Goal: Task Accomplishment & Management: Manage account settings

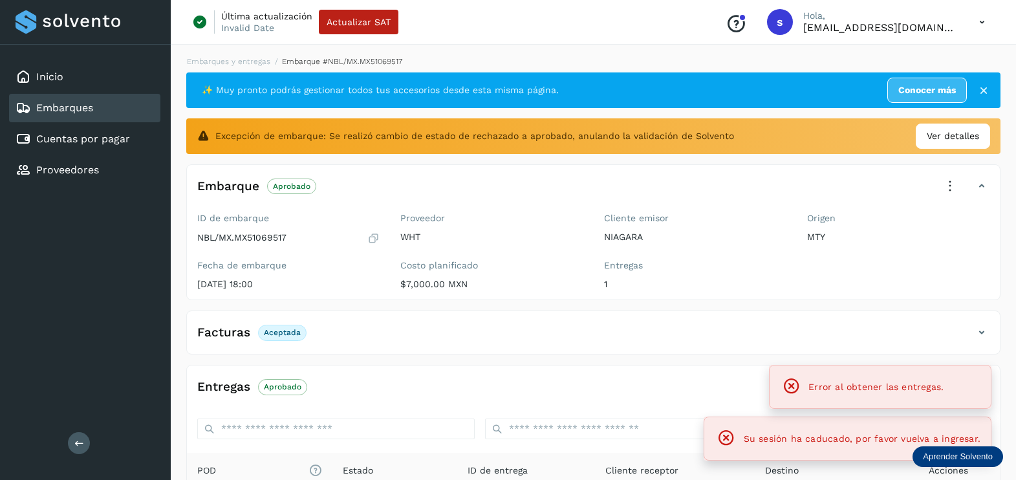
click at [92, 74] on div "Inicio" at bounding box center [84, 77] width 151 height 28
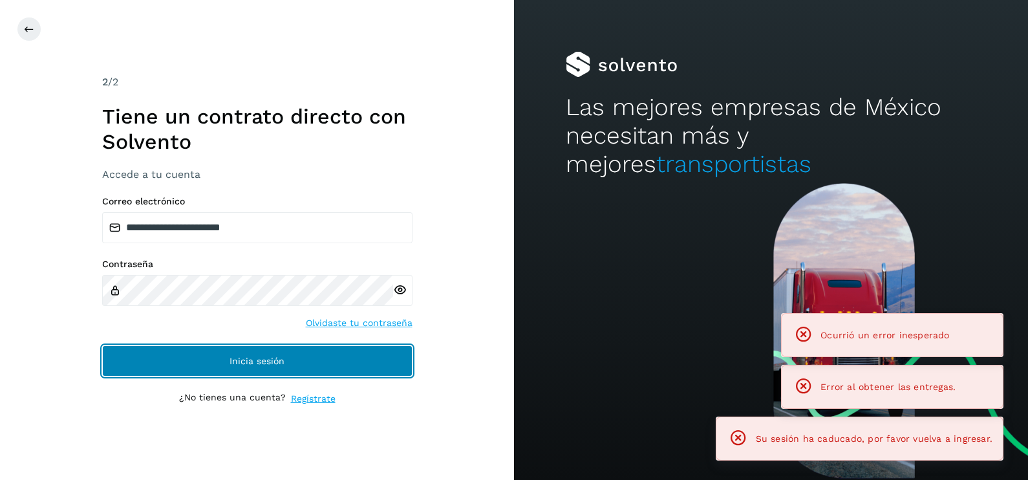
click at [366, 353] on button "Inicia sesión" at bounding box center [257, 360] width 310 height 31
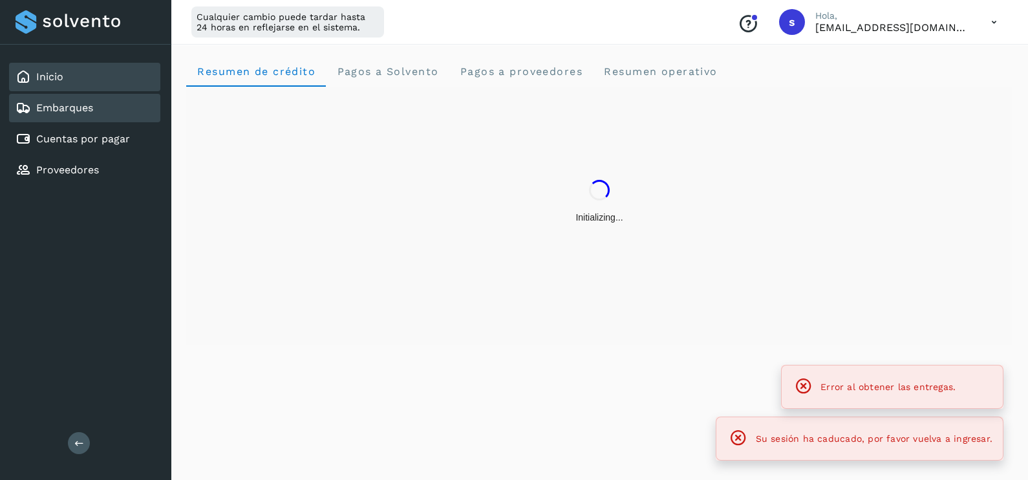
click at [97, 116] on div "Embarques" at bounding box center [84, 108] width 151 height 28
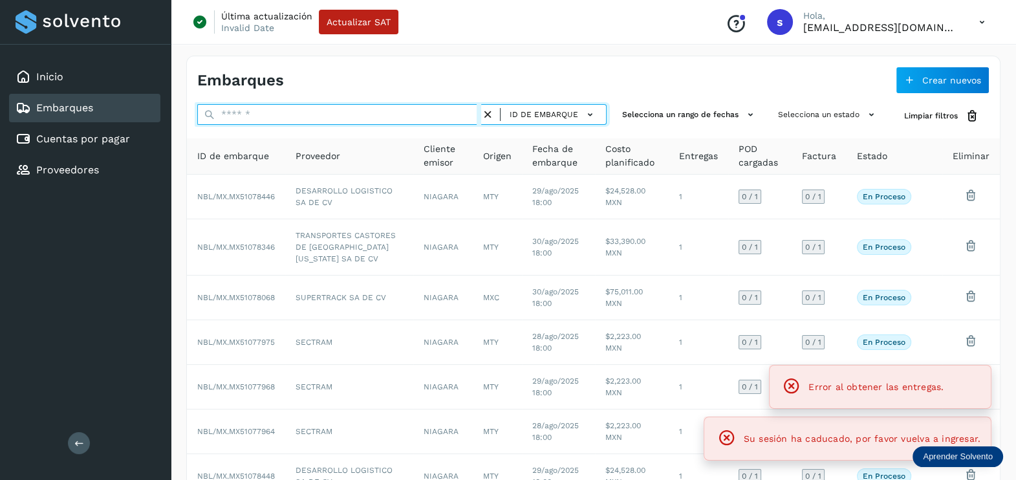
click at [262, 118] on input "text" at bounding box center [339, 114] width 284 height 21
paste input "**********"
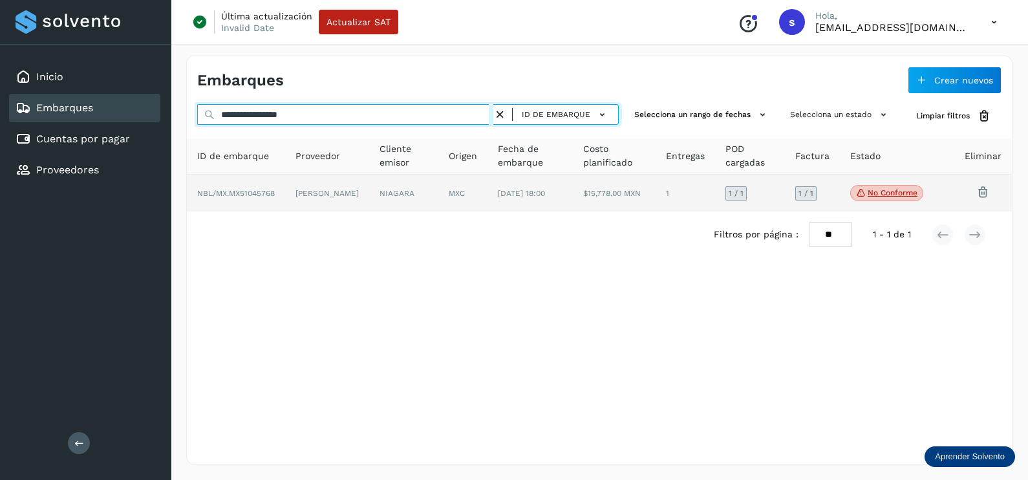
type input "**********"
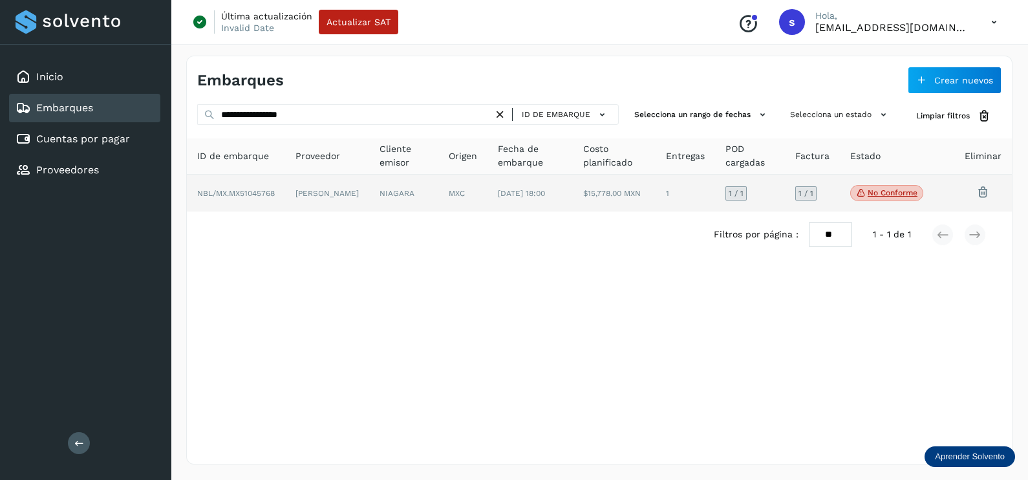
click at [328, 195] on td "[PERSON_NAME]" at bounding box center [327, 193] width 84 height 37
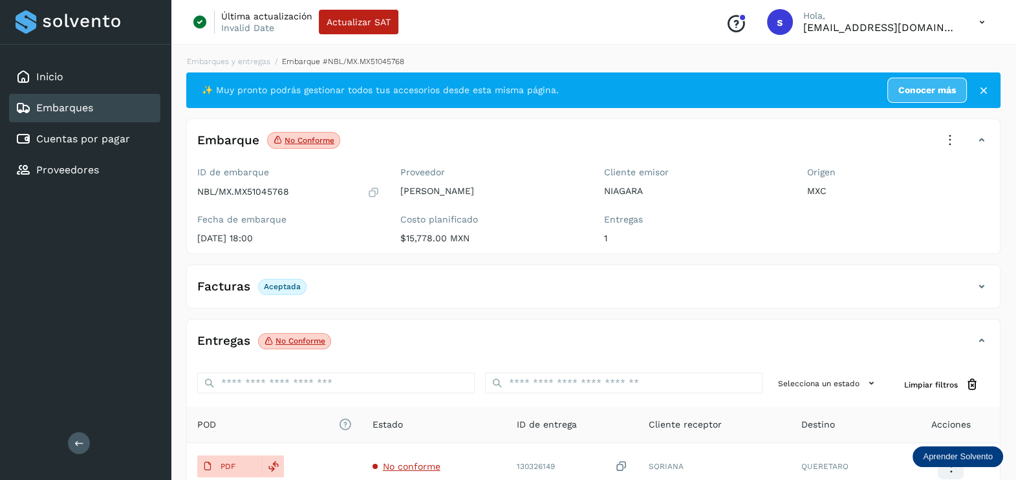
click at [943, 138] on icon at bounding box center [949, 140] width 28 height 28
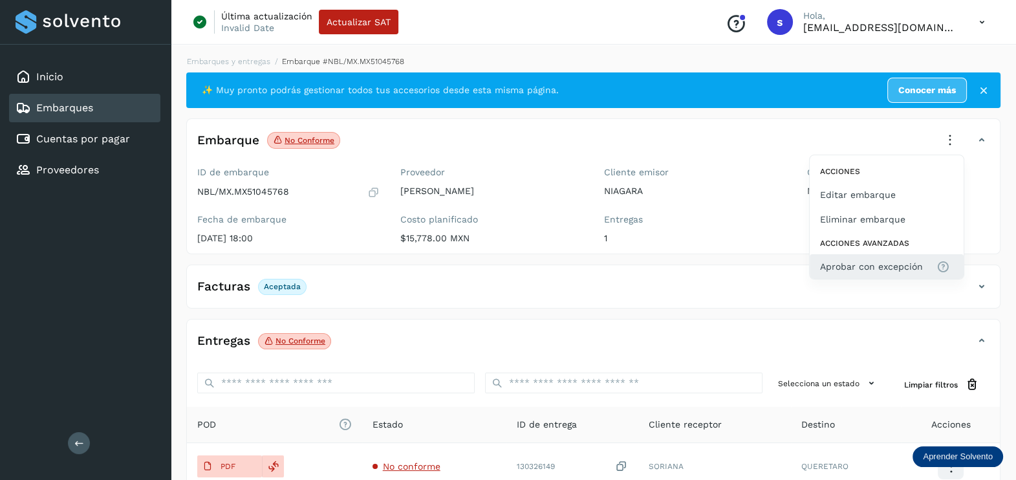
click at [915, 268] on span "Aprobar con excepción" at bounding box center [871, 266] width 103 height 14
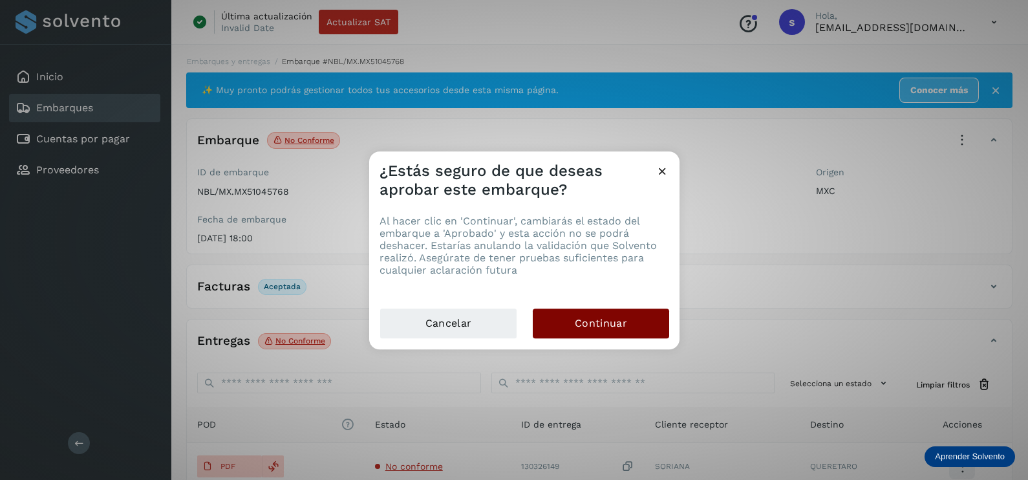
click at [647, 317] on button "Continuar" at bounding box center [601, 323] width 136 height 30
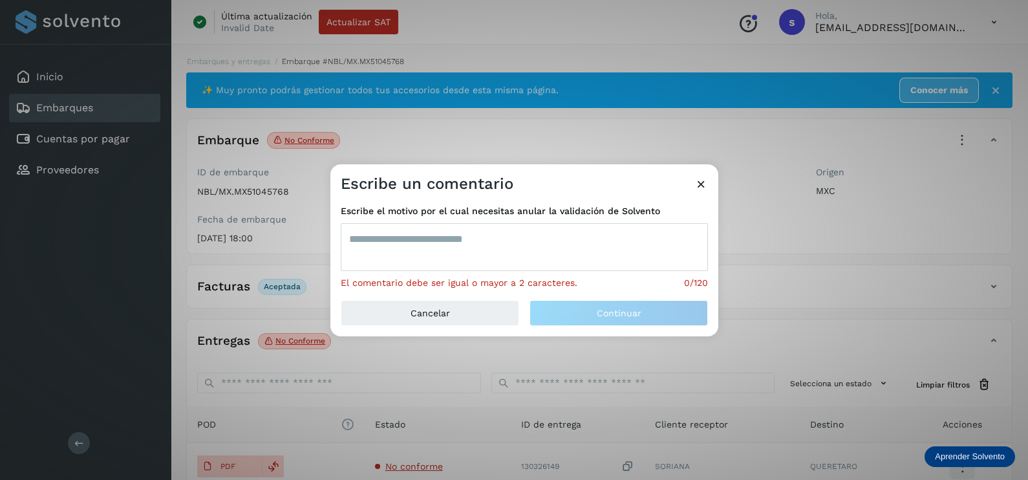
click at [522, 224] on textarea at bounding box center [524, 247] width 367 height 48
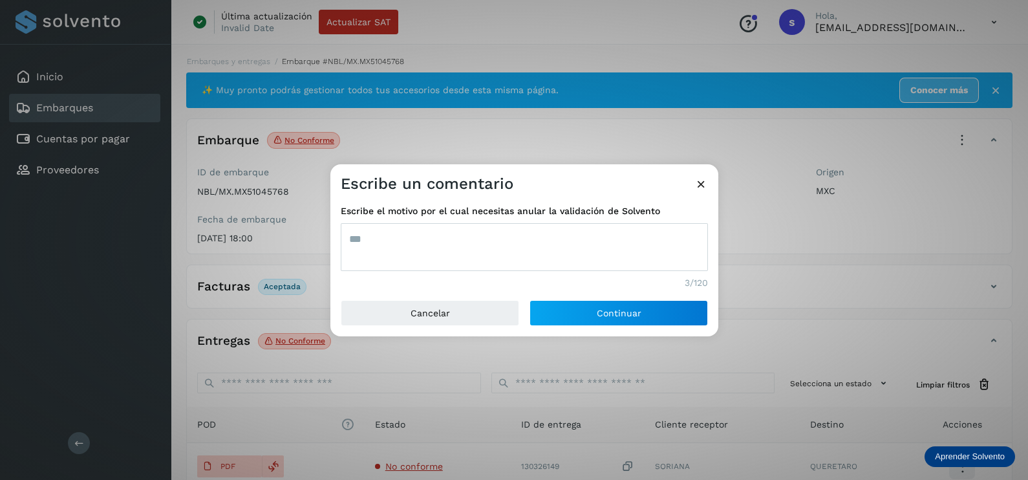
type textarea "***"
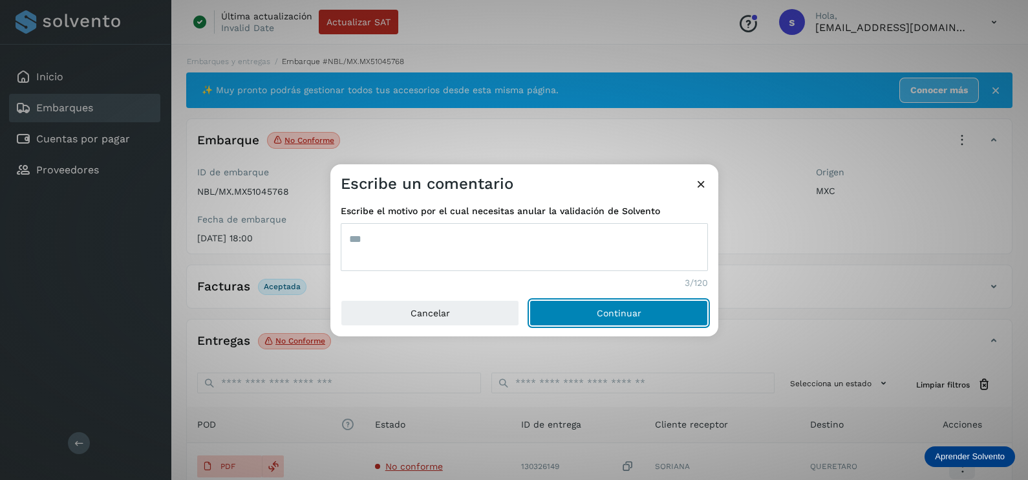
click at [529, 300] on button "Continuar" at bounding box center [618, 313] width 178 height 26
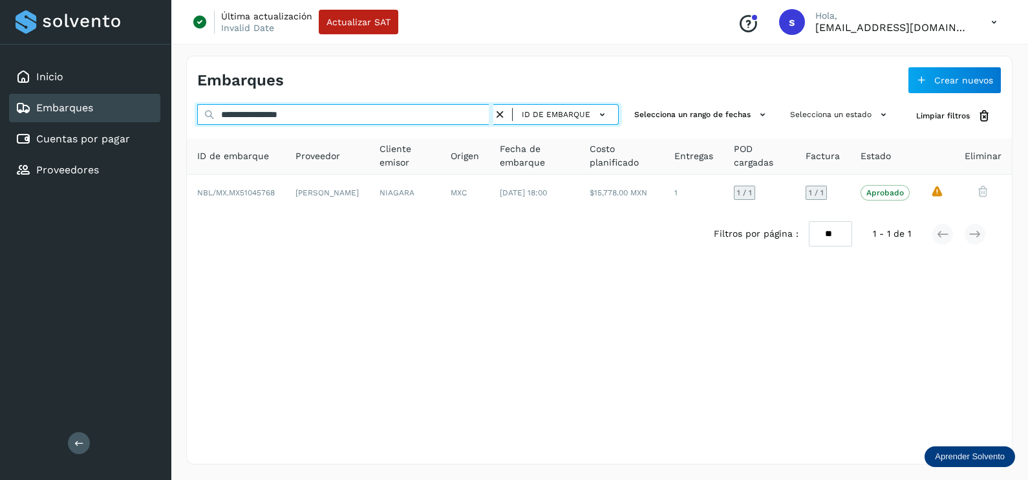
drag, startPoint x: 358, startPoint y: 116, endPoint x: 180, endPoint y: 132, distance: 178.5
click at [180, 132] on div "**********" at bounding box center [599, 260] width 857 height 440
paste input "text"
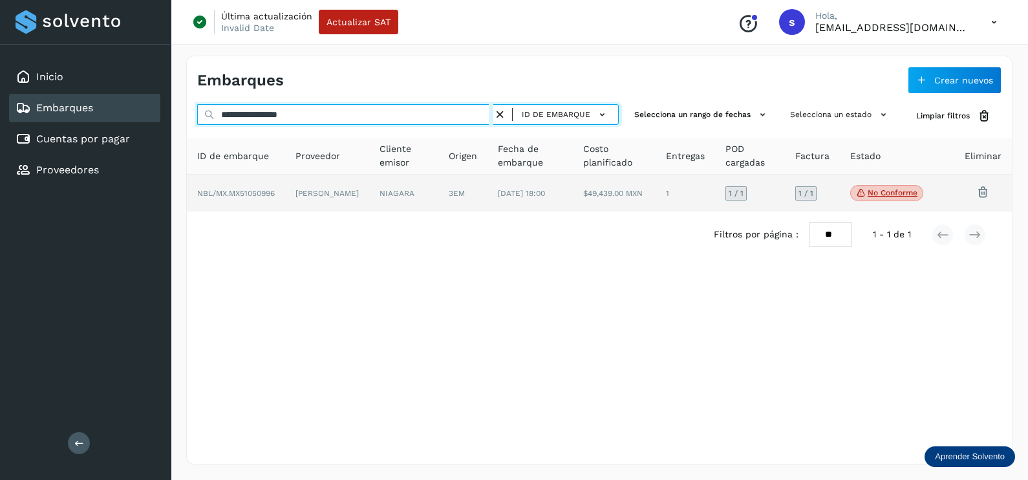
type input "**********"
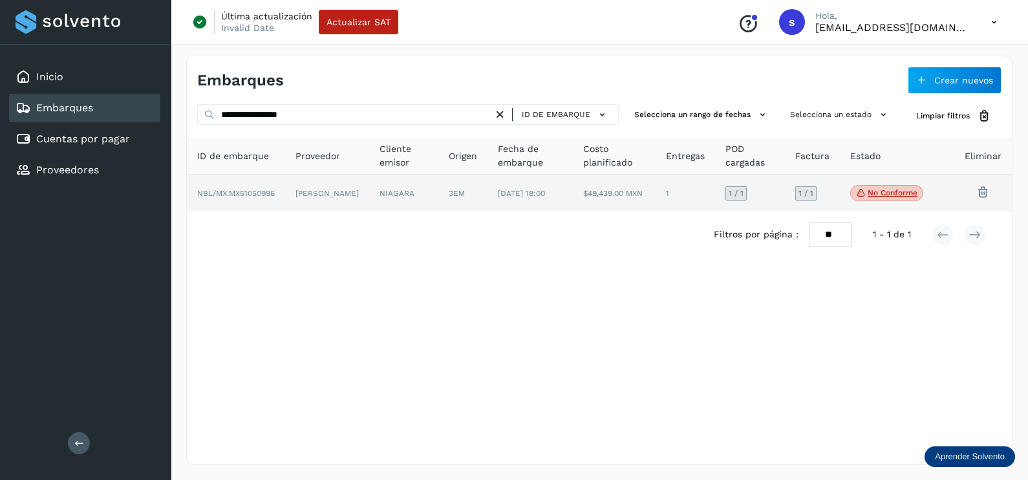
click at [360, 189] on td "[PERSON_NAME]" at bounding box center [327, 193] width 84 height 37
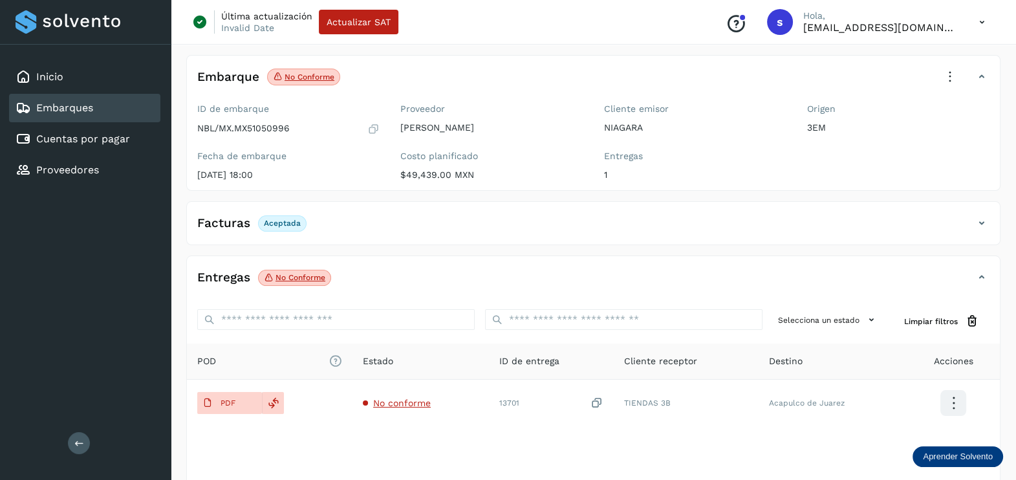
scroll to position [134, 0]
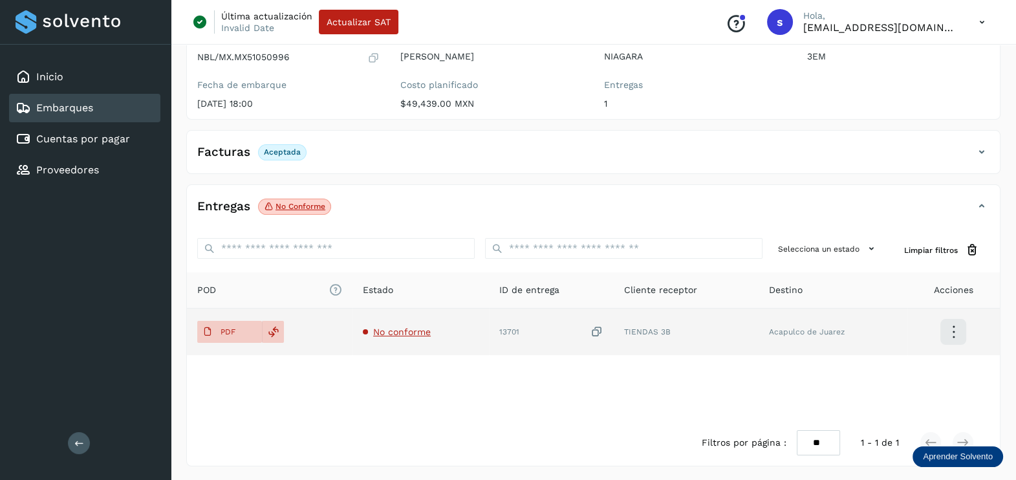
click at [407, 326] on span "No conforme" at bounding box center [402, 331] width 58 height 10
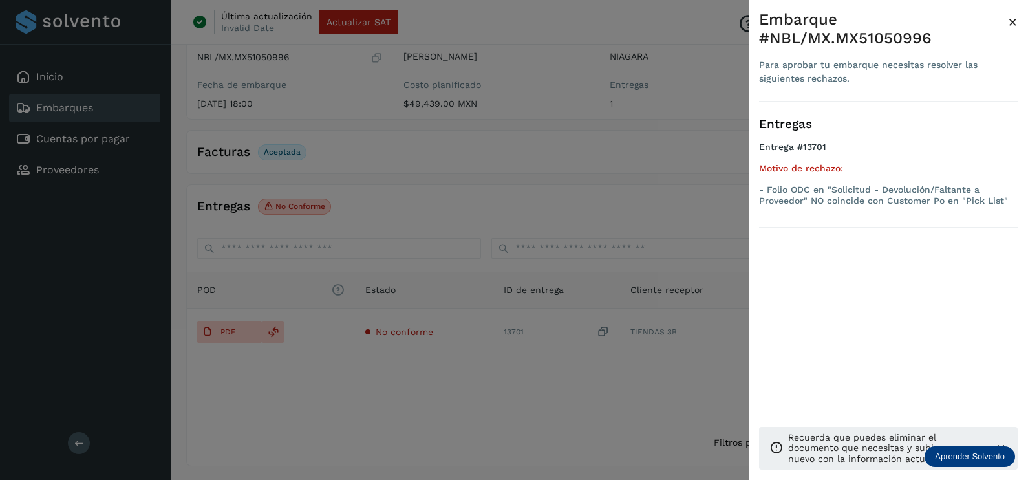
click at [465, 393] on div at bounding box center [514, 240] width 1028 height 480
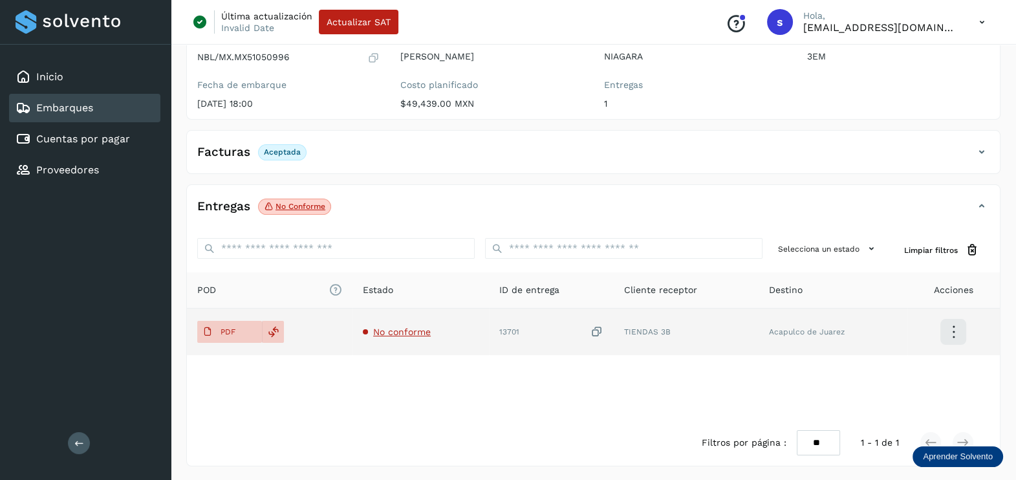
click at [598, 333] on icon at bounding box center [596, 332] width 13 height 14
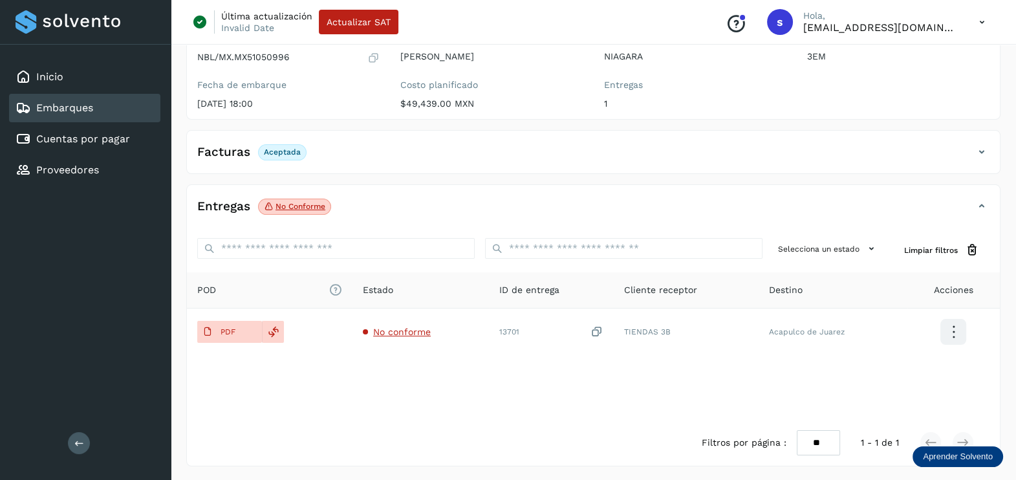
scroll to position [0, 0]
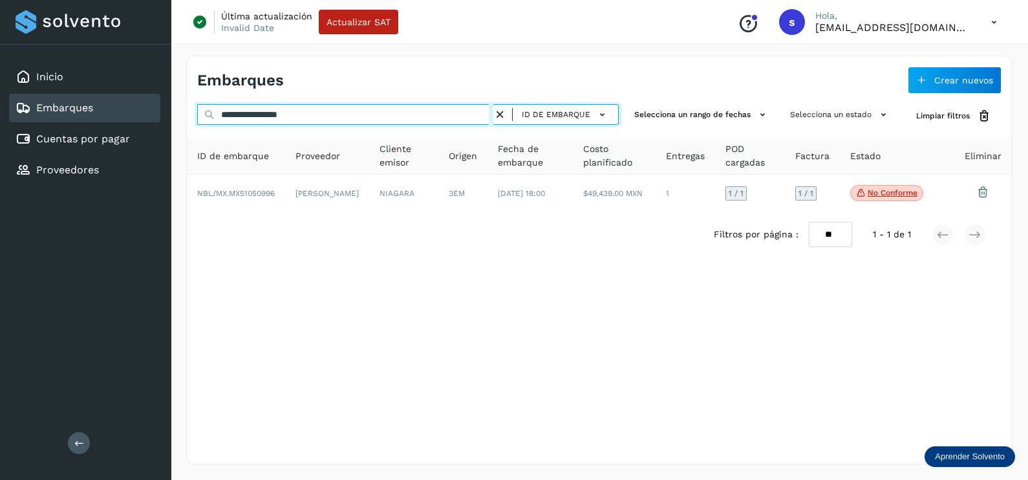
drag, startPoint x: 299, startPoint y: 114, endPoint x: 139, endPoint y: 114, distance: 159.7
click at [156, 114] on div "**********" at bounding box center [514, 240] width 1028 height 480
paste input "text"
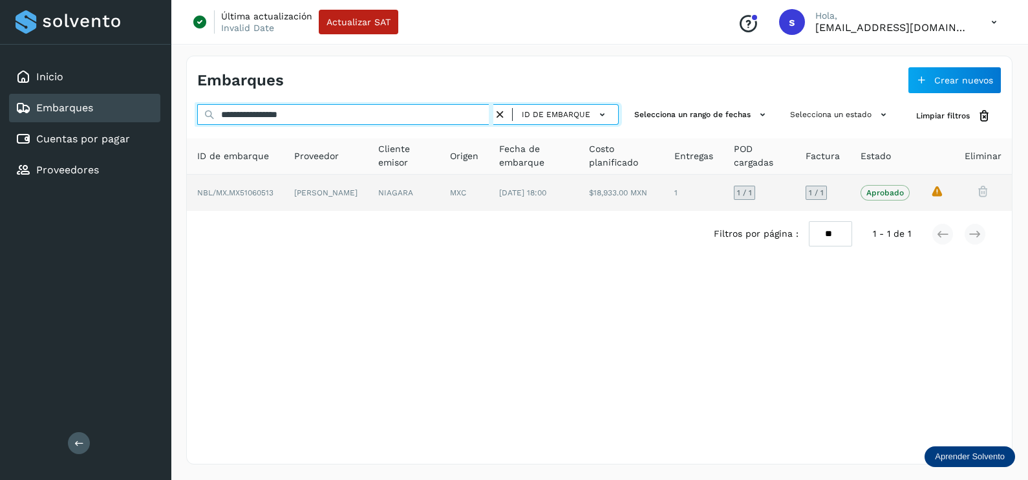
type input "**********"
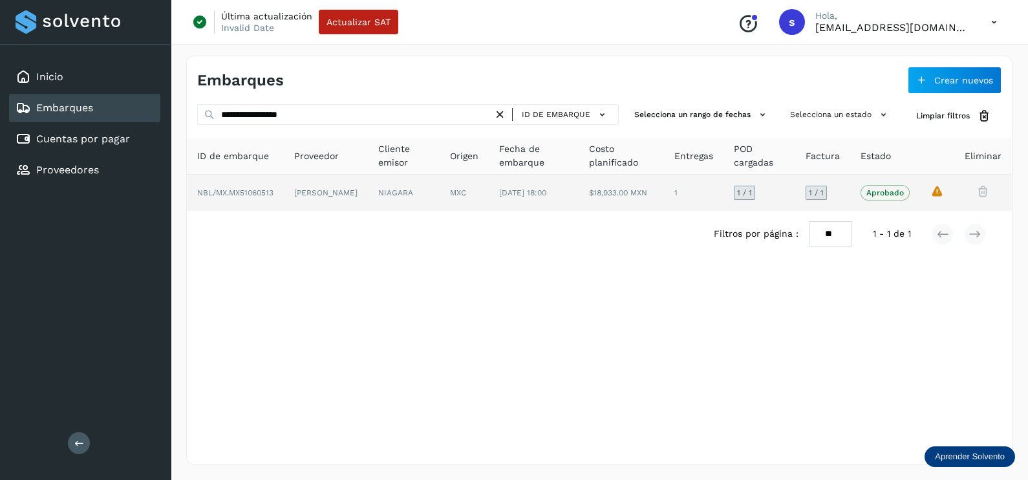
click at [456, 209] on td "MXC" at bounding box center [464, 193] width 49 height 36
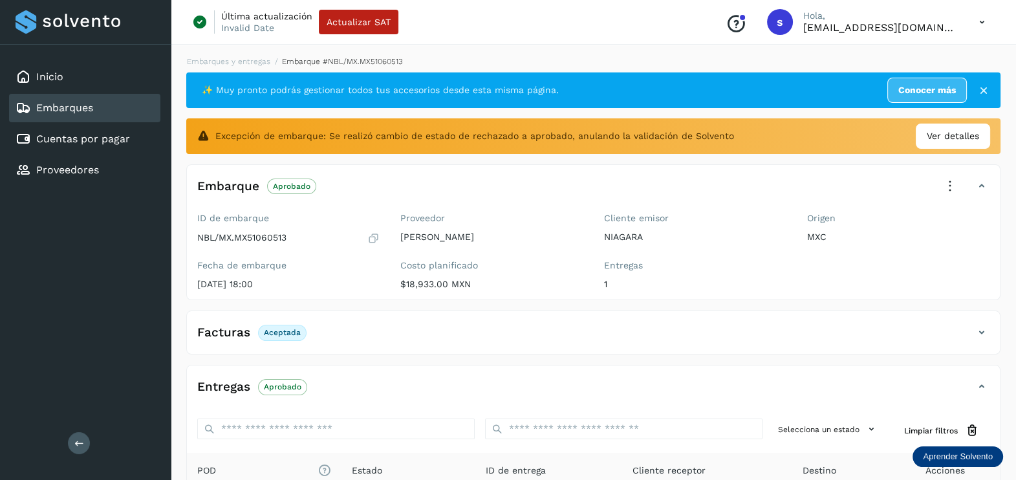
click at [948, 172] on icon at bounding box center [949, 186] width 28 height 28
click at [909, 146] on div at bounding box center [508, 240] width 1016 height 480
click at [992, 123] on div at bounding box center [508, 240] width 1016 height 480
click at [977, 141] on div at bounding box center [508, 240] width 1016 height 480
click at [976, 142] on div "Ver detalles" at bounding box center [952, 135] width 74 height 25
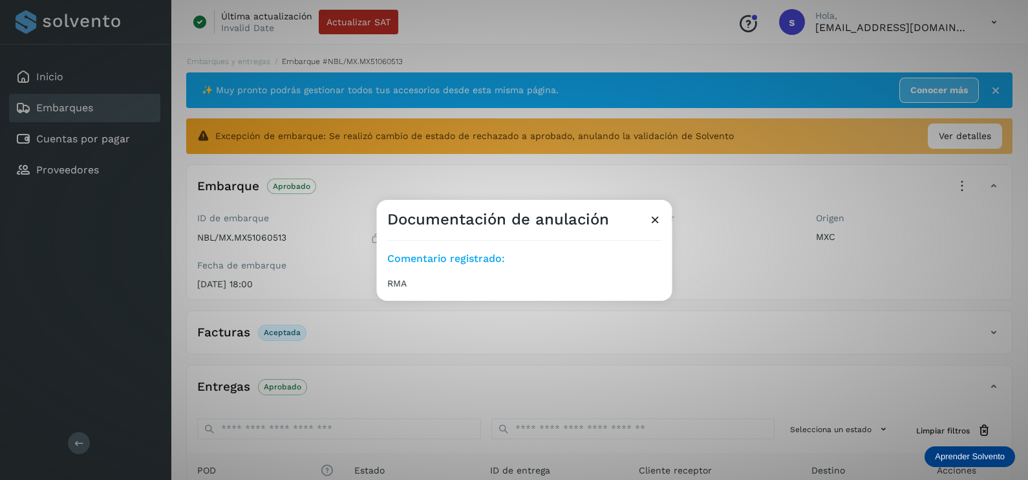
click at [657, 219] on icon at bounding box center [655, 220] width 14 height 14
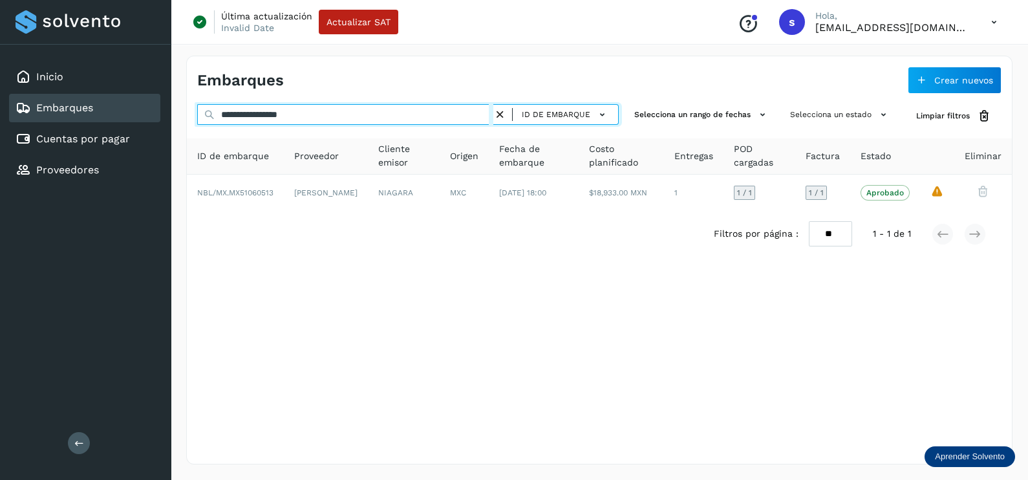
drag, startPoint x: 387, startPoint y: 113, endPoint x: 100, endPoint y: 112, distance: 287.0
click at [100, 112] on div "**********" at bounding box center [514, 240] width 1028 height 480
paste input "text"
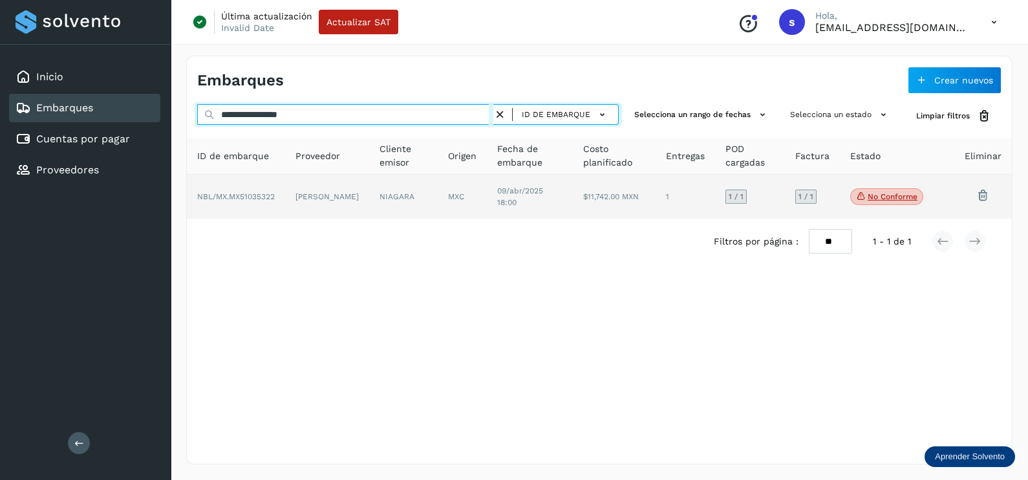
type input "**********"
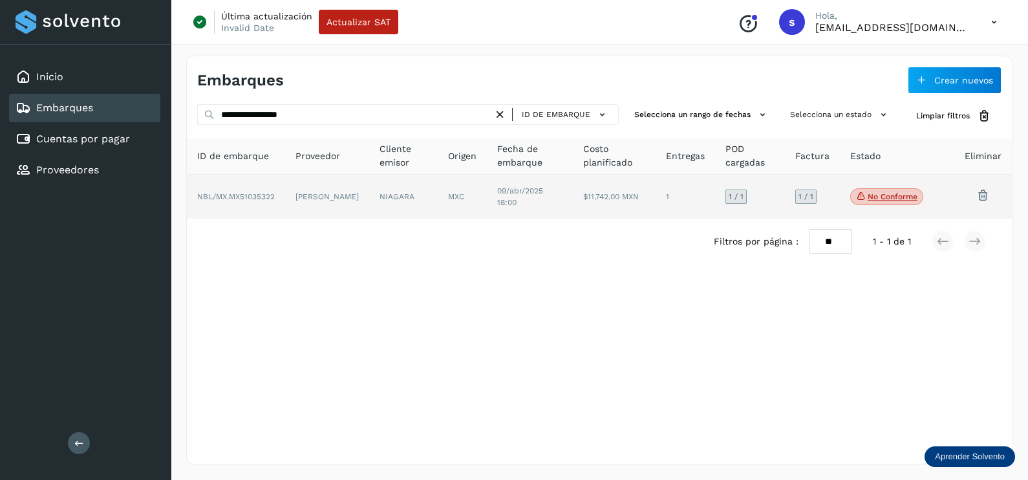
click at [424, 201] on td "NIAGARA" at bounding box center [403, 197] width 69 height 44
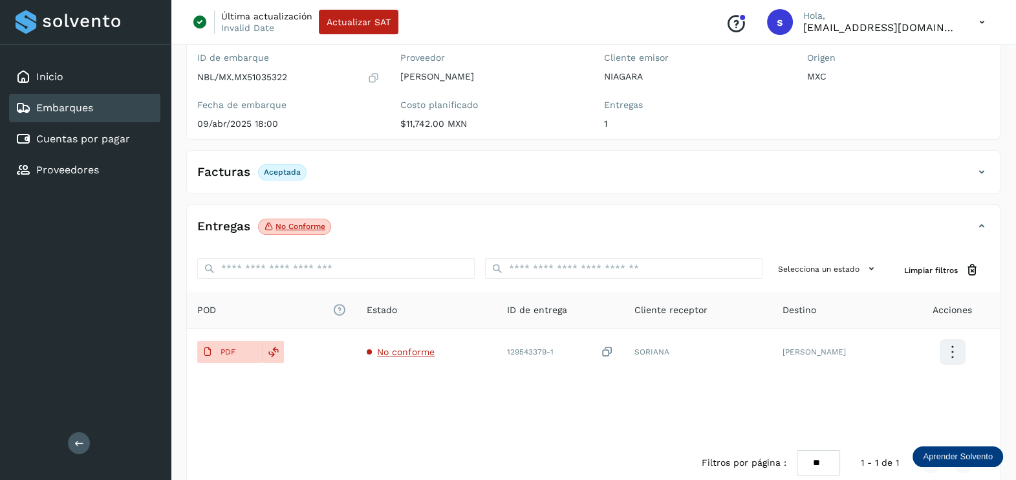
scroll to position [134, 0]
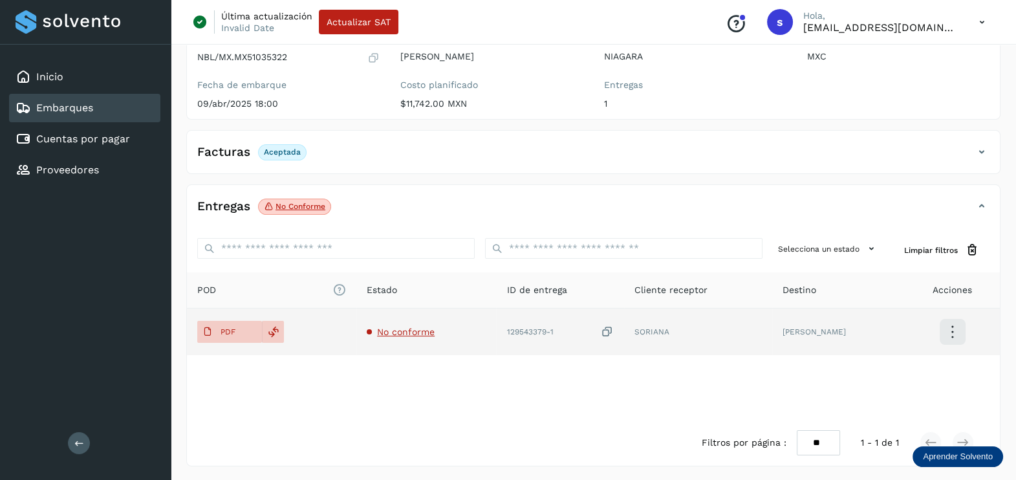
click at [385, 326] on span "No conforme" at bounding box center [406, 331] width 58 height 10
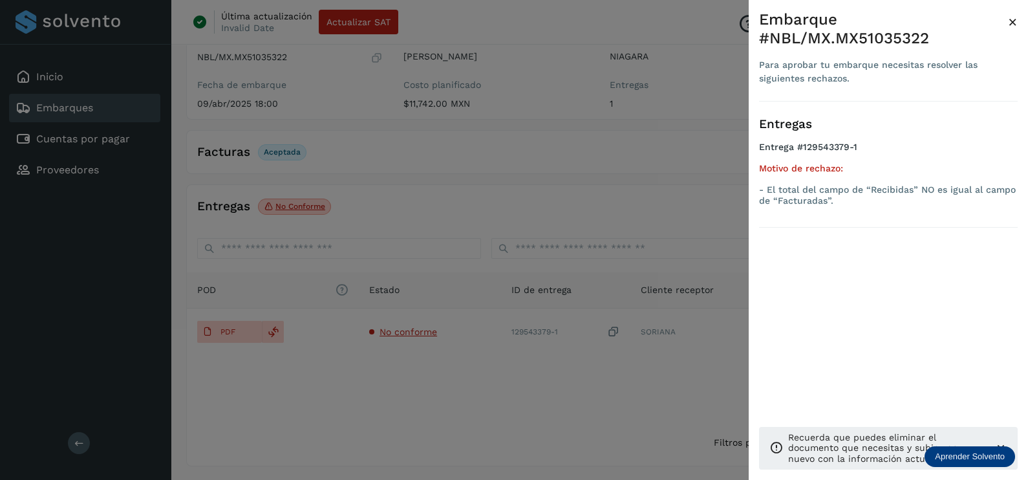
click at [462, 381] on div at bounding box center [514, 240] width 1028 height 480
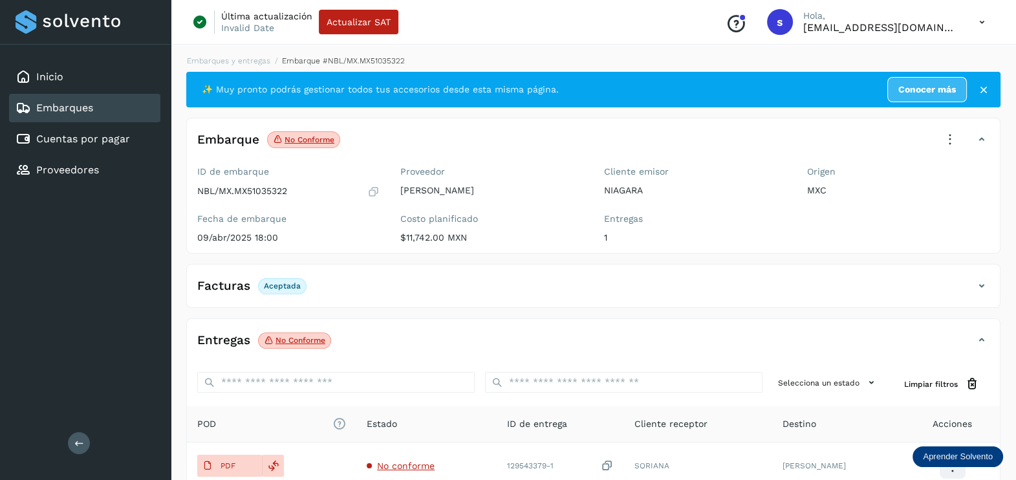
scroll to position [0, 0]
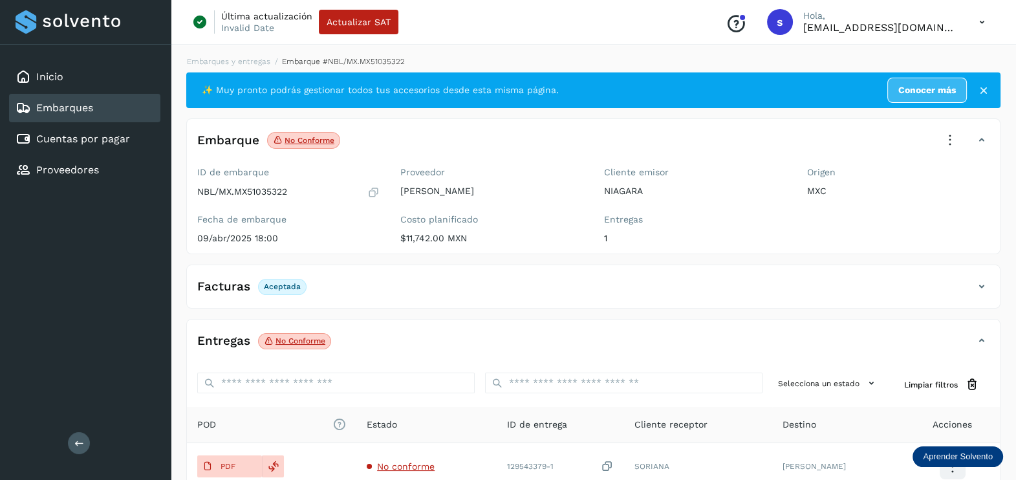
click at [952, 136] on icon at bounding box center [949, 140] width 28 height 28
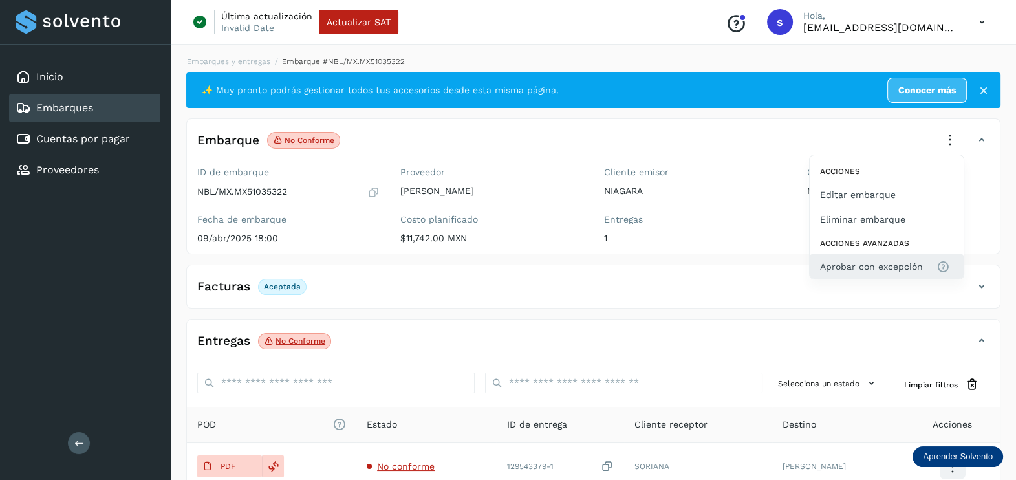
click at [859, 259] on span "Aprobar con excepción" at bounding box center [871, 266] width 103 height 14
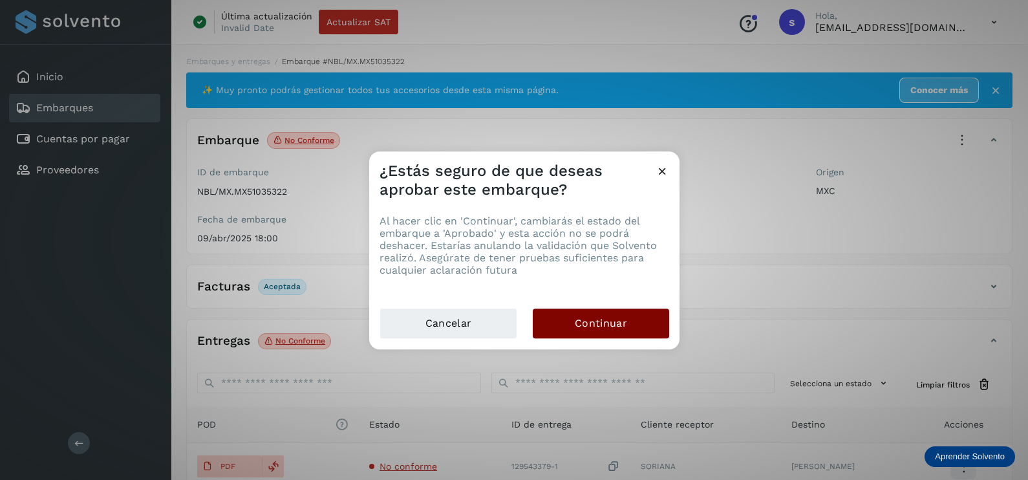
click at [601, 324] on span "Continuar" at bounding box center [601, 323] width 52 height 14
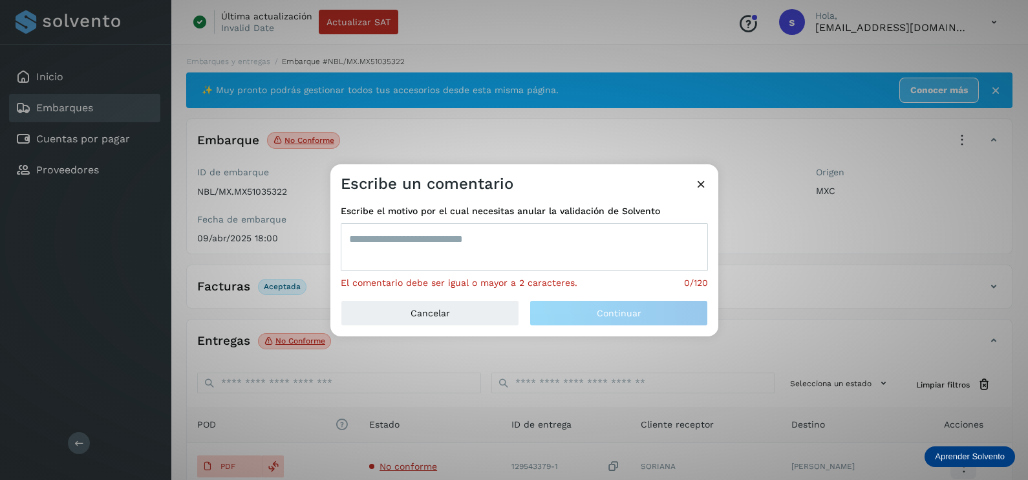
click at [493, 257] on textarea at bounding box center [524, 247] width 367 height 48
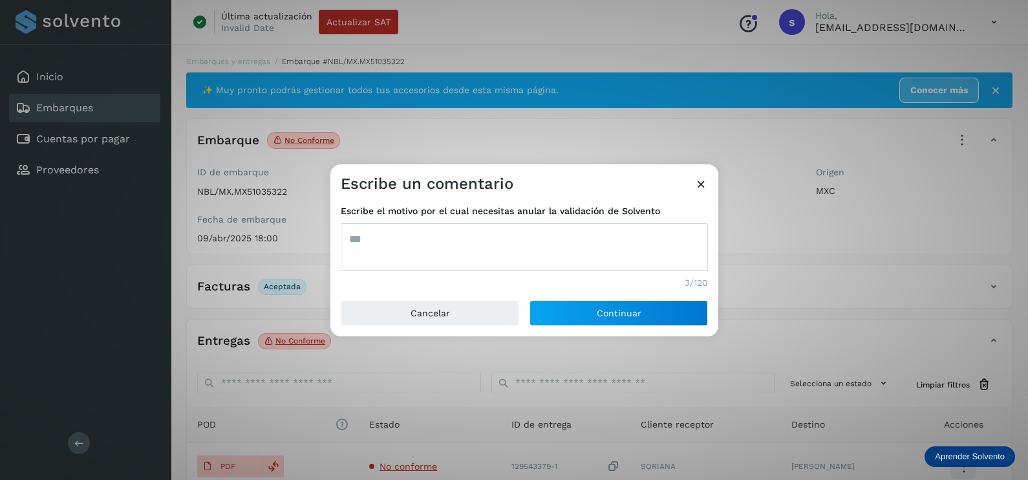
type textarea "***"
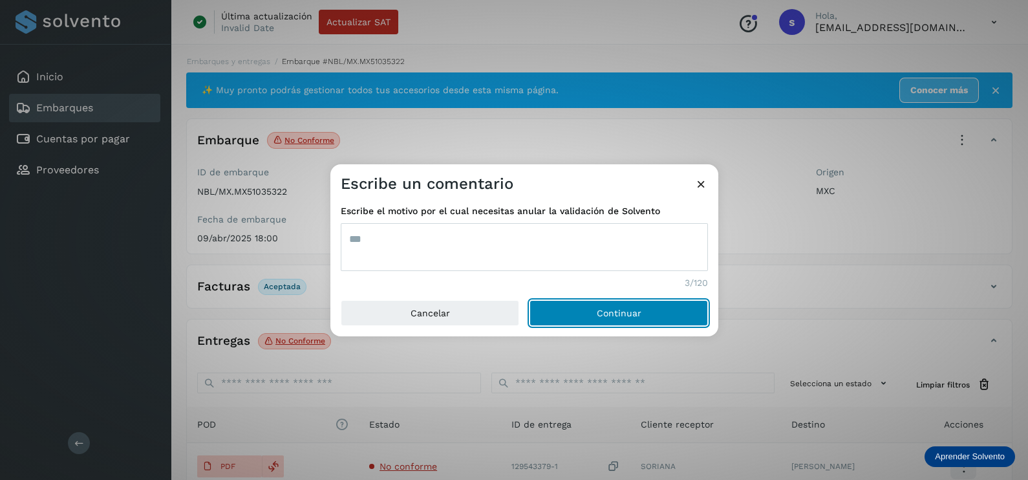
click at [529, 300] on button "Continuar" at bounding box center [618, 313] width 178 height 26
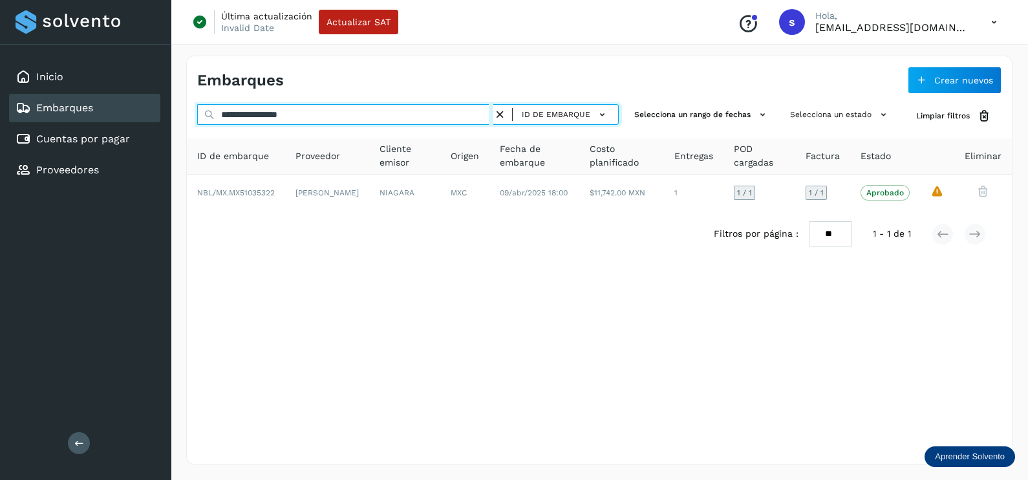
drag, startPoint x: 231, startPoint y: 114, endPoint x: 202, endPoint y: 117, distance: 29.2
click at [202, 117] on input "**********" at bounding box center [345, 114] width 296 height 21
paste input "text"
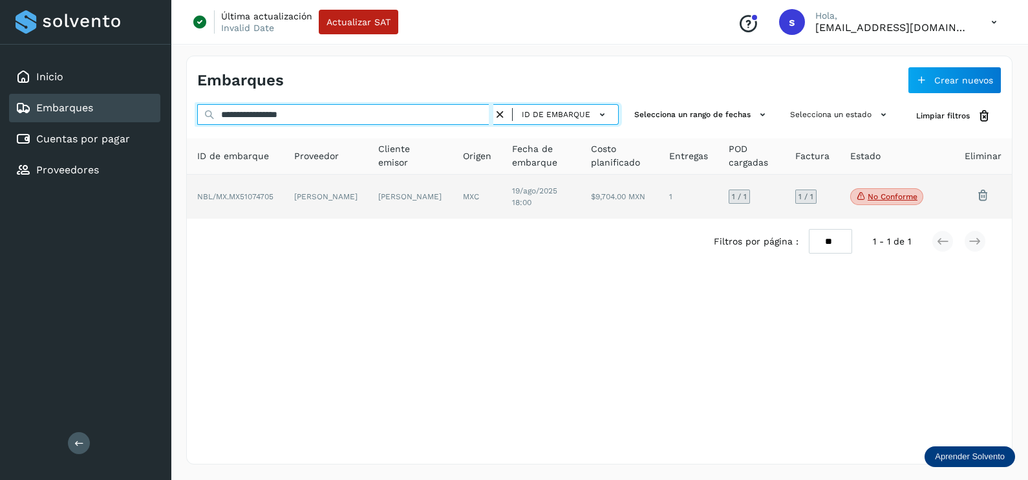
type input "**********"
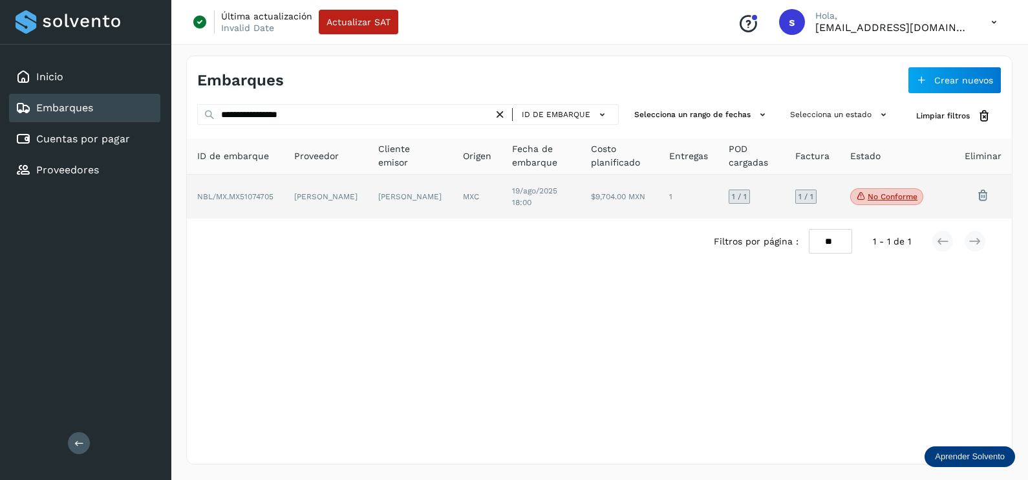
click at [297, 184] on td "[PERSON_NAME]" at bounding box center [326, 197] width 84 height 44
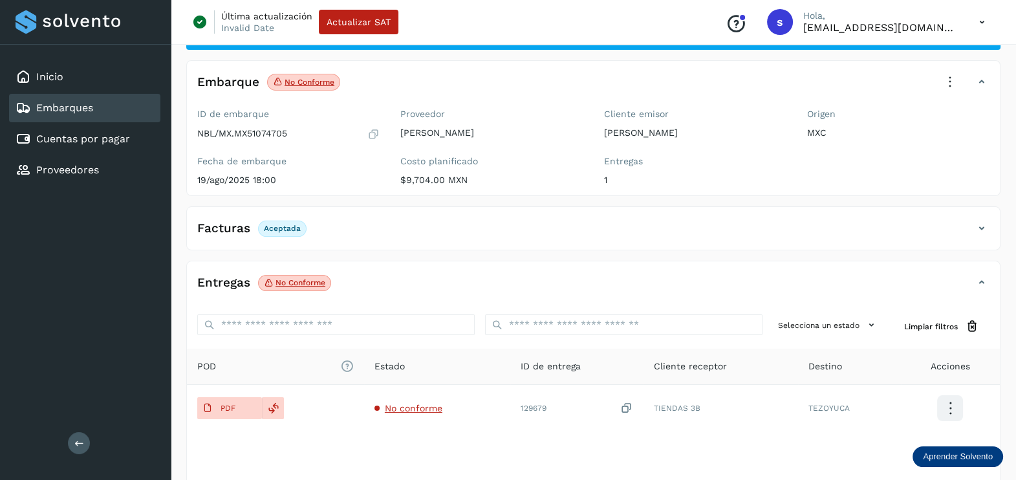
scroll to position [134, 0]
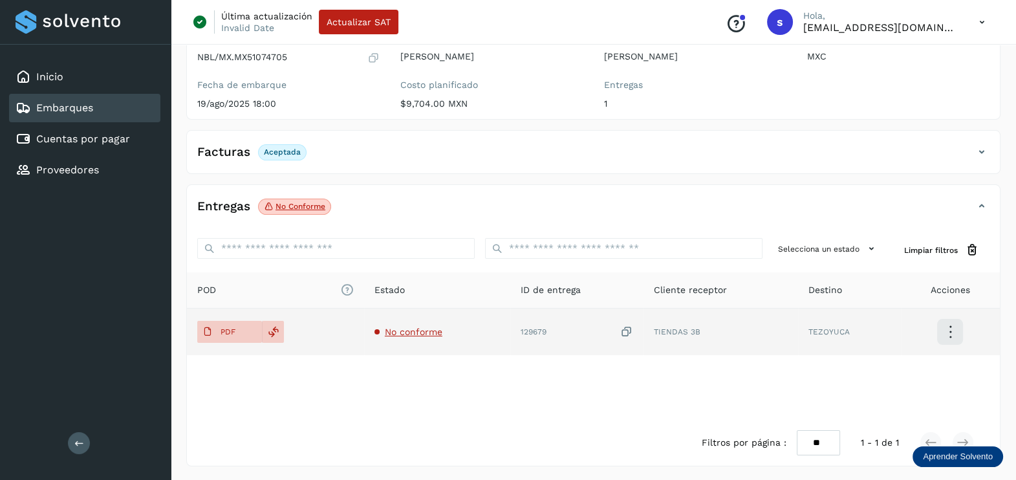
click at [404, 326] on span "No conforme" at bounding box center [414, 331] width 58 height 10
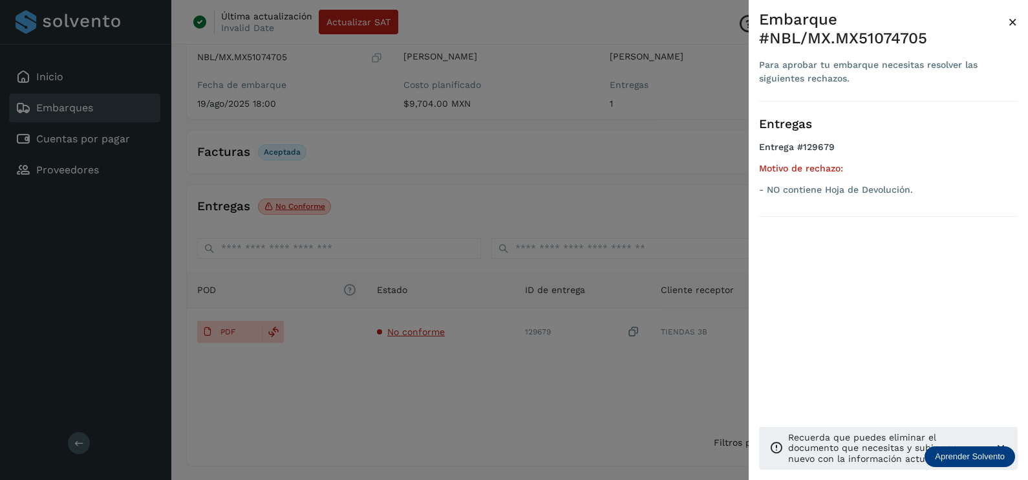
click at [549, 405] on div at bounding box center [514, 240] width 1028 height 480
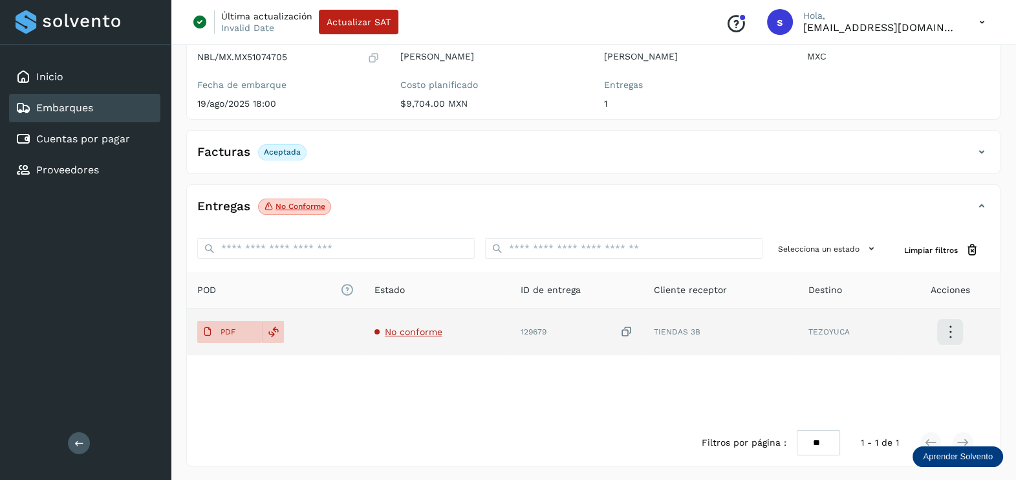
click at [629, 329] on icon at bounding box center [626, 332] width 13 height 14
click at [209, 324] on span "PDF" at bounding box center [218, 331] width 43 height 21
click at [624, 326] on icon at bounding box center [626, 332] width 13 height 14
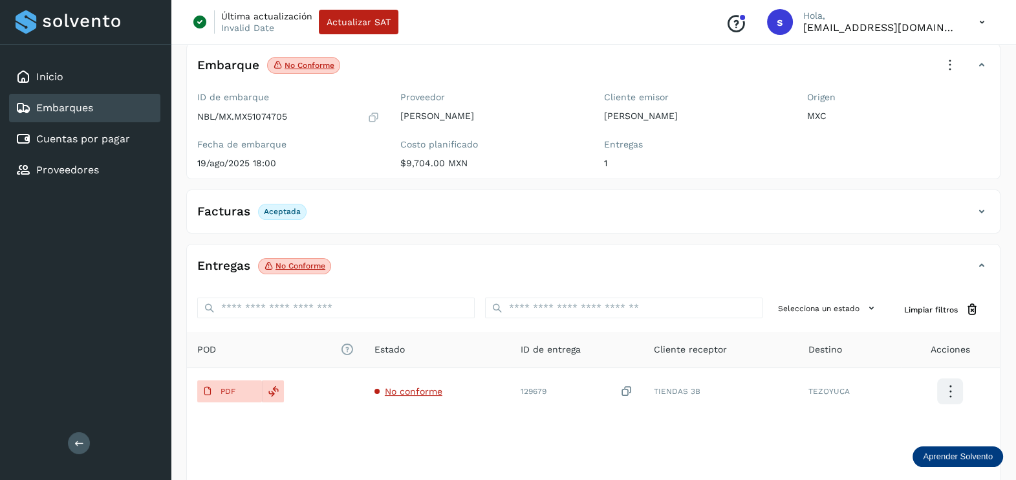
scroll to position [0, 0]
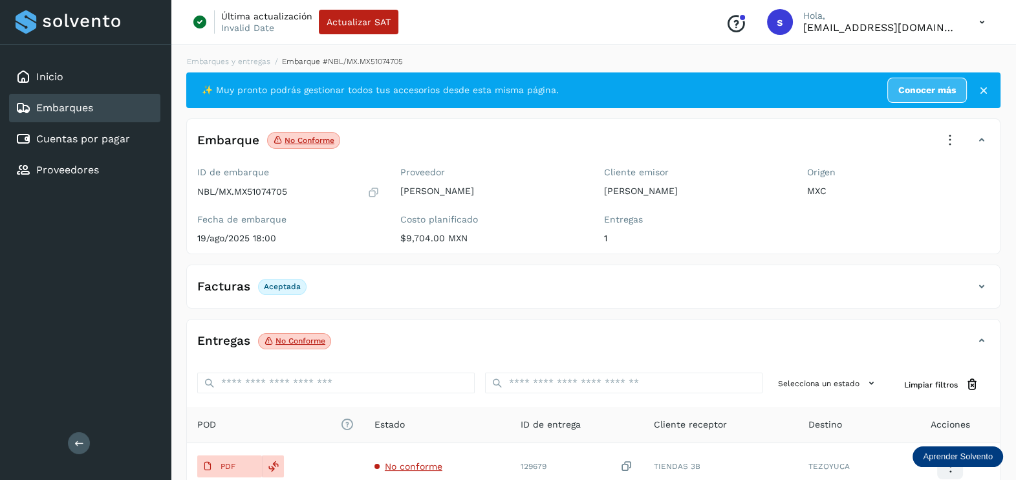
click at [952, 145] on icon at bounding box center [949, 140] width 28 height 28
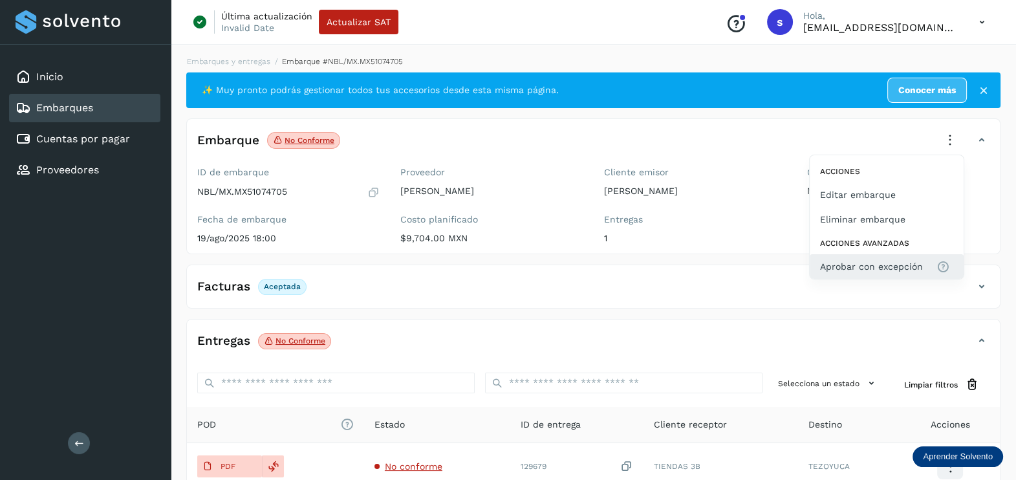
click at [860, 270] on span "Aprobar con excepción" at bounding box center [871, 266] width 103 height 14
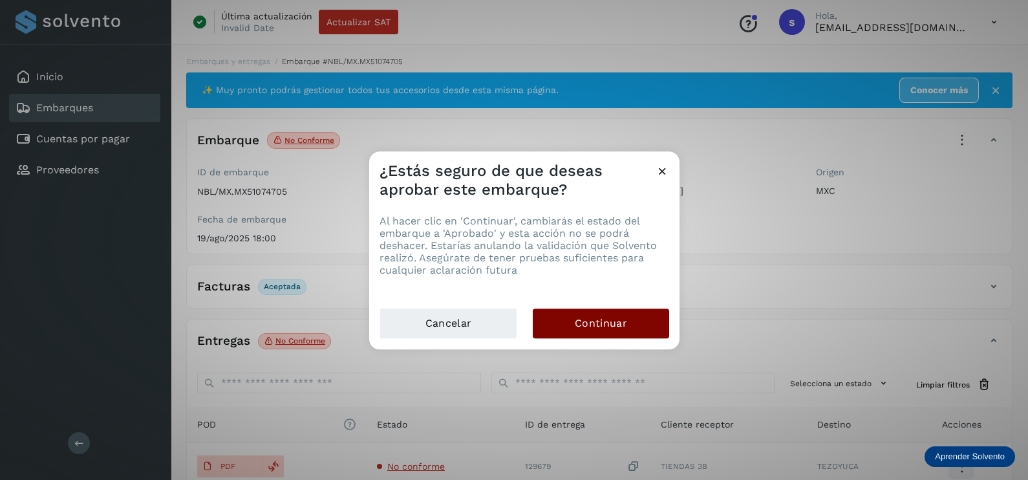
click at [619, 325] on span "Continuar" at bounding box center [601, 323] width 52 height 14
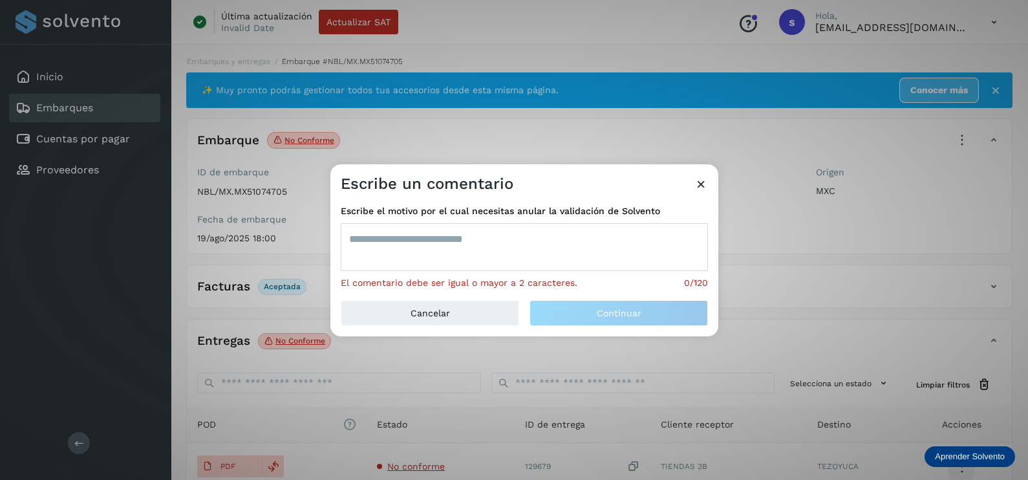
click at [518, 252] on textarea at bounding box center [524, 247] width 367 height 48
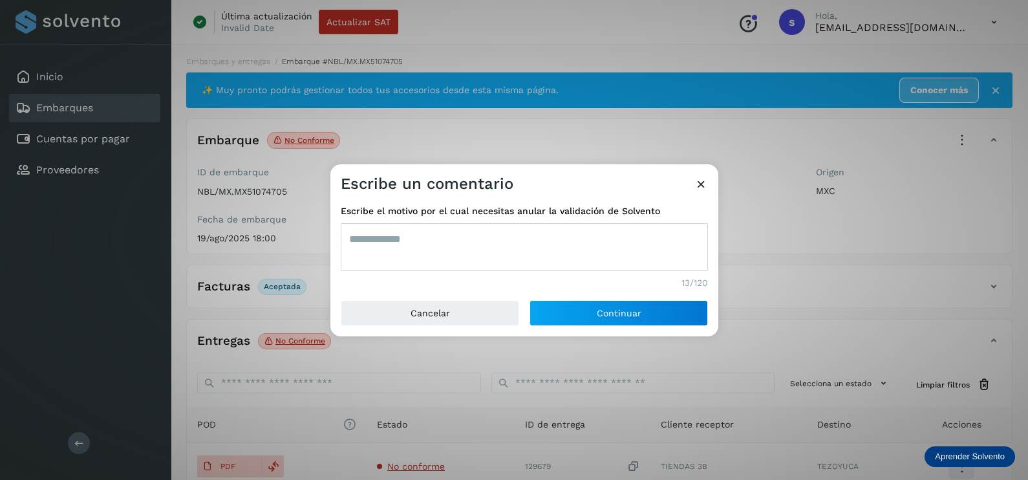
type textarea "**********"
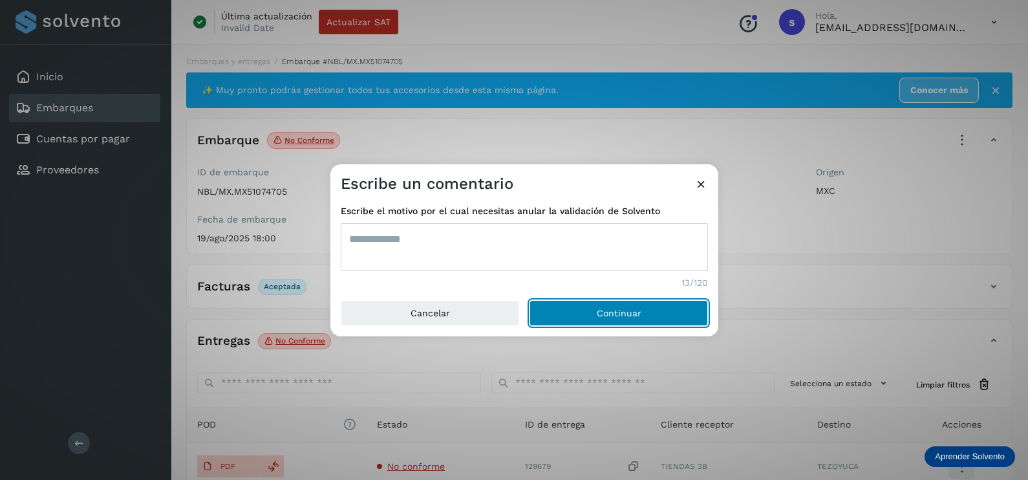
click at [529, 300] on button "Continuar" at bounding box center [618, 313] width 178 height 26
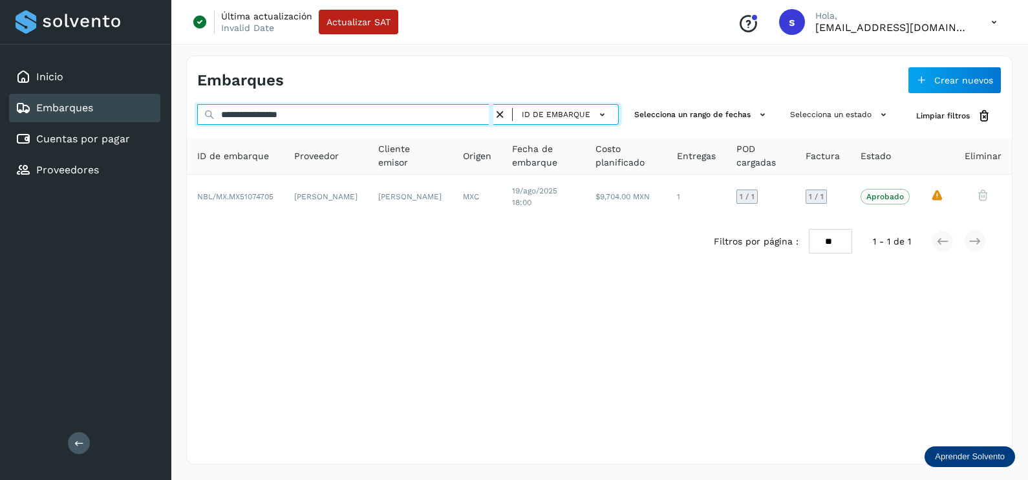
drag, startPoint x: 350, startPoint y: 116, endPoint x: 81, endPoint y: 120, distance: 269.0
click at [87, 120] on div "**********" at bounding box center [514, 240] width 1028 height 480
paste input "text"
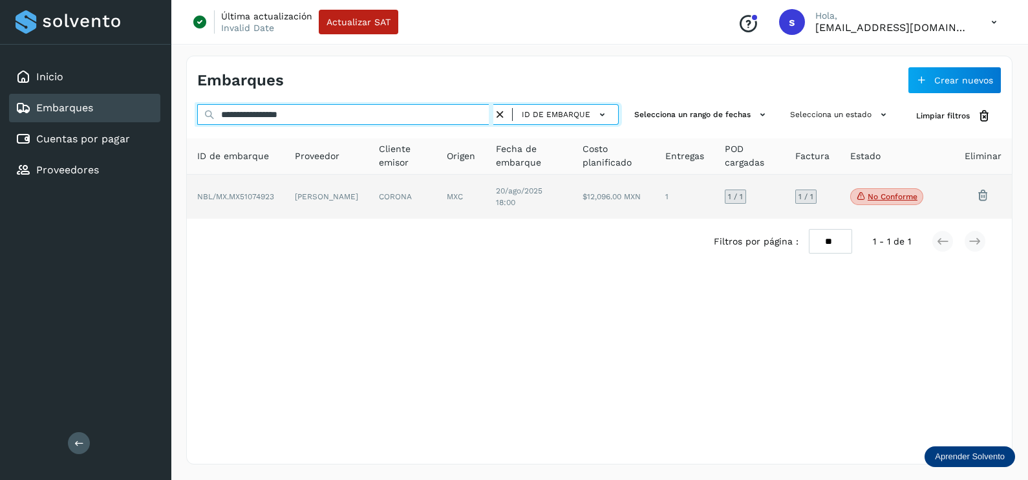
type input "**********"
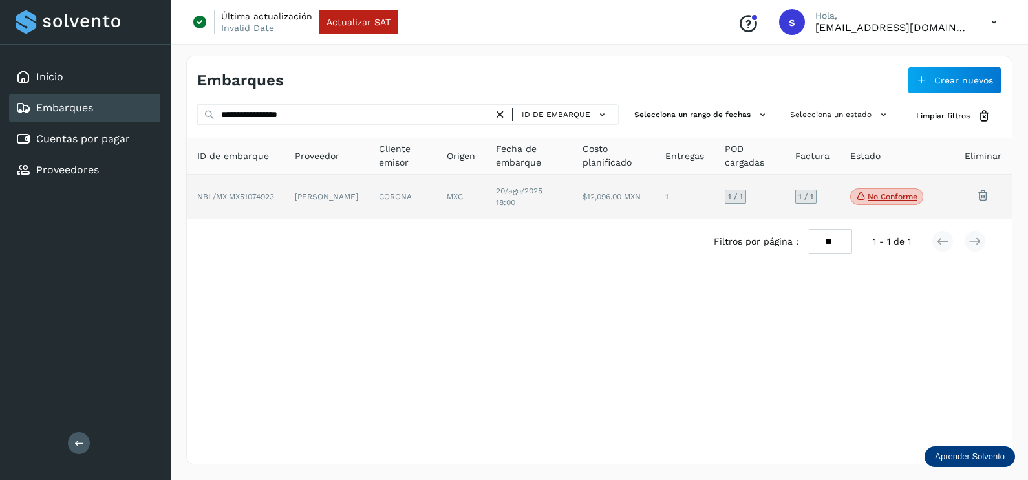
click at [295, 200] on td "[PERSON_NAME]" at bounding box center [326, 197] width 84 height 44
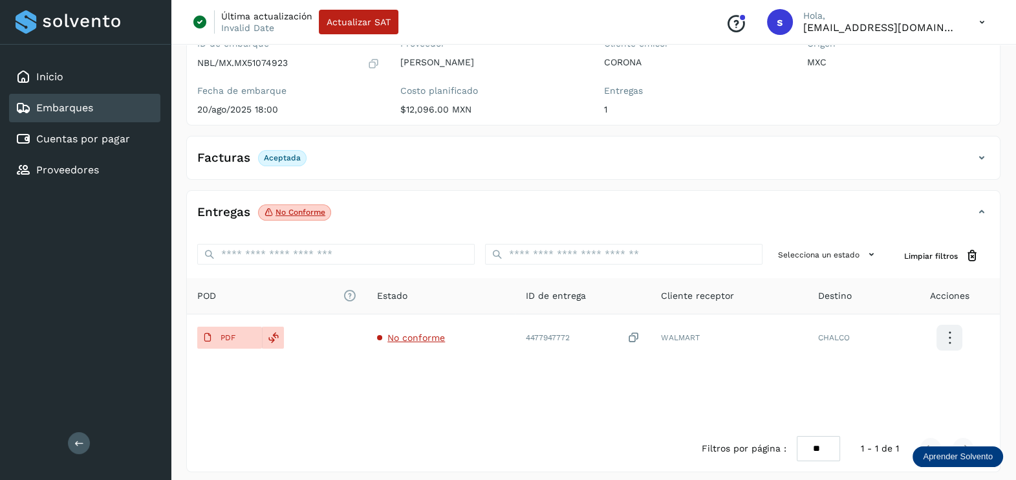
scroll to position [134, 0]
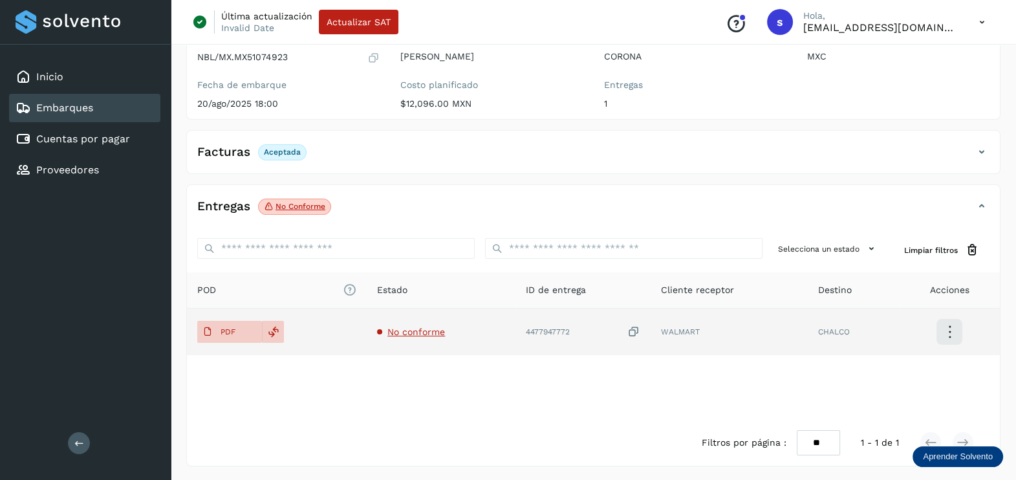
click at [418, 326] on span "No conforme" at bounding box center [416, 331] width 58 height 10
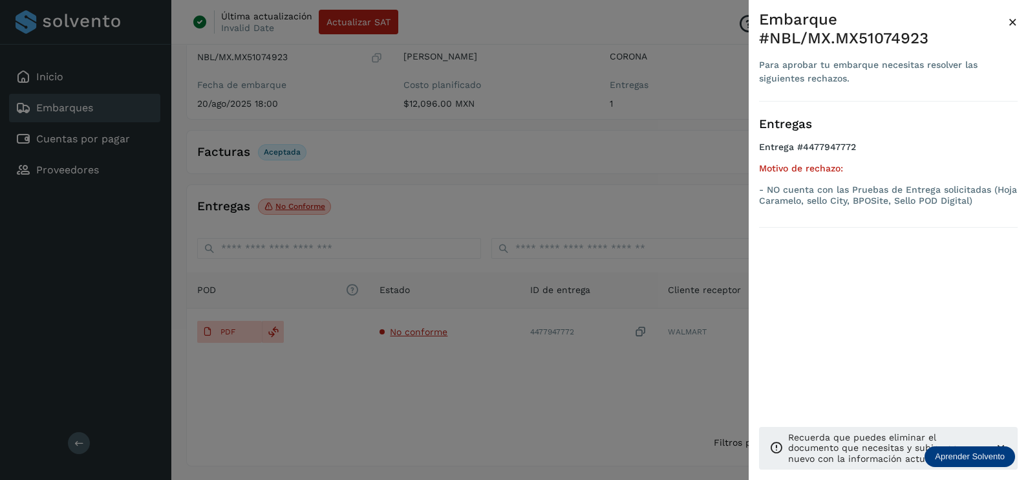
click at [484, 387] on div at bounding box center [514, 240] width 1028 height 480
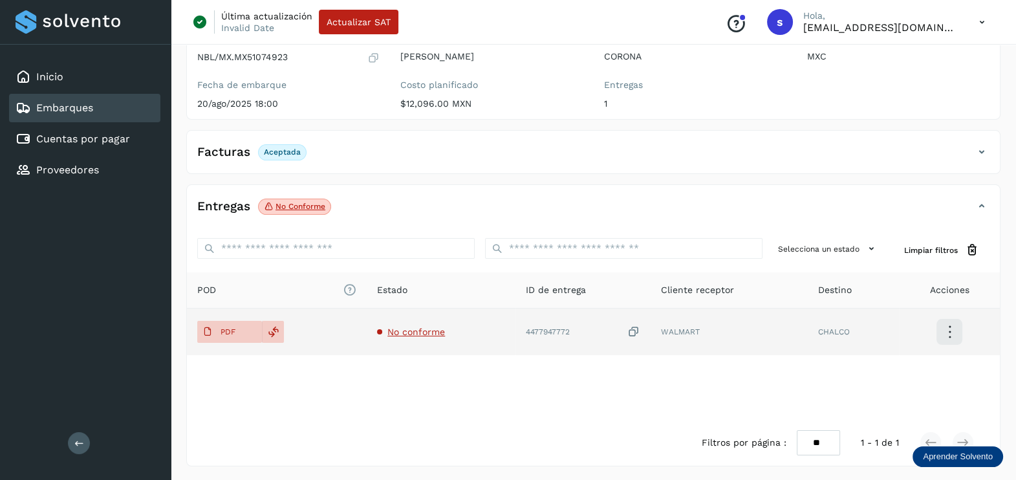
click at [635, 325] on icon at bounding box center [633, 332] width 13 height 14
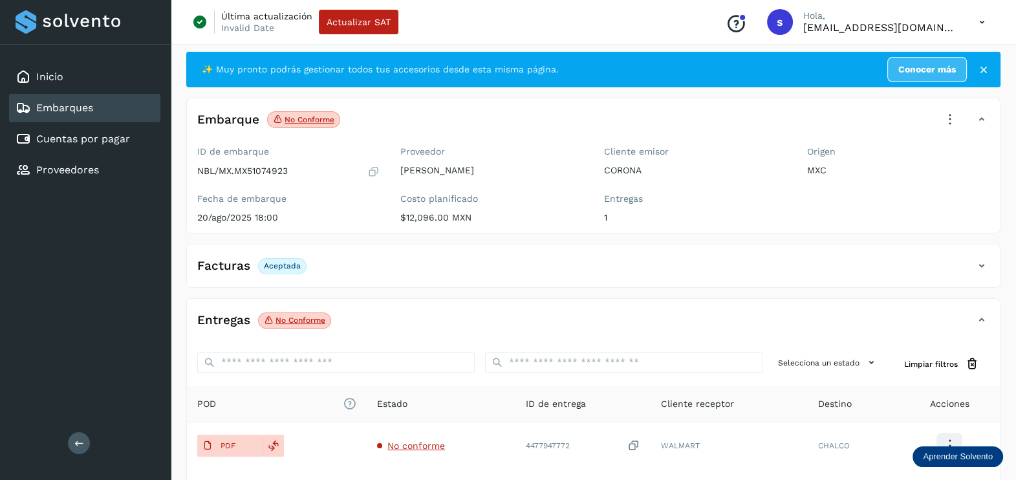
scroll to position [0, 0]
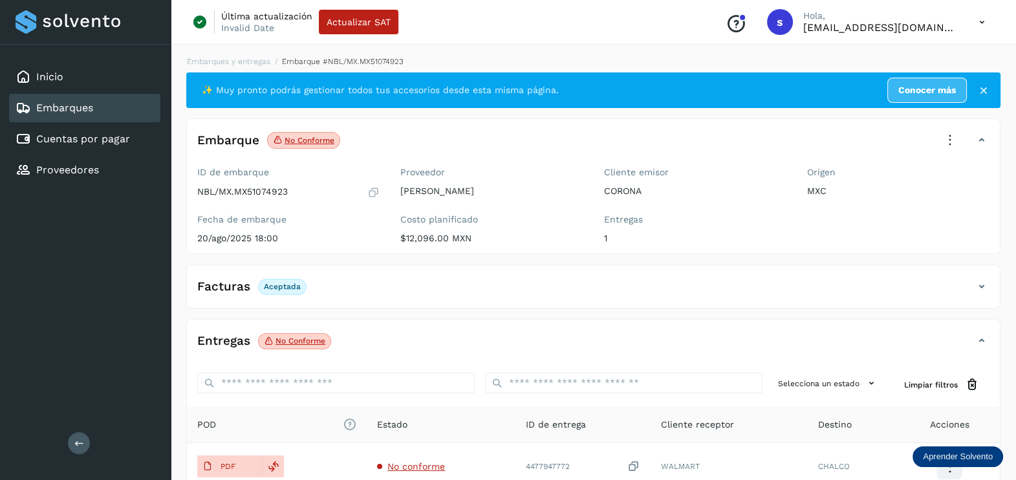
click at [945, 142] on icon at bounding box center [949, 140] width 28 height 28
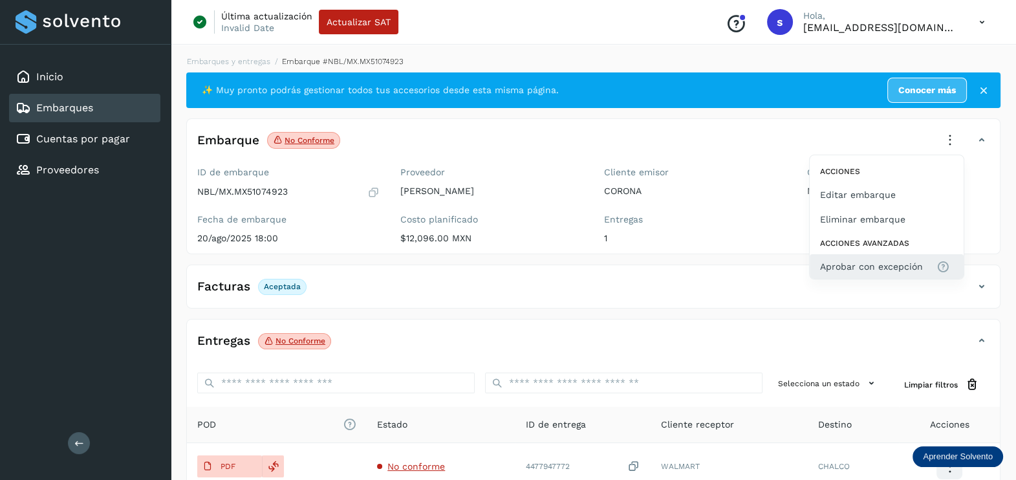
click at [884, 268] on span "Aprobar con excepción" at bounding box center [871, 266] width 103 height 14
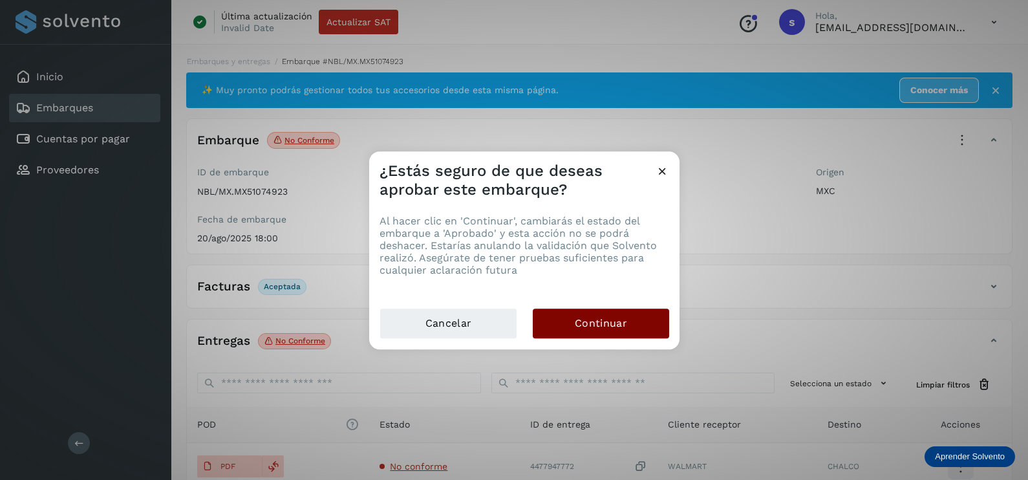
click at [619, 320] on span "Continuar" at bounding box center [601, 323] width 52 height 14
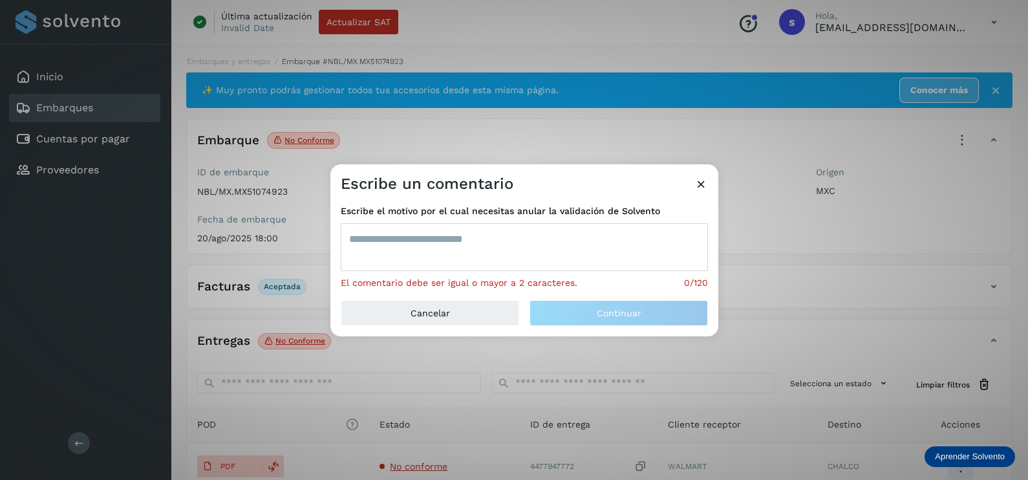
click at [498, 257] on textarea at bounding box center [524, 247] width 367 height 48
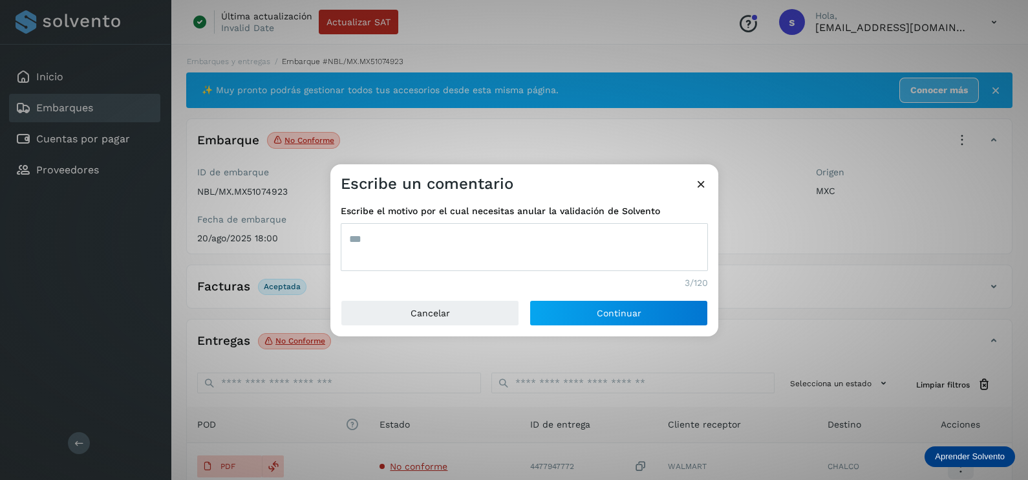
type textarea "***"
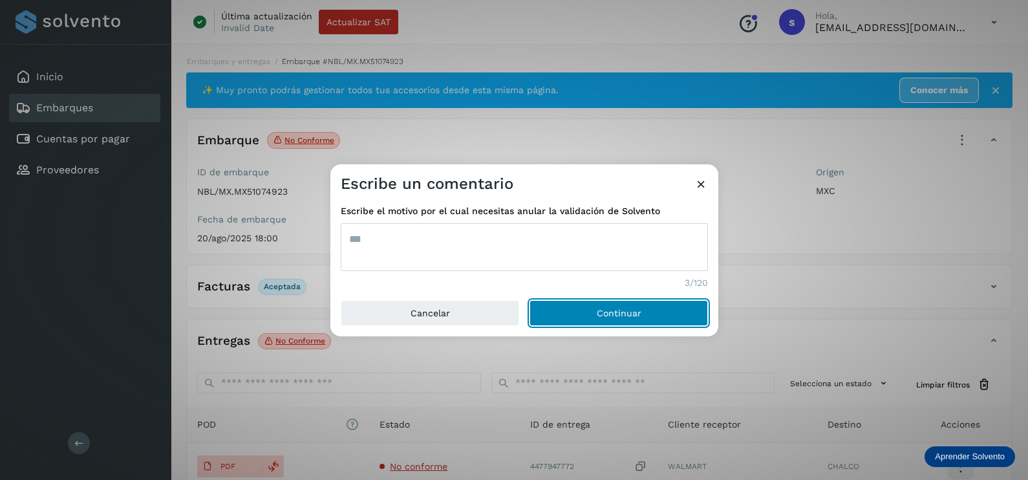
click at [529, 300] on button "Continuar" at bounding box center [618, 313] width 178 height 26
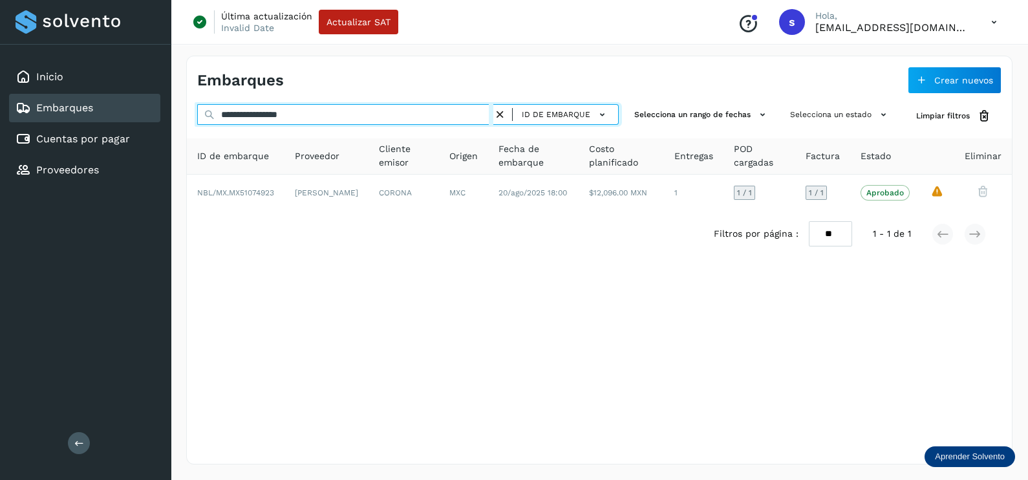
drag, startPoint x: 303, startPoint y: 109, endPoint x: 72, endPoint y: 120, distance: 231.1
click at [69, 121] on div "**********" at bounding box center [514, 240] width 1028 height 480
paste input "text"
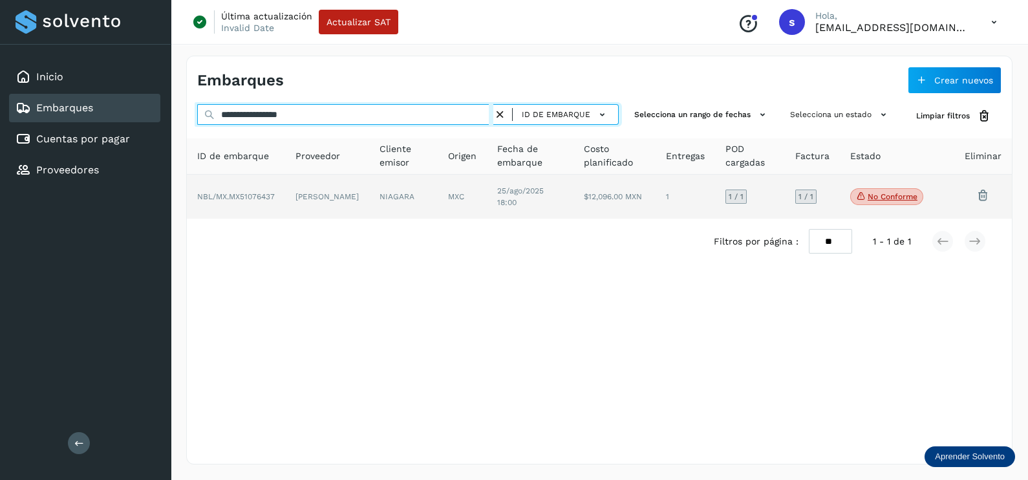
type input "**********"
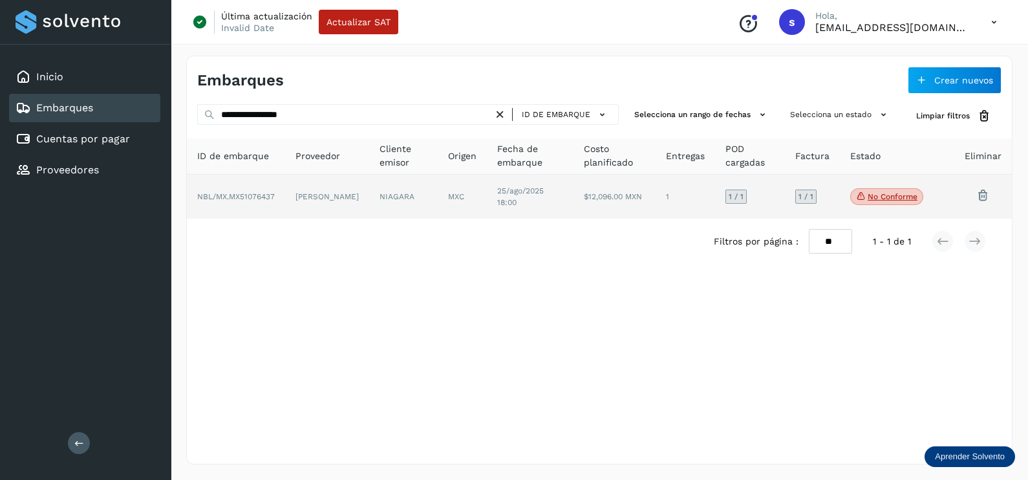
click at [360, 193] on td "[PERSON_NAME]" at bounding box center [327, 197] width 84 height 44
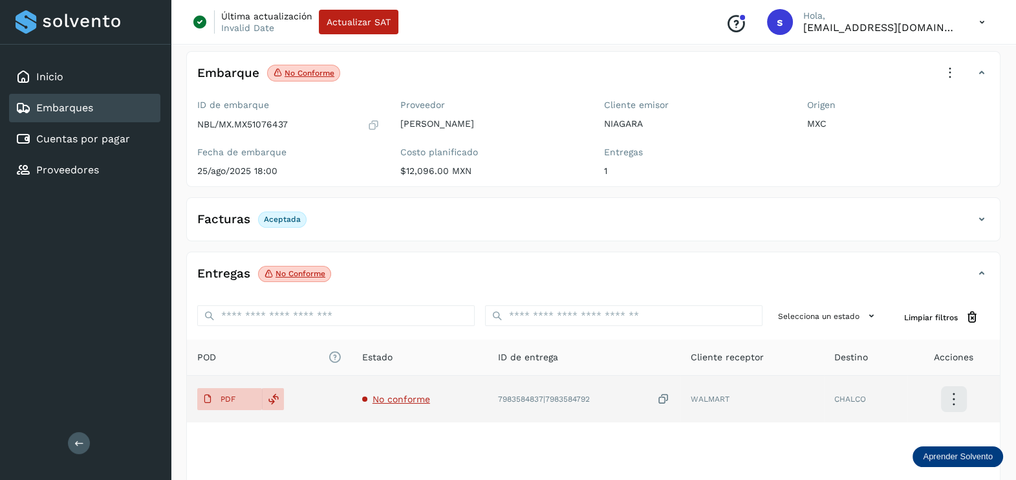
scroll to position [134, 0]
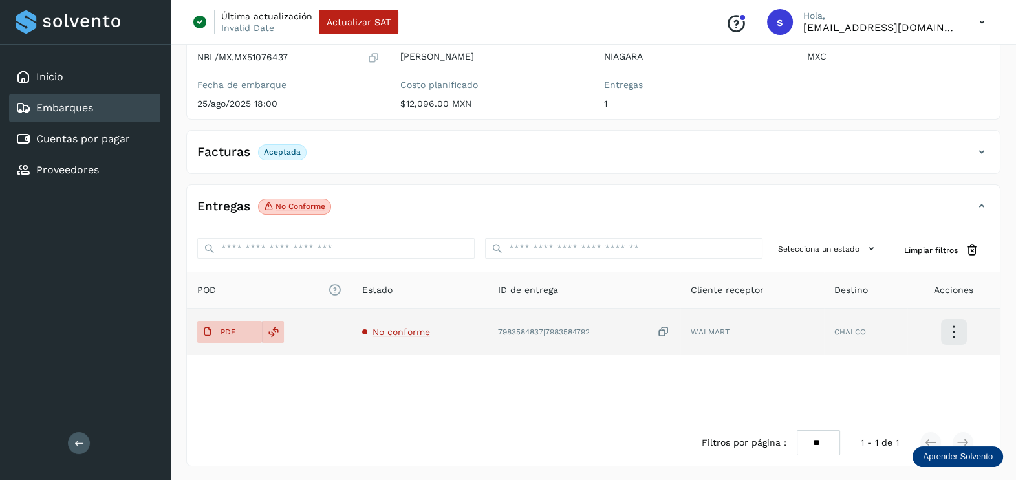
click at [406, 328] on span "No conforme" at bounding box center [401, 331] width 58 height 10
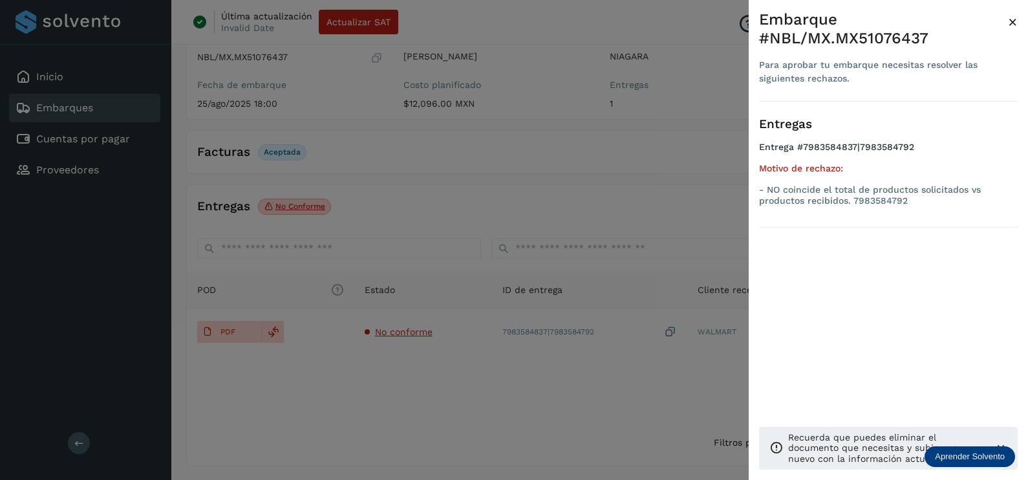
click at [491, 375] on div at bounding box center [514, 240] width 1028 height 480
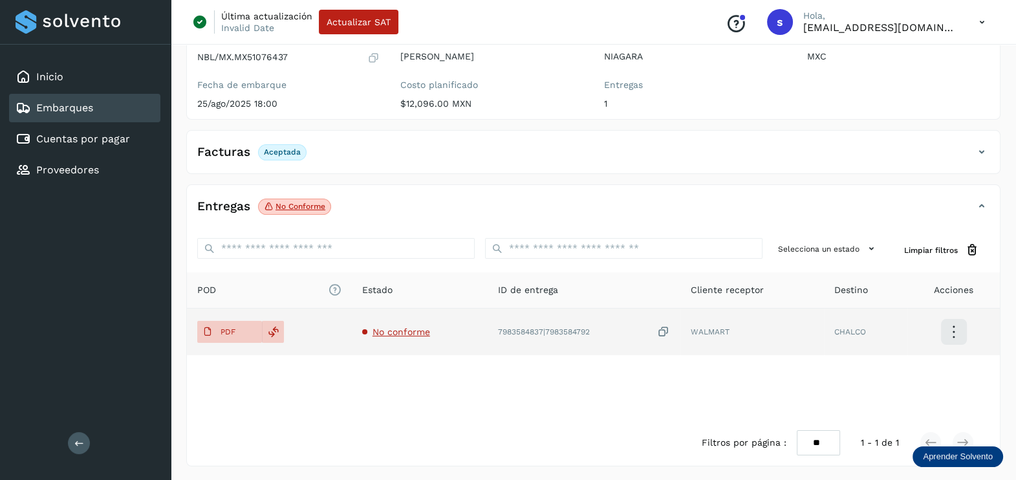
click at [659, 327] on icon at bounding box center [663, 332] width 13 height 14
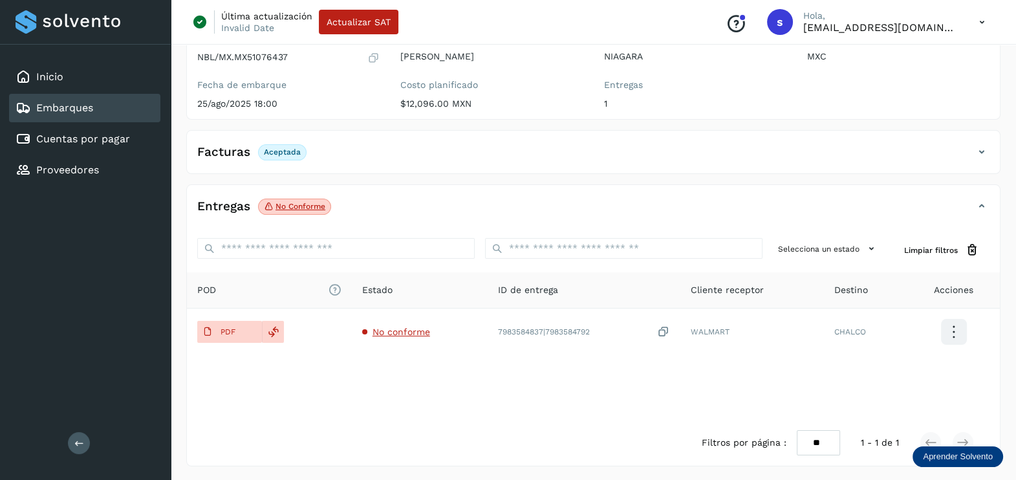
scroll to position [0, 0]
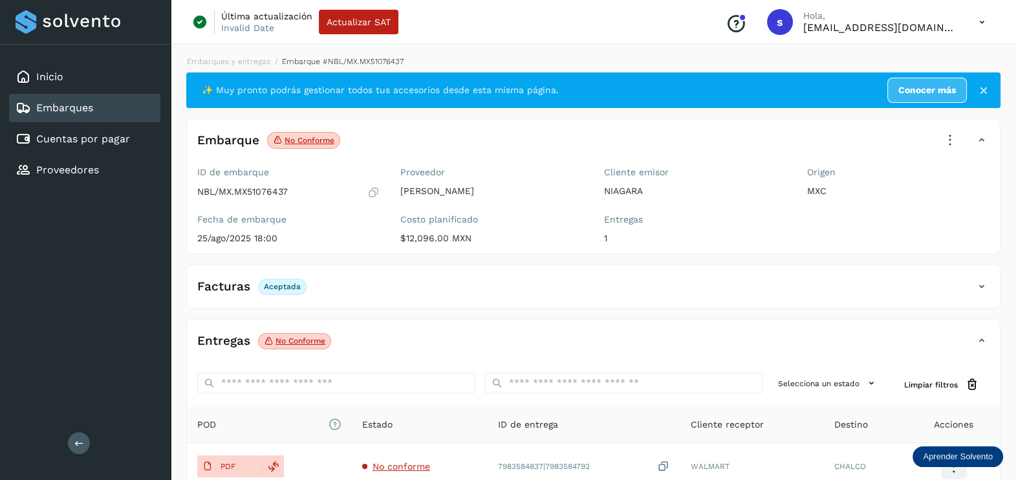
click at [950, 133] on icon at bounding box center [949, 140] width 28 height 28
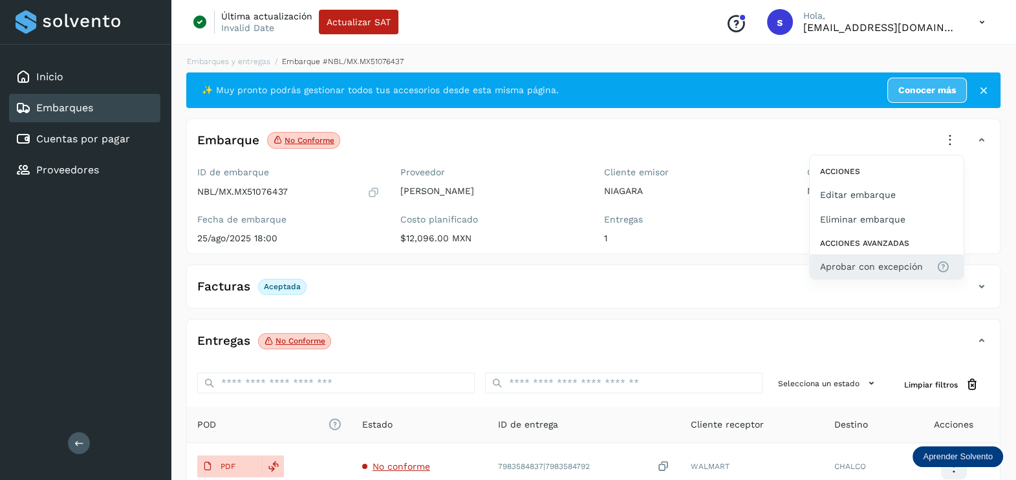
click at [889, 259] on span "Aprobar con excepción" at bounding box center [871, 266] width 103 height 14
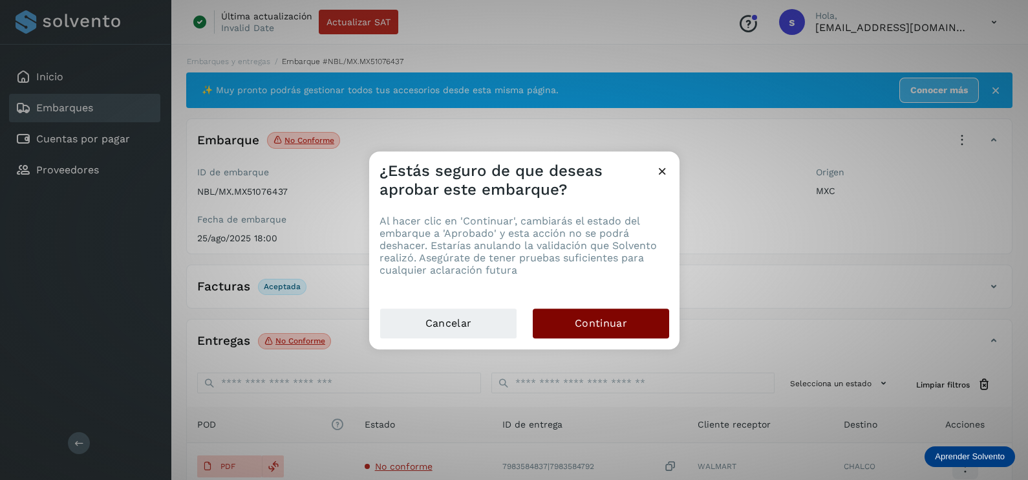
click at [579, 326] on span "Continuar" at bounding box center [601, 323] width 52 height 14
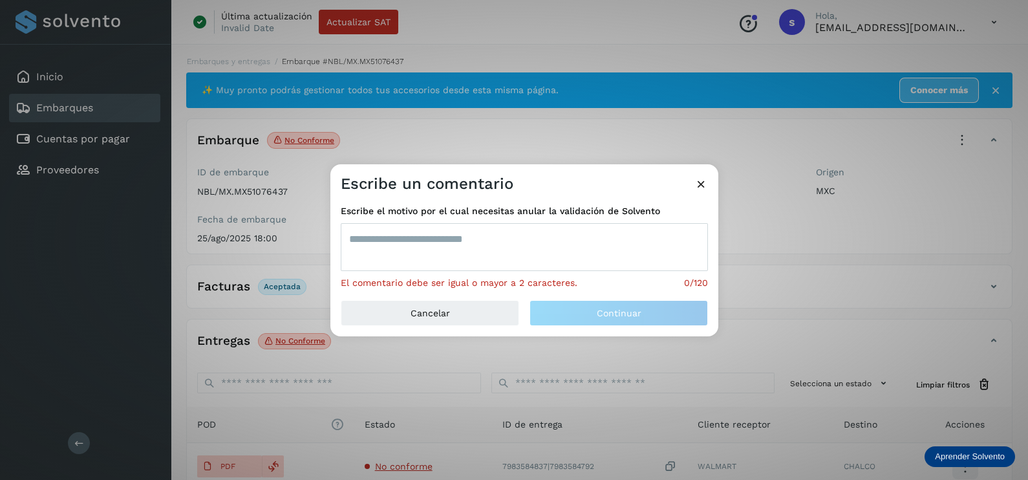
click at [486, 230] on textarea at bounding box center [524, 247] width 367 height 48
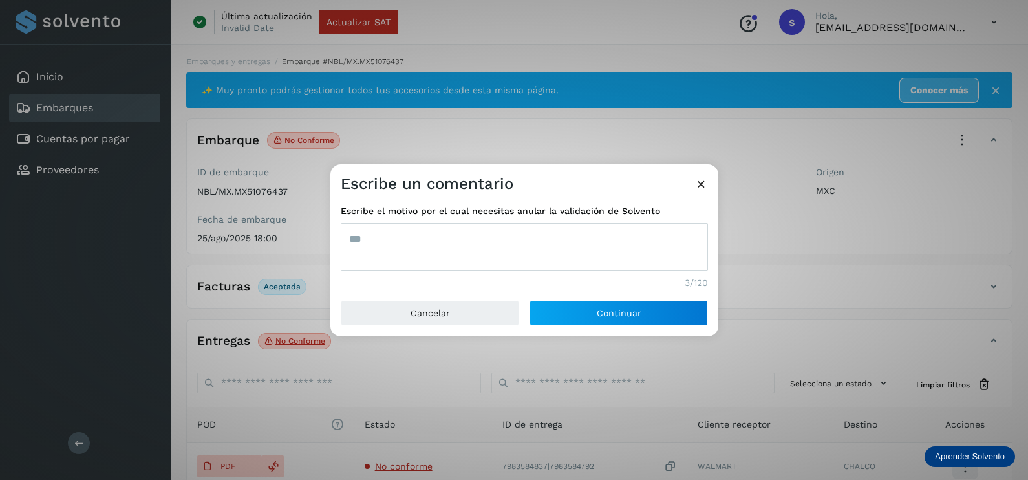
type textarea "***"
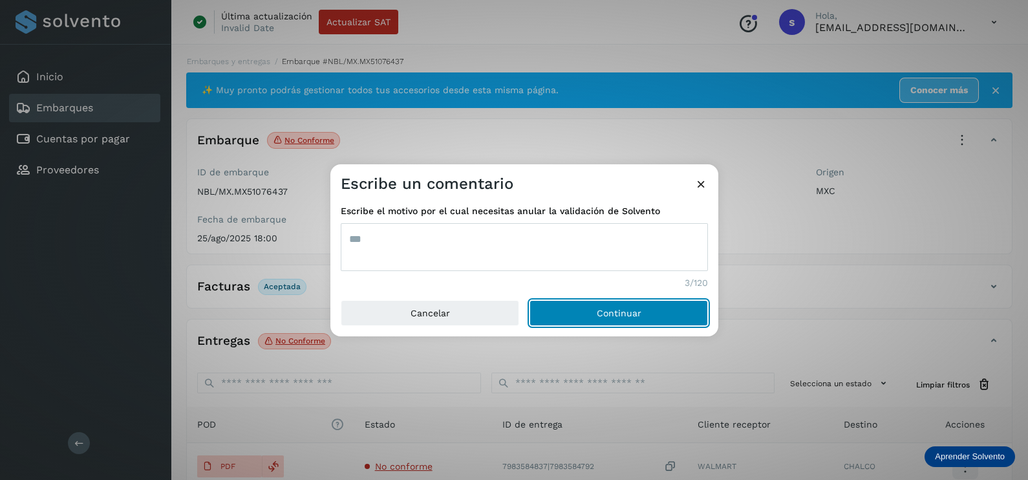
click at [529, 300] on button "Continuar" at bounding box center [618, 313] width 178 height 26
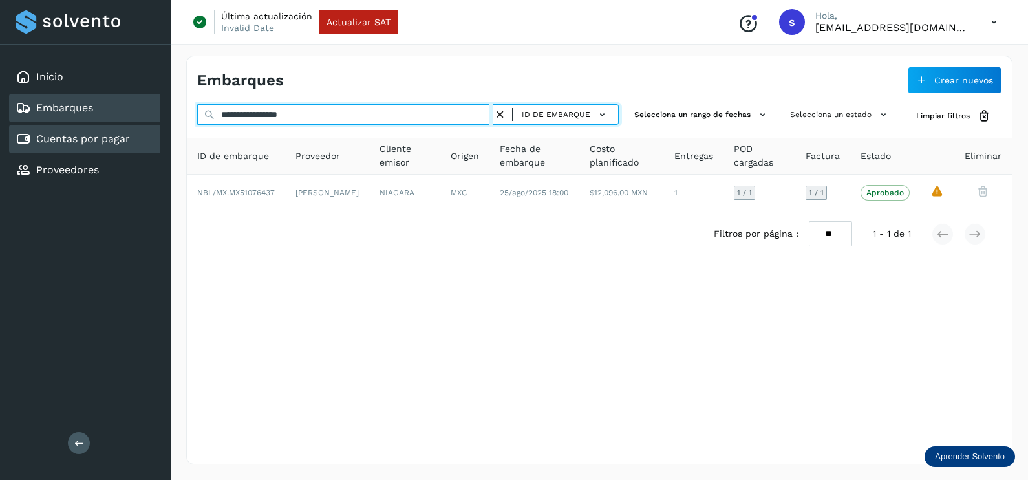
click at [142, 149] on div "**********" at bounding box center [514, 240] width 1028 height 480
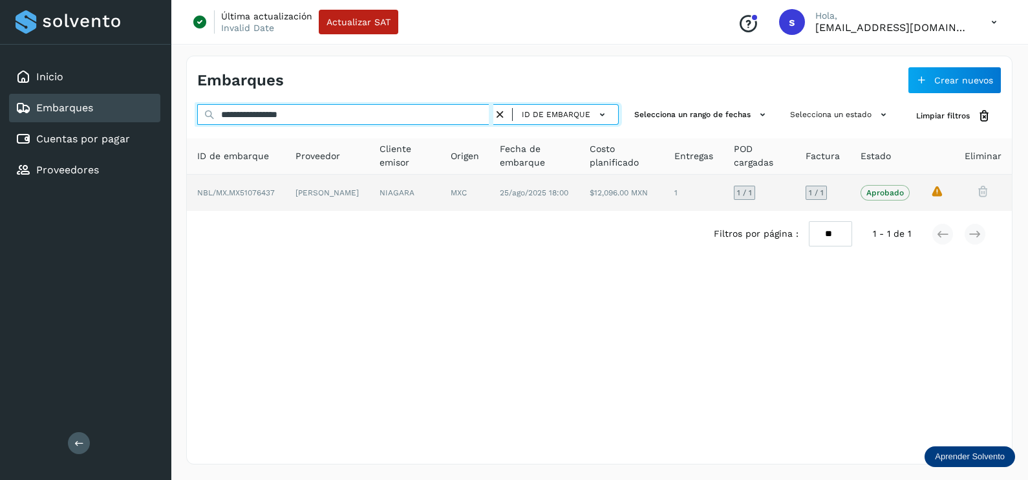
paste input "text"
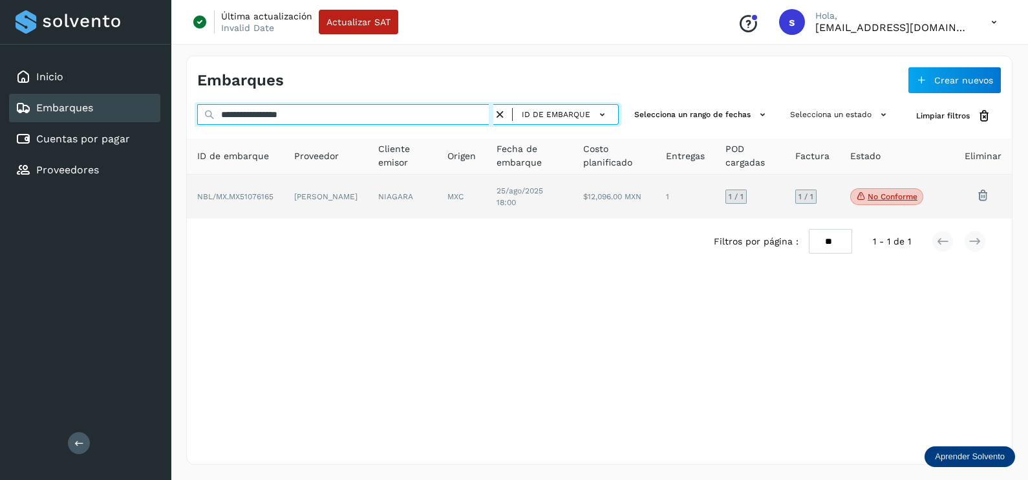
type input "**********"
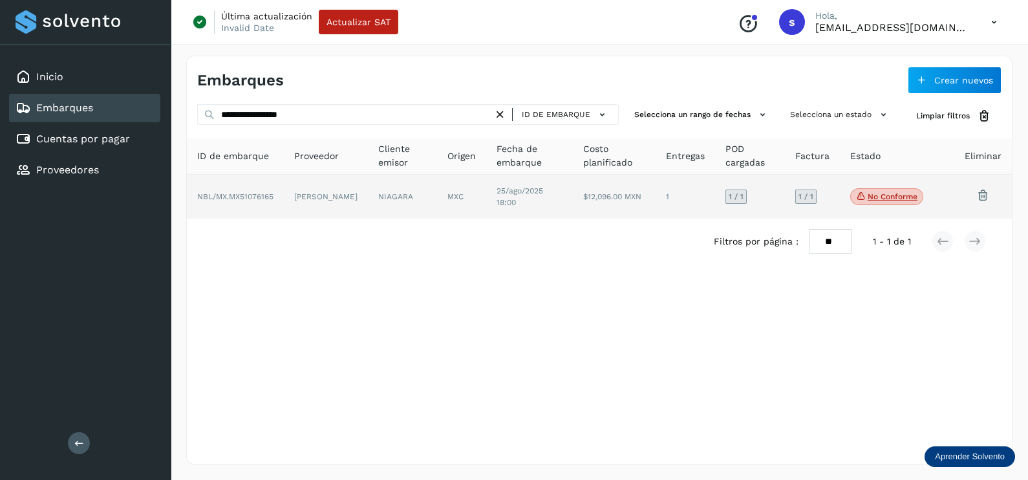
click at [427, 197] on td "NIAGARA" at bounding box center [402, 197] width 69 height 44
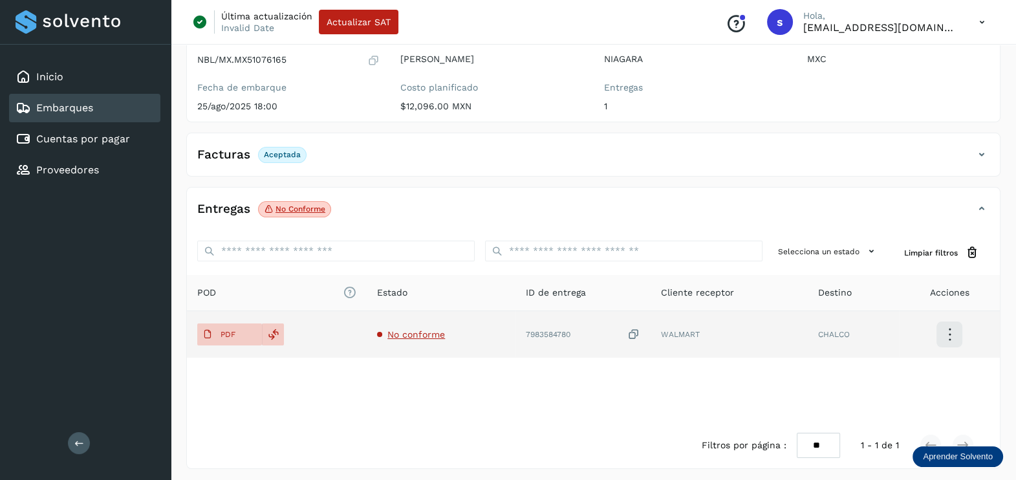
scroll to position [134, 0]
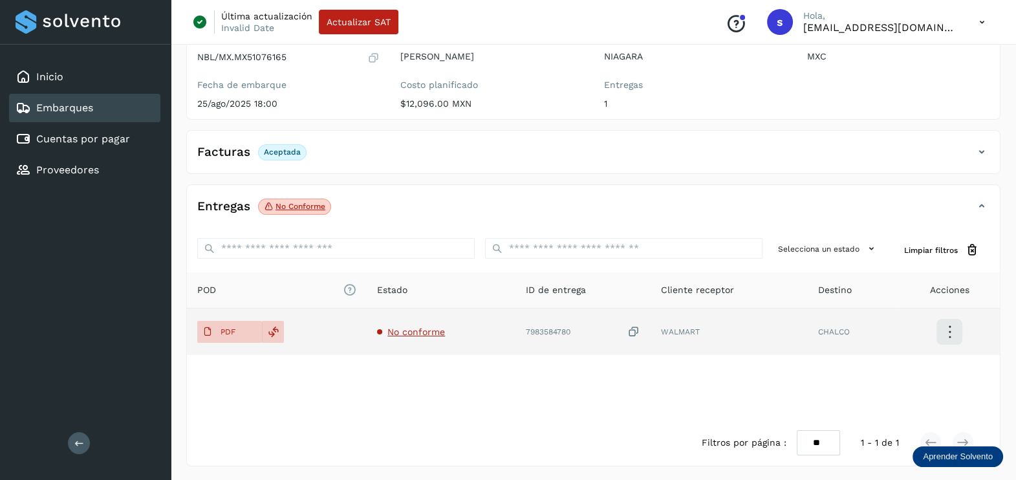
click at [422, 326] on span "No conforme" at bounding box center [416, 331] width 58 height 10
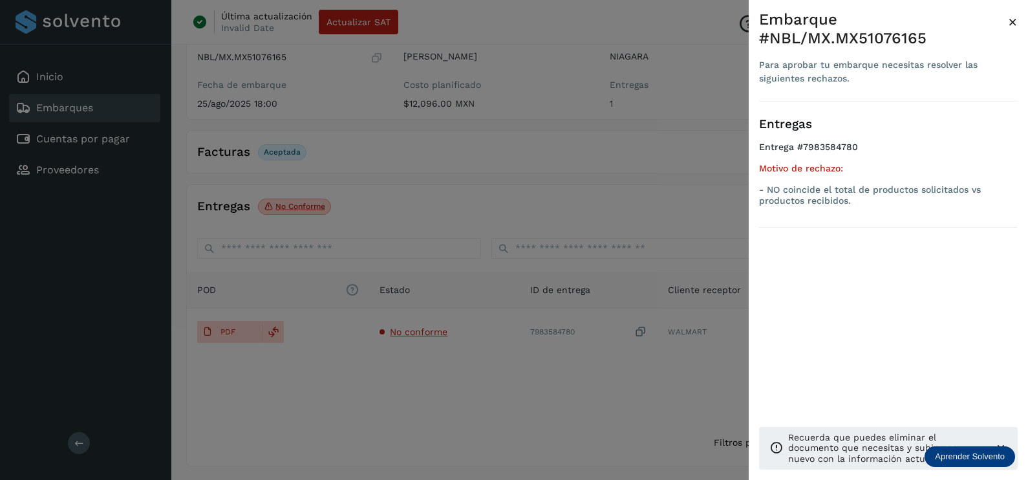
click at [478, 363] on div at bounding box center [514, 240] width 1028 height 480
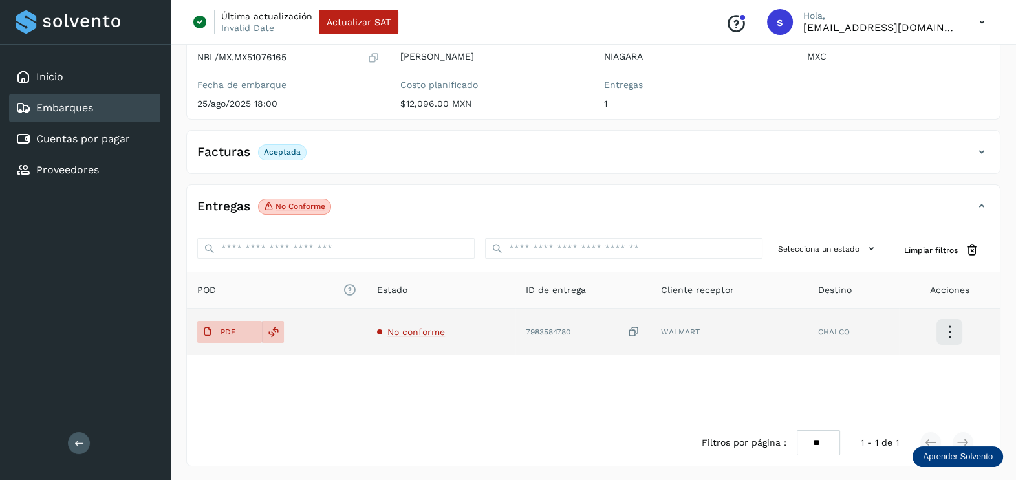
click at [634, 326] on icon at bounding box center [633, 332] width 13 height 14
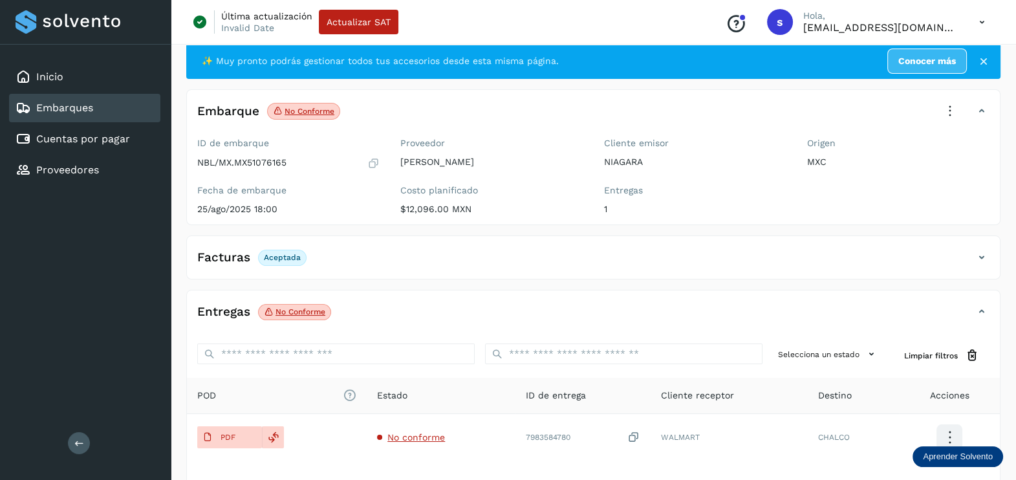
scroll to position [0, 0]
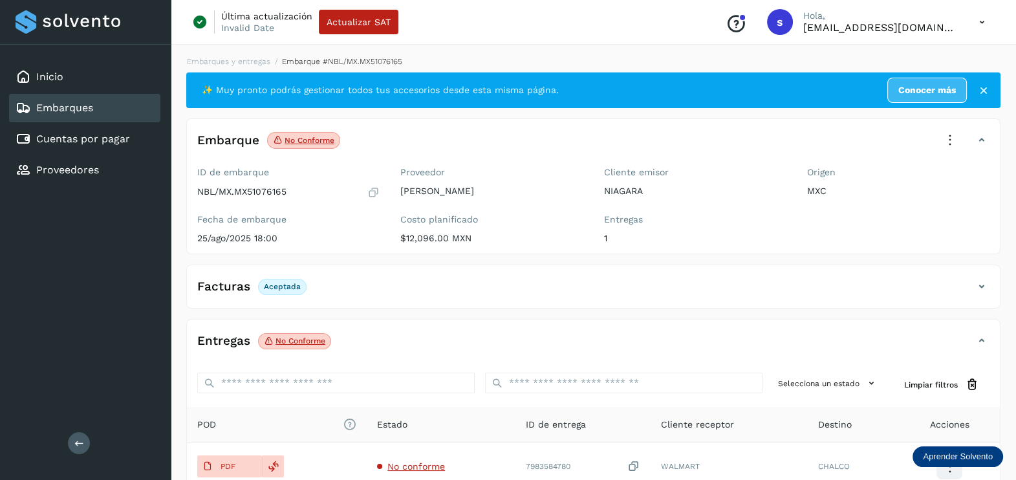
click at [940, 133] on icon at bounding box center [949, 140] width 28 height 28
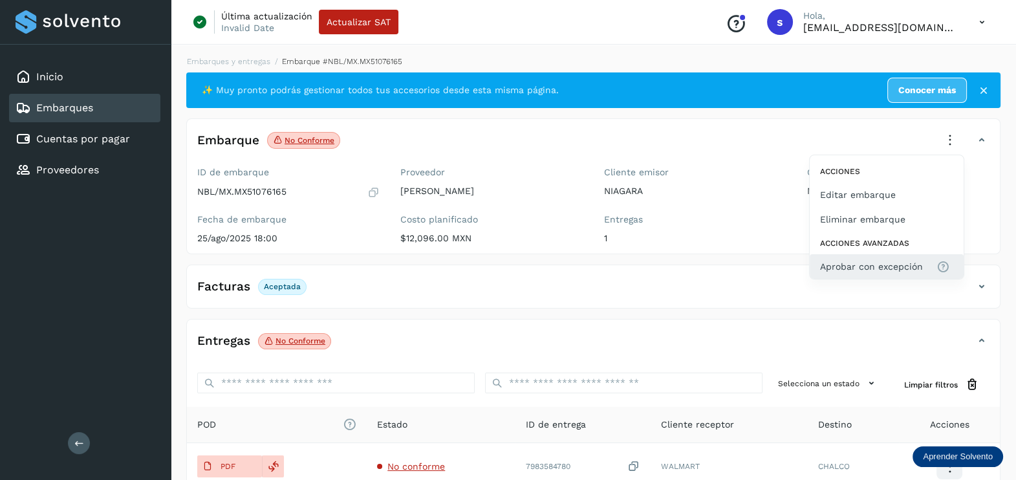
click at [861, 265] on span "Aprobar con excepción" at bounding box center [871, 266] width 103 height 14
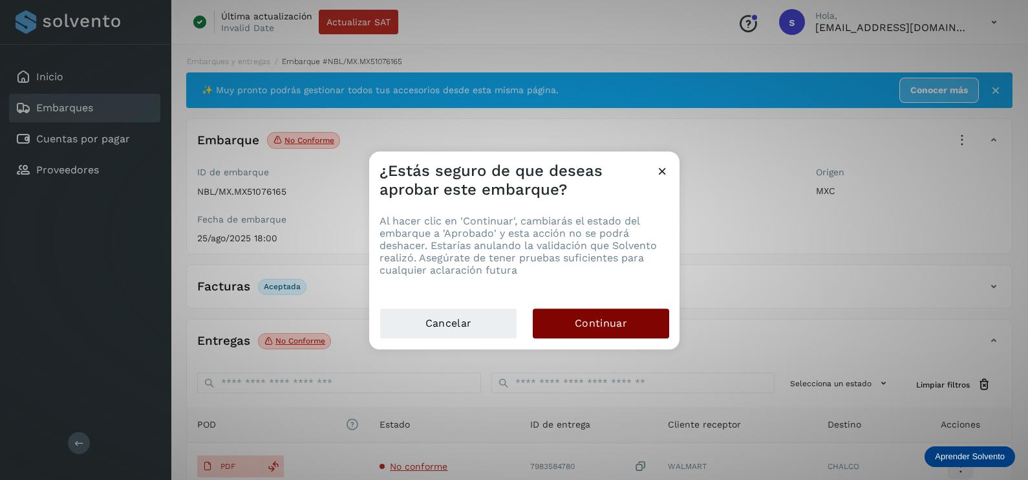
click at [619, 333] on button "Continuar" at bounding box center [601, 323] width 136 height 30
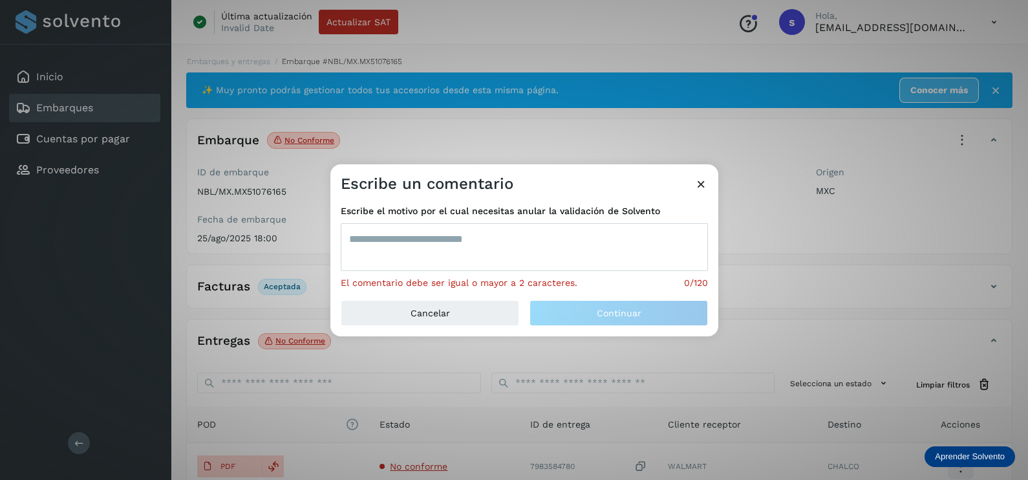
drag, startPoint x: 488, startPoint y: 226, endPoint x: 488, endPoint y: 239, distance: 12.9
click at [488, 233] on textarea at bounding box center [524, 247] width 367 height 48
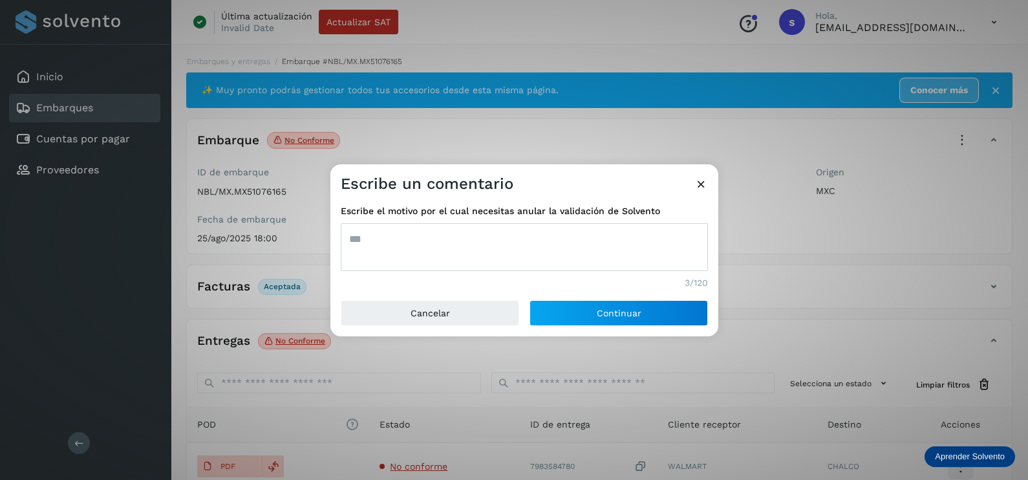
type textarea "***"
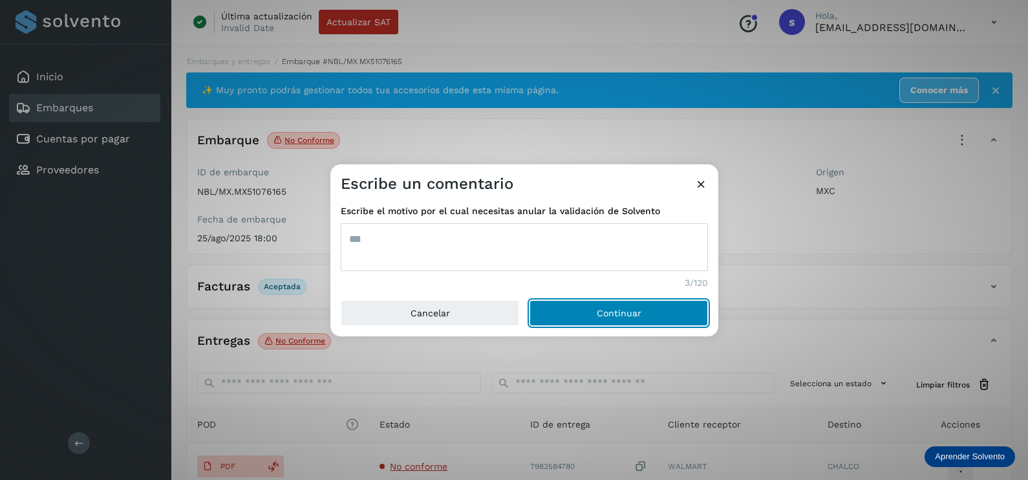
click at [529, 300] on button "Continuar" at bounding box center [618, 313] width 178 height 26
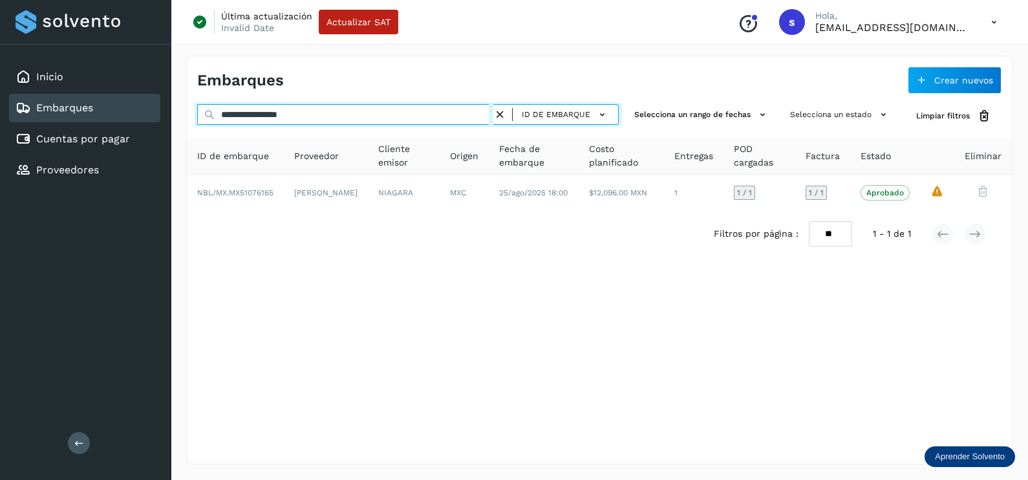
drag, startPoint x: 374, startPoint y: 115, endPoint x: 215, endPoint y: 114, distance: 158.4
click at [224, 116] on input "**********" at bounding box center [345, 114] width 296 height 21
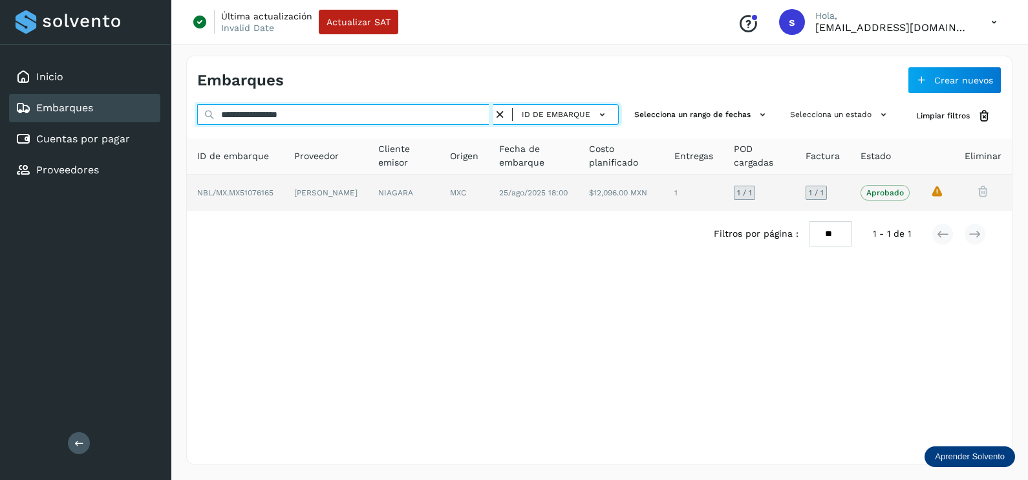
paste input "text"
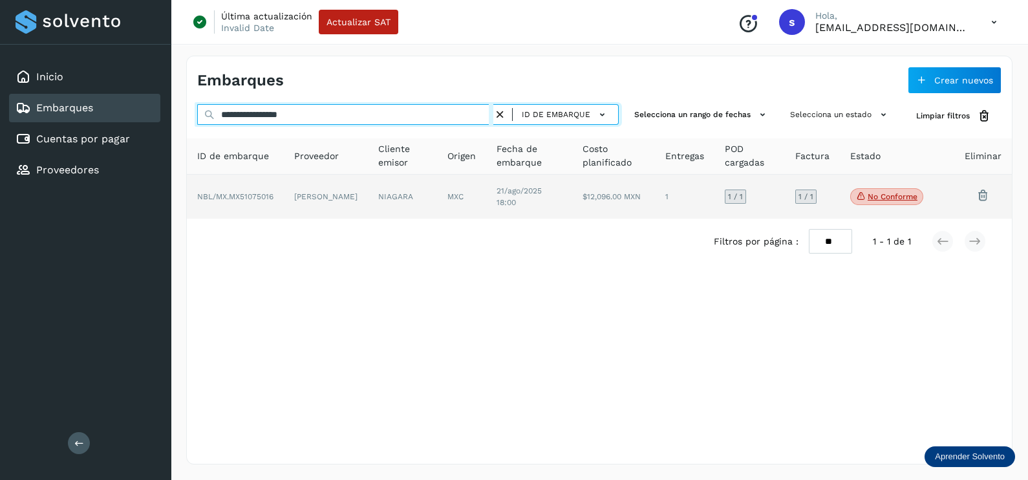
type input "**********"
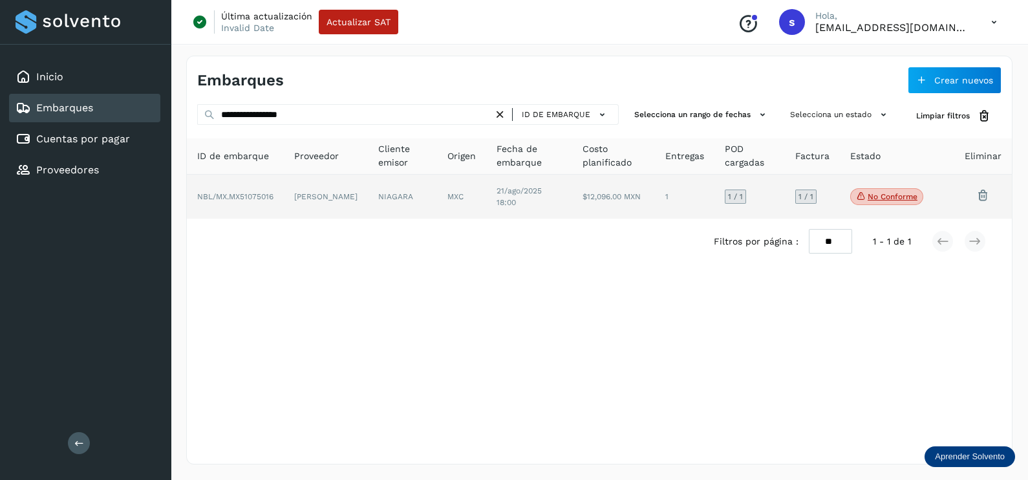
click at [394, 213] on td "NIAGARA" at bounding box center [402, 197] width 69 height 44
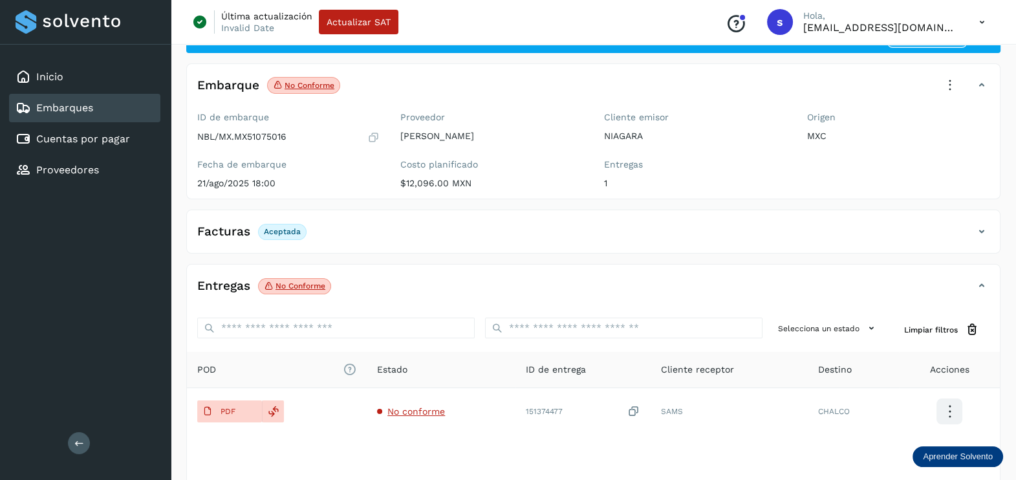
scroll to position [80, 0]
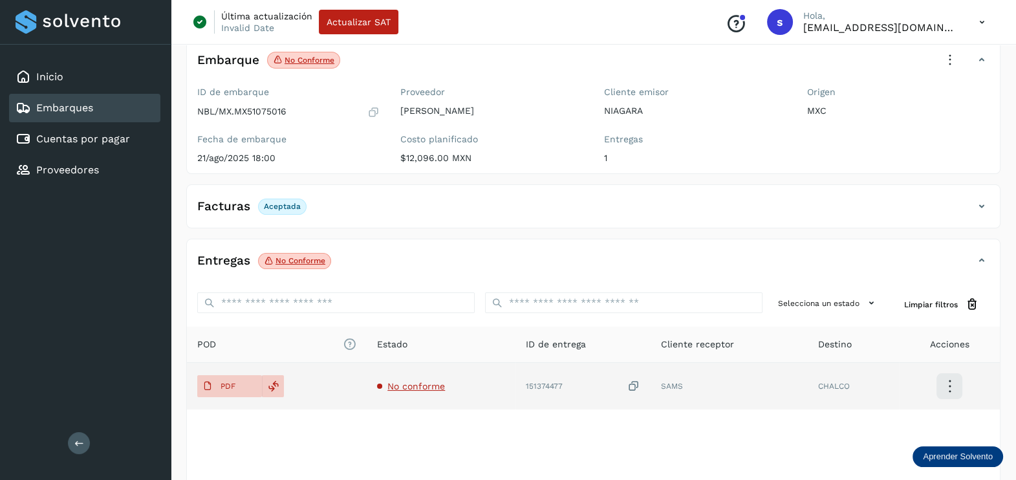
click at [427, 383] on span "No conforme" at bounding box center [416, 386] width 58 height 10
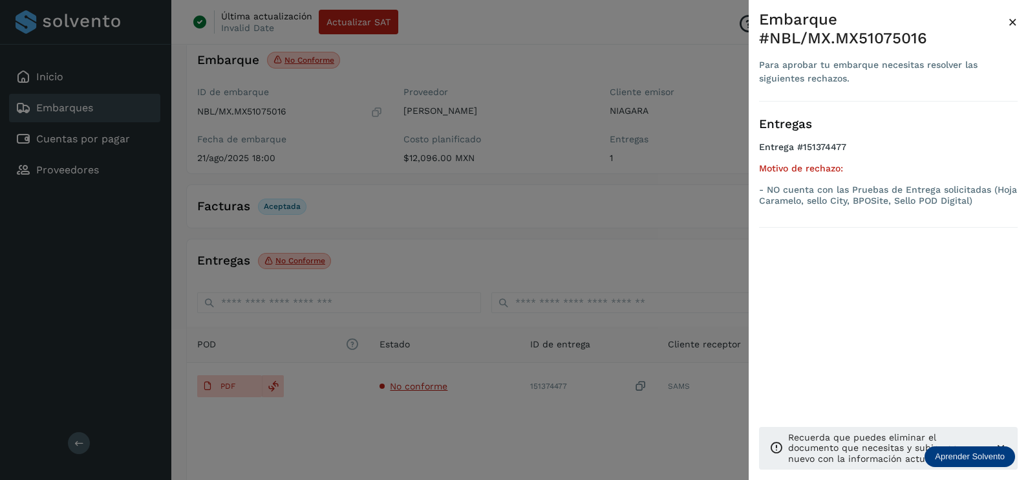
click at [549, 426] on div at bounding box center [514, 240] width 1028 height 480
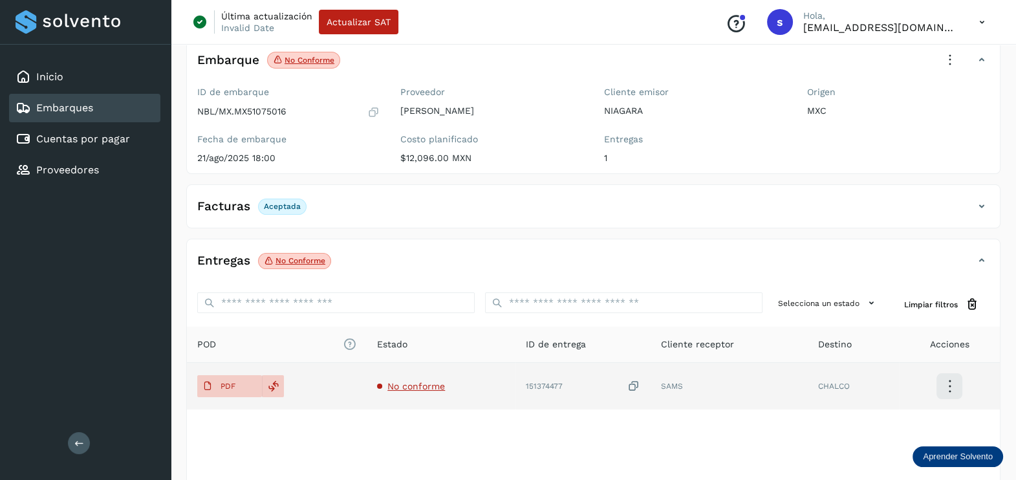
click at [634, 383] on icon at bounding box center [633, 386] width 13 height 14
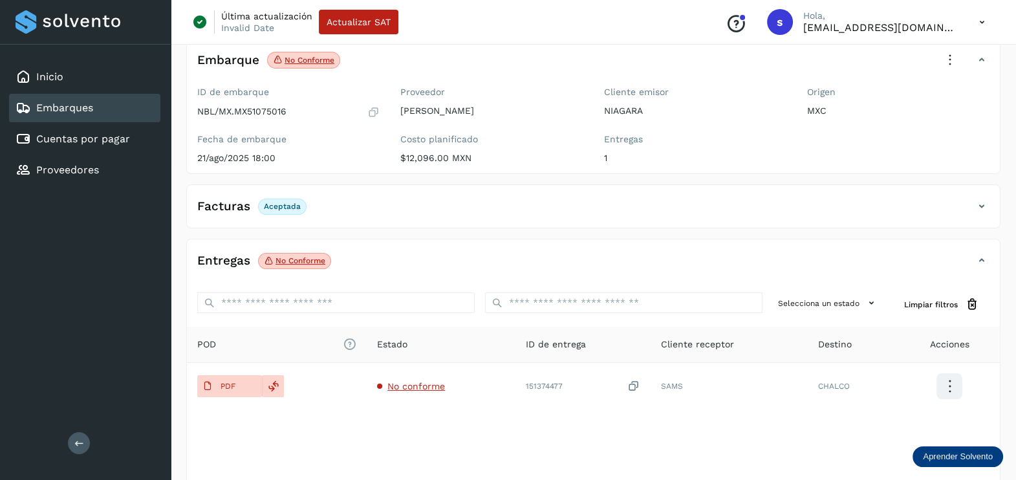
scroll to position [0, 0]
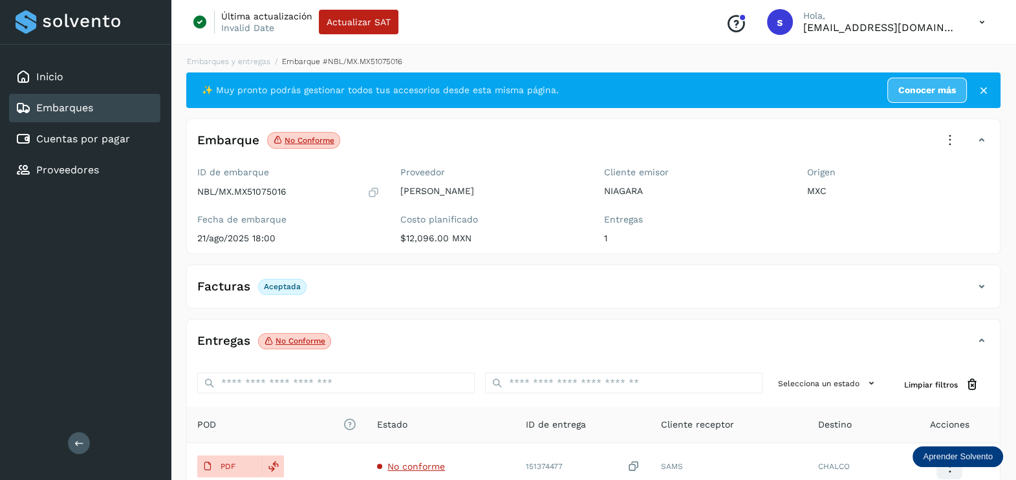
click at [950, 133] on icon at bounding box center [949, 140] width 28 height 28
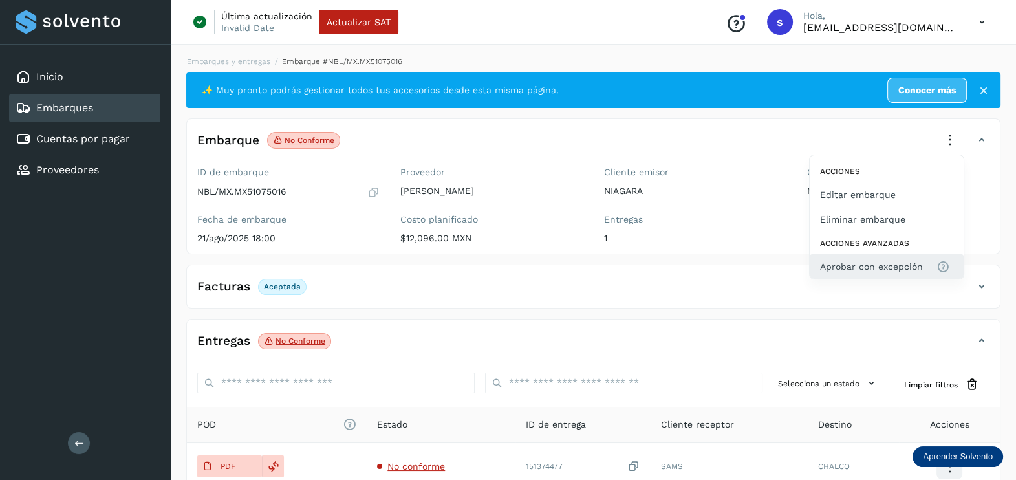
click at [890, 263] on span "Aprobar con excepción" at bounding box center [871, 266] width 103 height 14
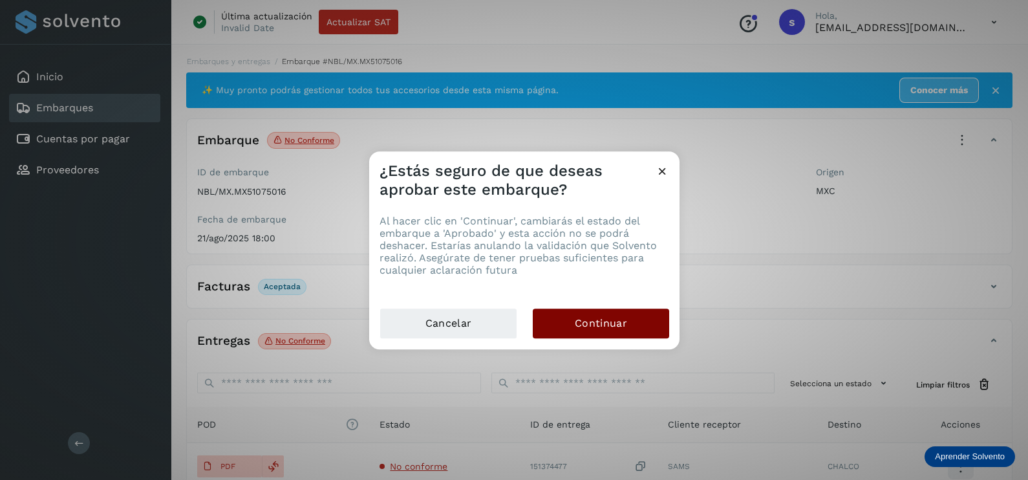
click at [623, 321] on span "Continuar" at bounding box center [601, 323] width 52 height 14
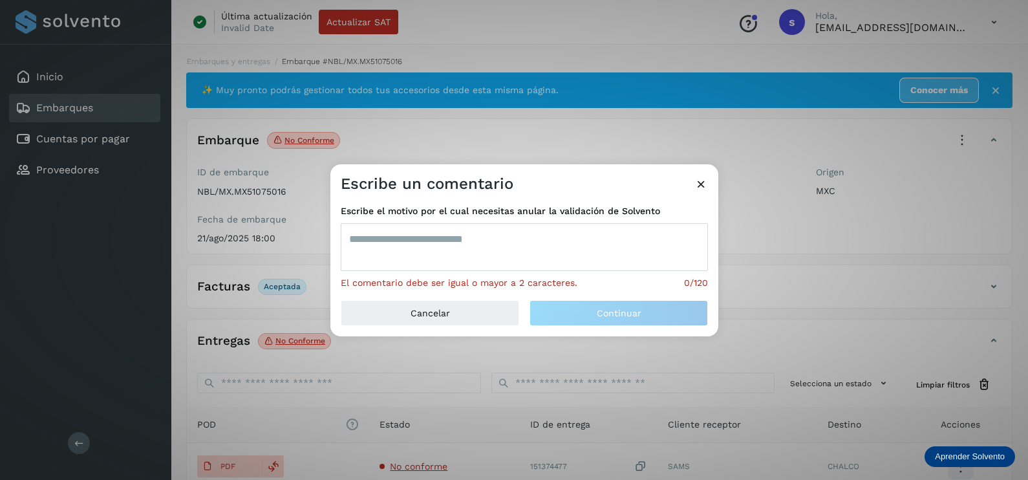
click at [526, 234] on textarea at bounding box center [524, 247] width 367 height 48
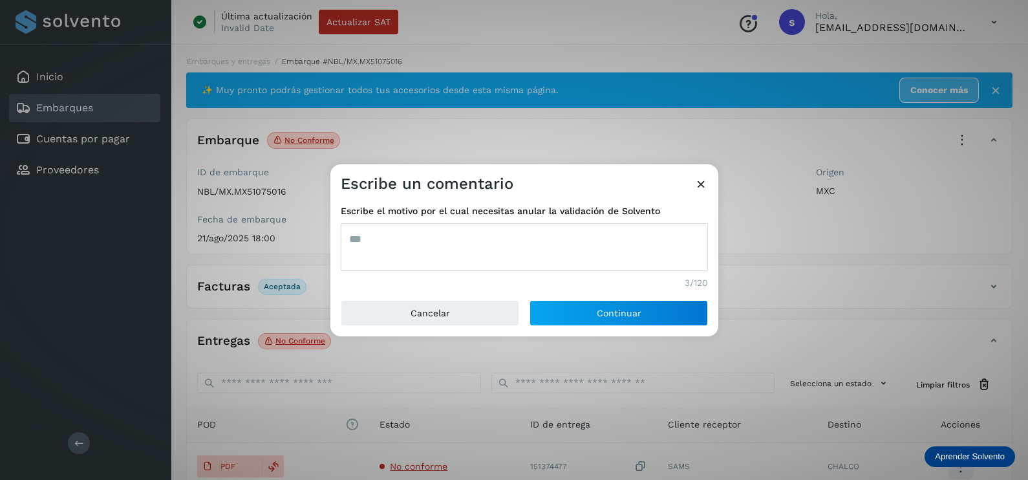
type textarea "***"
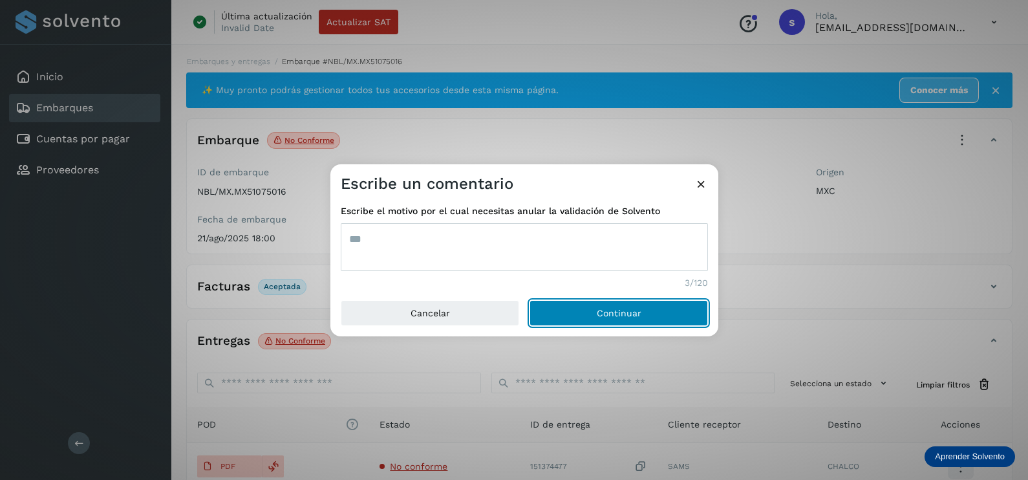
click at [529, 300] on button "Continuar" at bounding box center [618, 313] width 178 height 26
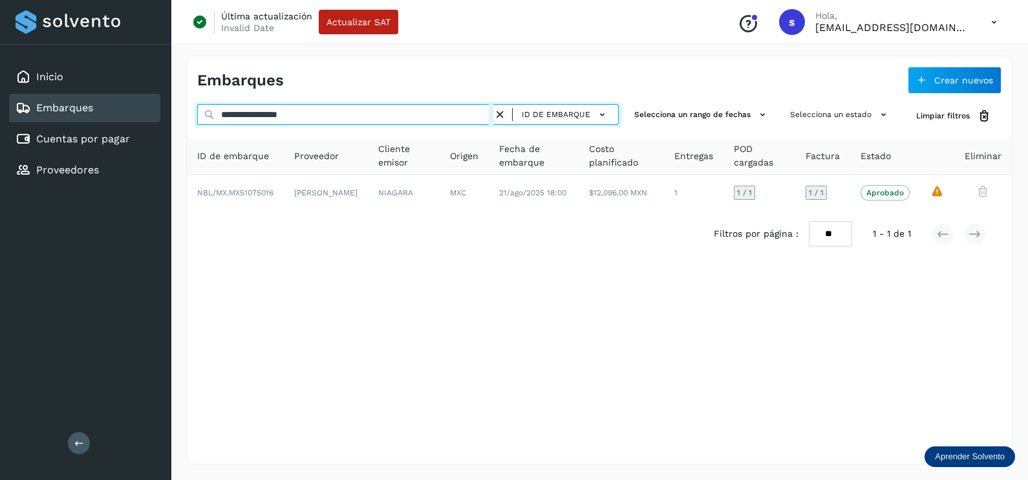
drag, startPoint x: 213, startPoint y: 110, endPoint x: 6, endPoint y: 133, distance: 207.5
click at [6, 133] on div "**********" at bounding box center [514, 240] width 1028 height 480
paste input "text"
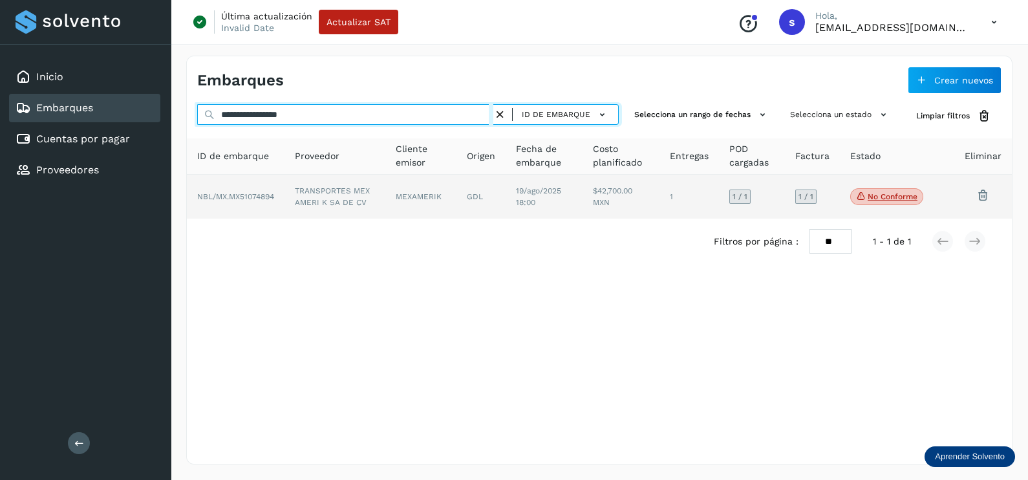
type input "**********"
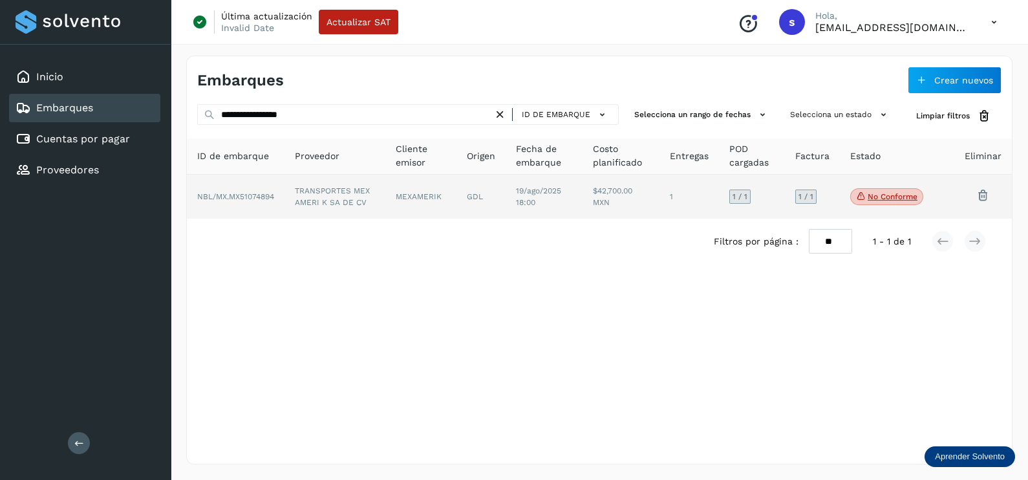
click at [348, 205] on td "TRANSPORTES MEX AMERI K SA DE CV" at bounding box center [334, 197] width 101 height 44
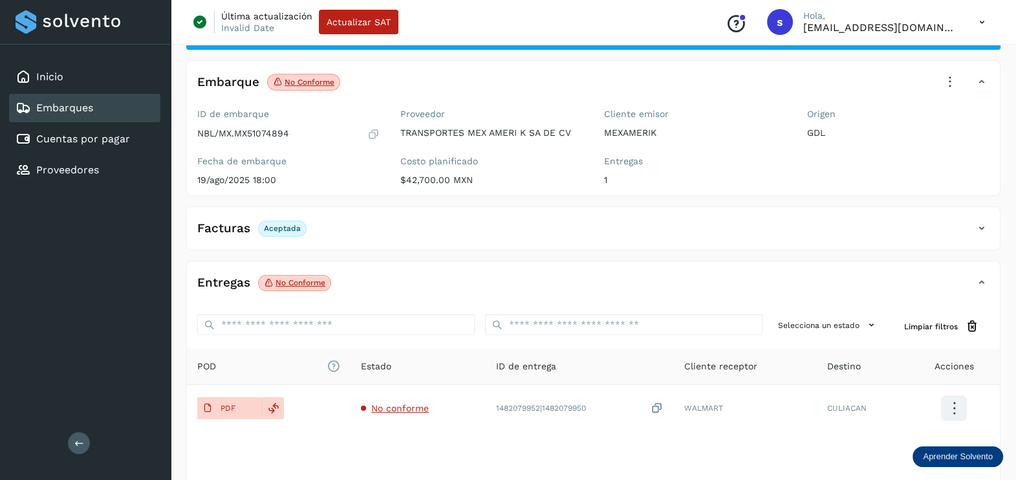
scroll to position [80, 0]
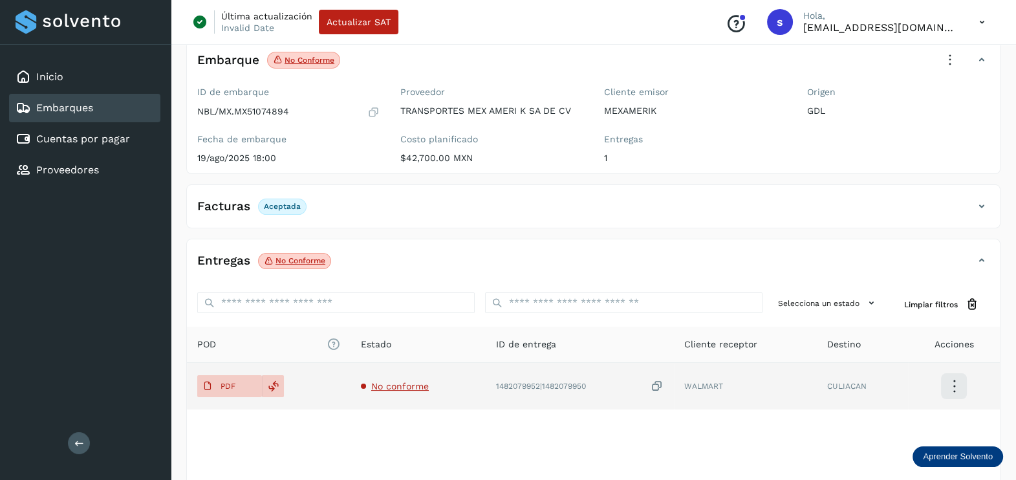
click at [384, 388] on span "No conforme" at bounding box center [400, 386] width 58 height 10
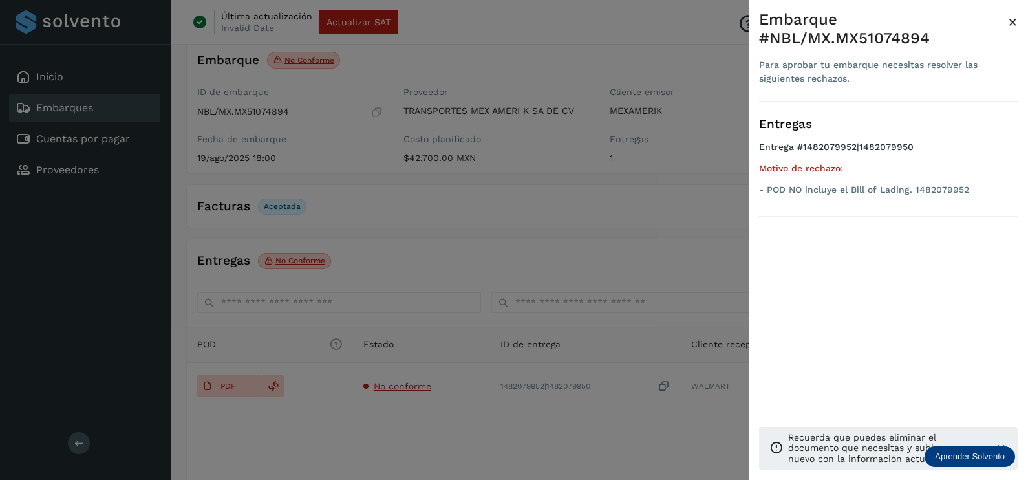
click at [476, 407] on div at bounding box center [514, 240] width 1028 height 480
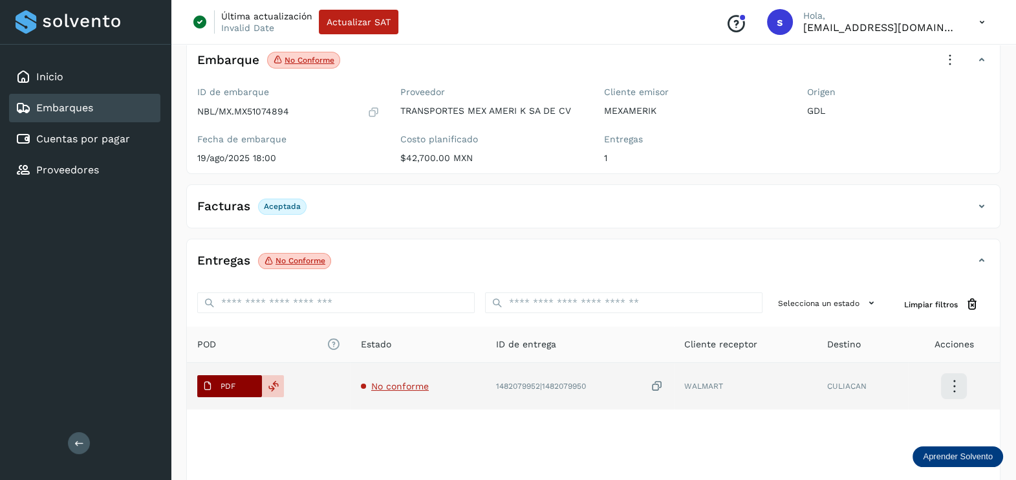
click at [243, 384] on button "PDF" at bounding box center [229, 386] width 65 height 22
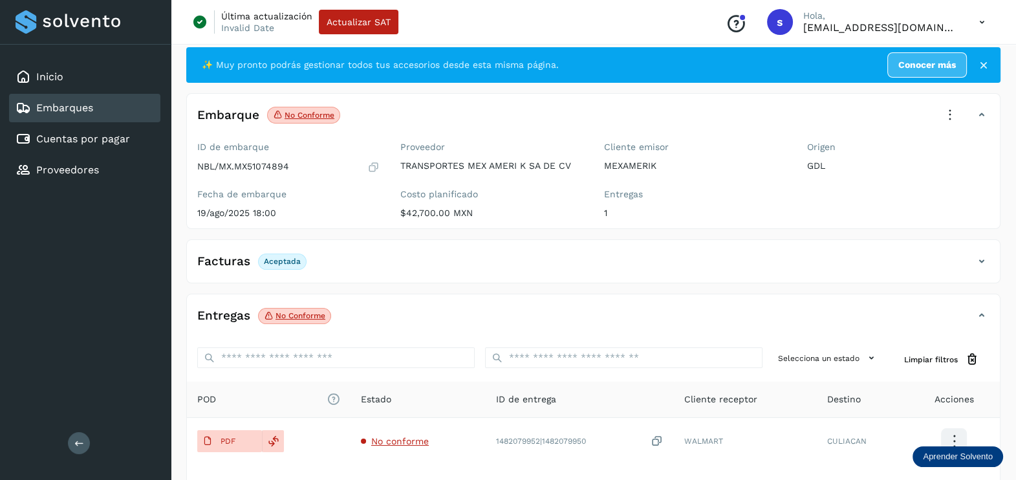
scroll to position [0, 0]
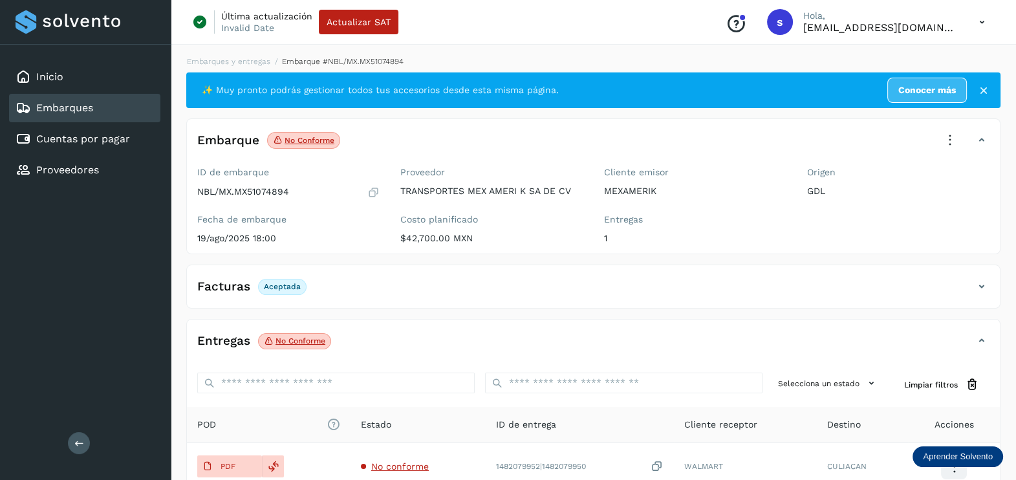
click at [943, 134] on icon at bounding box center [949, 140] width 28 height 28
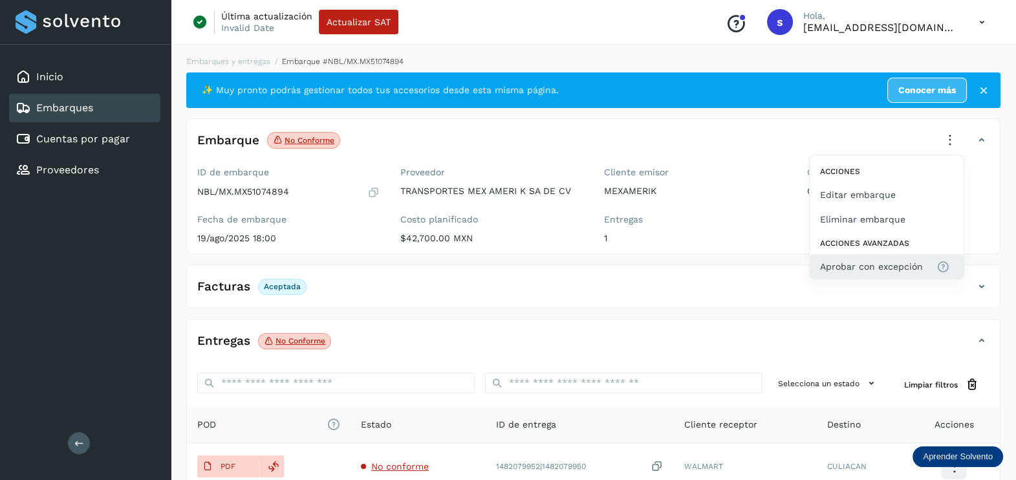
click at [879, 262] on span "Aprobar con excepción" at bounding box center [871, 266] width 103 height 14
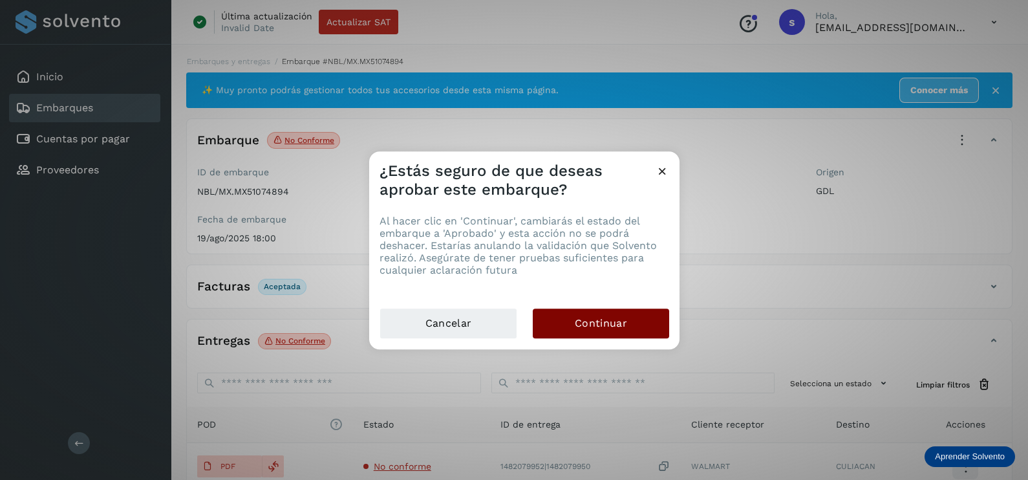
click at [625, 313] on button "Continuar" at bounding box center [601, 323] width 136 height 30
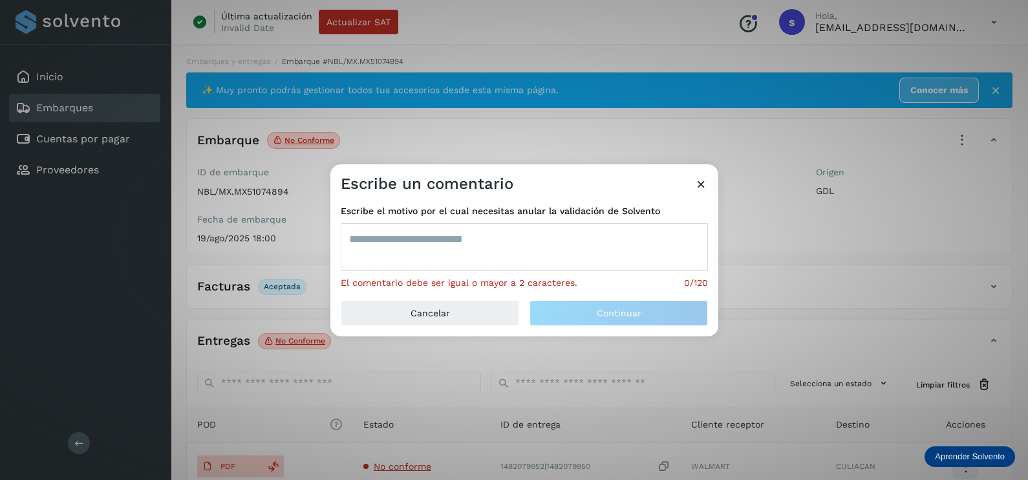
click at [507, 240] on textarea at bounding box center [524, 247] width 367 height 48
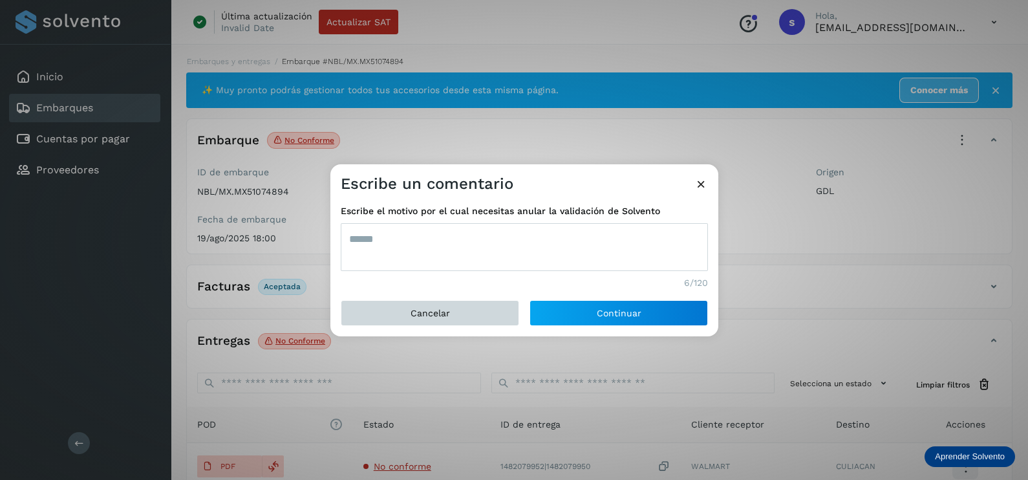
type textarea "******"
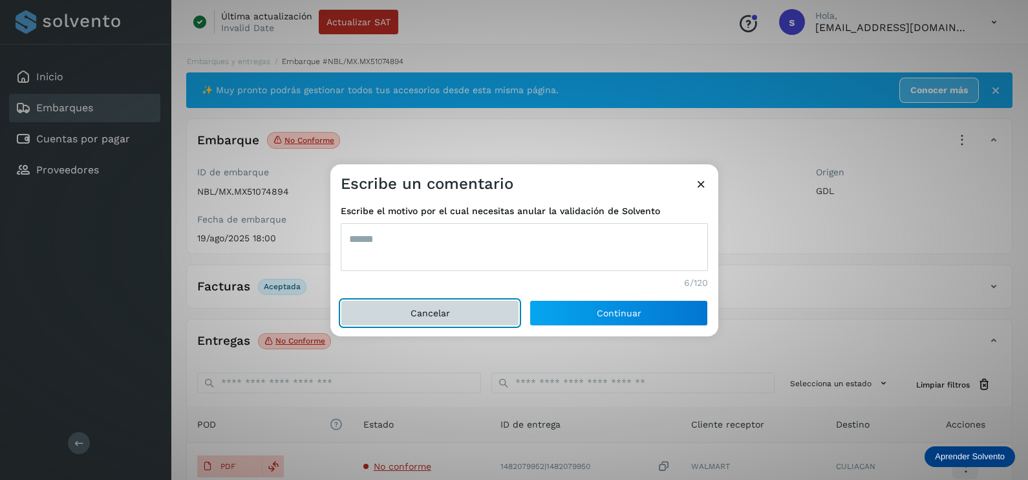
click at [419, 312] on span "Cancelar" at bounding box center [430, 312] width 39 height 9
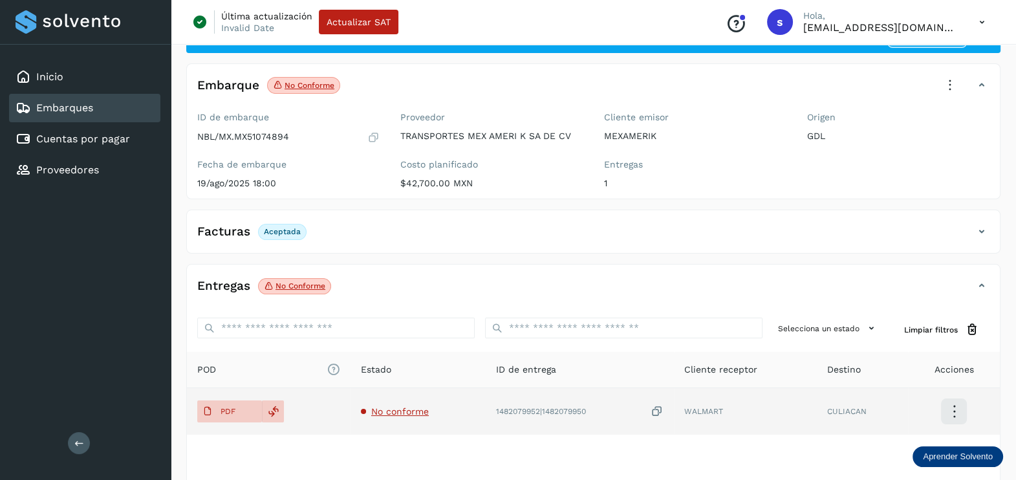
scroll to position [80, 0]
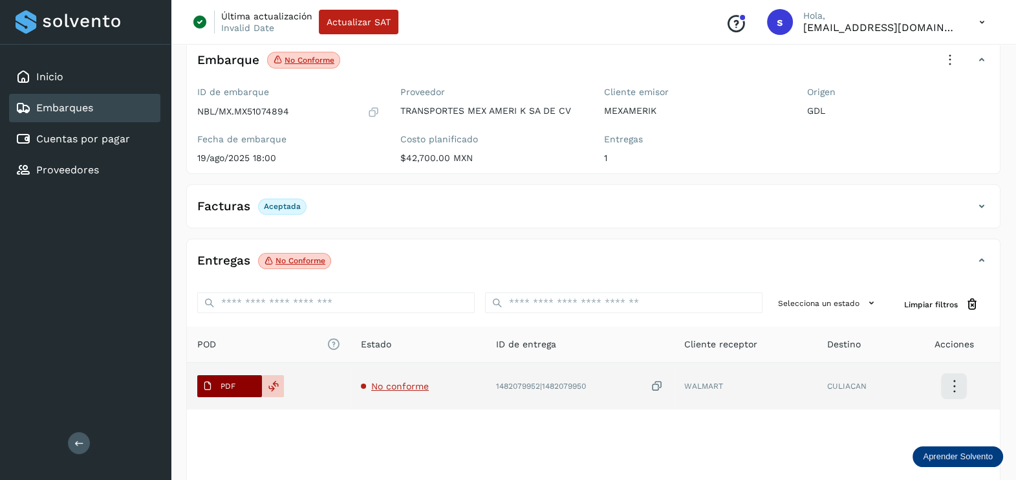
click at [227, 381] on p "PDF" at bounding box center [227, 385] width 15 height 9
click at [657, 379] on icon at bounding box center [656, 386] width 13 height 14
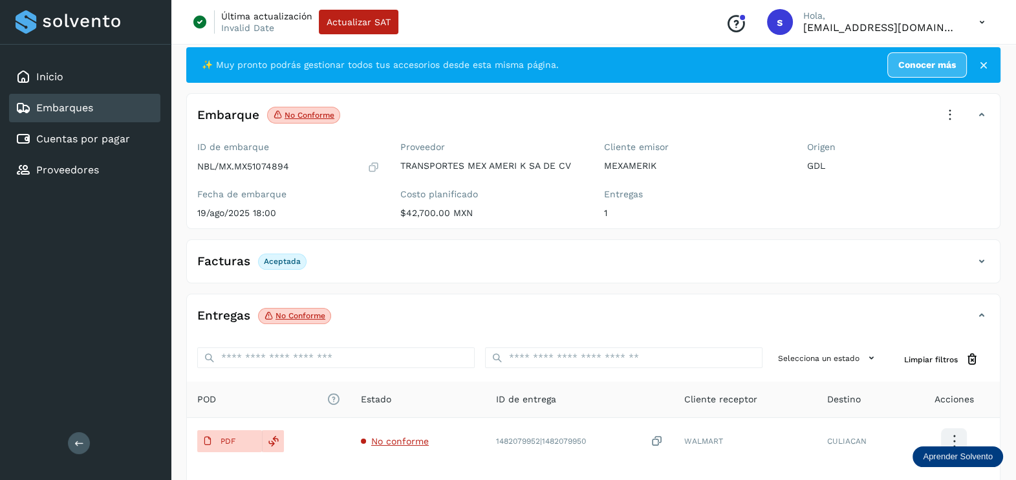
scroll to position [0, 0]
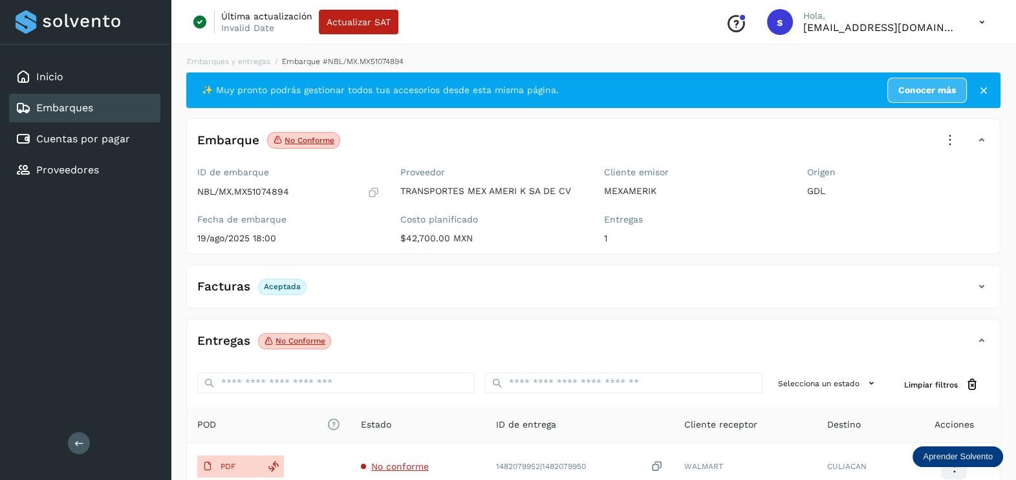
click at [378, 191] on icon at bounding box center [373, 192] width 12 height 13
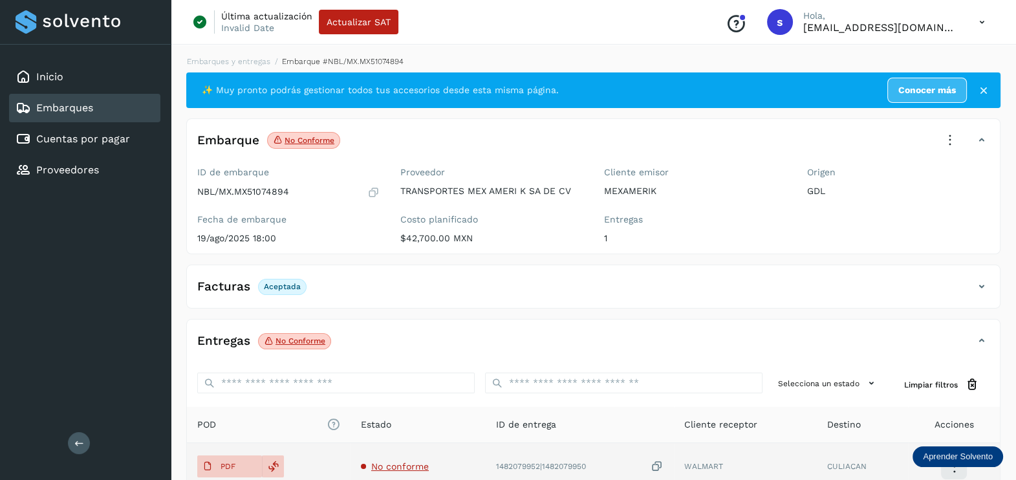
click at [389, 462] on span "No conforme" at bounding box center [400, 466] width 58 height 10
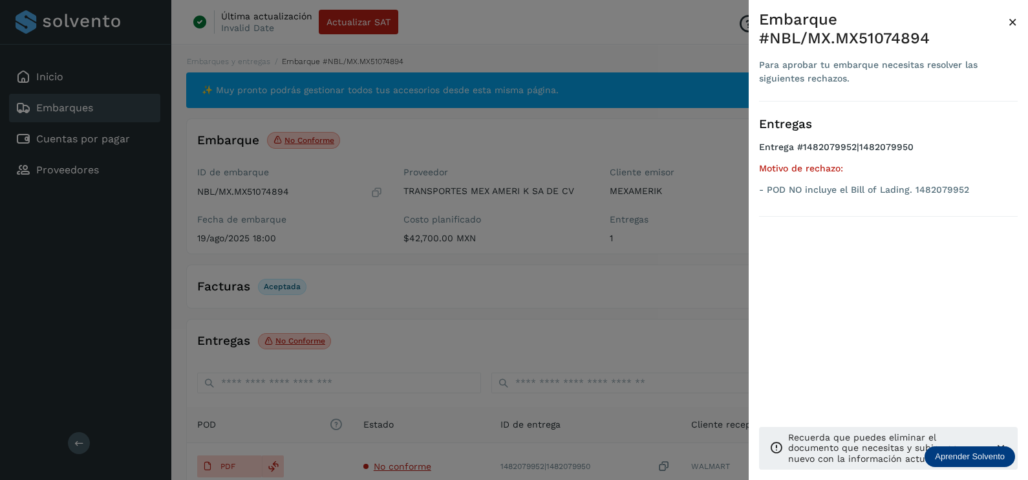
click at [537, 322] on div at bounding box center [514, 240] width 1028 height 480
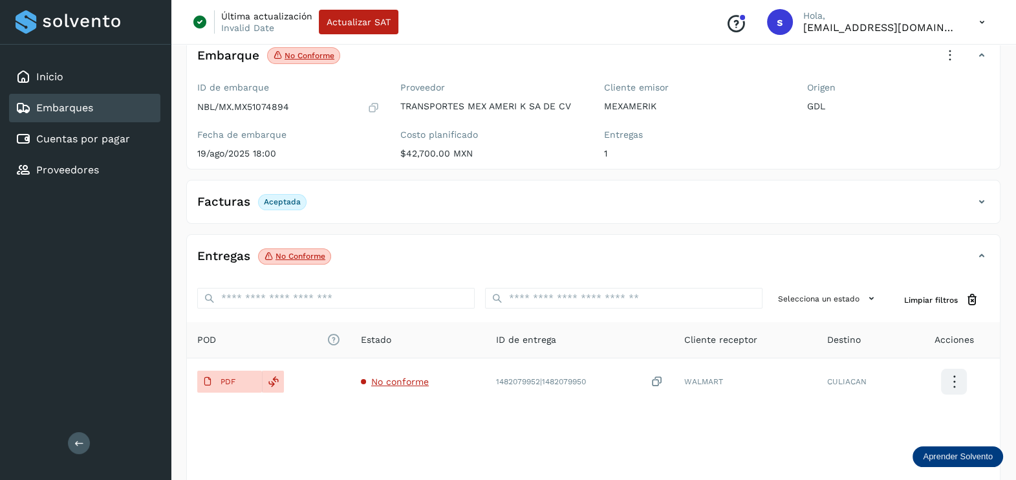
scroll to position [134, 0]
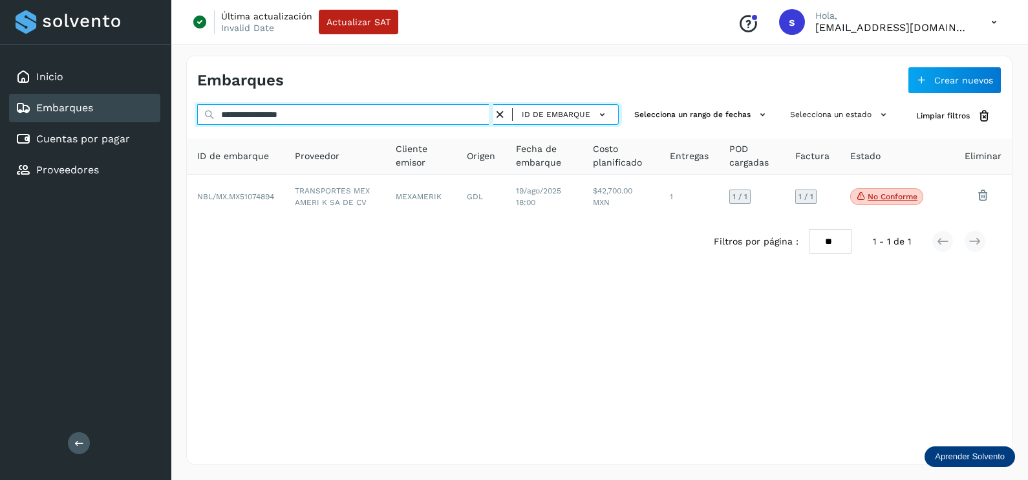
drag, startPoint x: 343, startPoint y: 111, endPoint x: 133, endPoint y: 116, distance: 209.5
click at [133, 121] on div "**********" at bounding box center [514, 240] width 1028 height 480
paste input "text"
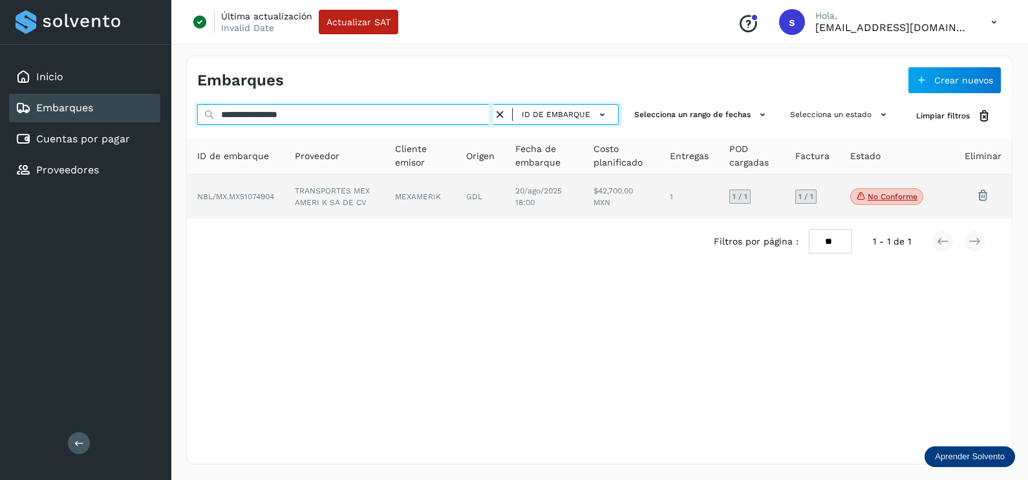
type input "**********"
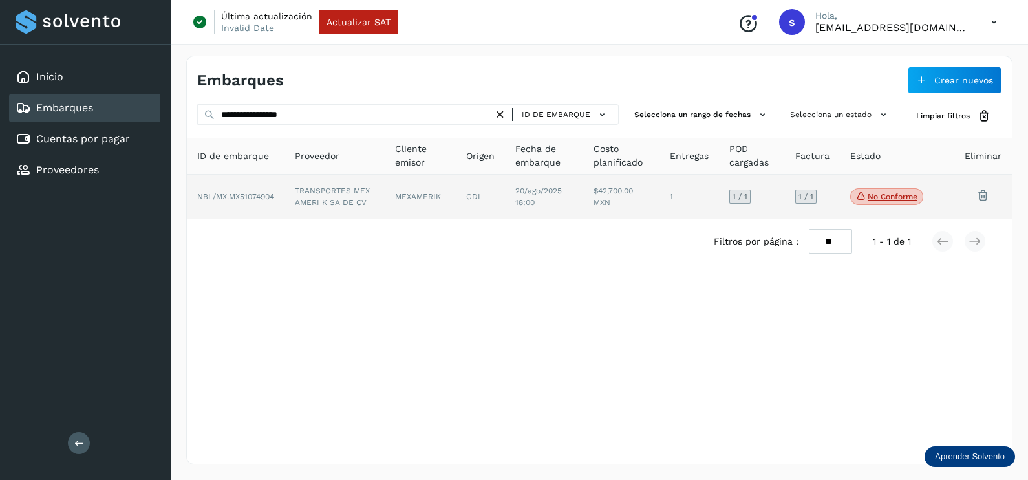
click at [357, 204] on td "TRANSPORTES MEX AMERI K SA DE CV" at bounding box center [334, 197] width 100 height 44
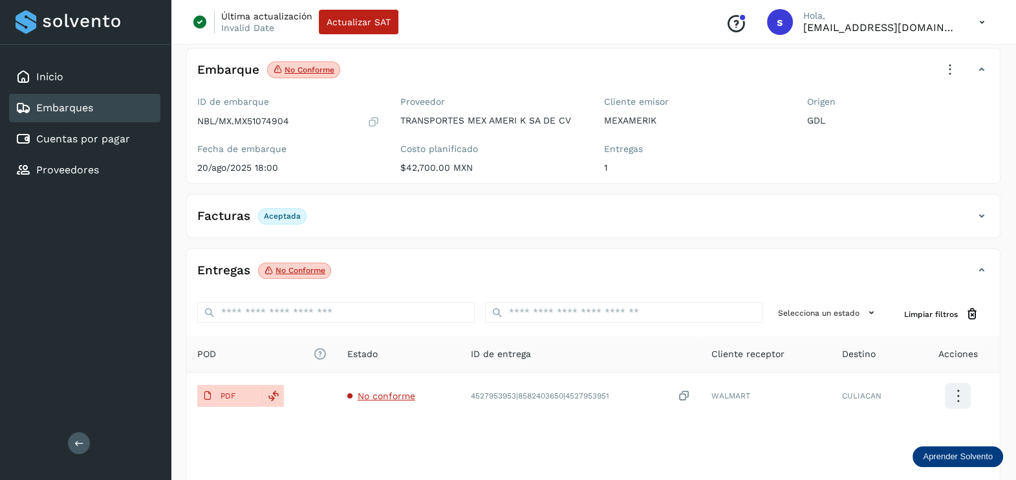
scroll to position [134, 0]
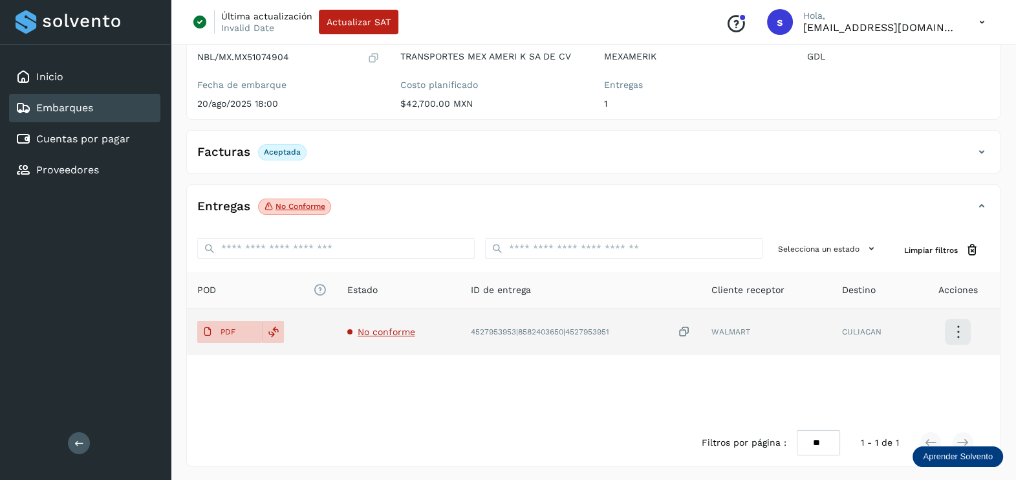
click at [395, 326] on span "No conforme" at bounding box center [387, 331] width 58 height 10
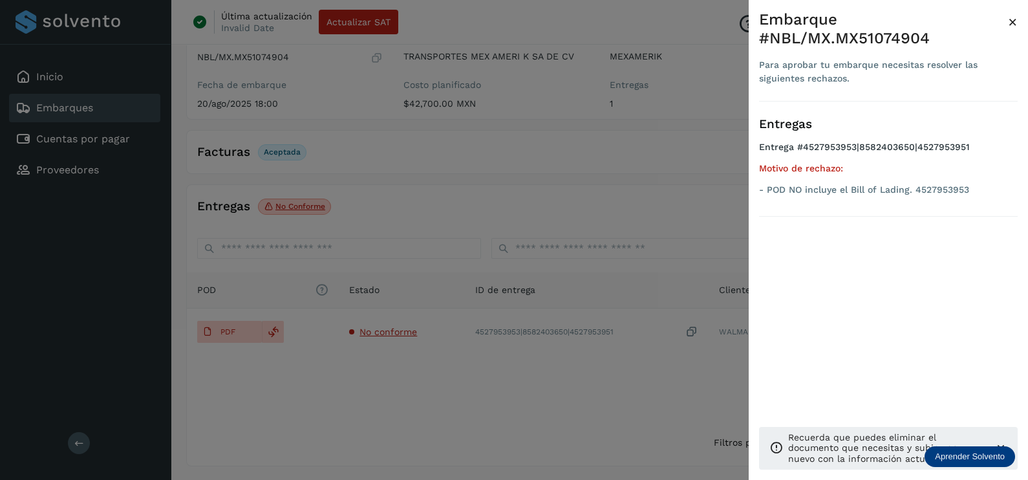
click at [381, 391] on div at bounding box center [514, 240] width 1028 height 480
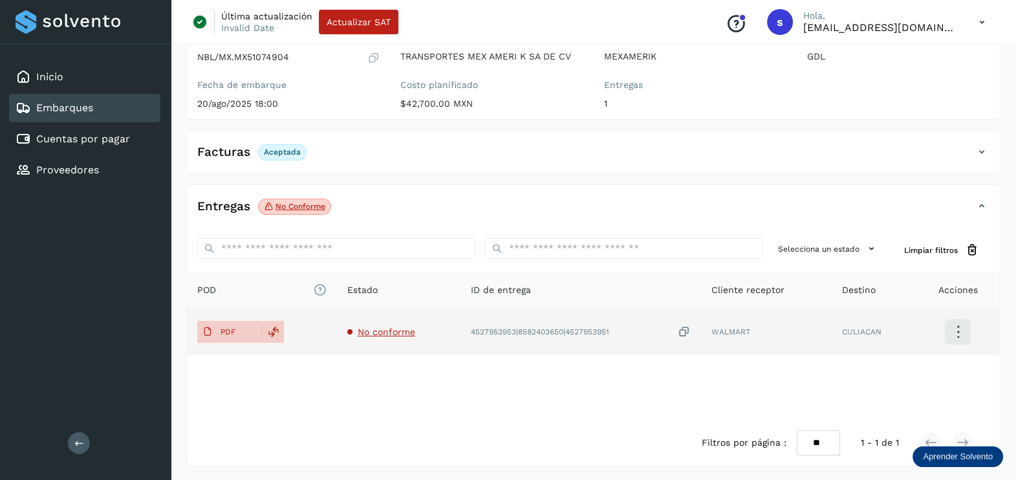
click at [381, 323] on td "No conforme" at bounding box center [398, 331] width 123 height 47
click at [381, 332] on span "No conforme" at bounding box center [387, 331] width 58 height 10
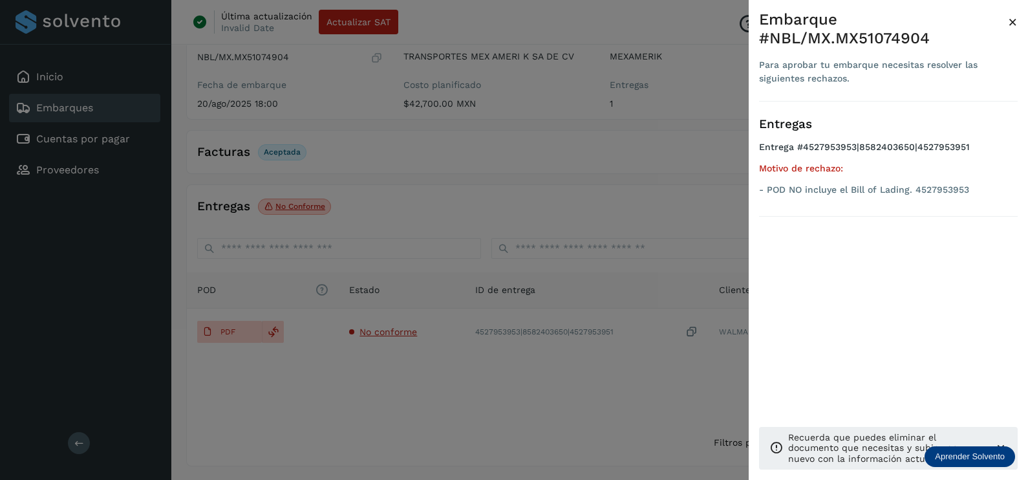
click at [401, 388] on div at bounding box center [514, 240] width 1028 height 480
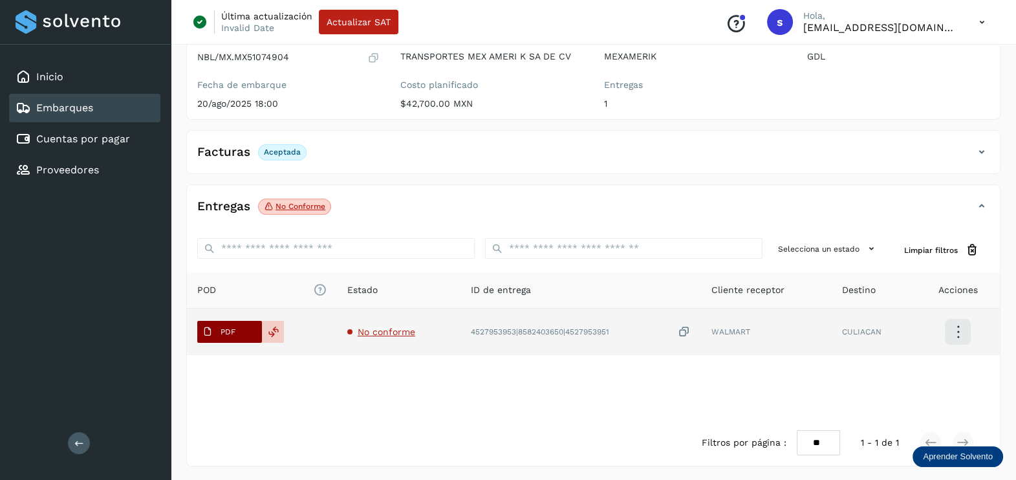
click at [244, 327] on button "PDF" at bounding box center [229, 332] width 65 height 22
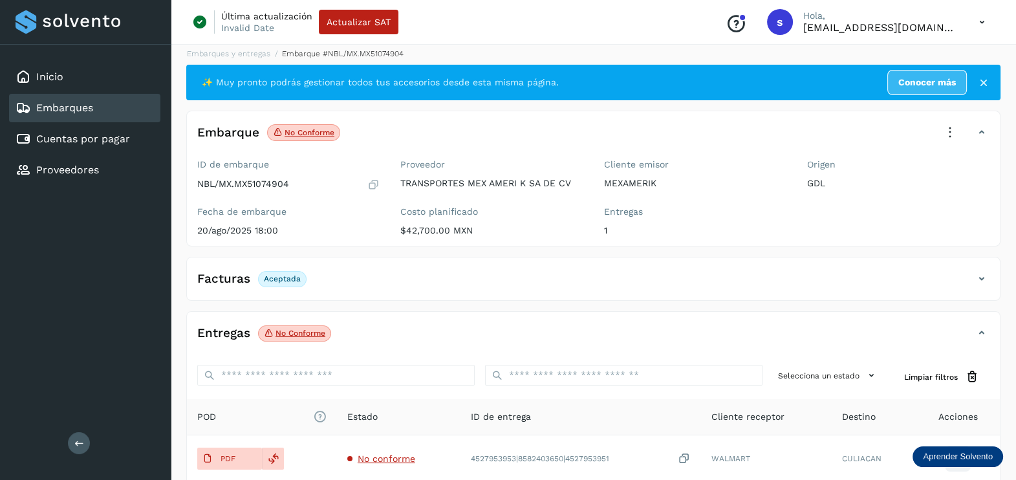
scroll to position [0, 0]
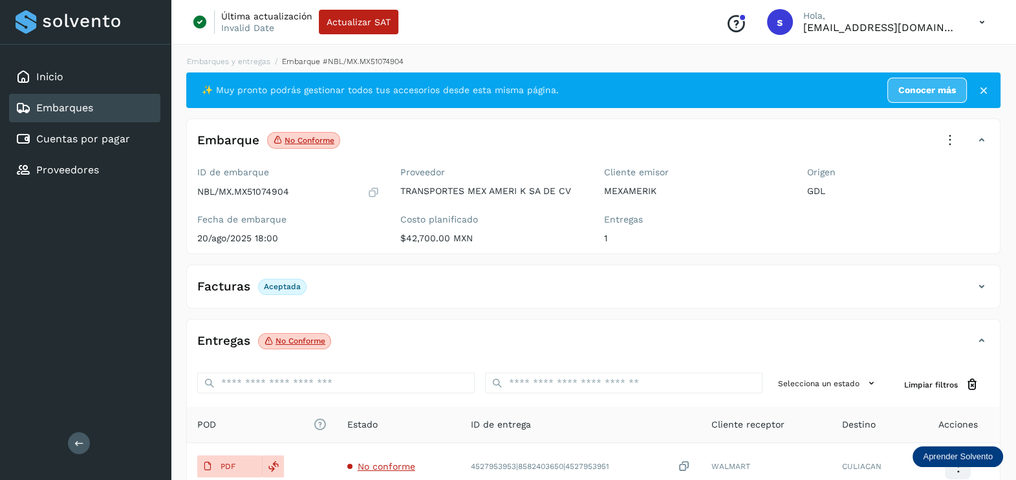
click at [935, 148] on icon at bounding box center [949, 140] width 28 height 28
click at [944, 136] on div at bounding box center [508, 240] width 1016 height 480
click at [952, 129] on icon at bounding box center [949, 140] width 28 height 28
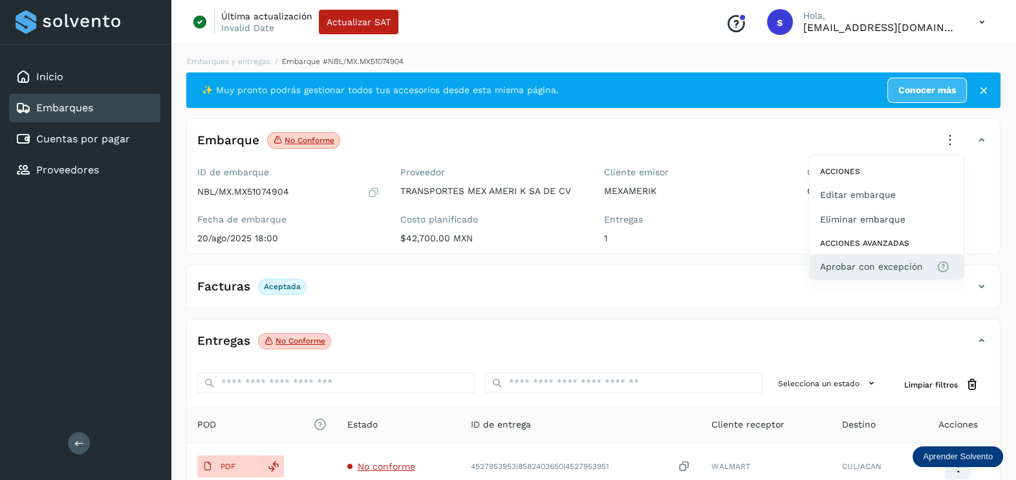
click at [866, 264] on span "Aprobar con excepción" at bounding box center [871, 266] width 103 height 14
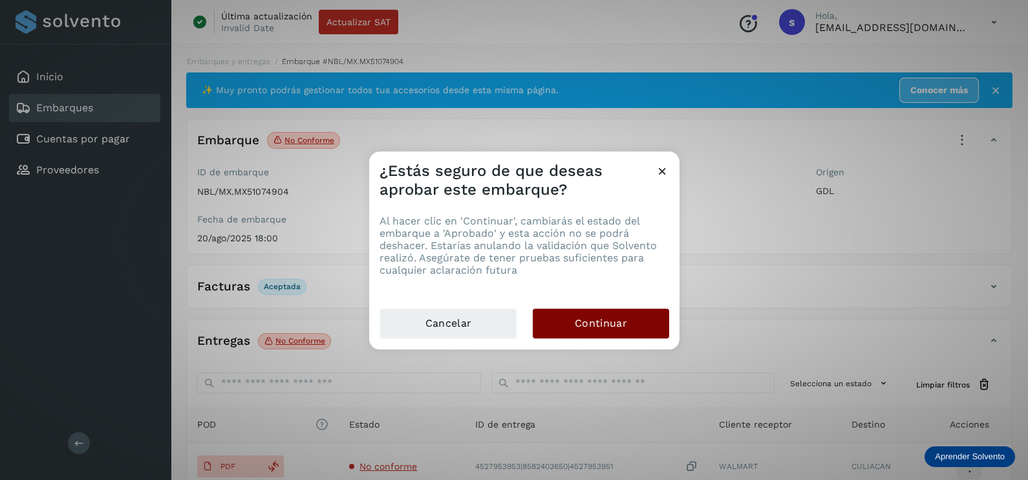
click at [581, 323] on span "Continuar" at bounding box center [601, 323] width 52 height 14
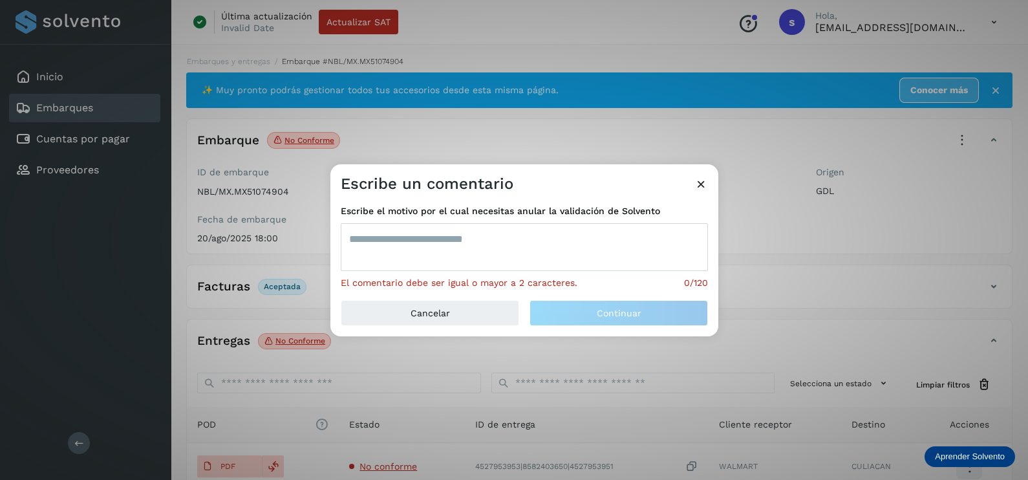
click at [482, 255] on textarea at bounding box center [524, 247] width 367 height 48
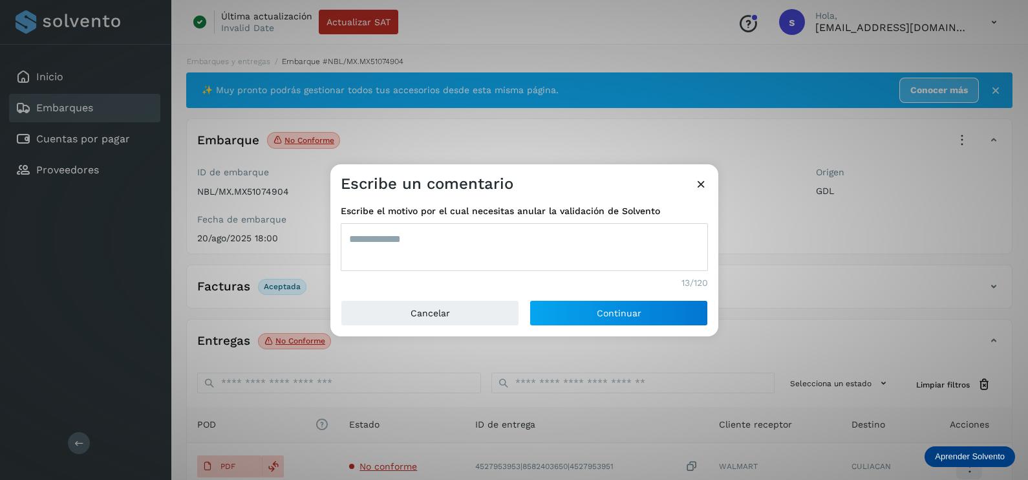
type textarea "**********"
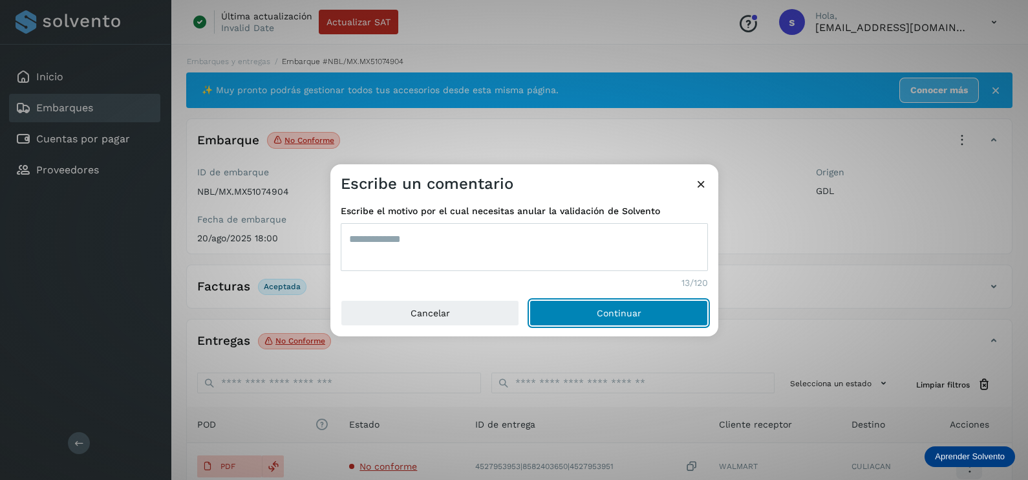
click at [529, 300] on button "Continuar" at bounding box center [618, 313] width 178 height 26
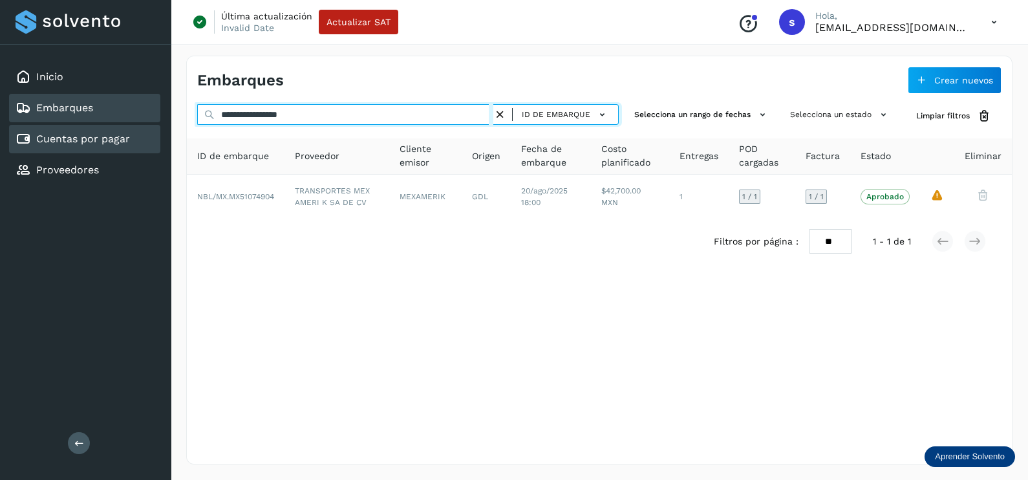
drag, startPoint x: 368, startPoint y: 122, endPoint x: 45, endPoint y: 125, distance: 323.3
click at [45, 125] on div "**********" at bounding box center [514, 240] width 1028 height 480
paste input "text"
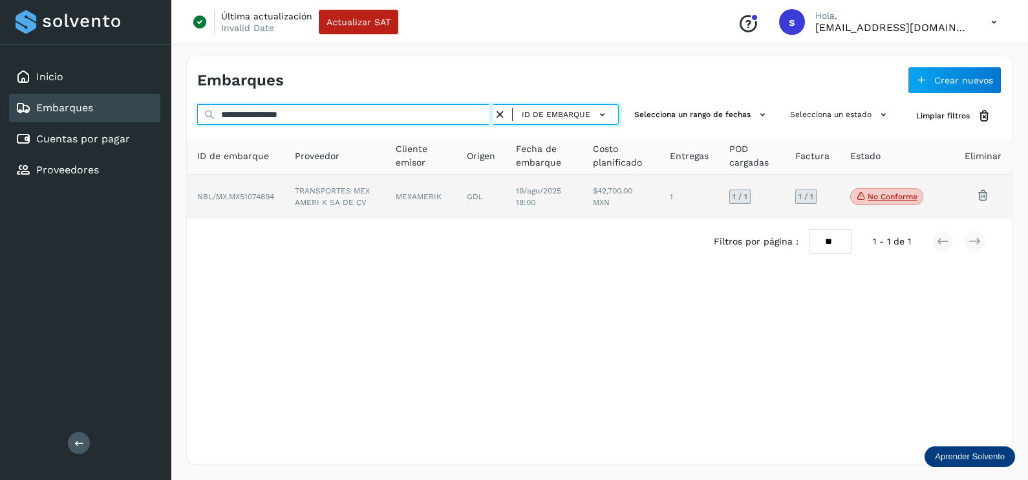
type input "**********"
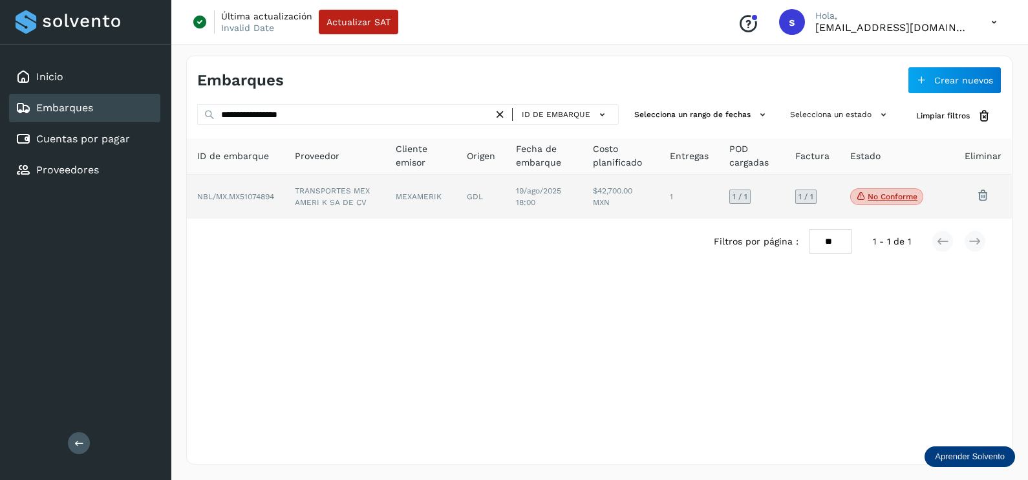
click at [361, 203] on td "TRANSPORTES MEX AMERI K SA DE CV" at bounding box center [334, 197] width 101 height 44
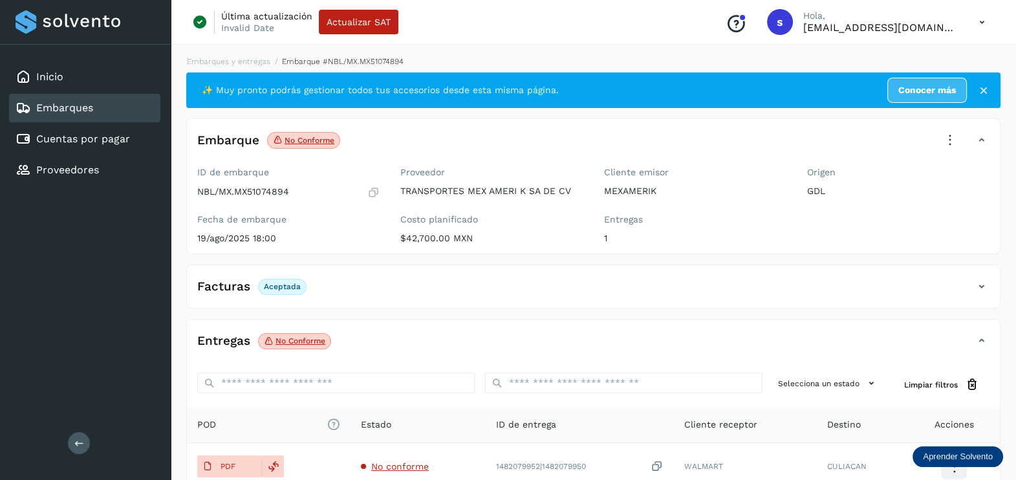
click at [952, 136] on icon at bounding box center [949, 140] width 28 height 28
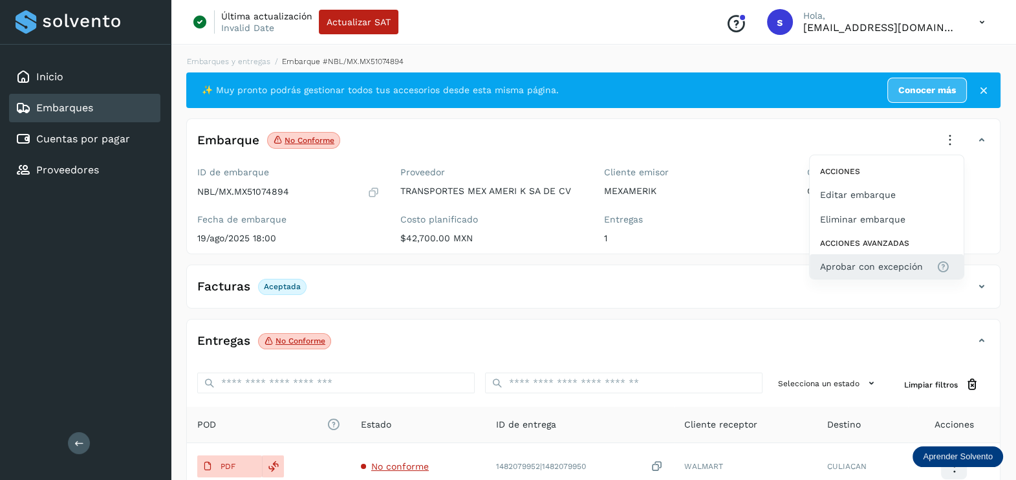
click at [893, 262] on span "Aprobar con excepción" at bounding box center [871, 266] width 103 height 14
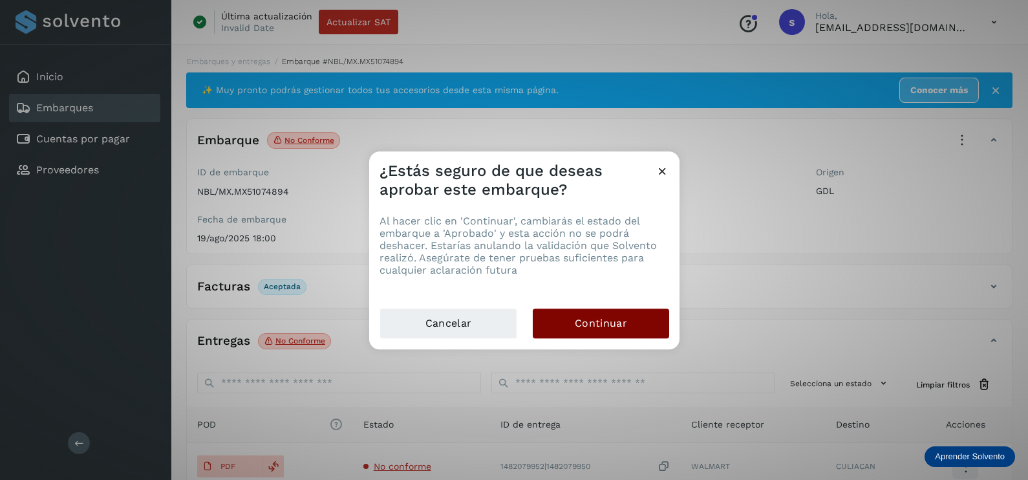
click at [608, 322] on span "Continuar" at bounding box center [601, 323] width 52 height 14
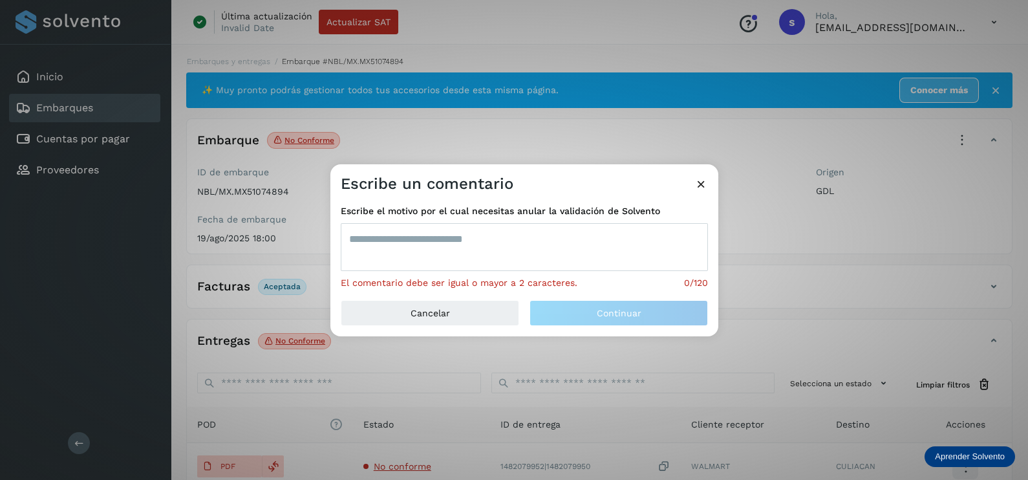
click at [420, 251] on textarea at bounding box center [524, 247] width 367 height 48
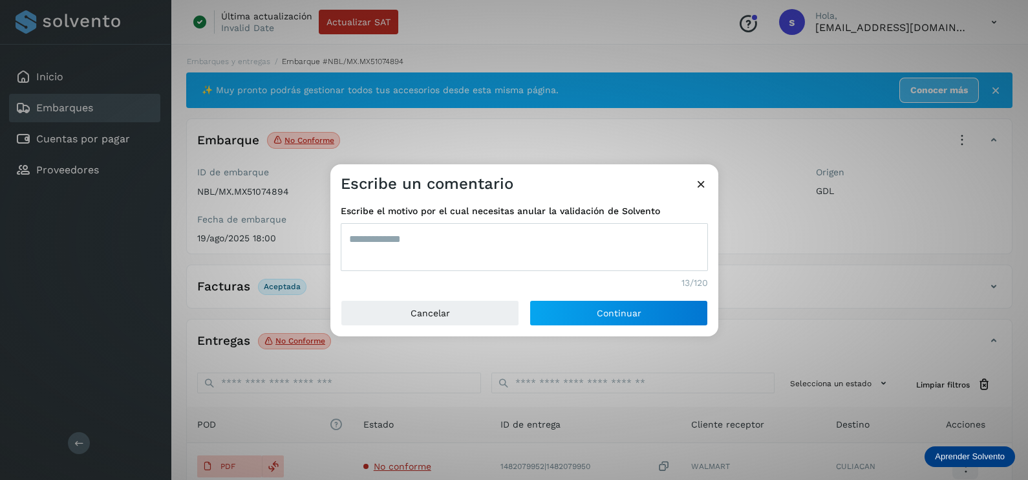
type textarea "**********"
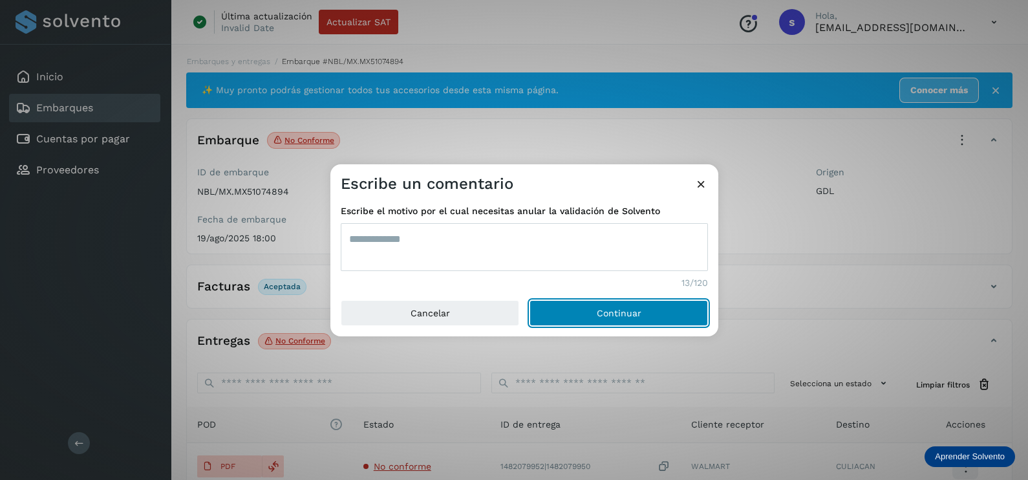
click at [529, 300] on button "Continuar" at bounding box center [618, 313] width 178 height 26
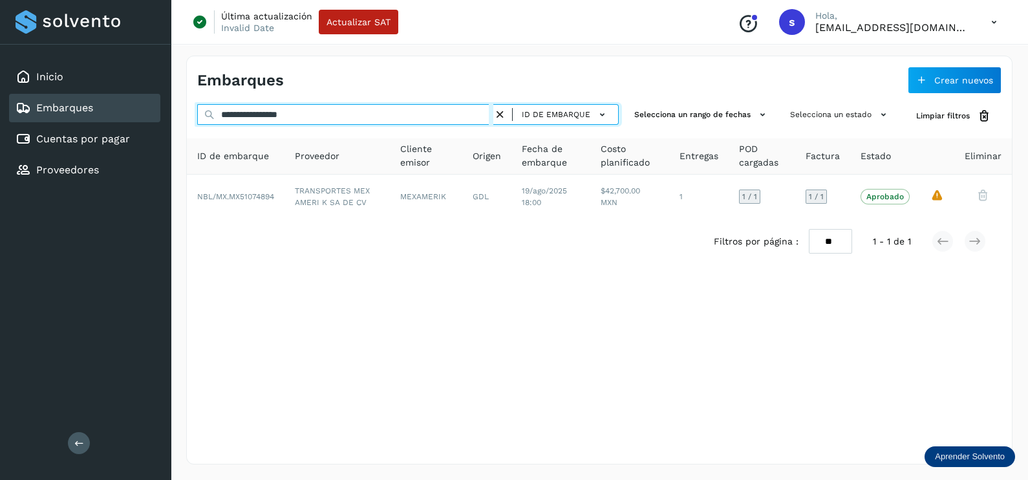
drag, startPoint x: 330, startPoint y: 106, endPoint x: 94, endPoint y: 102, distance: 236.0
click at [94, 102] on div "**********" at bounding box center [514, 240] width 1028 height 480
paste input "text"
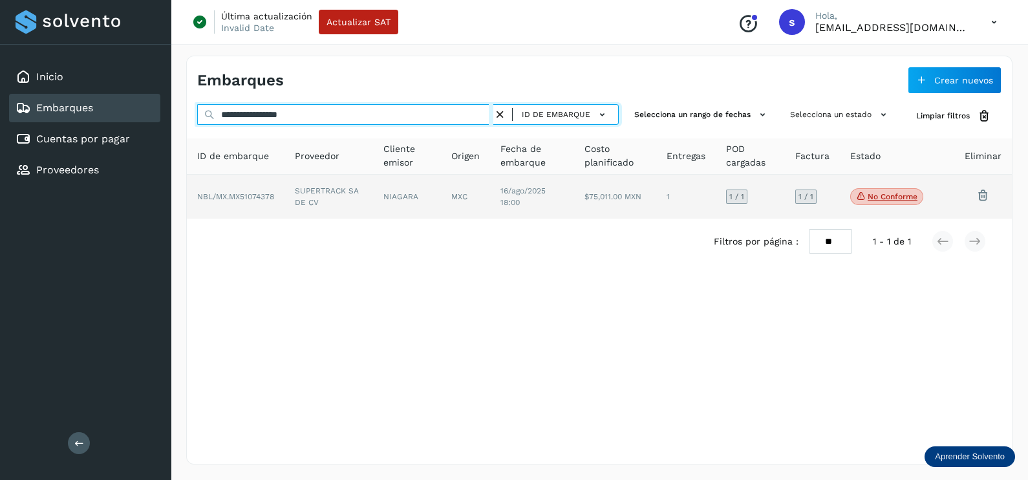
type input "**********"
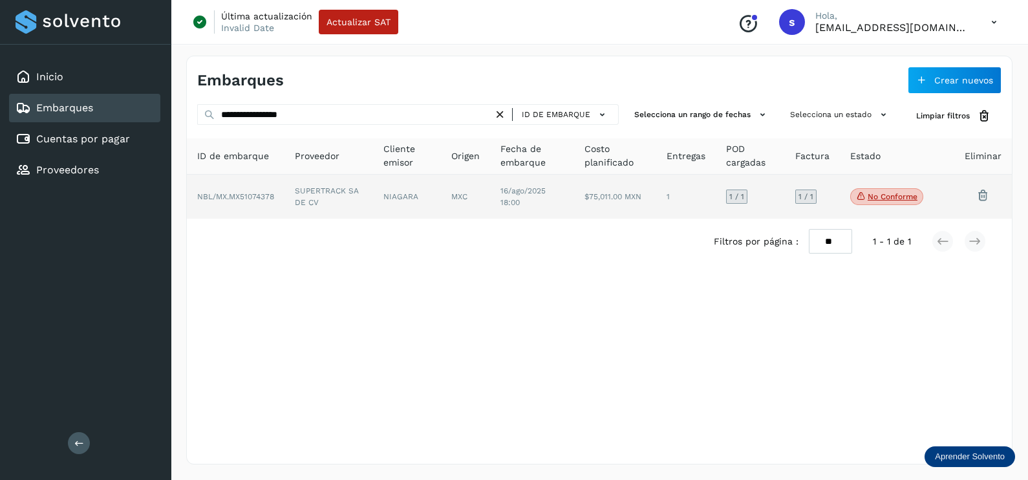
click at [389, 205] on td "NIAGARA" at bounding box center [407, 197] width 68 height 44
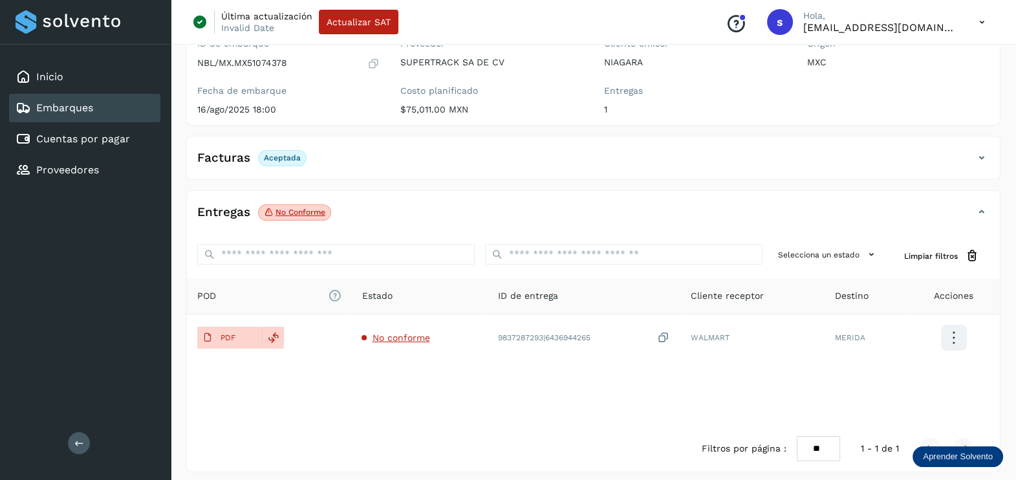
scroll to position [134, 0]
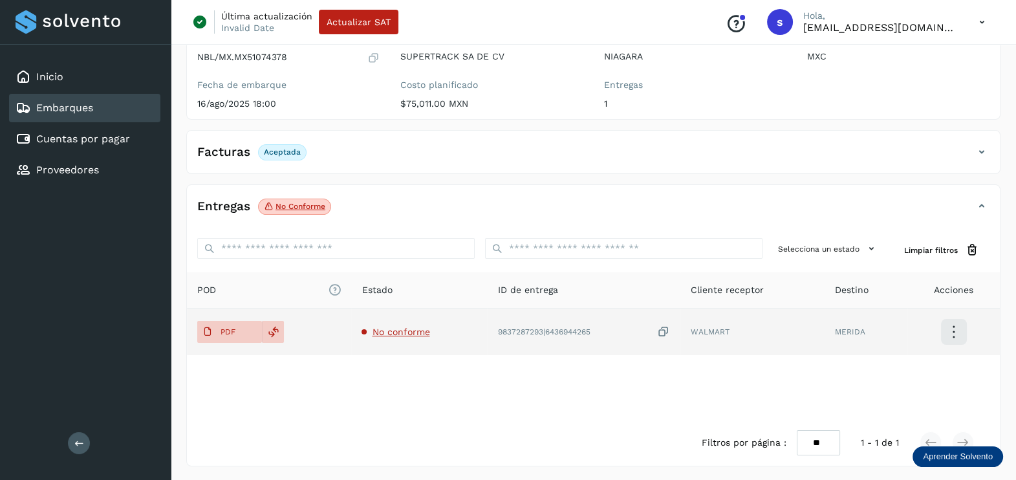
click at [401, 335] on span "No conforme" at bounding box center [401, 331] width 58 height 10
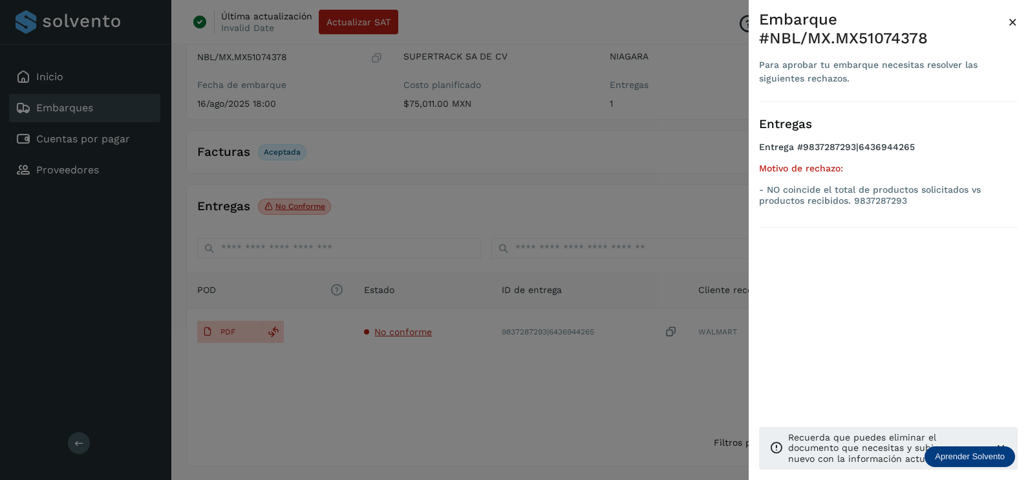
click at [431, 391] on div at bounding box center [514, 240] width 1028 height 480
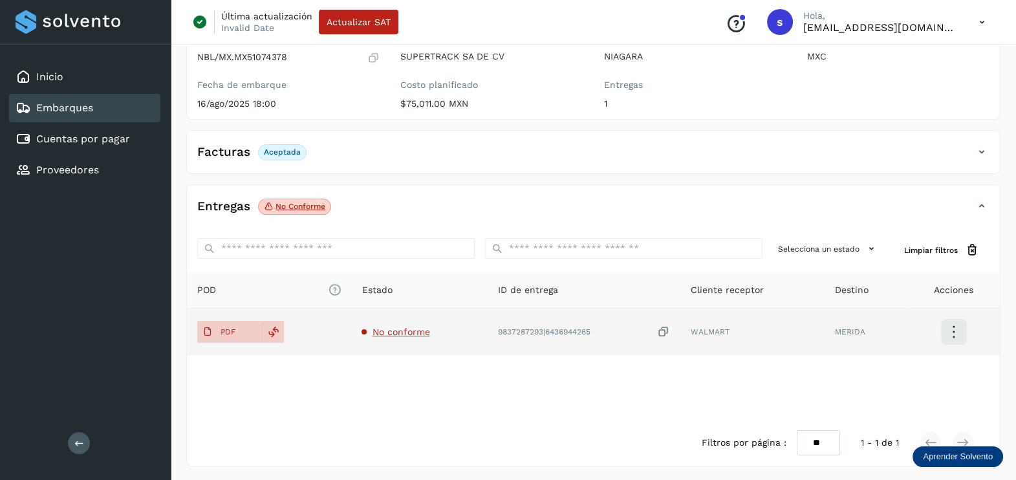
click at [655, 332] on div "9837287293|6436944265" at bounding box center [583, 332] width 173 height 14
click at [411, 326] on span "No conforme" at bounding box center [401, 331] width 58 height 10
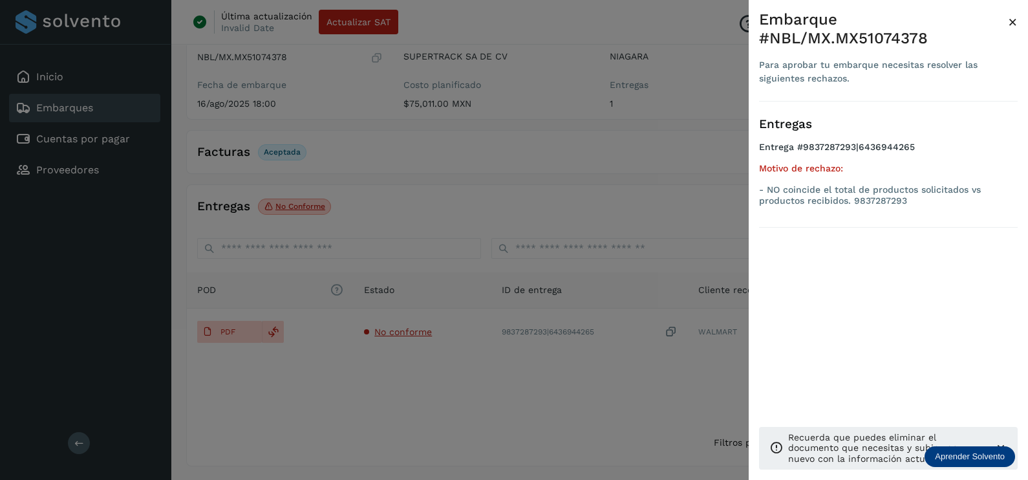
click at [513, 386] on div at bounding box center [514, 240] width 1028 height 480
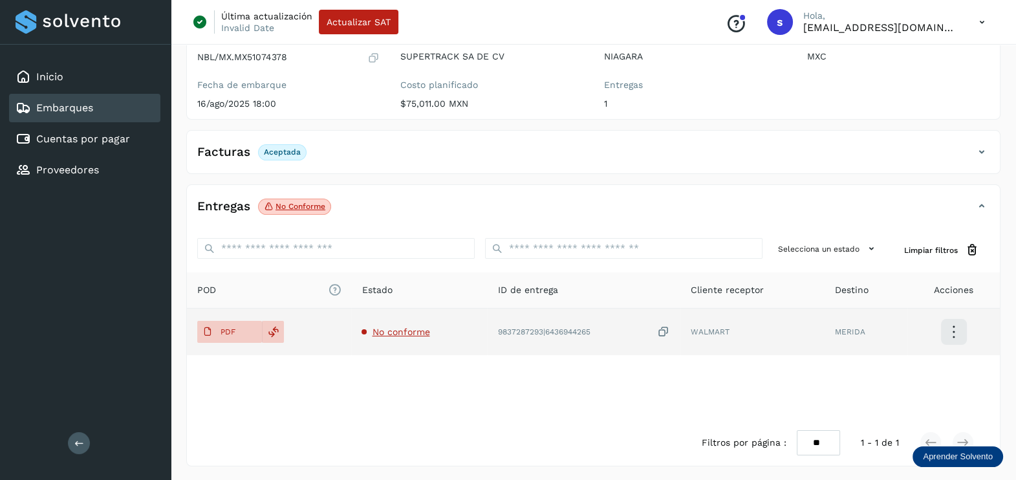
click at [663, 327] on icon at bounding box center [663, 332] width 13 height 14
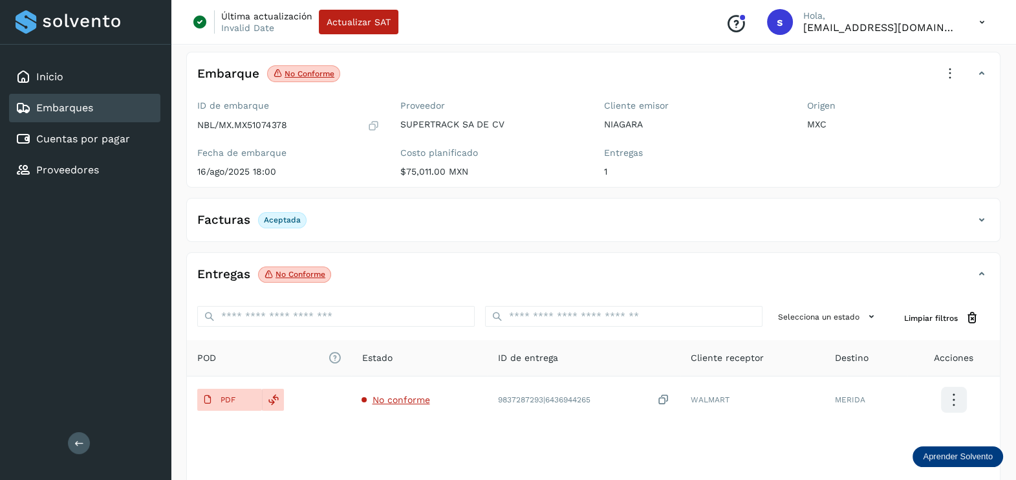
scroll to position [0, 0]
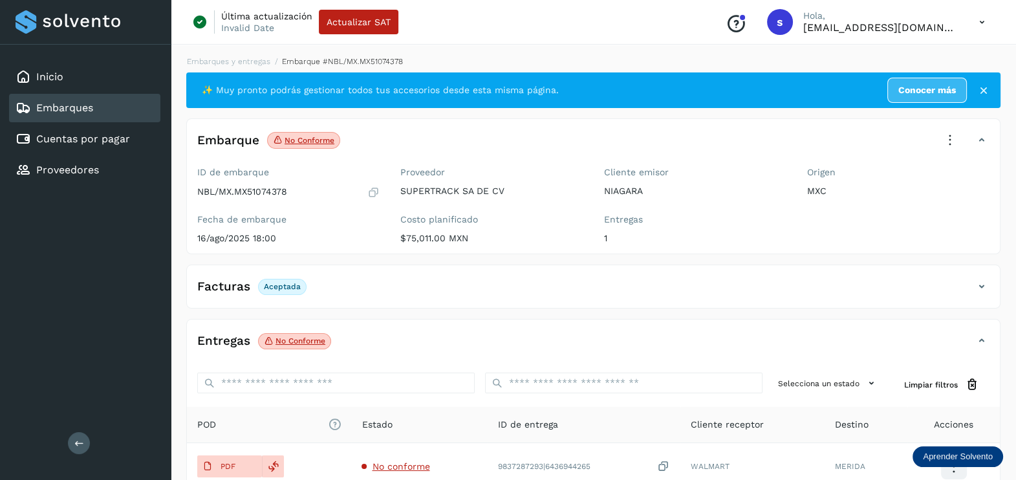
click at [952, 132] on icon at bounding box center [949, 140] width 28 height 28
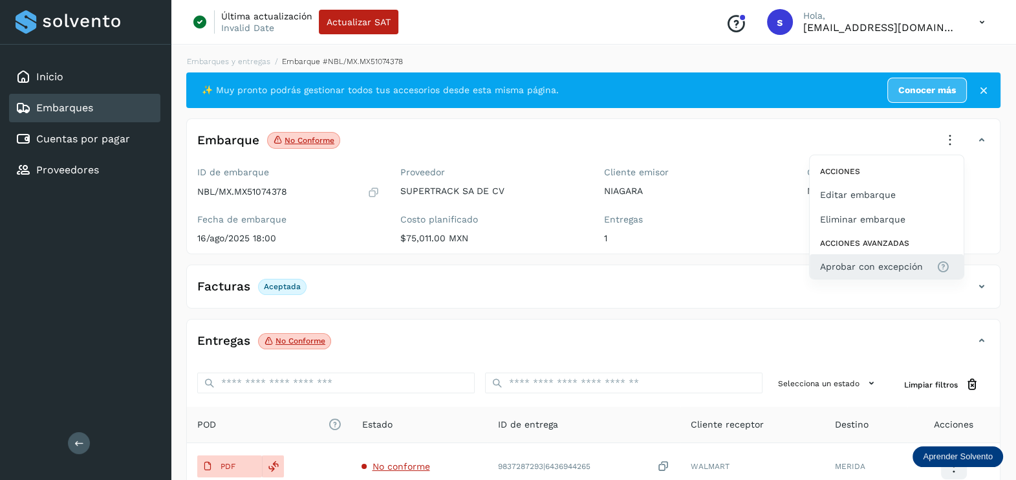
click at [868, 261] on span "Aprobar con excepción" at bounding box center [871, 266] width 103 height 14
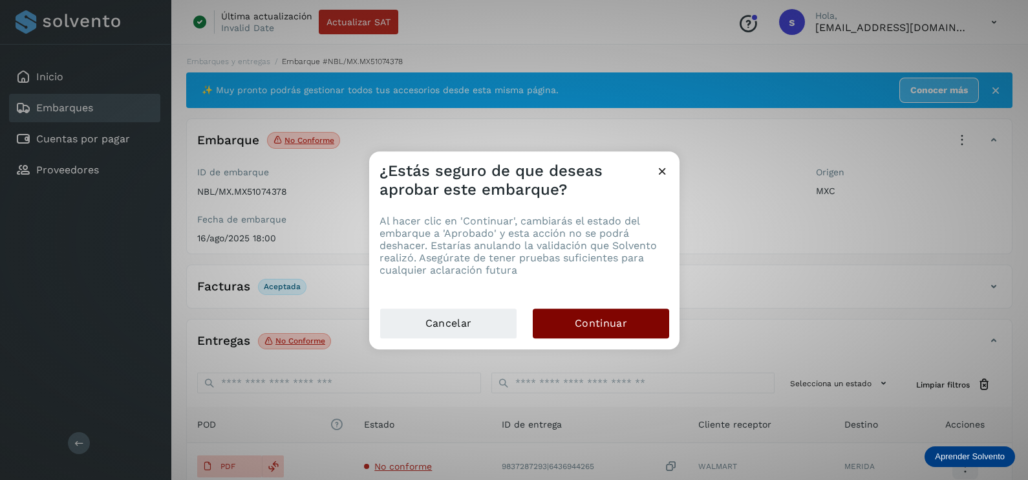
click at [630, 317] on button "Continuar" at bounding box center [601, 323] width 136 height 30
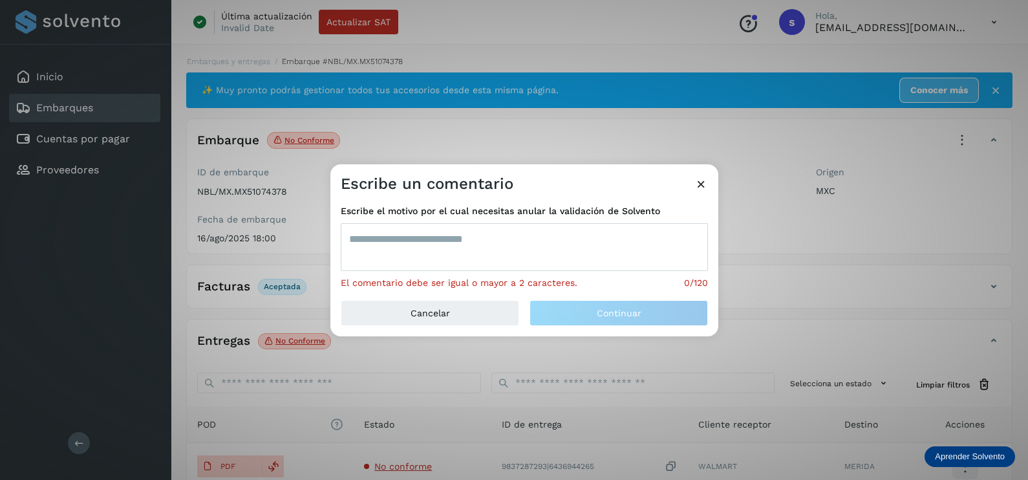
click at [497, 253] on textarea at bounding box center [524, 247] width 367 height 48
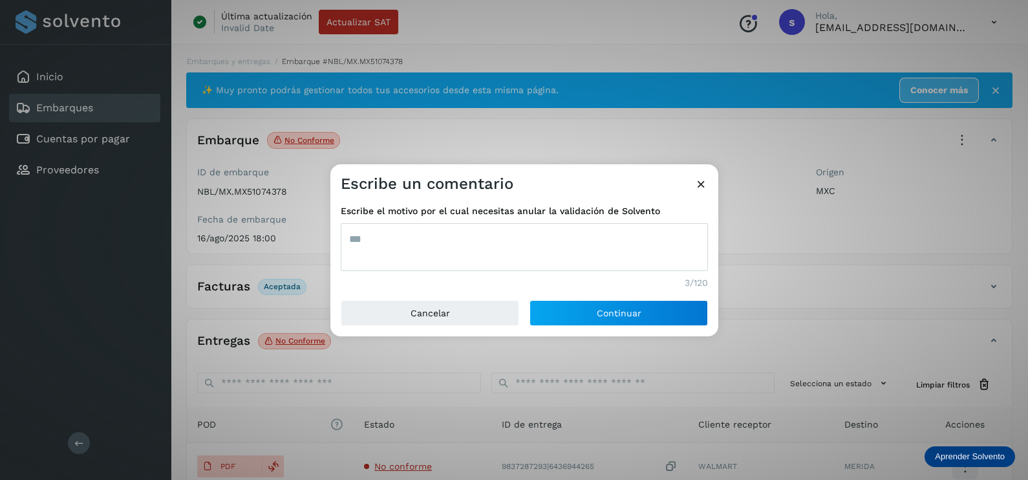
type textarea "***"
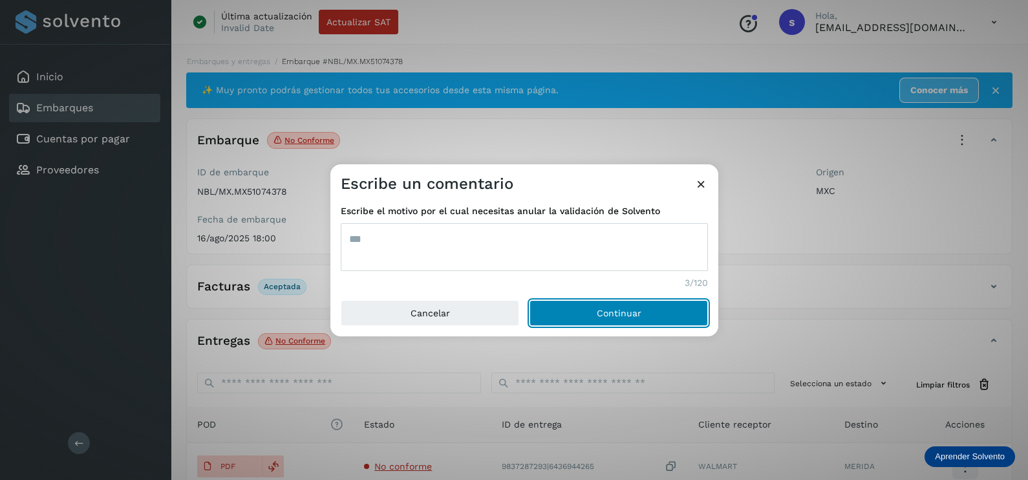
click at [529, 300] on button "Continuar" at bounding box center [618, 313] width 178 height 26
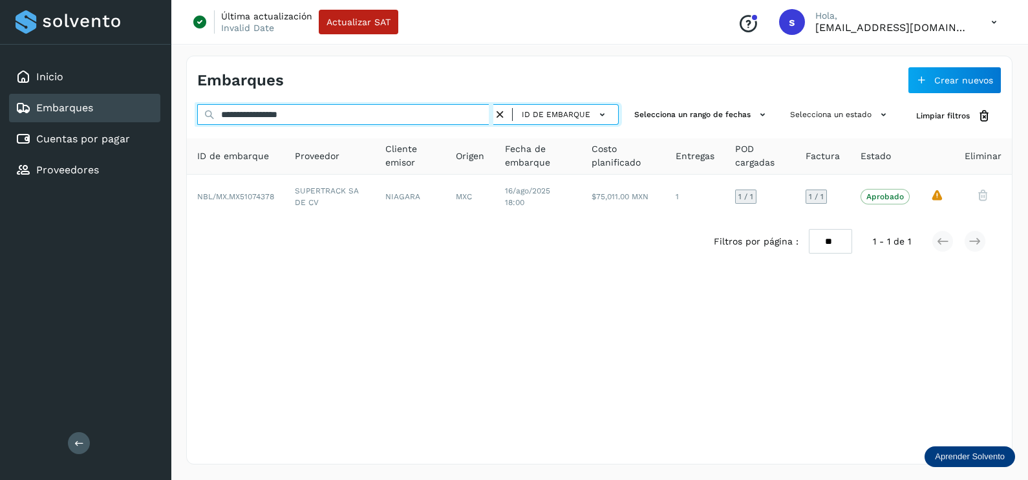
drag, startPoint x: 308, startPoint y: 114, endPoint x: 81, endPoint y: 111, distance: 226.9
click at [81, 113] on div "**********" at bounding box center [514, 240] width 1028 height 480
paste input "text"
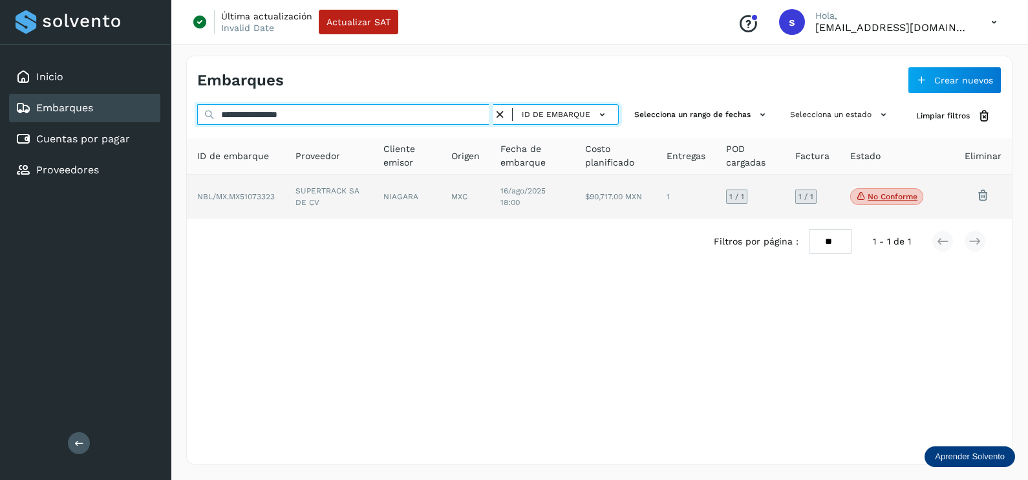
type input "**********"
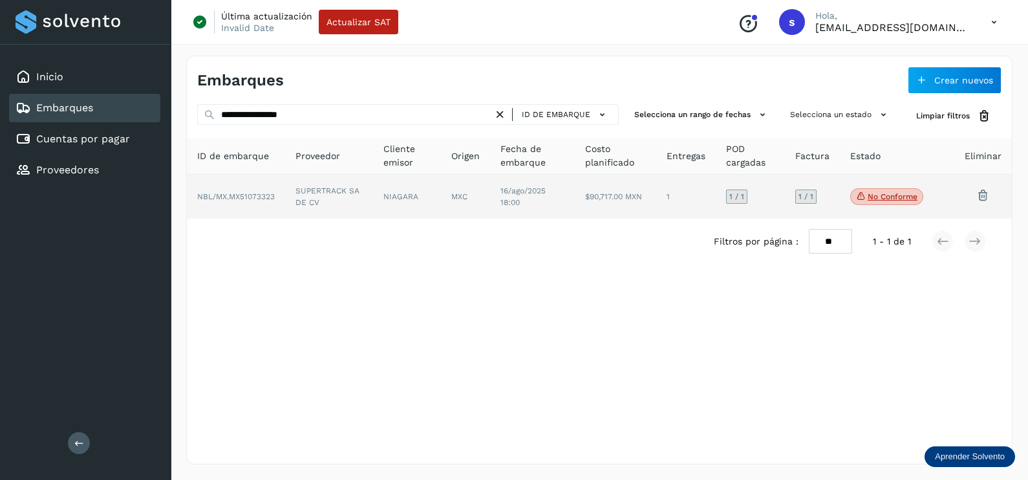
click at [331, 208] on td "SUPERTRACK SA DE CV" at bounding box center [329, 197] width 88 height 44
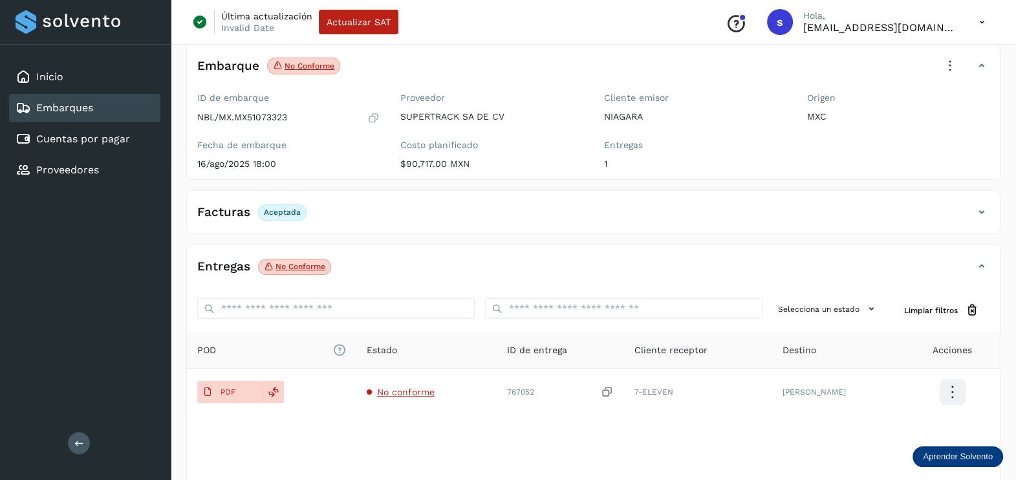
scroll to position [134, 0]
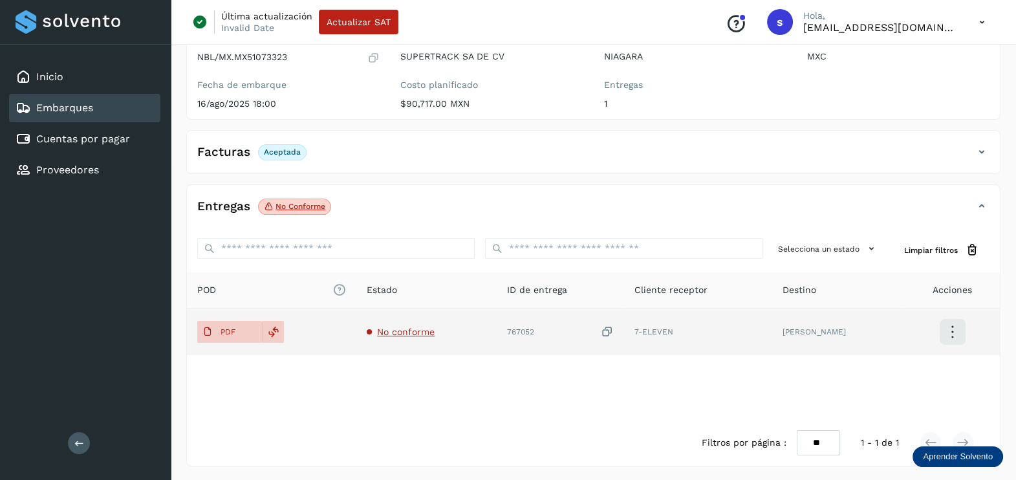
click at [407, 330] on span "No conforme" at bounding box center [406, 331] width 58 height 10
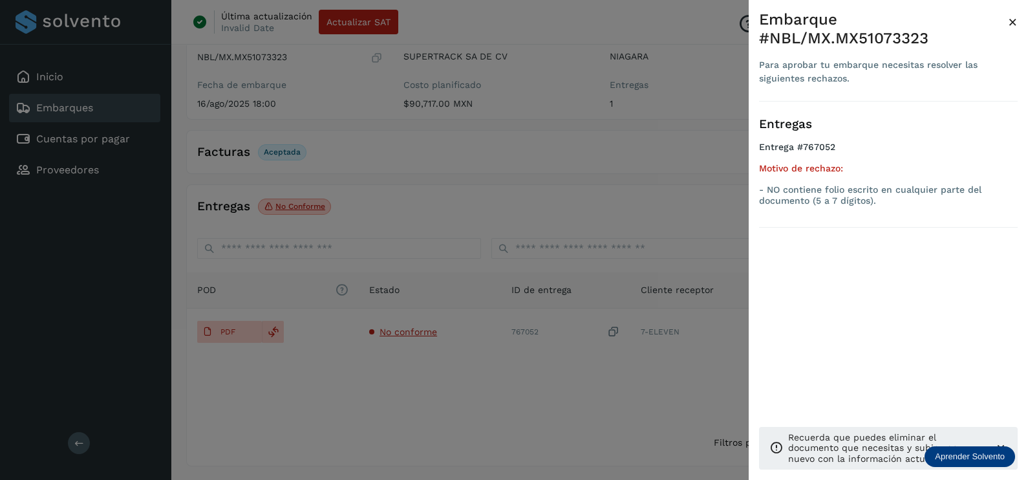
click at [475, 378] on div at bounding box center [514, 240] width 1028 height 480
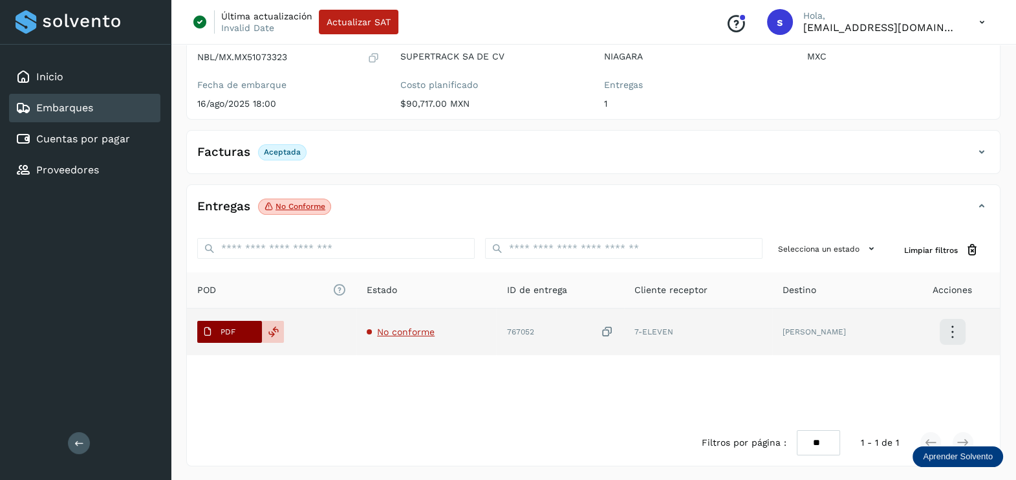
click at [222, 325] on span "PDF" at bounding box center [218, 331] width 43 height 21
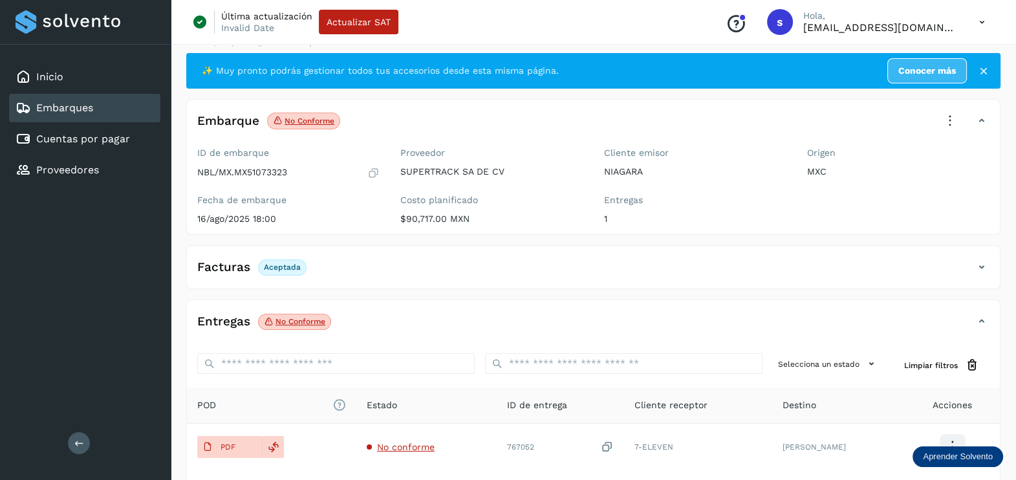
scroll to position [0, 0]
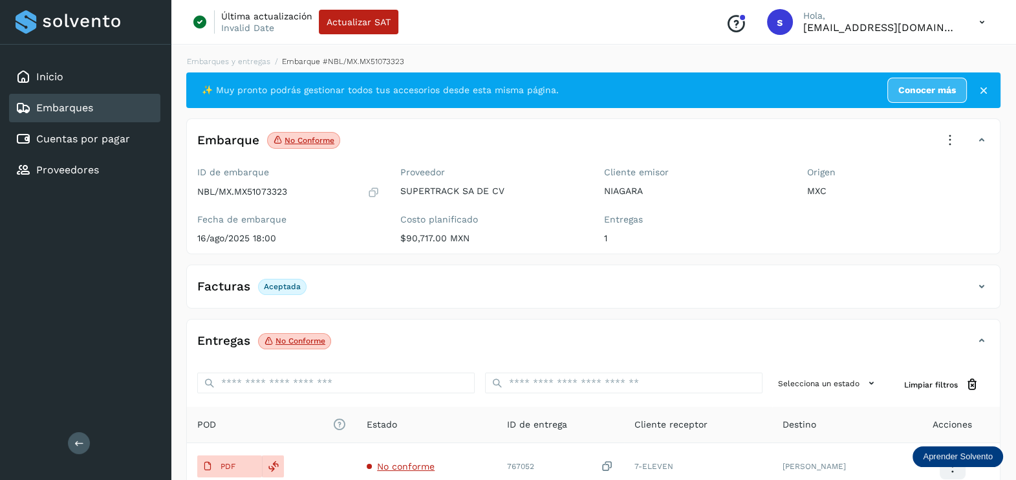
click at [946, 135] on icon at bounding box center [949, 140] width 28 height 28
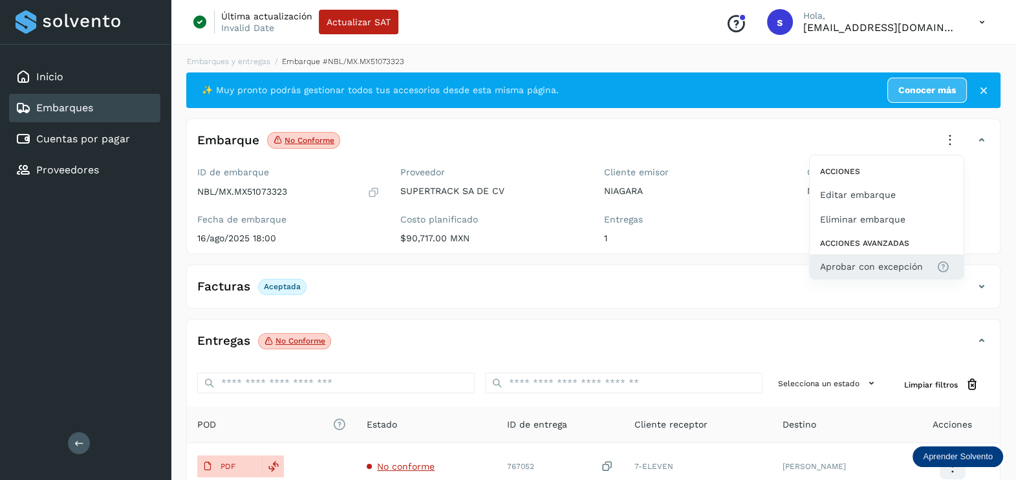
click at [895, 264] on span "Aprobar con excepción" at bounding box center [871, 266] width 103 height 14
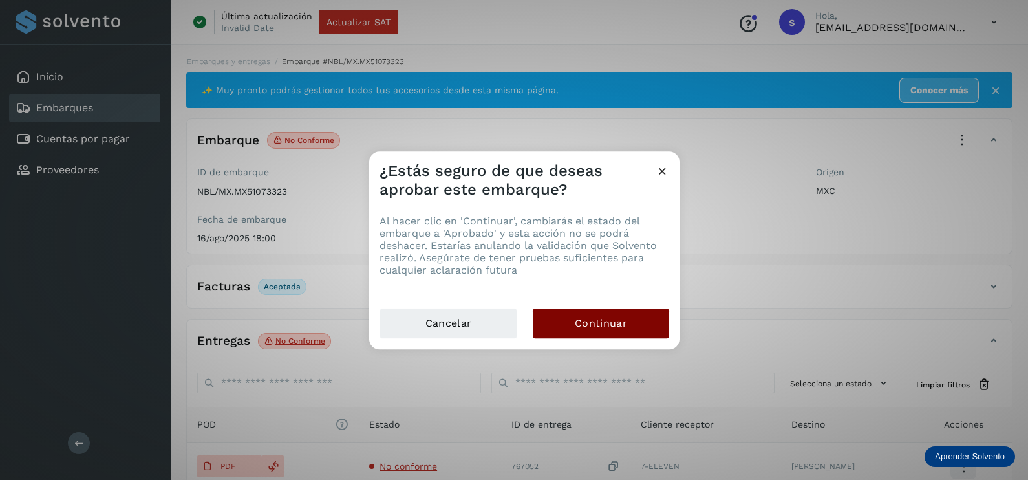
click at [607, 309] on button "Continuar" at bounding box center [601, 323] width 136 height 30
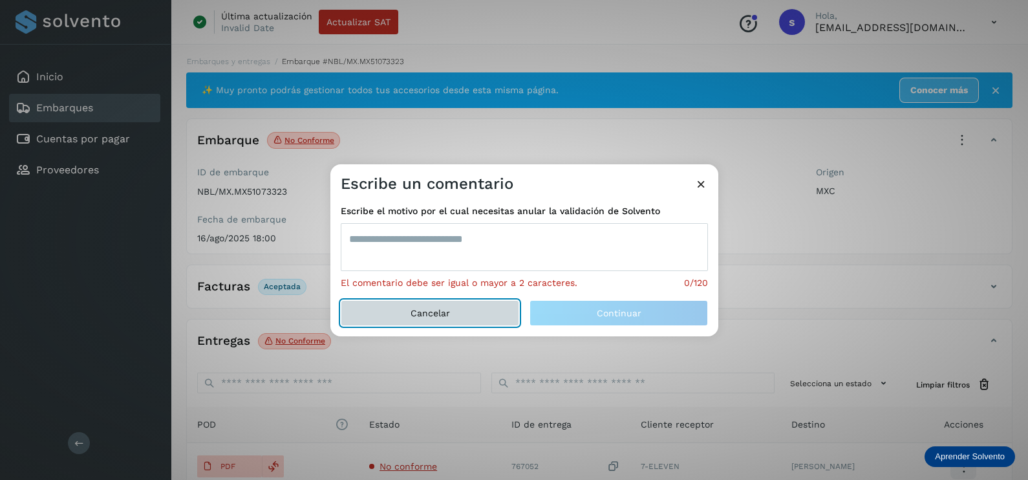
click at [475, 317] on button "Cancelar" at bounding box center [430, 313] width 178 height 26
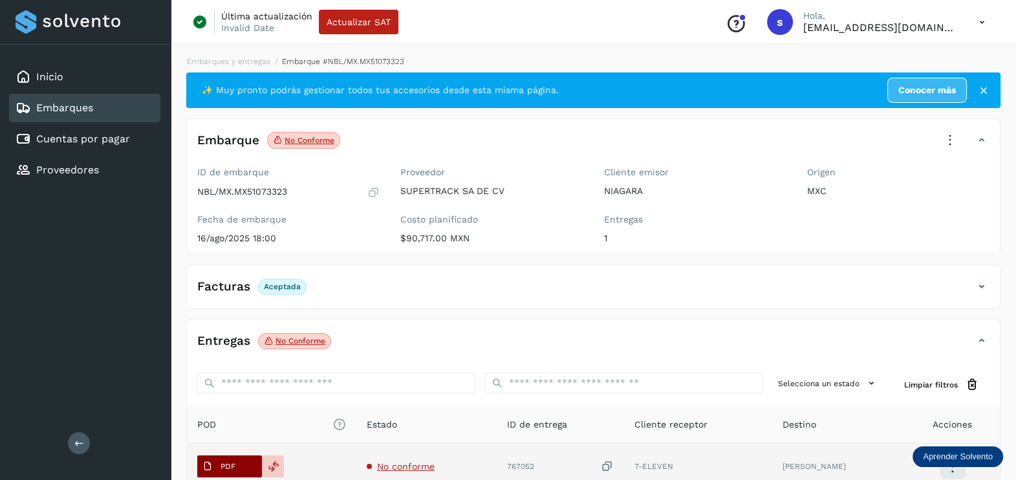
click at [213, 456] on span "PDF" at bounding box center [218, 466] width 43 height 21
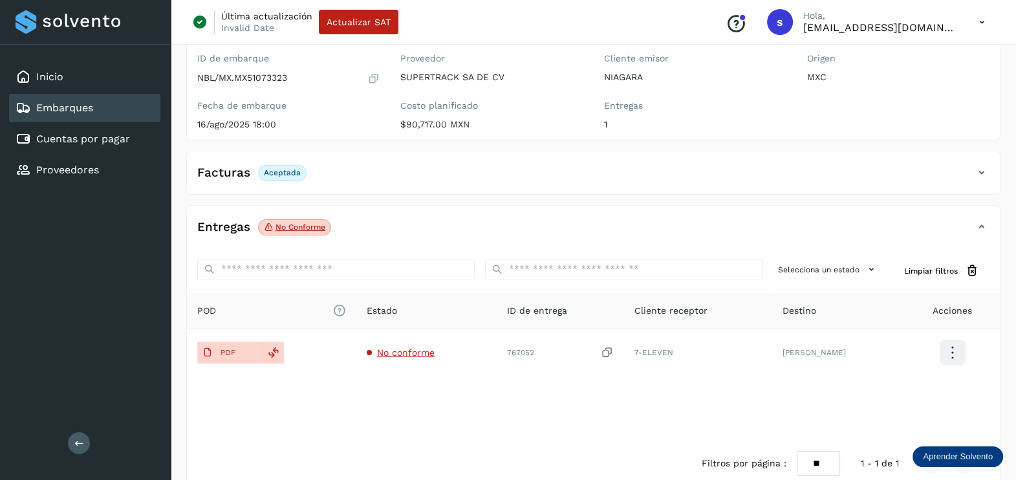
scroll to position [134, 0]
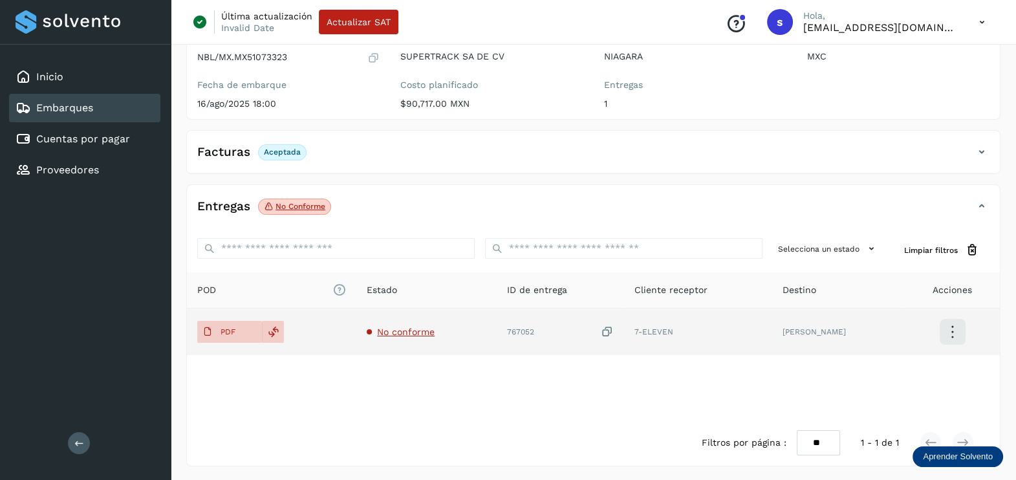
click at [376, 324] on td "No conforme" at bounding box center [426, 331] width 140 height 47
click at [407, 336] on span "No conforme" at bounding box center [406, 331] width 58 height 10
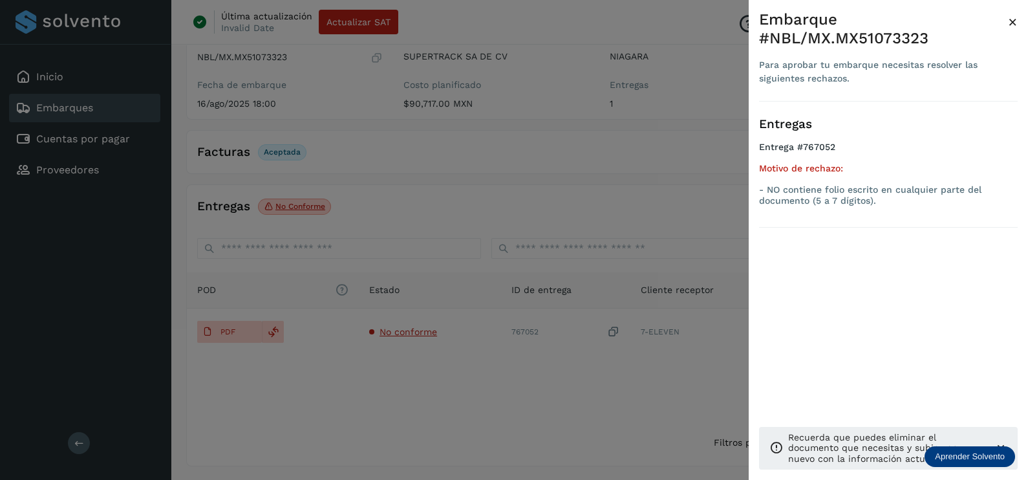
click at [436, 418] on div at bounding box center [514, 240] width 1028 height 480
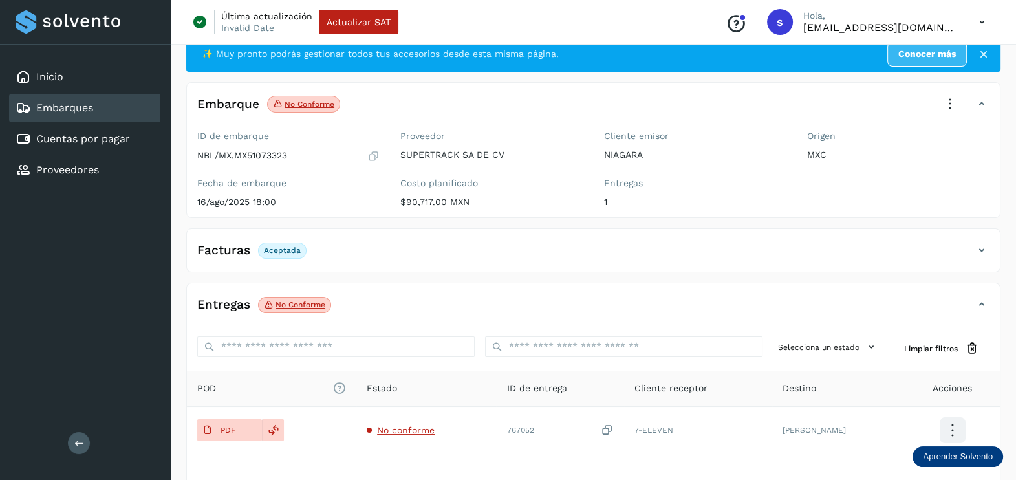
scroll to position [0, 0]
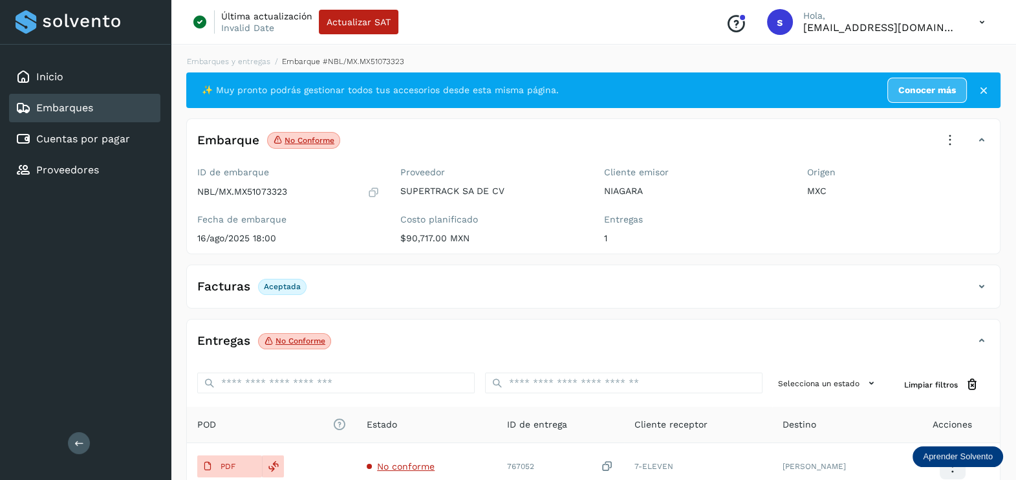
click at [939, 140] on icon at bounding box center [949, 140] width 28 height 28
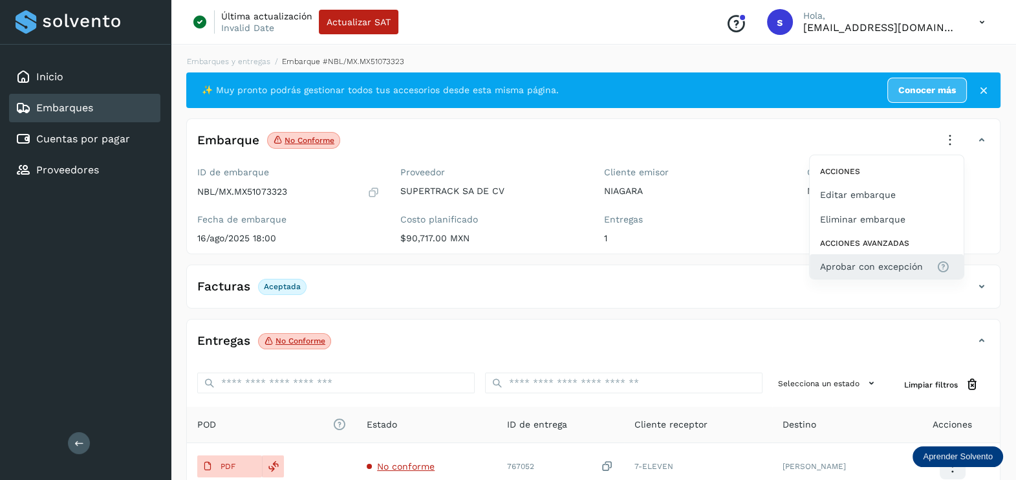
click at [872, 263] on span "Aprobar con excepción" at bounding box center [871, 266] width 103 height 14
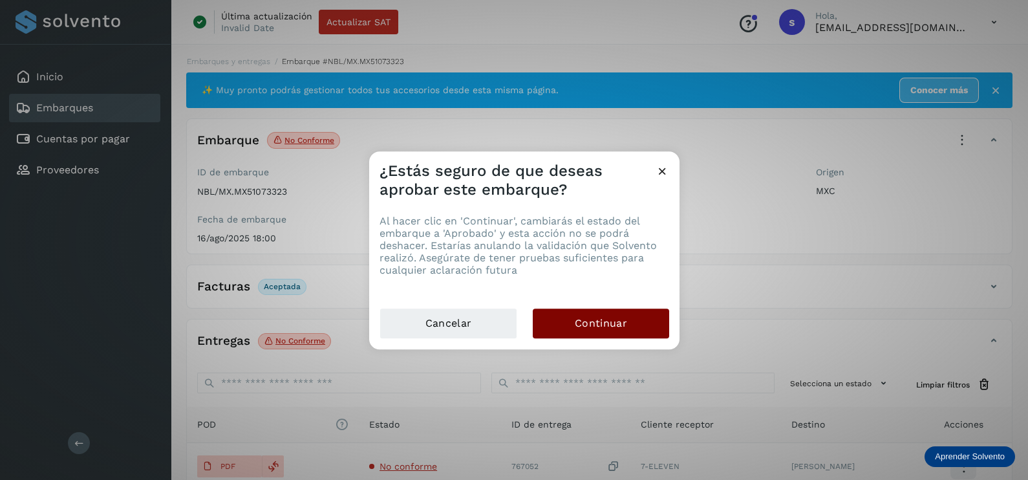
click at [582, 320] on span "Continuar" at bounding box center [601, 323] width 52 height 14
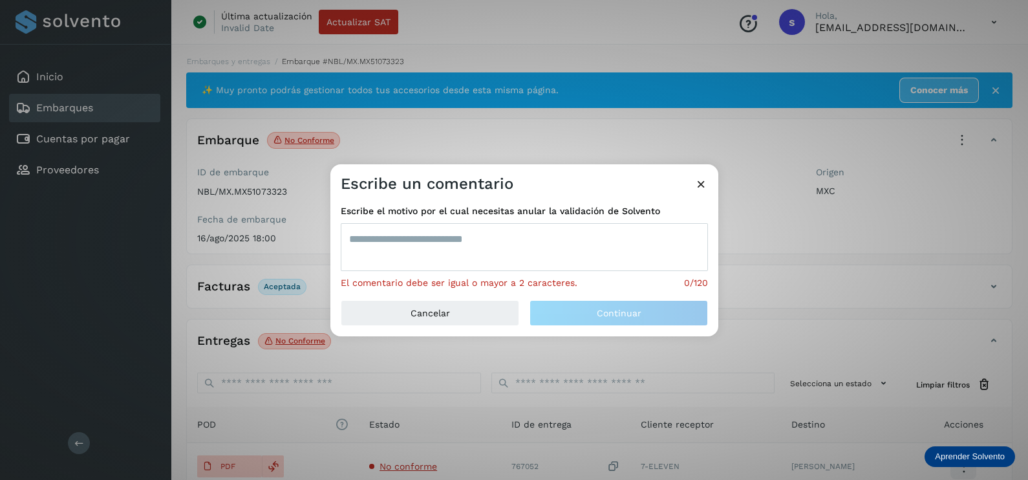
click at [465, 226] on textarea at bounding box center [524, 247] width 367 height 48
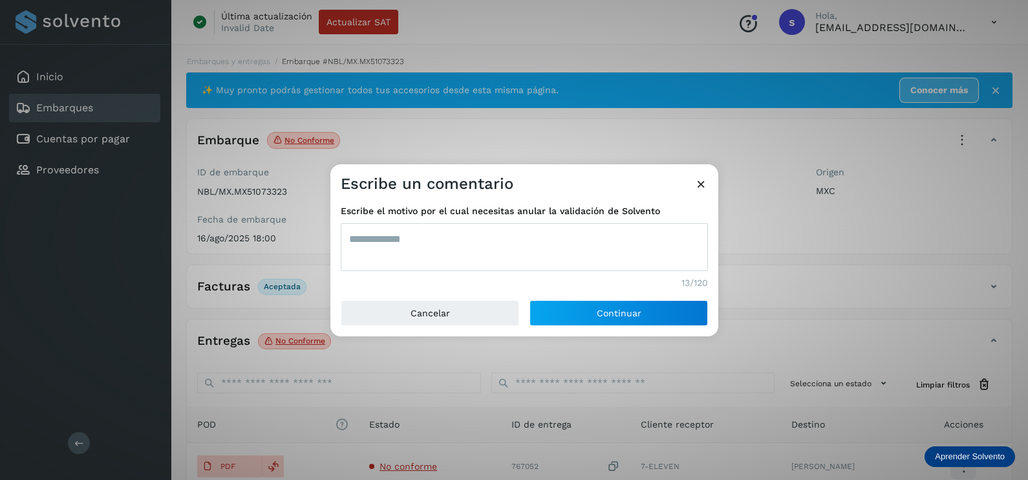
type textarea "**********"
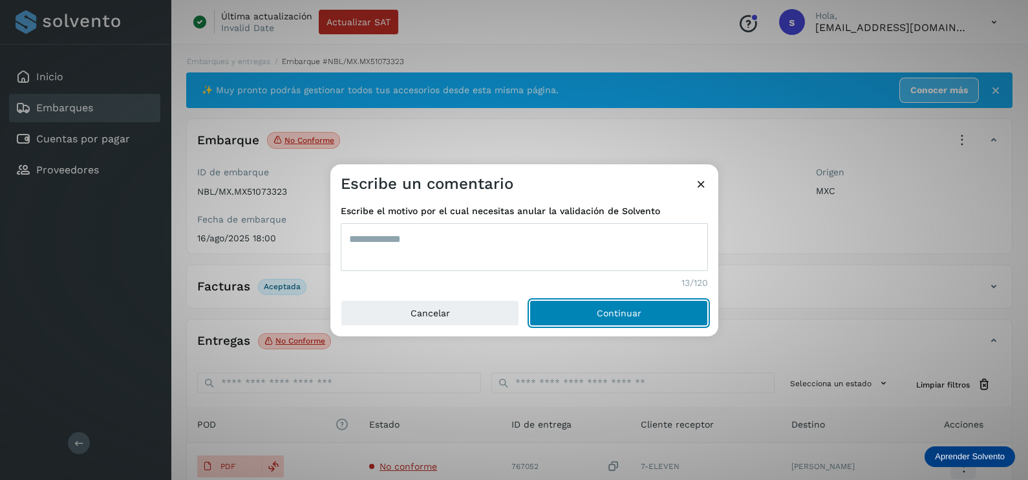
click at [529, 300] on button "Continuar" at bounding box center [618, 313] width 178 height 26
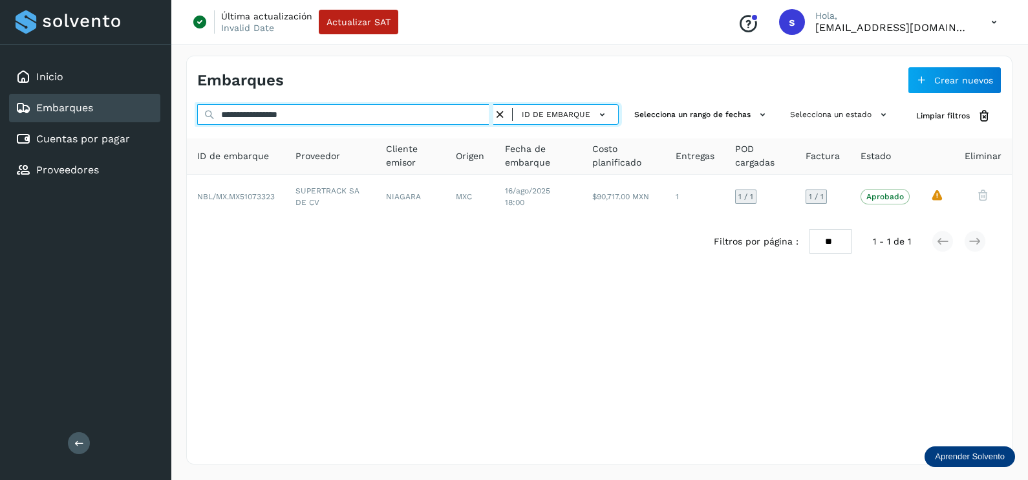
drag, startPoint x: 345, startPoint y: 103, endPoint x: 195, endPoint y: 103, distance: 149.3
click at [195, 103] on div "**********" at bounding box center [599, 260] width 826 height 409
paste input "text"
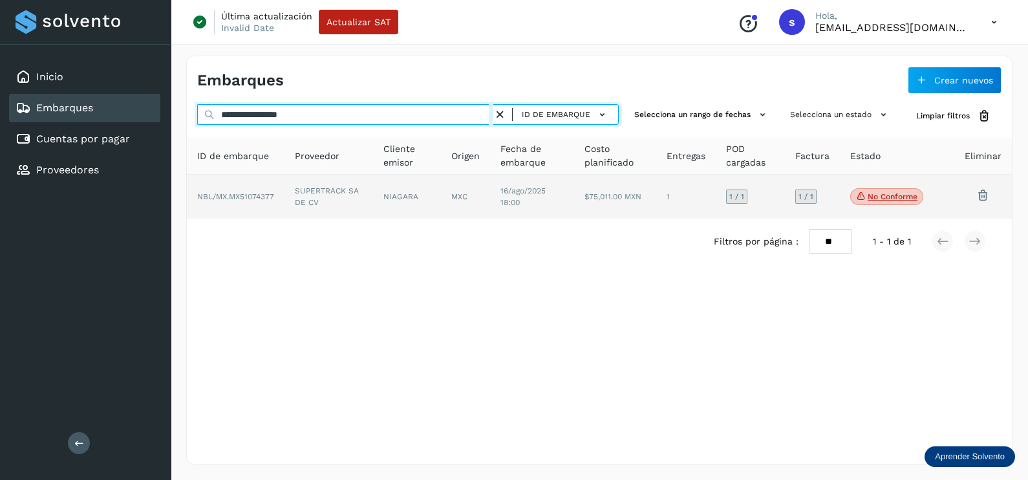
type input "**********"
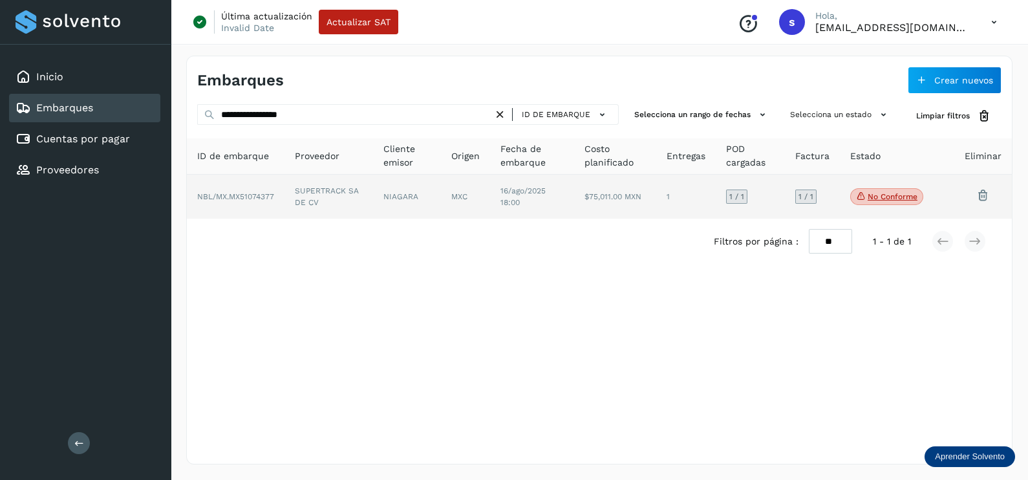
click at [465, 215] on td "MXC" at bounding box center [465, 197] width 49 height 44
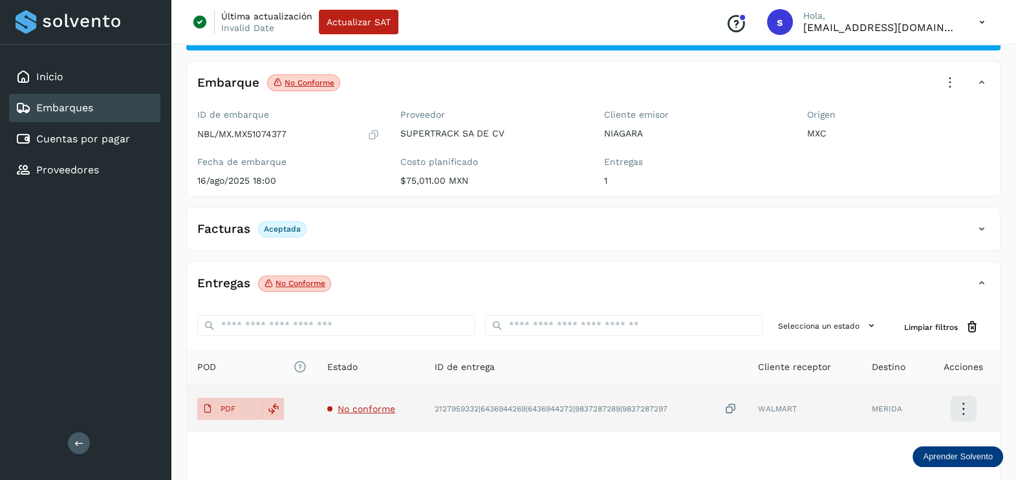
scroll to position [134, 0]
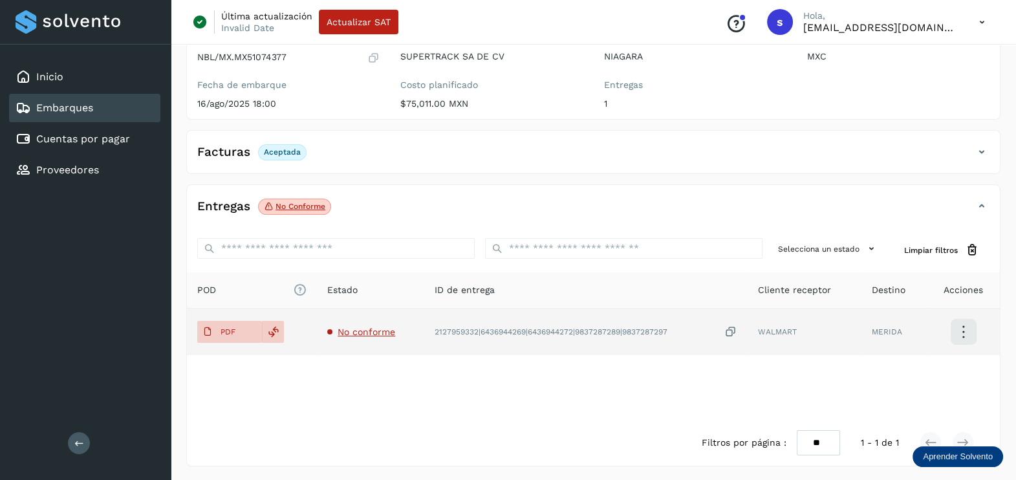
click at [362, 334] on span "No conforme" at bounding box center [366, 331] width 58 height 10
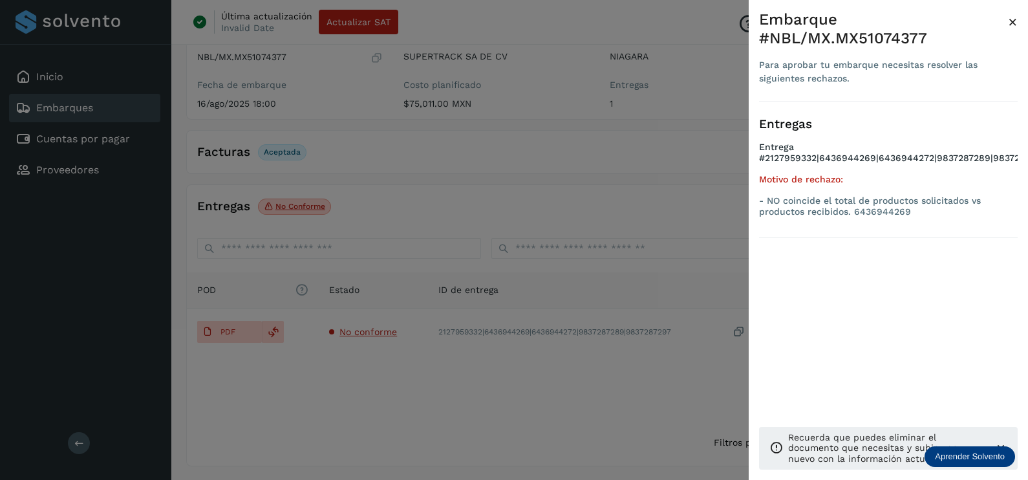
click at [438, 392] on div at bounding box center [514, 240] width 1028 height 480
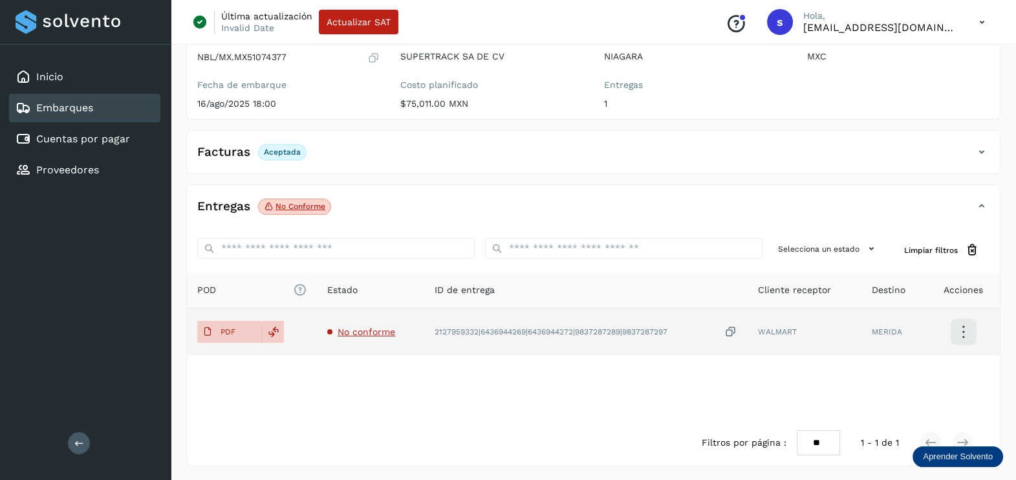
click at [372, 330] on span "No conforme" at bounding box center [366, 331] width 58 height 10
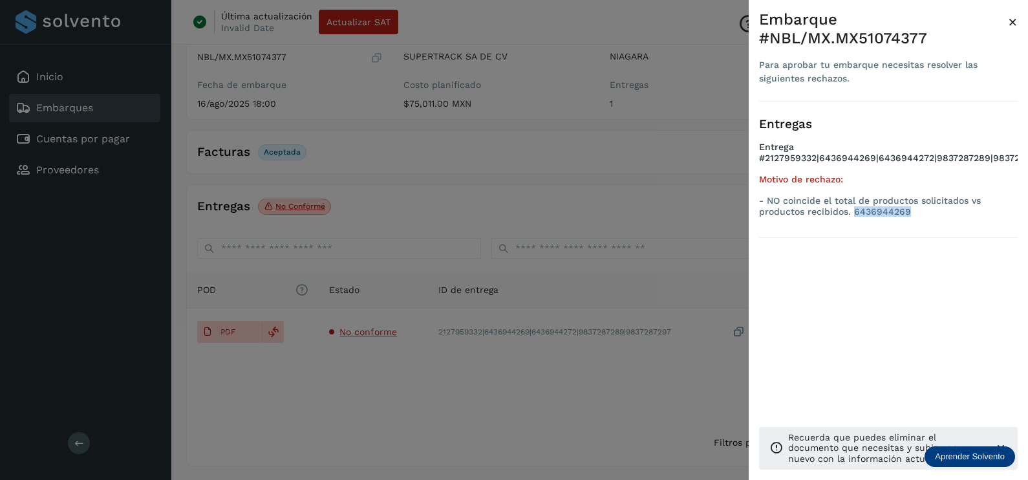
drag, startPoint x: 923, startPoint y: 216, endPoint x: 855, endPoint y: 210, distance: 68.1
click at [855, 210] on p "- NO coincide el total de productos solicitados vs productos recibidos. 6436944…" at bounding box center [888, 206] width 259 height 22
copy p "6436944269"
click at [646, 168] on div at bounding box center [514, 240] width 1028 height 480
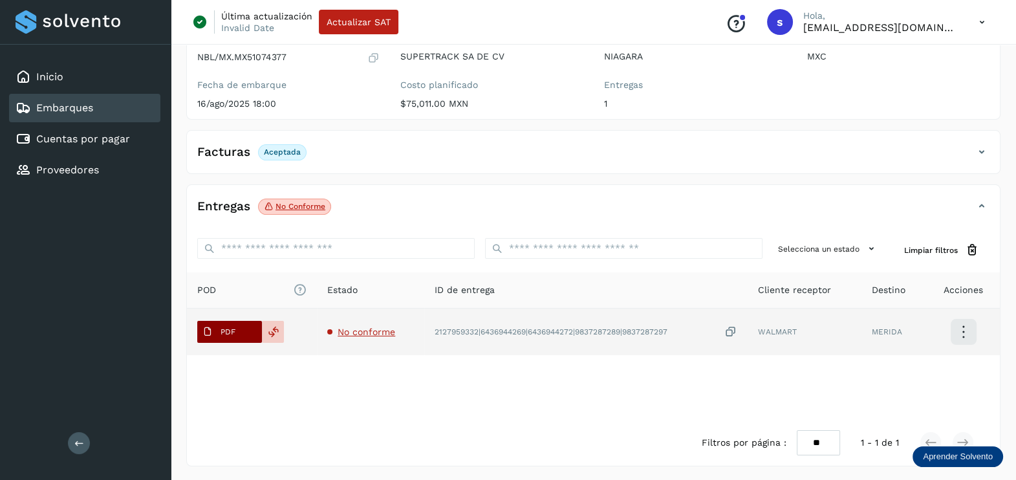
click at [220, 339] on span "PDF" at bounding box center [218, 331] width 43 height 21
click at [369, 326] on span "No conforme" at bounding box center [366, 331] width 58 height 10
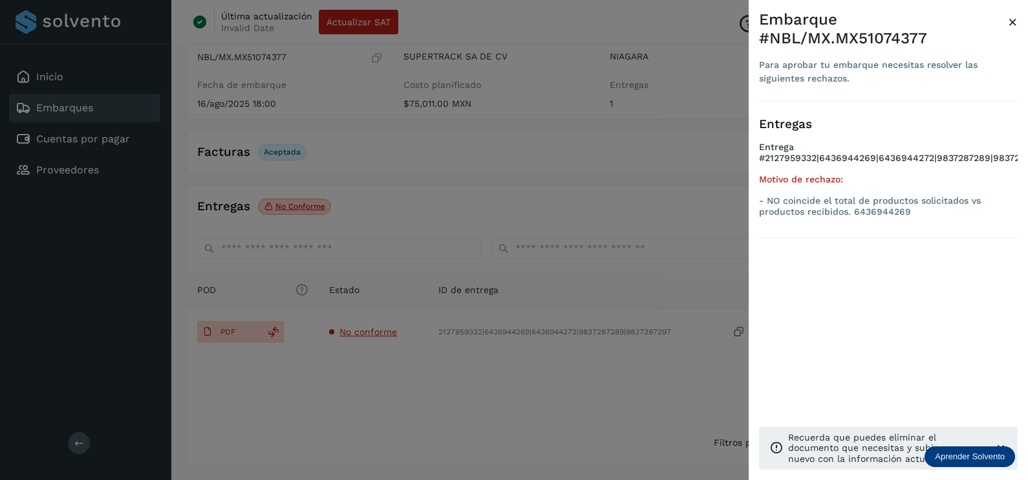
click at [538, 398] on div at bounding box center [514, 240] width 1028 height 480
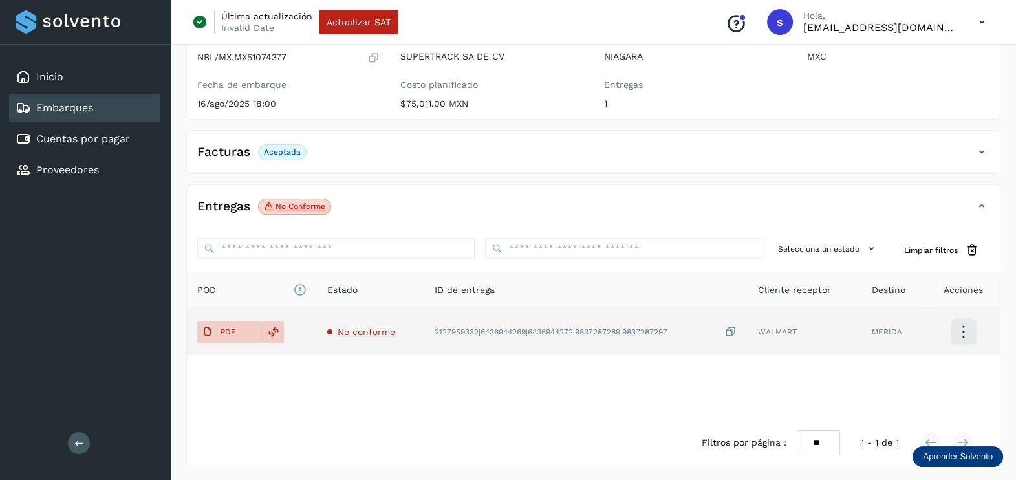
click at [356, 330] on span "No conforme" at bounding box center [366, 331] width 58 height 10
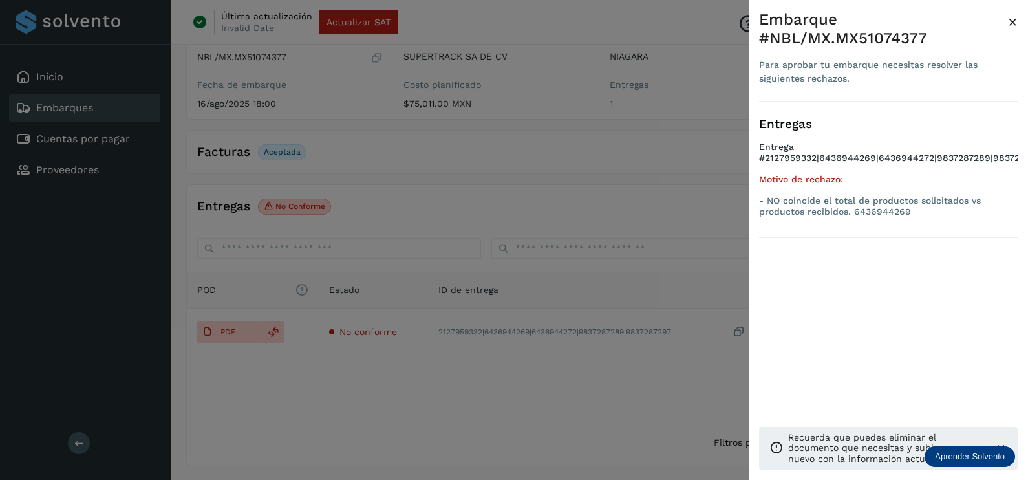
click at [639, 165] on div at bounding box center [514, 240] width 1028 height 480
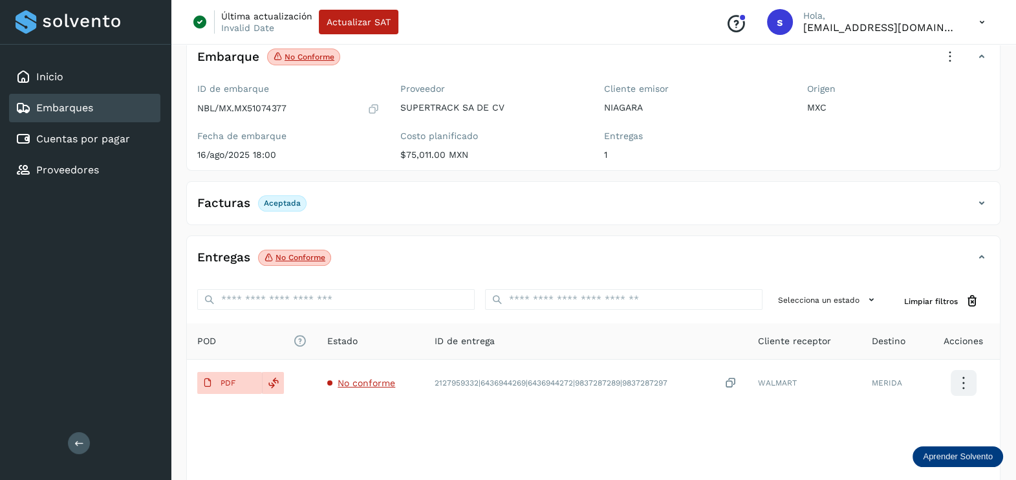
scroll to position [0, 0]
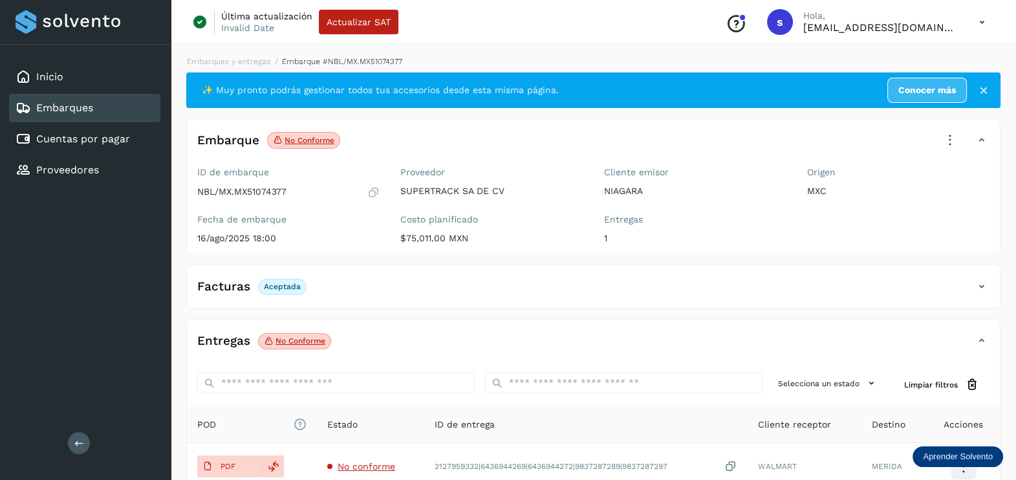
click at [959, 133] on icon at bounding box center [949, 140] width 28 height 28
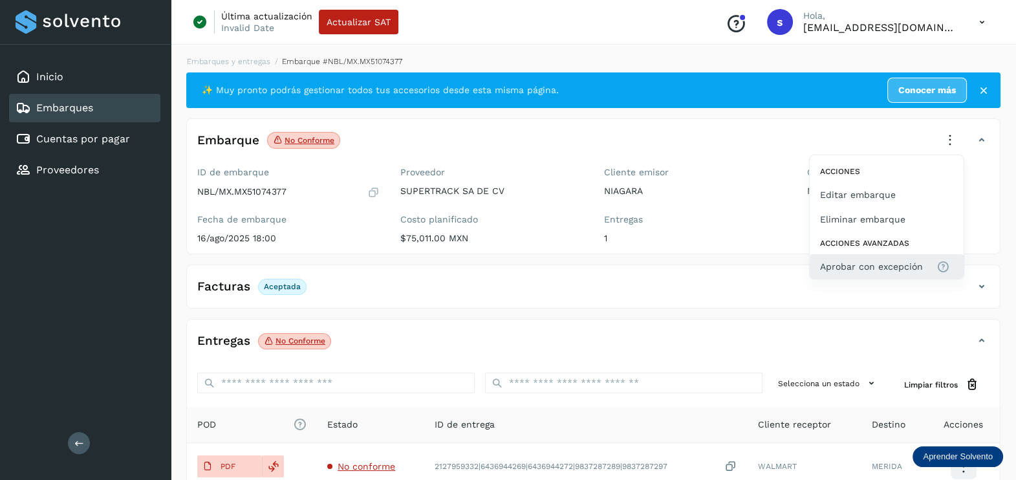
click at [842, 259] on span "Aprobar con excepción" at bounding box center [871, 266] width 103 height 14
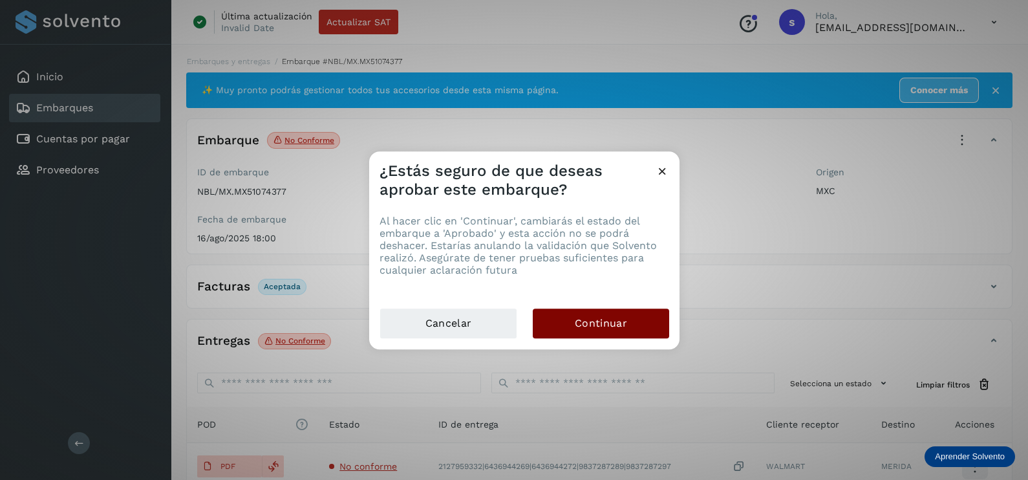
click at [630, 330] on button "Continuar" at bounding box center [601, 323] width 136 height 30
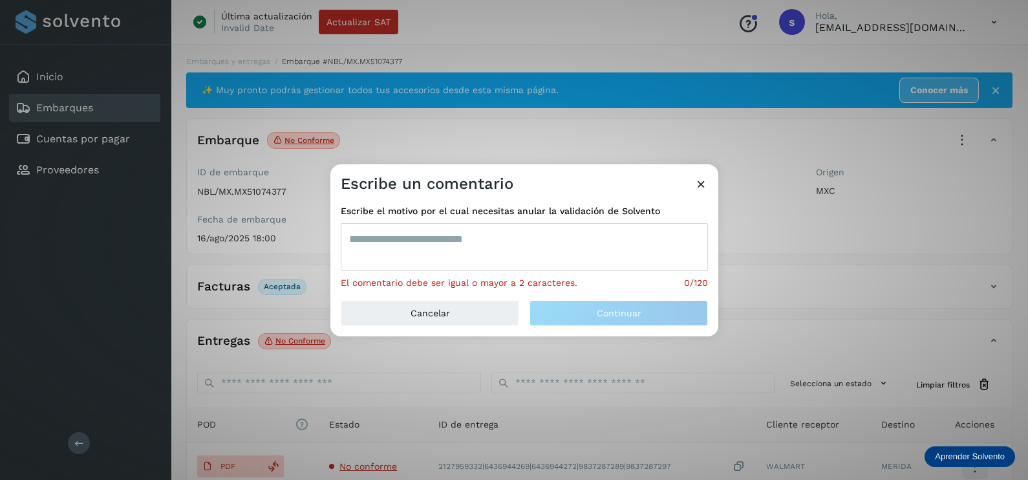
click at [473, 247] on textarea at bounding box center [524, 247] width 367 height 48
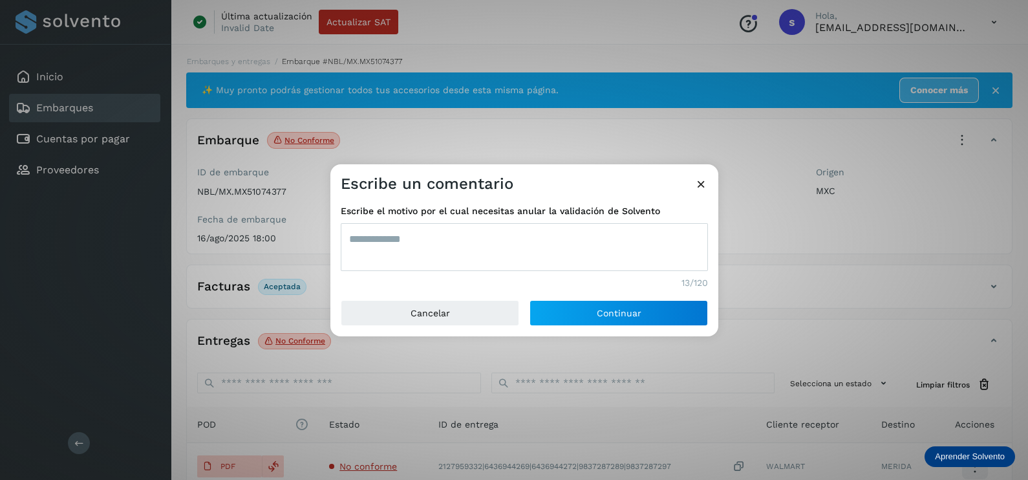
type textarea "**********"
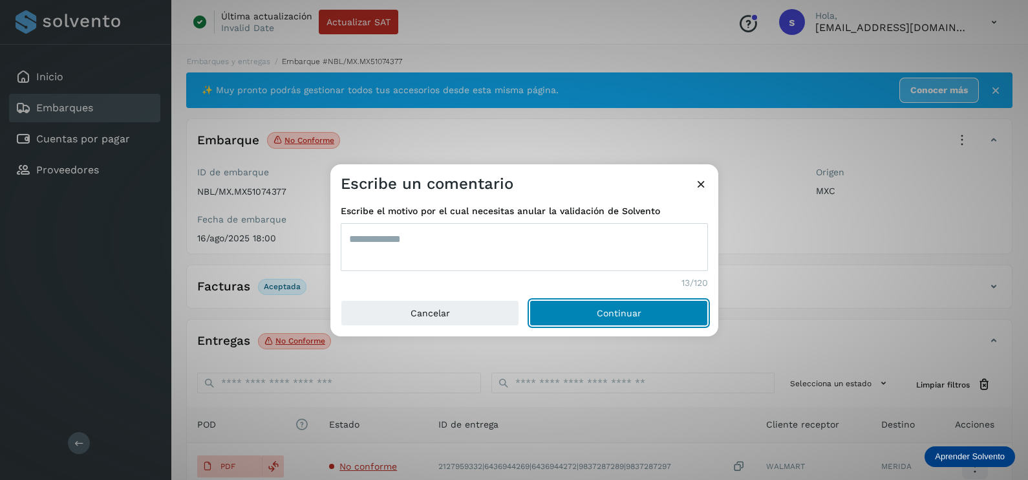
click at [529, 300] on button "Continuar" at bounding box center [618, 313] width 178 height 26
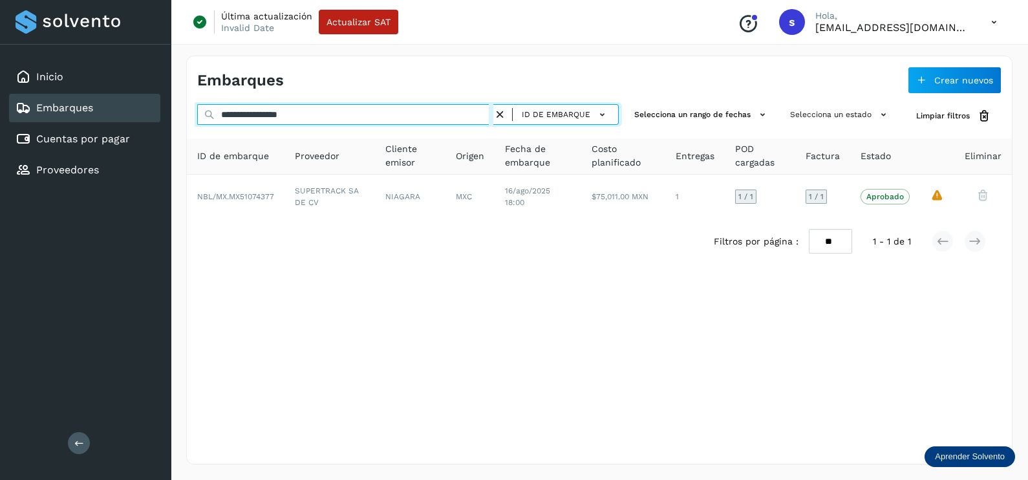
drag, startPoint x: 283, startPoint y: 113, endPoint x: 127, endPoint y: 112, distance: 156.5
click at [134, 113] on div "**********" at bounding box center [514, 240] width 1028 height 480
paste input "text"
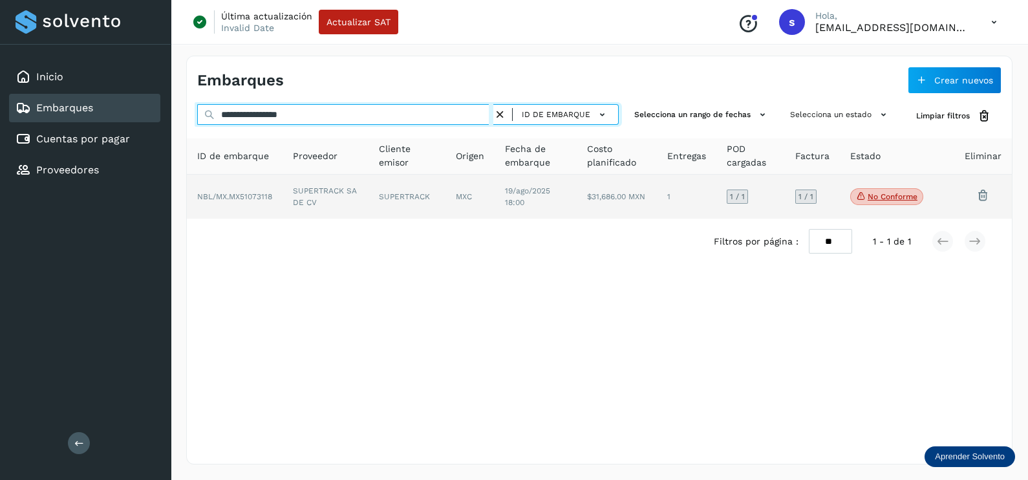
type input "**********"
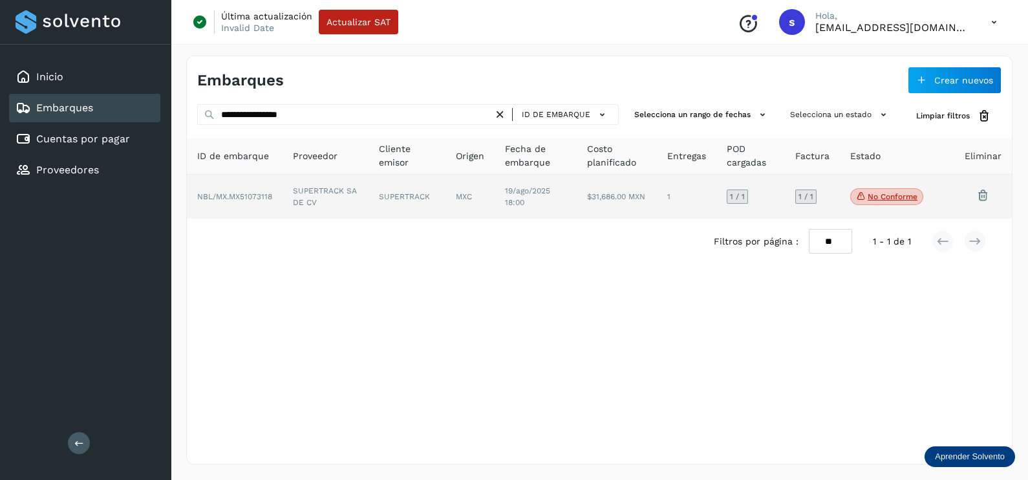
click at [299, 187] on td "SUPERTRACK SA DE CV" at bounding box center [326, 197] width 86 height 44
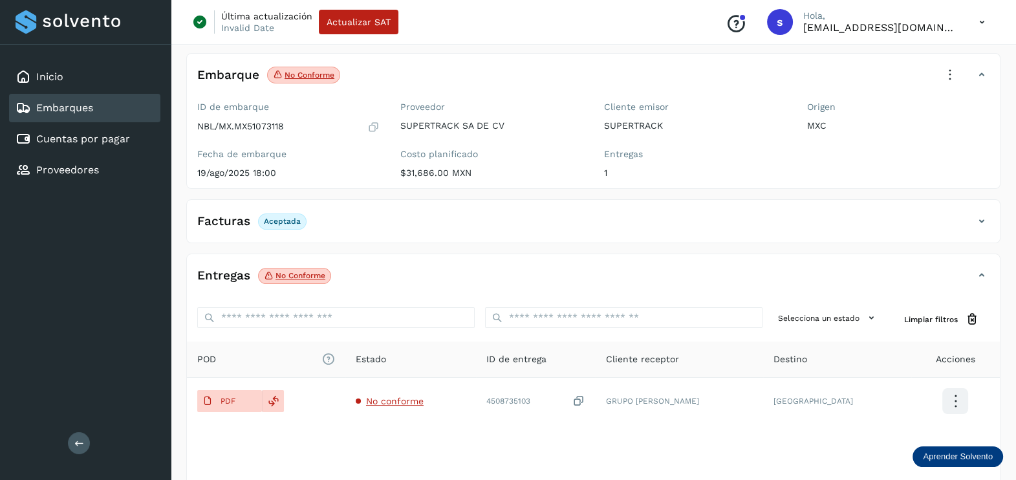
scroll to position [134, 0]
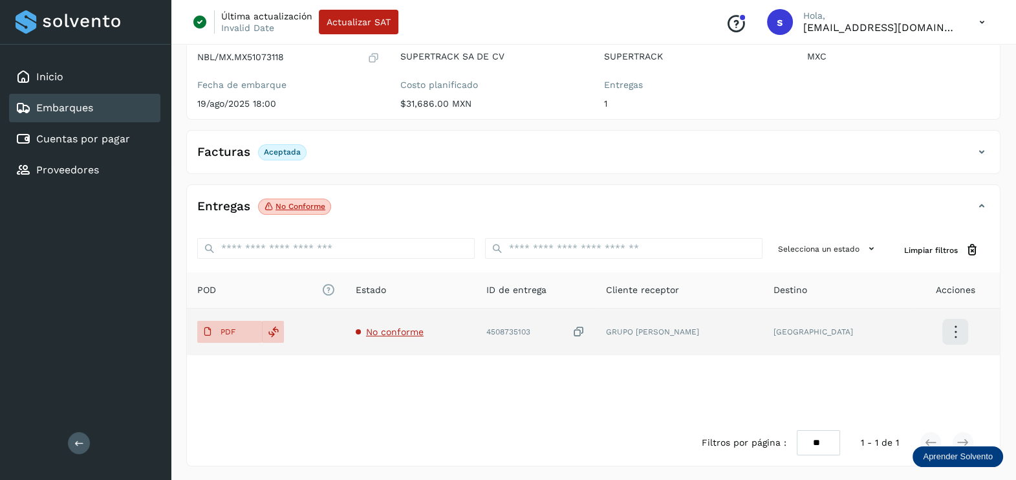
click at [396, 334] on span "No conforme" at bounding box center [395, 331] width 58 height 10
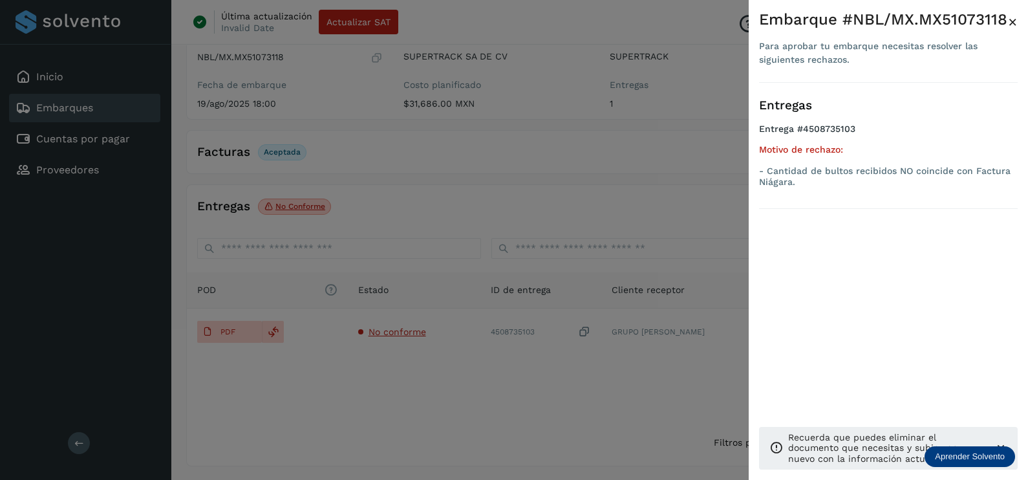
click at [434, 381] on div at bounding box center [514, 240] width 1028 height 480
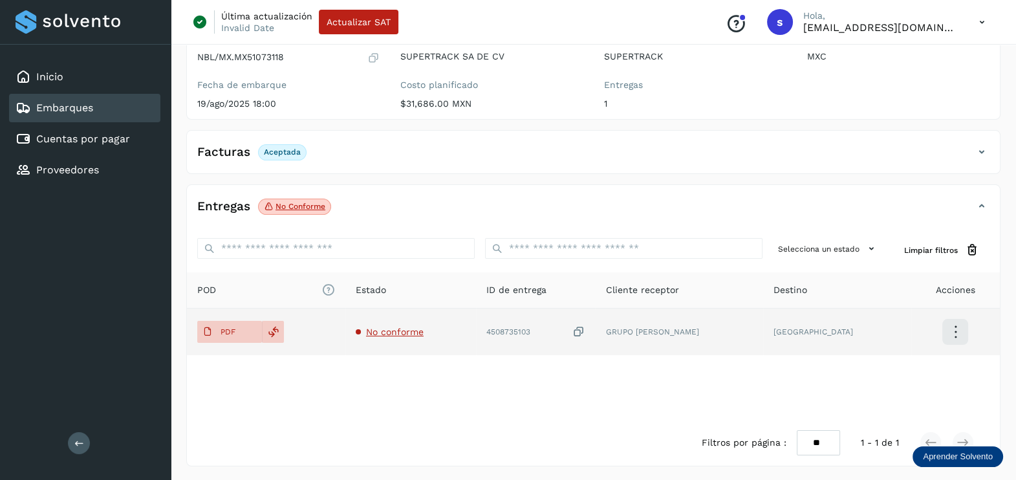
click at [584, 331] on icon at bounding box center [577, 332] width 13 height 14
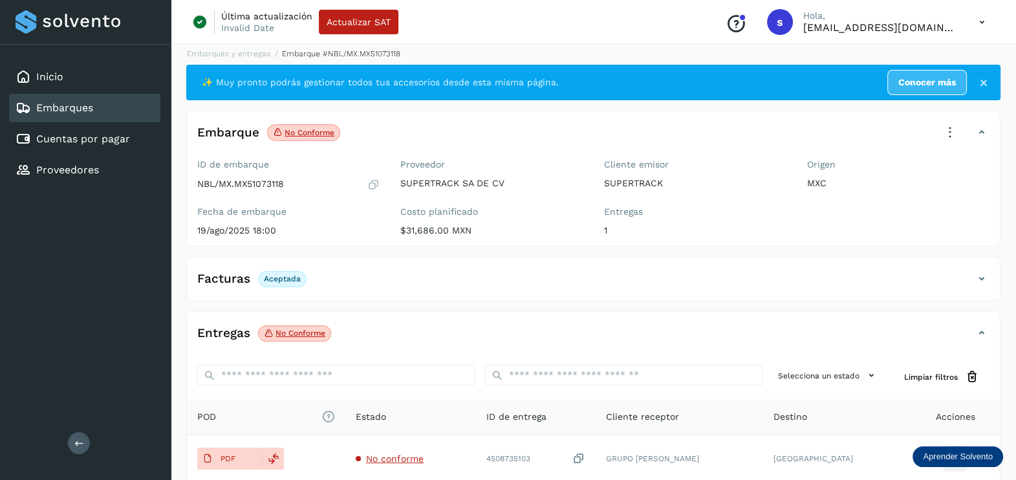
scroll to position [0, 0]
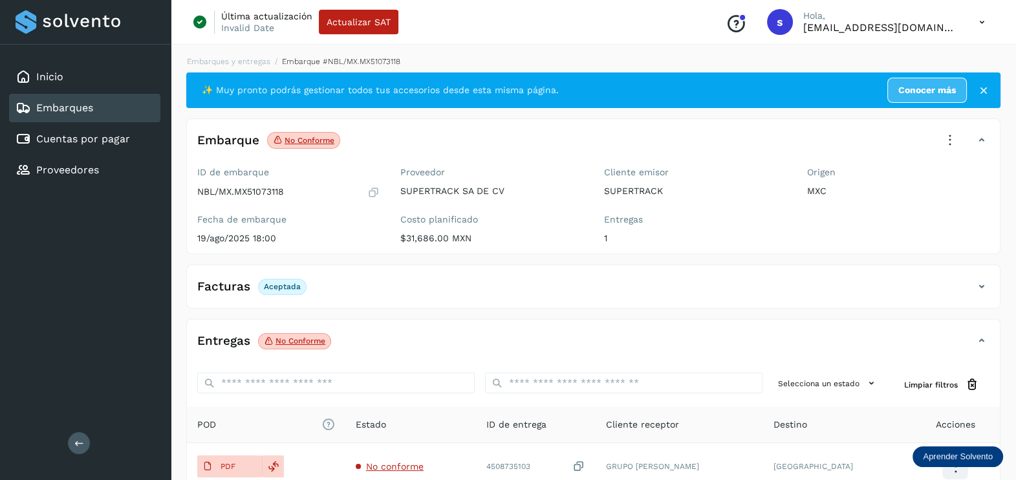
click at [941, 139] on icon at bounding box center [949, 140] width 28 height 28
click at [863, 252] on div "Acciones Editar embarque Eliminar embarque Acciones avanzadas Aprobar con excep…" at bounding box center [886, 217] width 155 height 125
click at [950, 140] on icon at bounding box center [949, 140] width 28 height 28
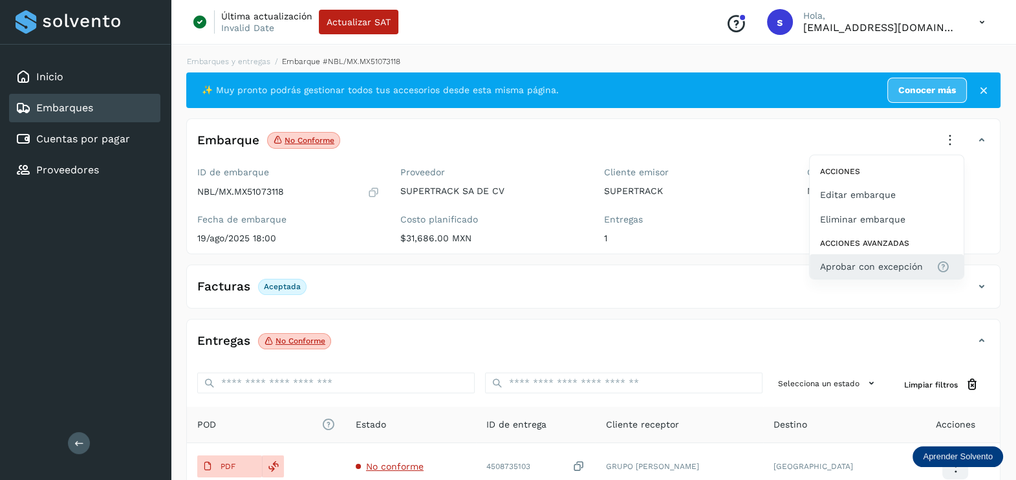
click at [885, 262] on span "Aprobar con excepción" at bounding box center [871, 266] width 103 height 14
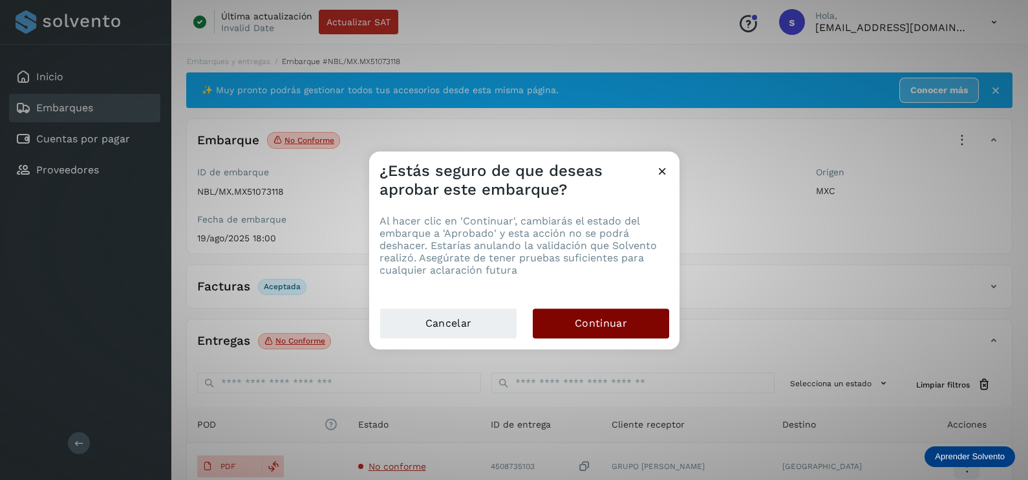
click at [628, 318] on button "Continuar" at bounding box center [601, 323] width 136 height 30
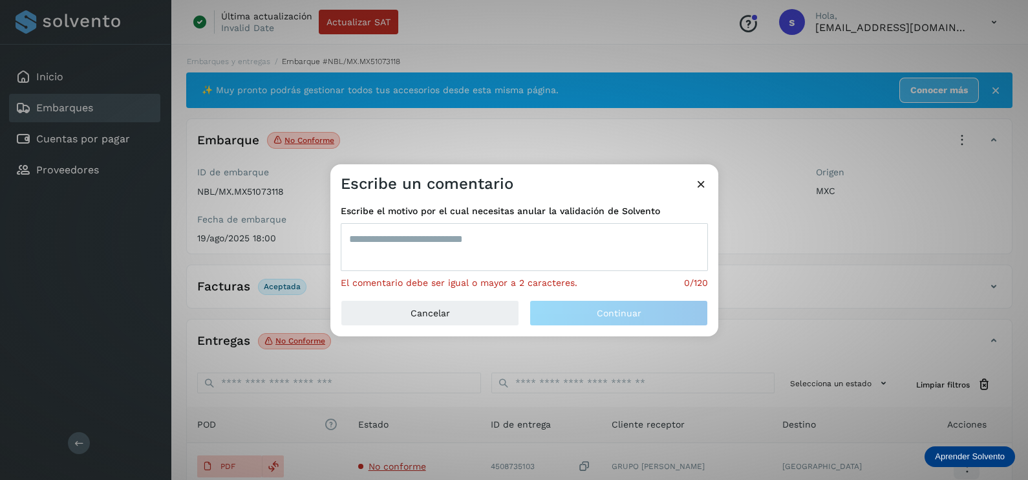
click at [552, 261] on textarea at bounding box center [524, 247] width 367 height 48
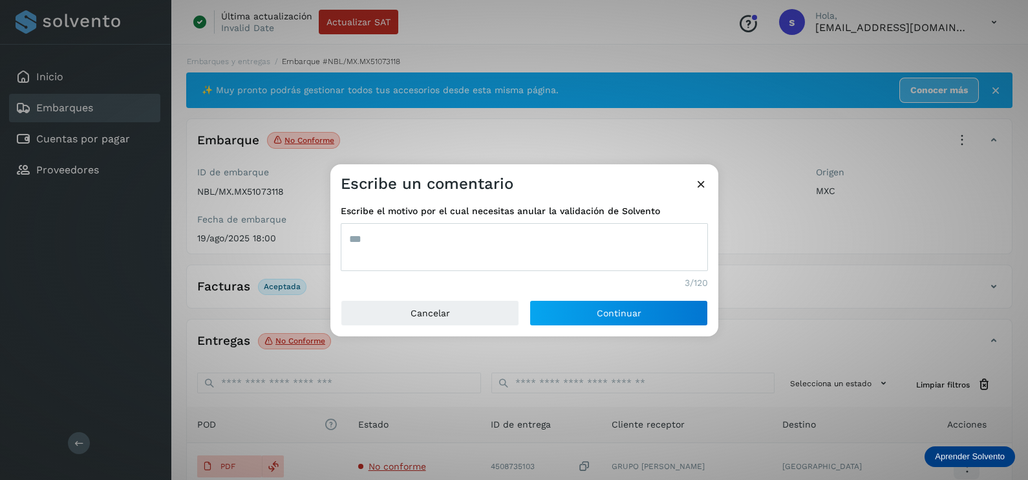
type textarea "***"
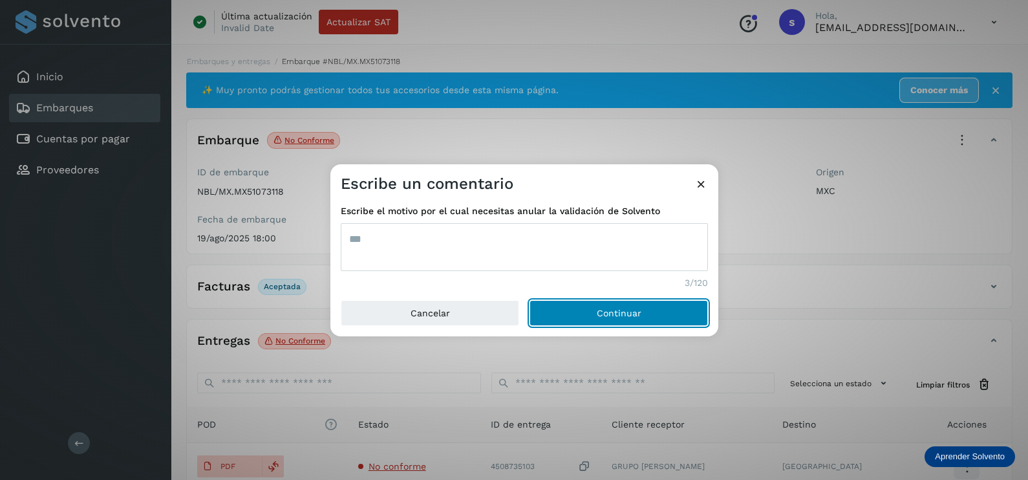
click at [529, 300] on button "Continuar" at bounding box center [618, 313] width 178 height 26
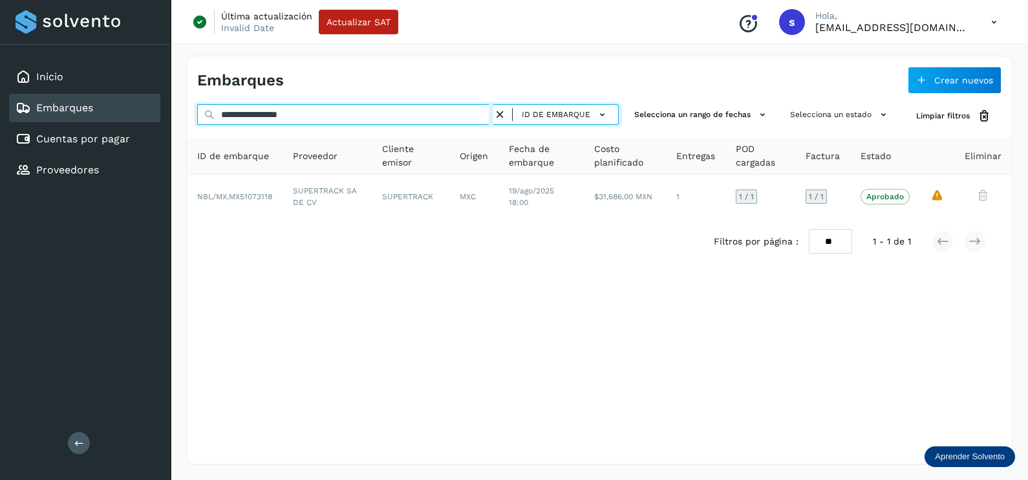
drag, startPoint x: 347, startPoint y: 111, endPoint x: 129, endPoint y: 111, distance: 217.9
click at [129, 111] on div "**********" at bounding box center [514, 240] width 1028 height 480
paste input "text"
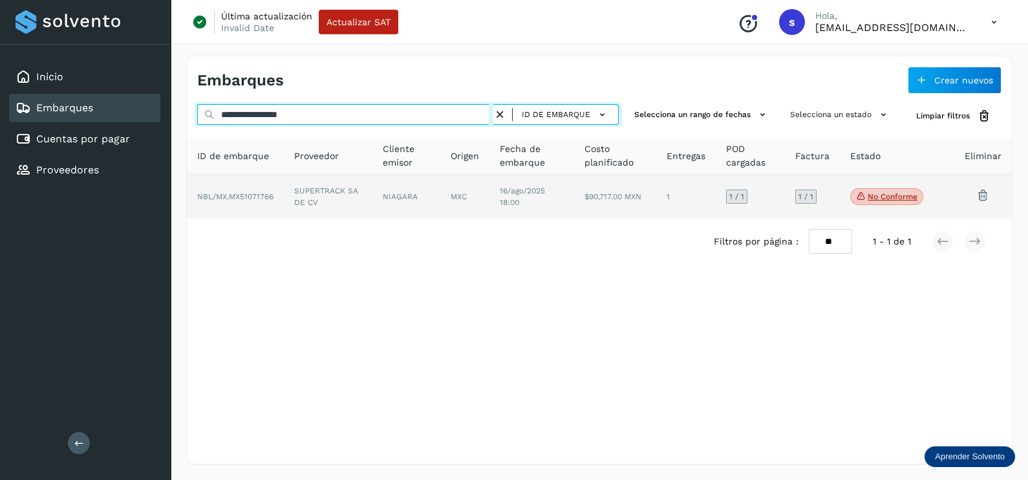
type input "**********"
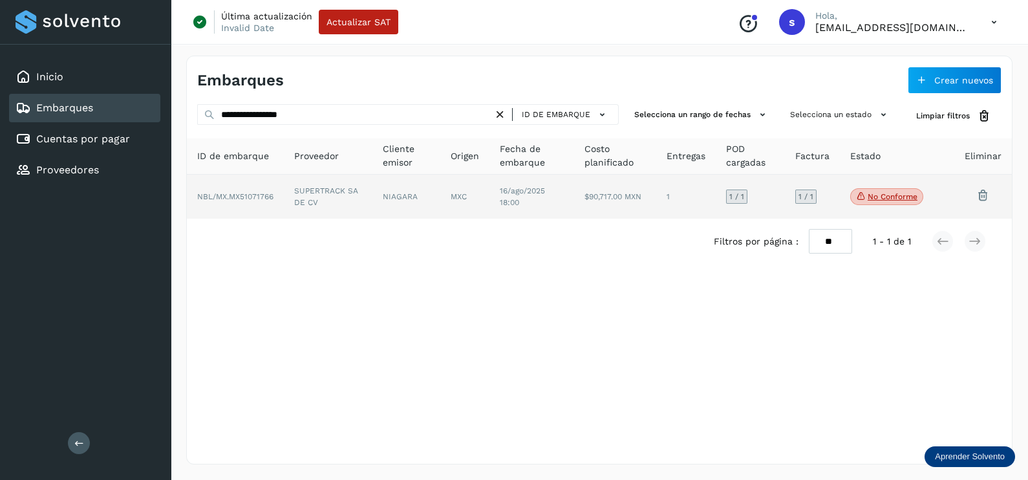
click at [299, 207] on td "SUPERTRACK SA DE CV" at bounding box center [328, 197] width 89 height 44
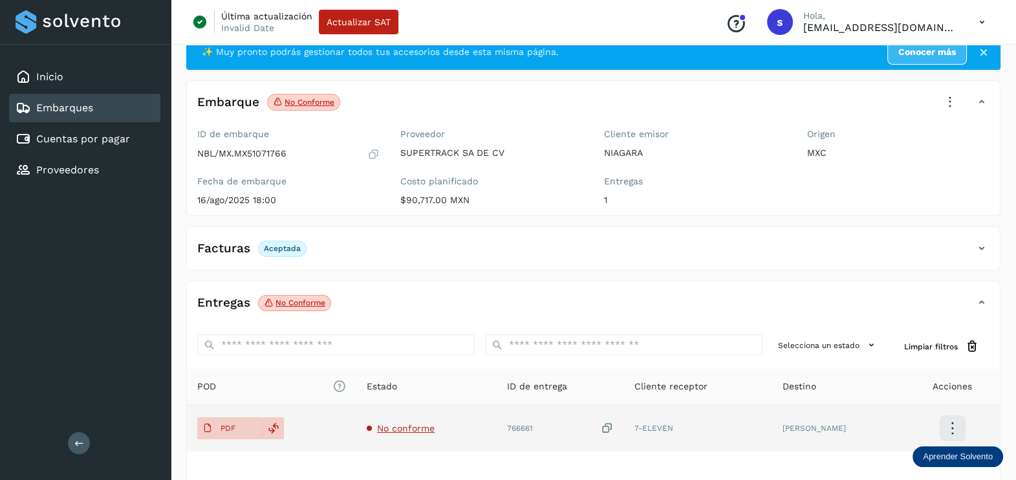
scroll to position [134, 0]
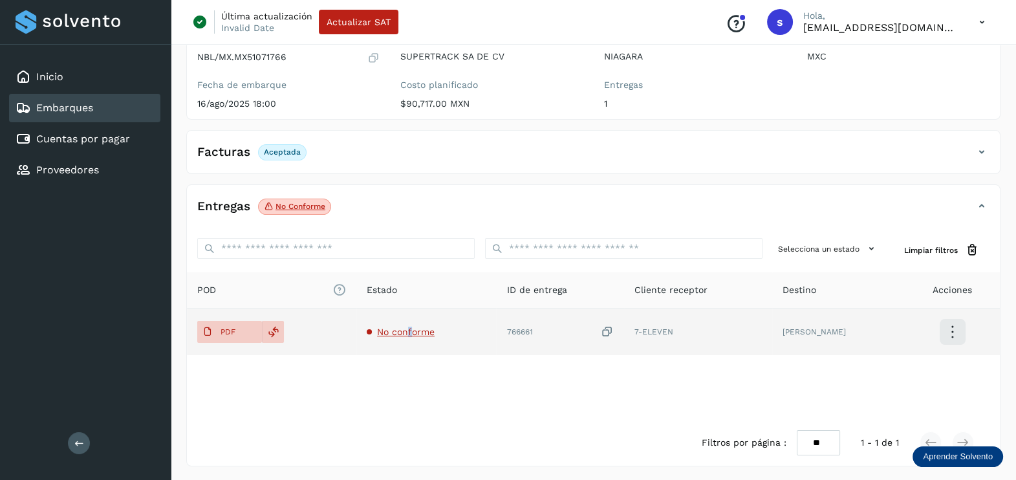
click at [411, 332] on span "No conforme" at bounding box center [406, 331] width 58 height 10
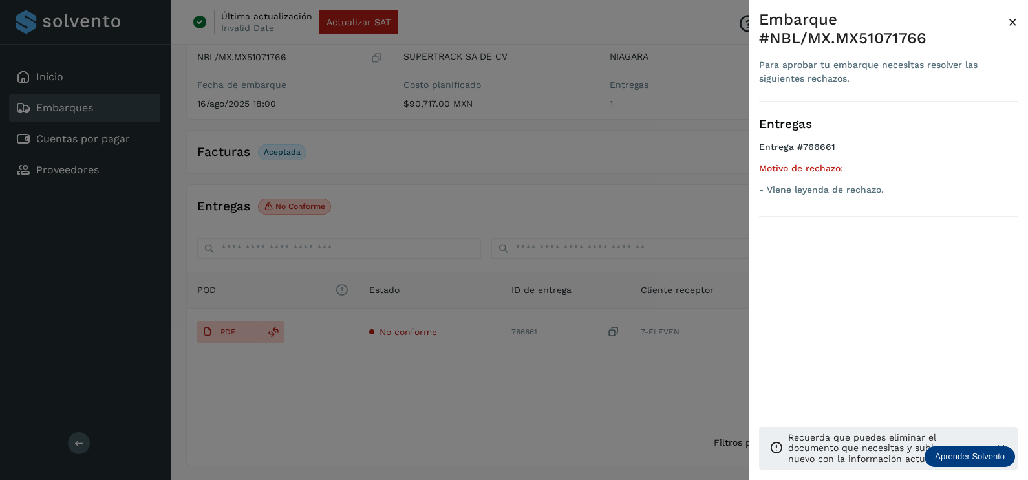
drag, startPoint x: 411, startPoint y: 332, endPoint x: 570, endPoint y: 373, distance: 163.5
click at [436, 372] on div at bounding box center [514, 240] width 1028 height 480
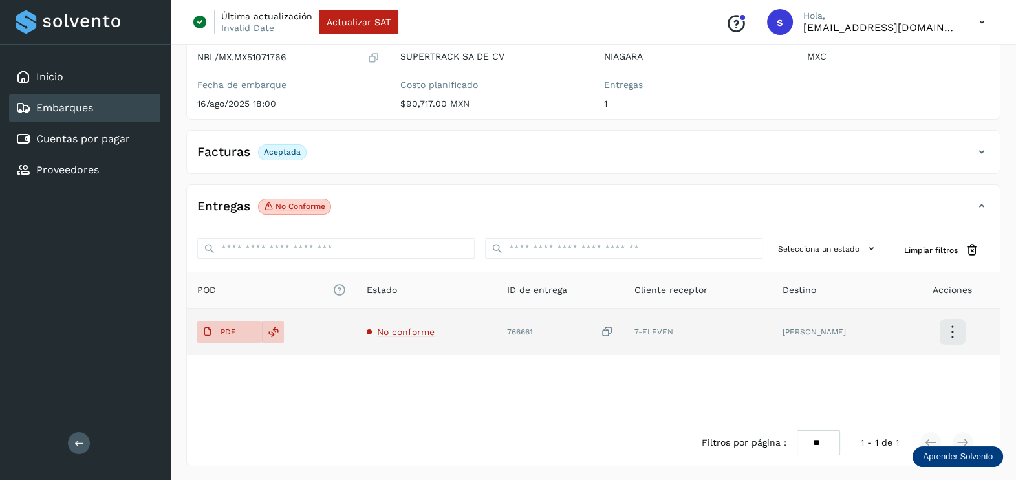
click at [614, 331] on icon at bounding box center [607, 332] width 13 height 14
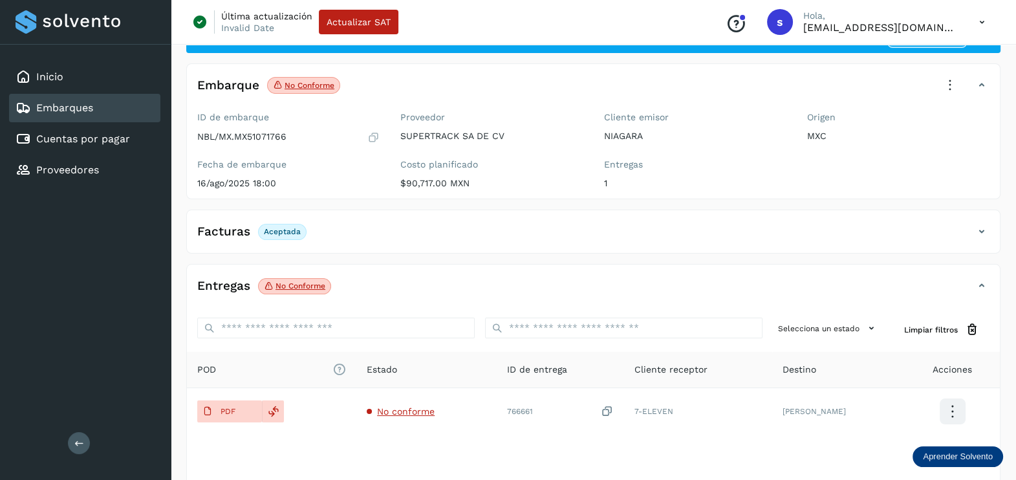
scroll to position [0, 0]
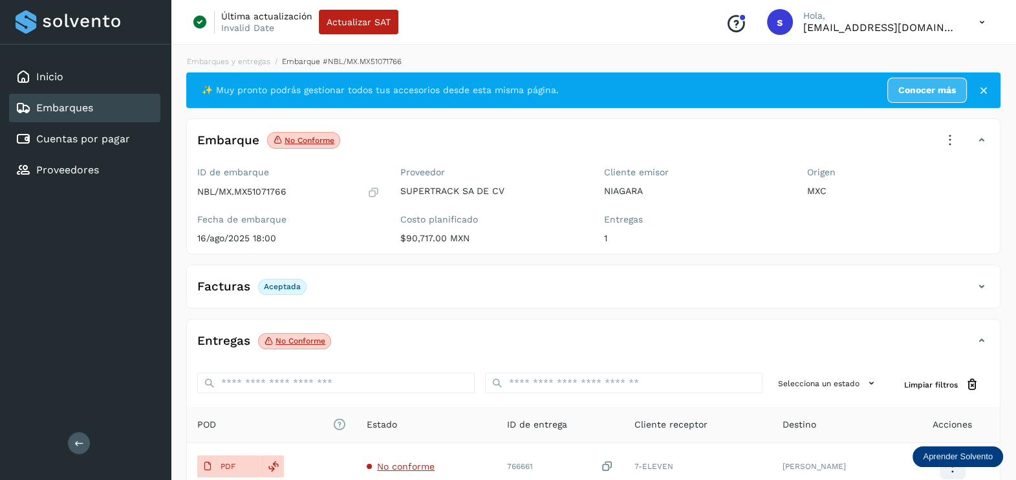
click at [946, 144] on icon at bounding box center [949, 140] width 28 height 28
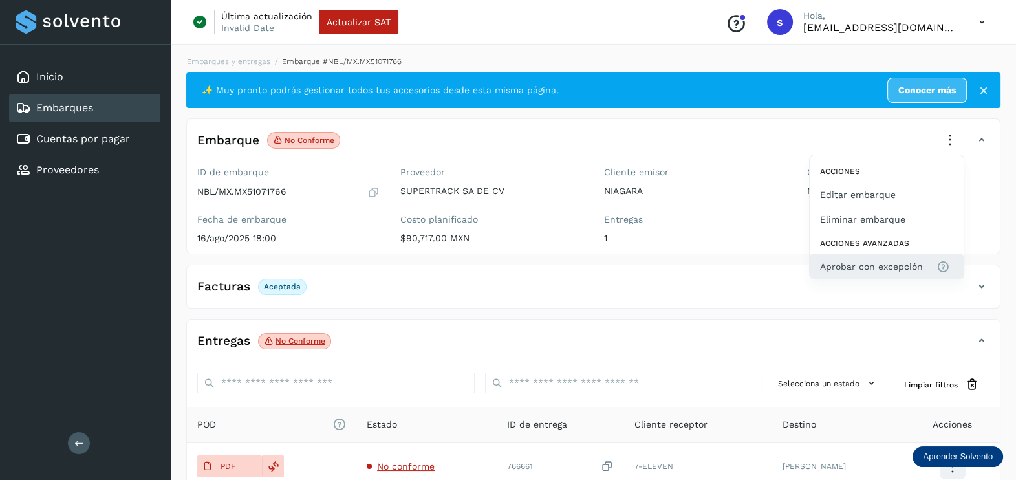
click at [866, 272] on span "Aprobar con excepción" at bounding box center [871, 266] width 103 height 14
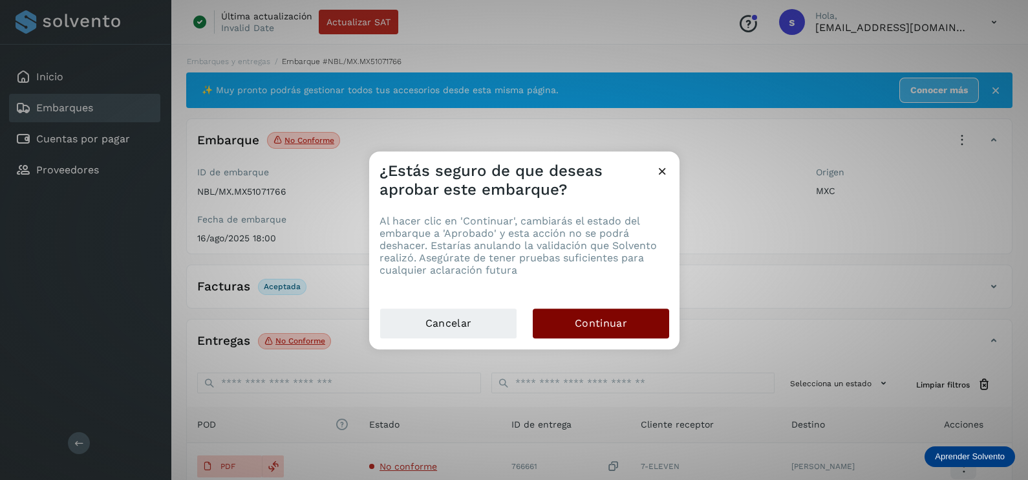
click at [640, 311] on button "Continuar" at bounding box center [601, 323] width 136 height 30
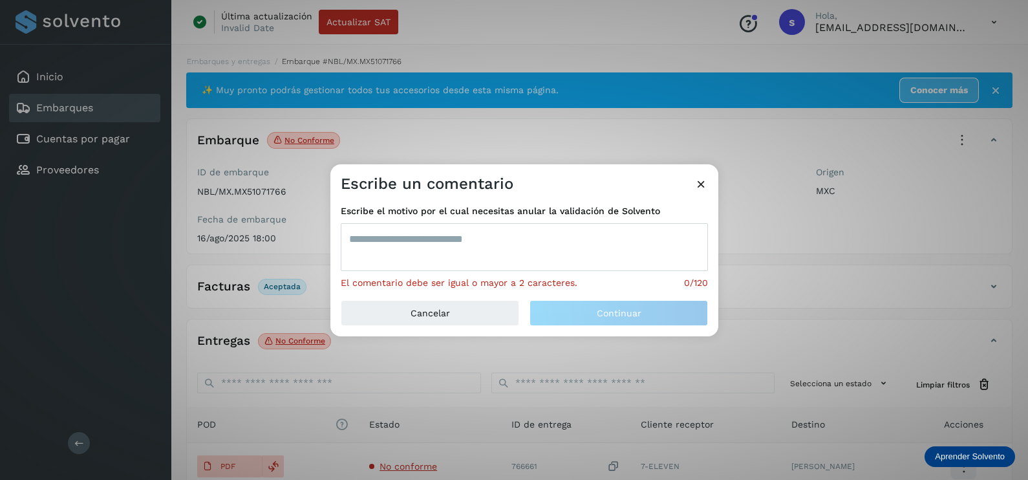
click at [466, 249] on textarea at bounding box center [524, 247] width 367 height 48
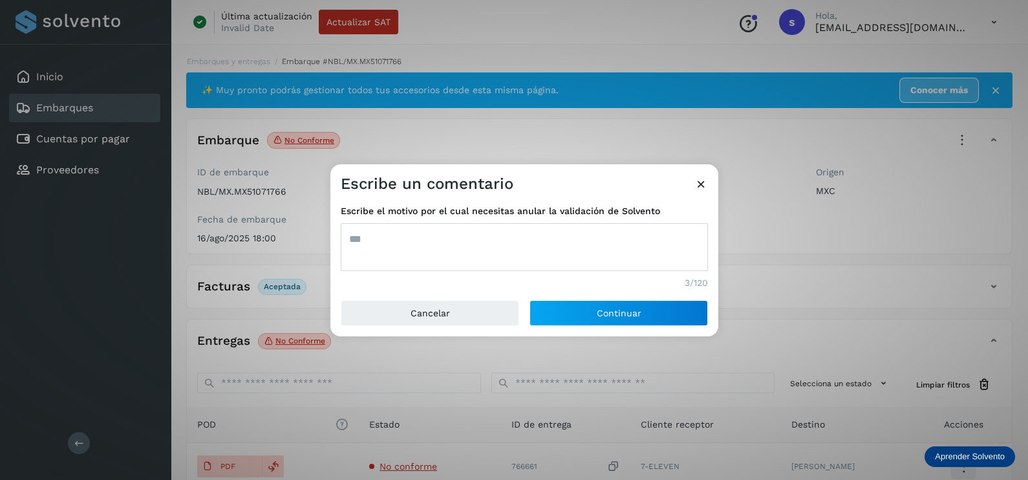
type textarea "***"
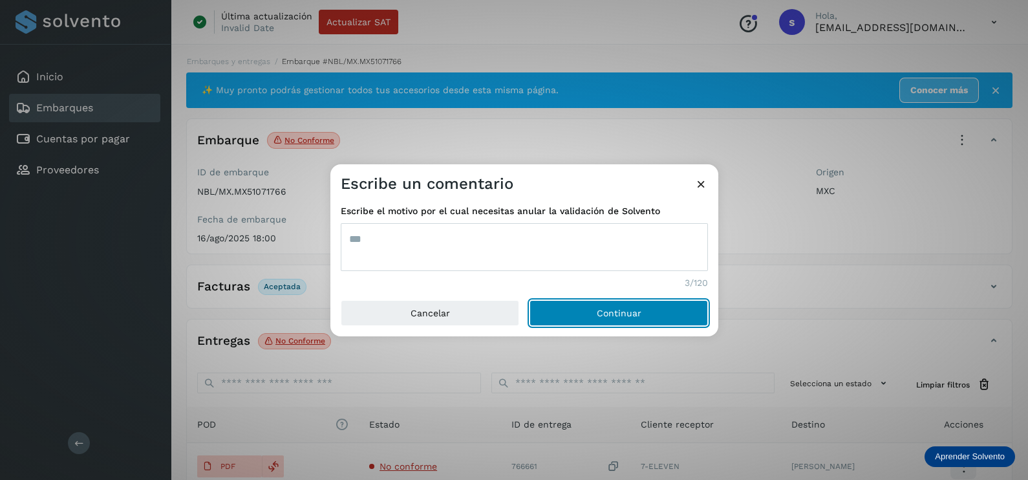
click at [529, 300] on button "Continuar" at bounding box center [618, 313] width 178 height 26
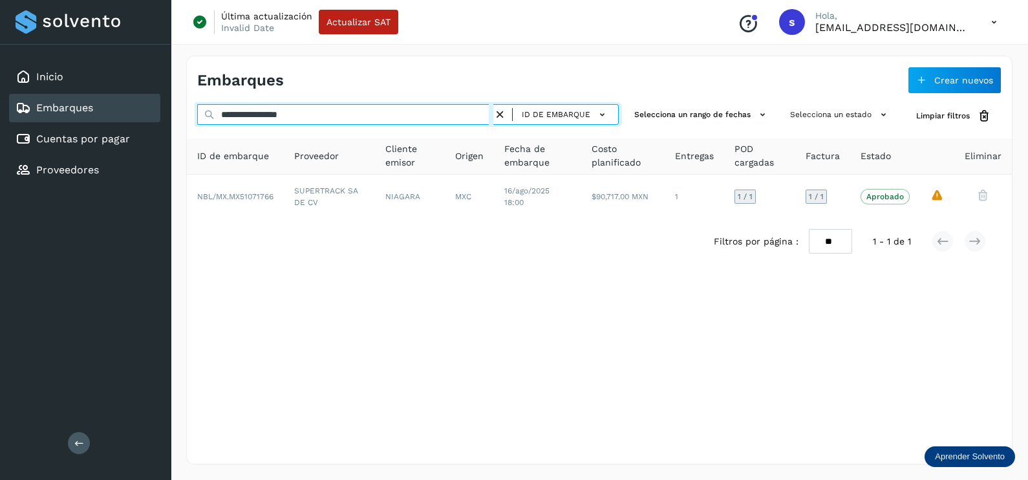
drag, startPoint x: 385, startPoint y: 118, endPoint x: 139, endPoint y: 122, distance: 246.3
click at [139, 122] on div "**********" at bounding box center [514, 240] width 1028 height 480
paste input "text"
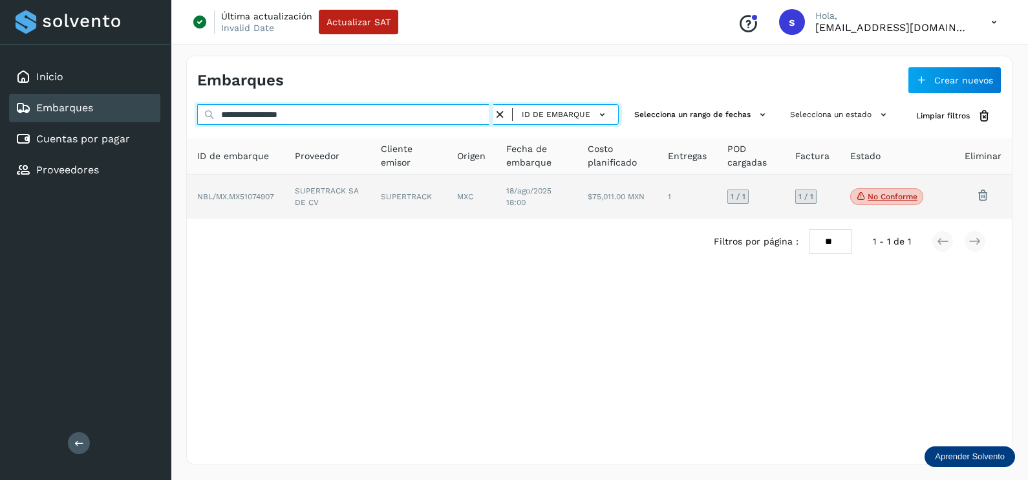
type input "**********"
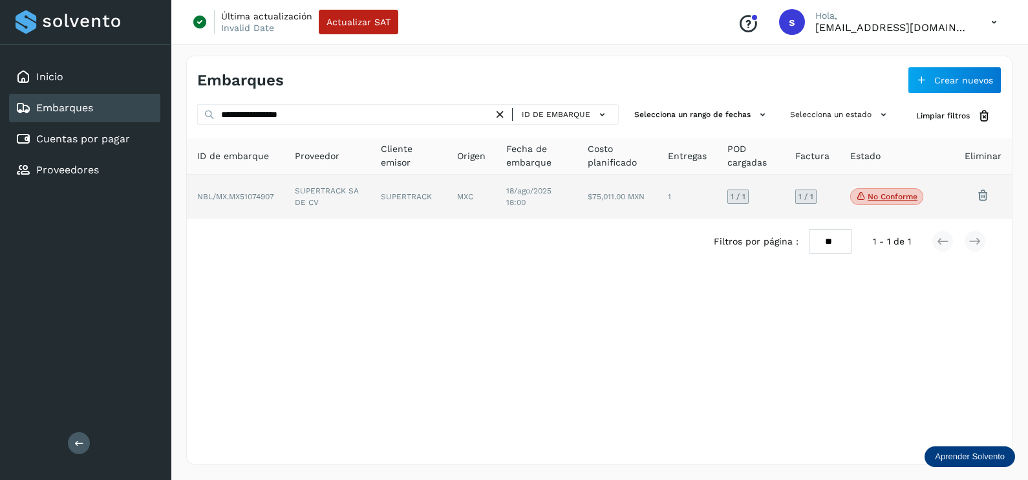
click at [512, 205] on span "18/ago/2025 18:00" at bounding box center [528, 196] width 45 height 21
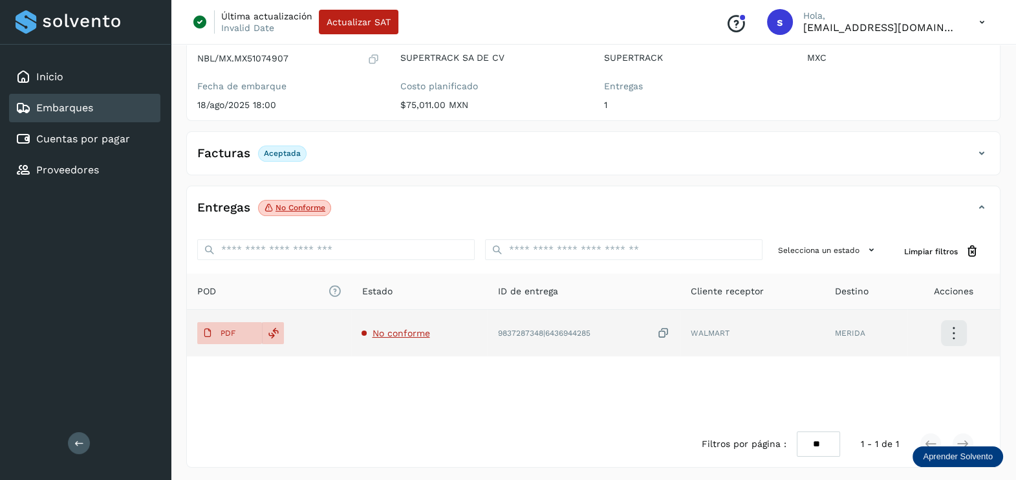
scroll to position [134, 0]
click at [412, 330] on span "No conforme" at bounding box center [401, 331] width 58 height 10
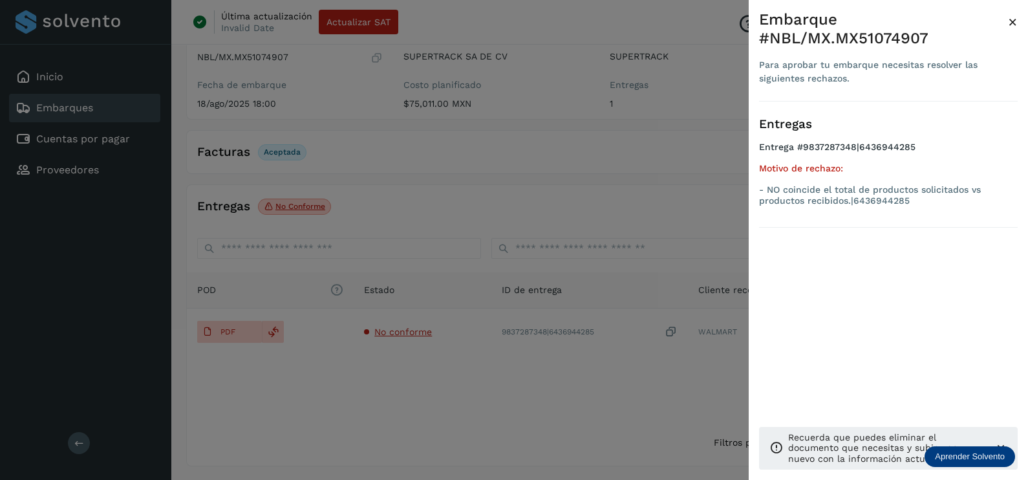
click at [436, 377] on div at bounding box center [514, 240] width 1028 height 480
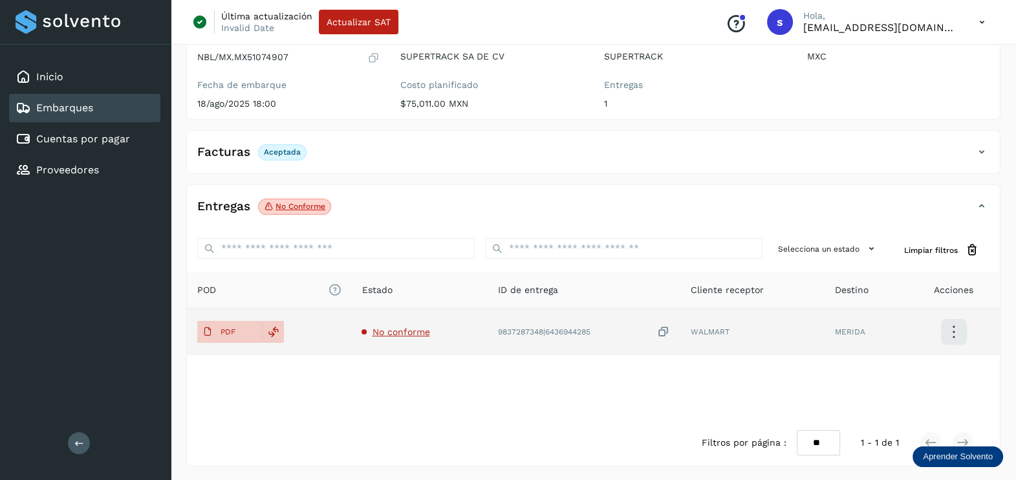
click at [661, 327] on icon at bounding box center [663, 332] width 13 height 14
click at [412, 328] on span "No conforme" at bounding box center [401, 331] width 58 height 10
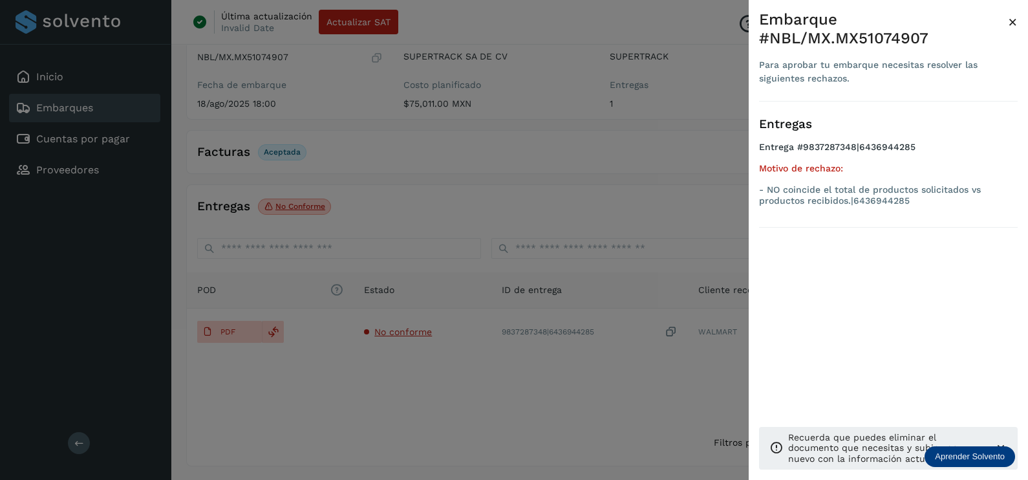
drag, startPoint x: 427, startPoint y: 385, endPoint x: 411, endPoint y: 390, distance: 17.2
click at [427, 385] on div at bounding box center [514, 240] width 1028 height 480
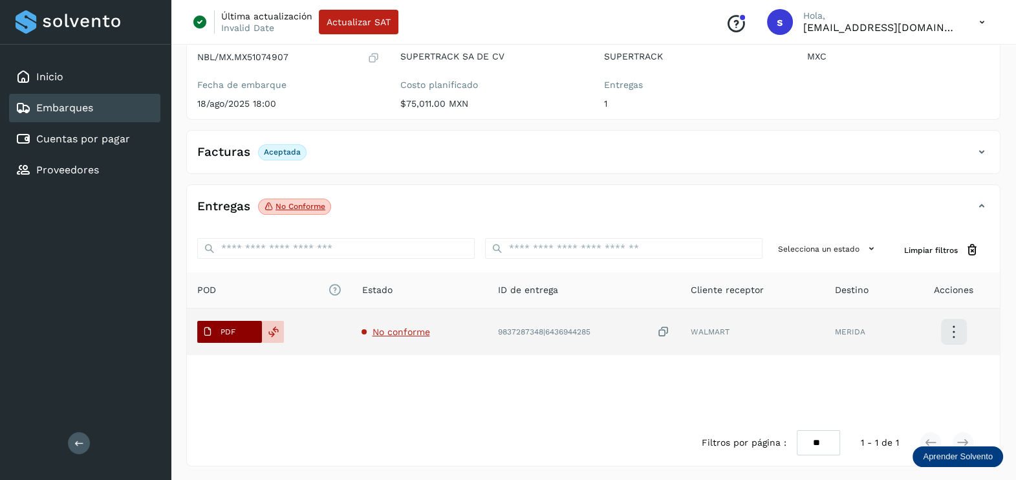
click at [207, 328] on icon at bounding box center [207, 331] width 10 height 10
click at [666, 326] on icon at bounding box center [663, 332] width 13 height 14
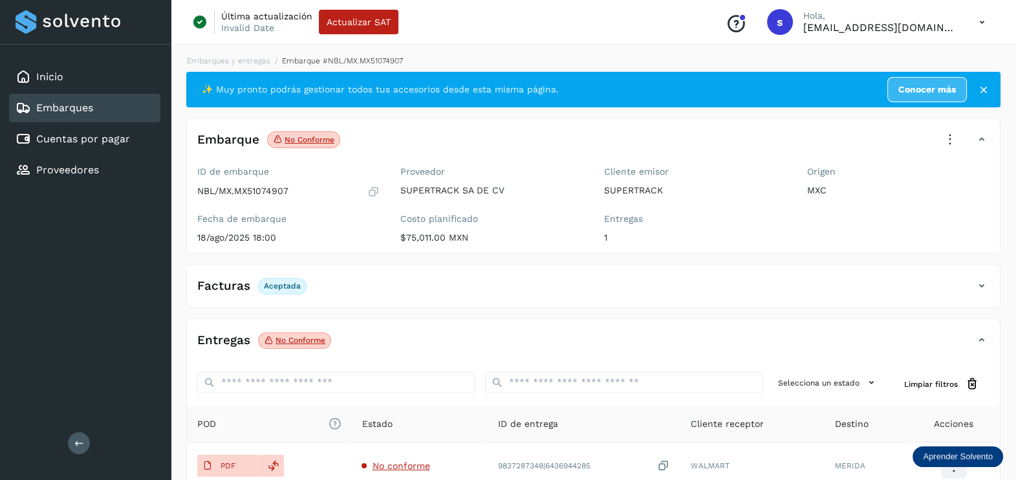
scroll to position [0, 0]
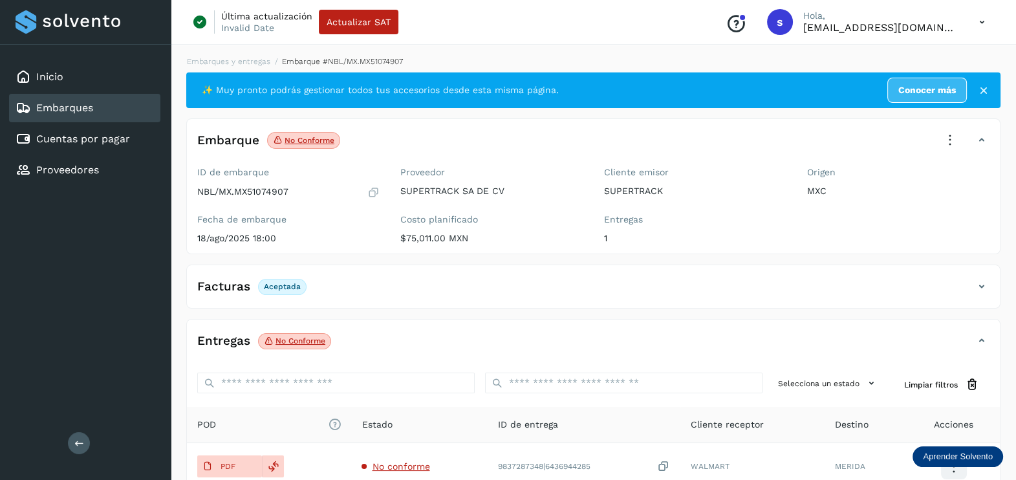
click at [947, 127] on icon at bounding box center [949, 140] width 28 height 28
drag, startPoint x: 862, startPoint y: 252, endPoint x: 802, endPoint y: 284, distance: 68.3
click at [862, 252] on div "Acciones Editar embarque Eliminar embarque Acciones avanzadas Aprobar con excep…" at bounding box center [886, 217] width 155 height 125
click at [954, 143] on icon at bounding box center [949, 140] width 28 height 28
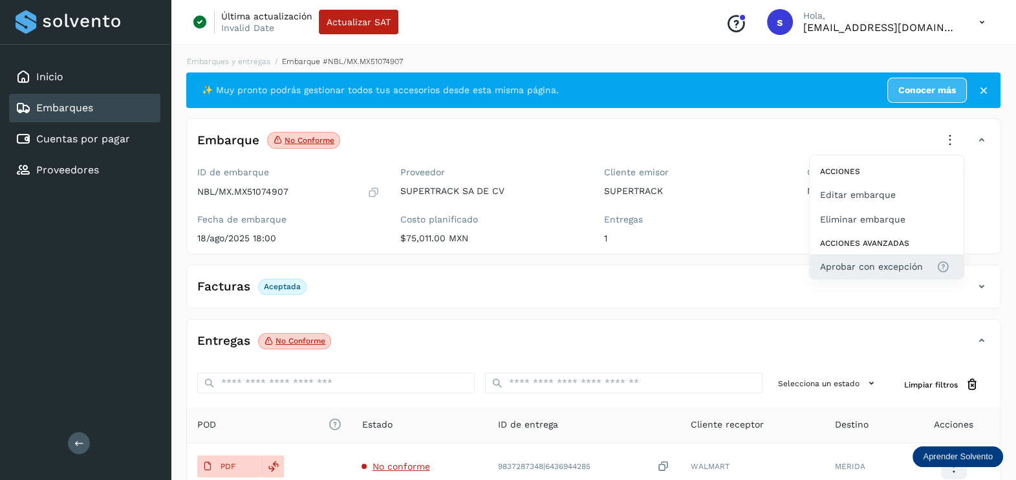
click at [875, 278] on button "Aprobar con excepción" at bounding box center [886, 266] width 154 height 25
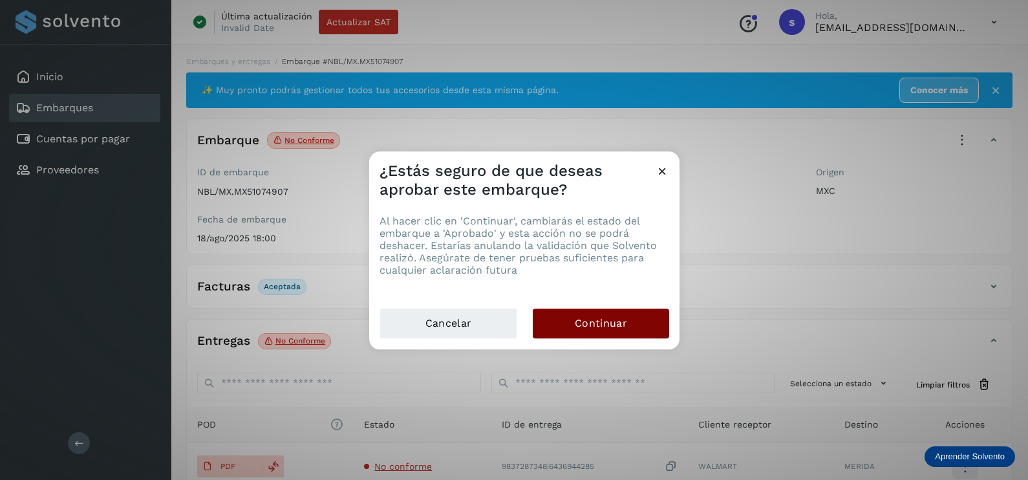
click at [656, 319] on button "Continuar" at bounding box center [601, 323] width 136 height 30
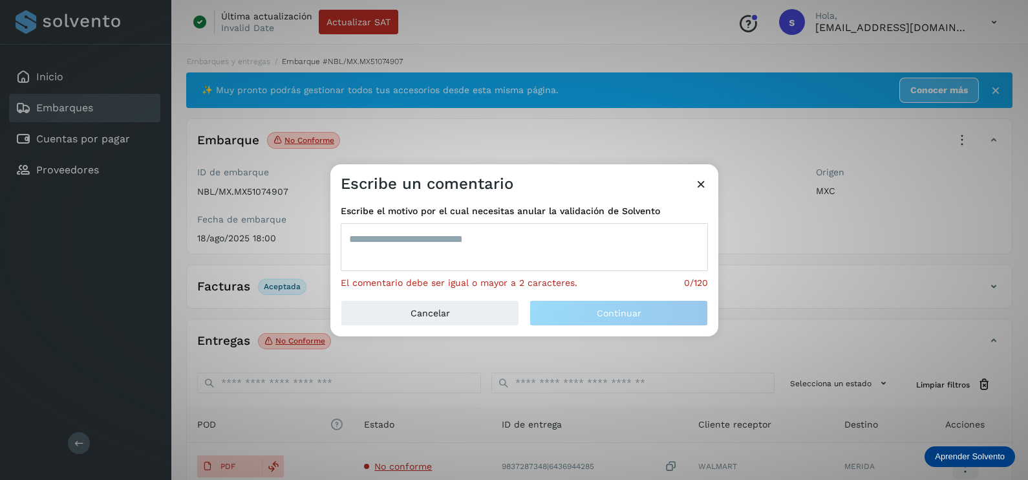
drag, startPoint x: 500, startPoint y: 255, endPoint x: 492, endPoint y: 242, distance: 15.6
click at [496, 256] on textarea at bounding box center [524, 247] width 367 height 48
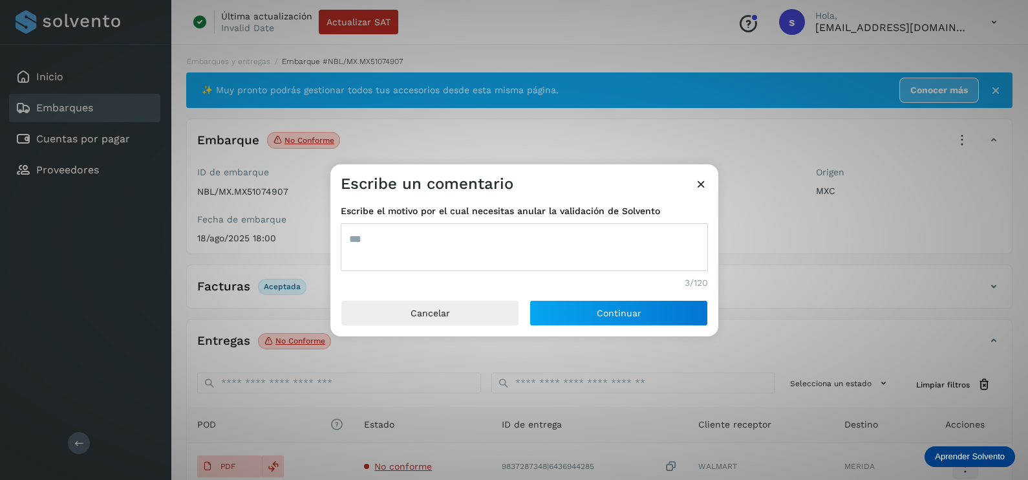
type textarea "***"
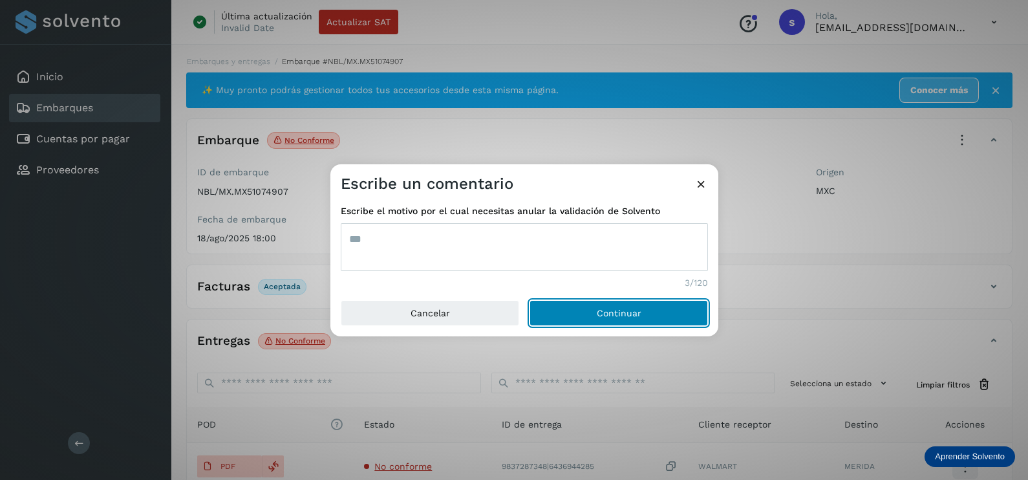
click at [529, 300] on button "Continuar" at bounding box center [618, 313] width 178 height 26
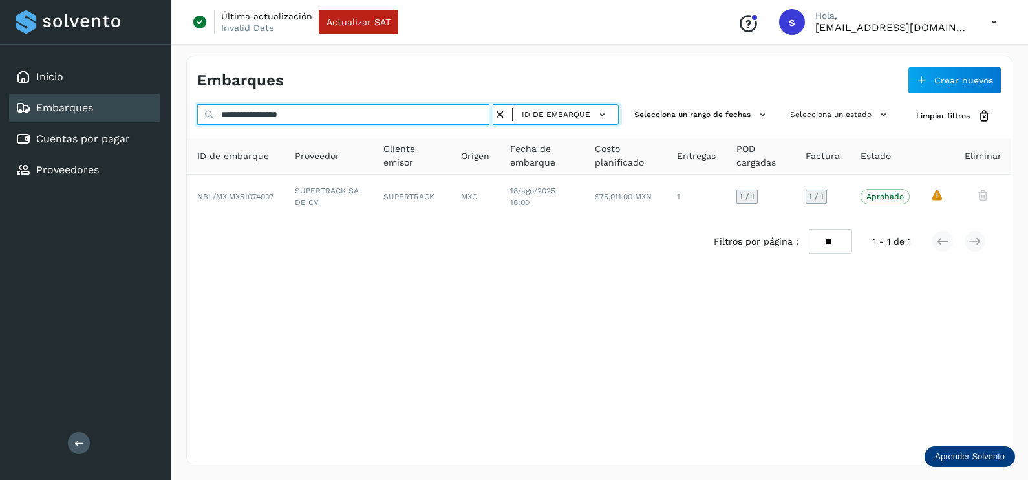
drag, startPoint x: 411, startPoint y: 107, endPoint x: 122, endPoint y: 107, distance: 289.6
click at [122, 107] on div "**********" at bounding box center [514, 240] width 1028 height 480
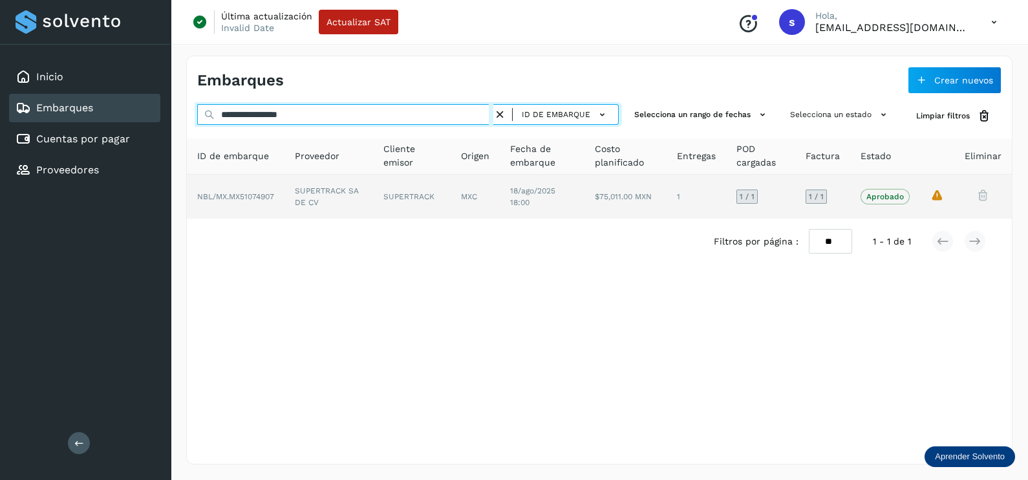
paste input "text"
type input "**********"
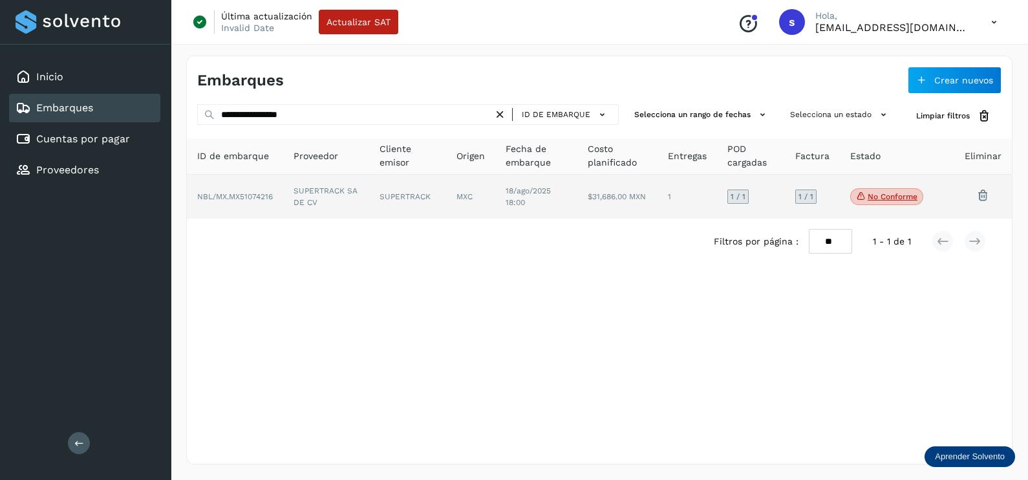
click at [358, 209] on td "SUPERTRACK SA DE CV" at bounding box center [326, 197] width 86 height 44
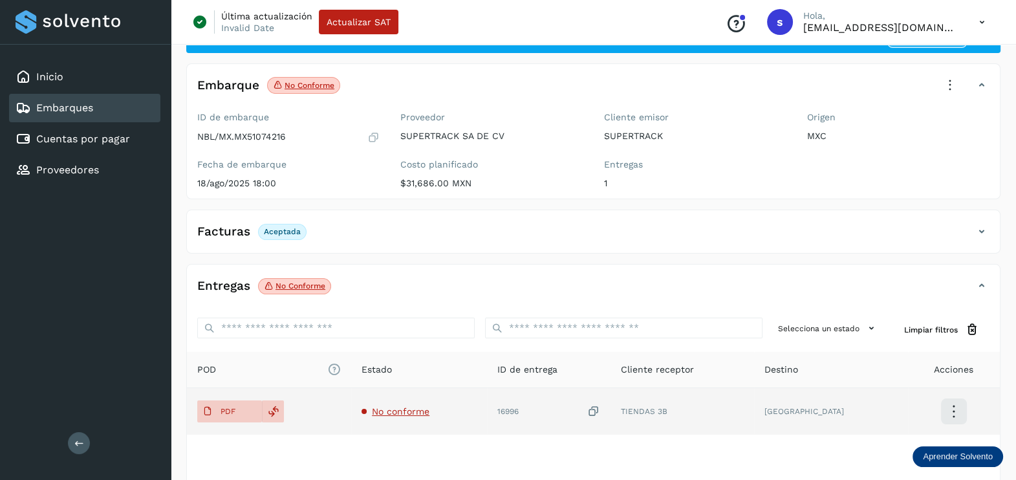
scroll to position [80, 0]
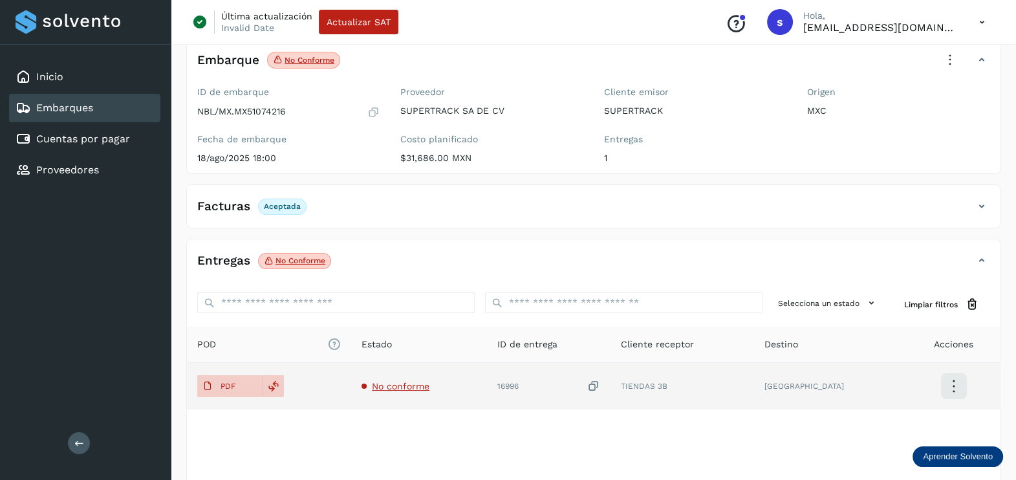
click at [420, 381] on span "No conforme" at bounding box center [401, 386] width 58 height 10
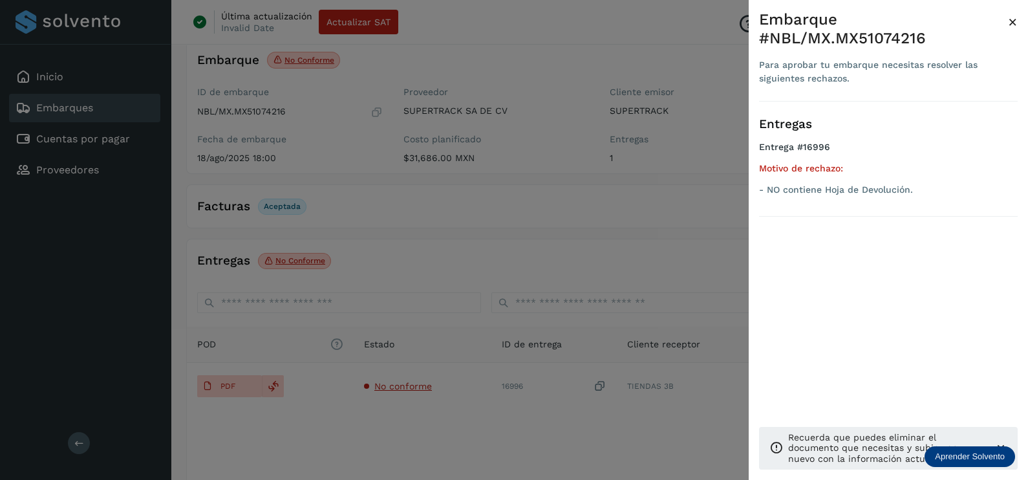
click at [493, 259] on div at bounding box center [514, 240] width 1028 height 480
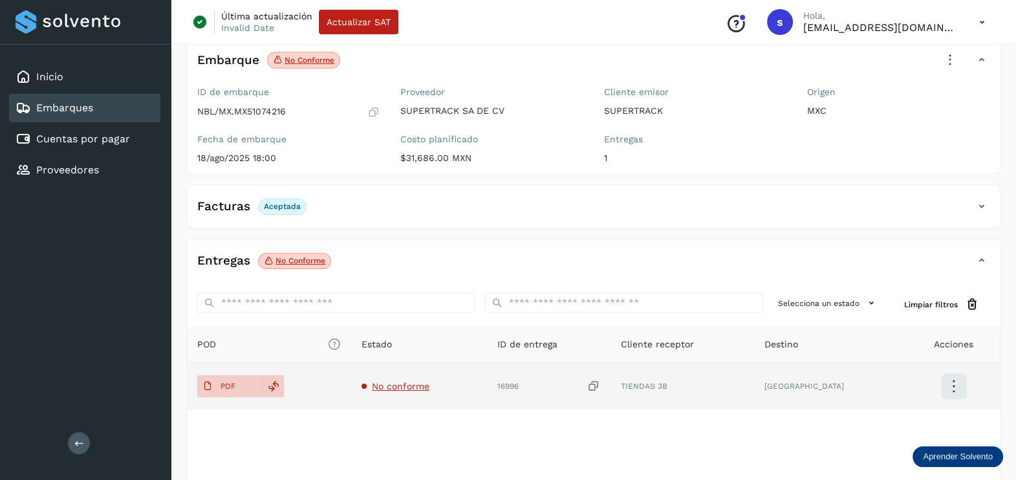
click at [600, 380] on icon at bounding box center [593, 386] width 13 height 14
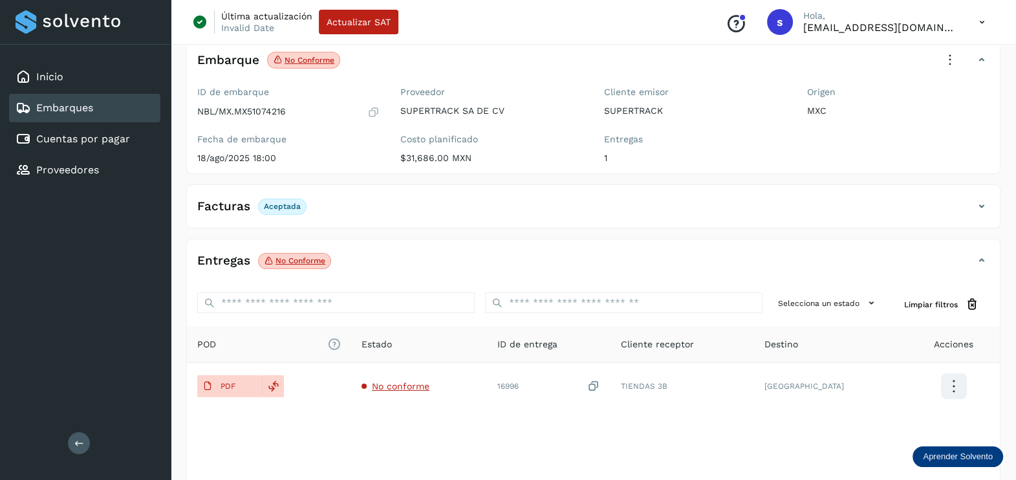
scroll to position [0, 0]
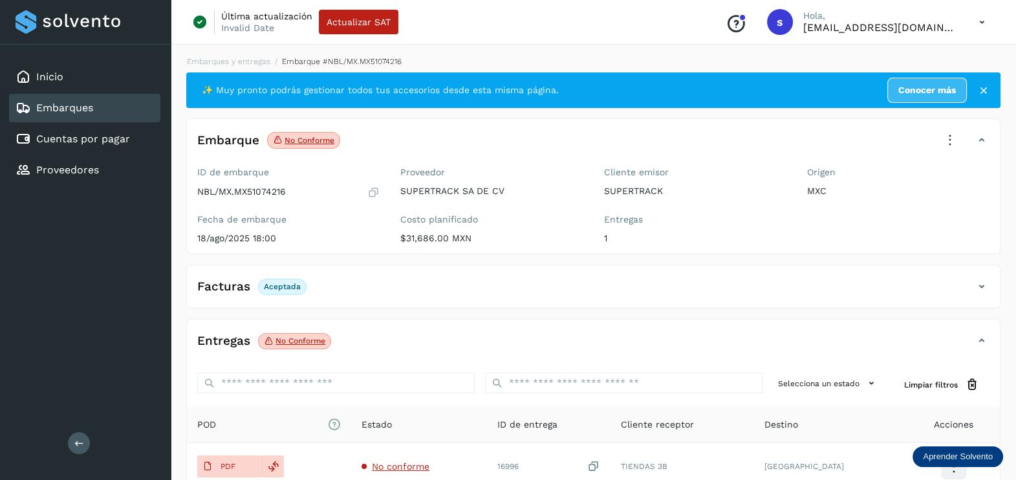
click at [956, 125] on div "Embarque No conforme Verifica el estado de la factura o entregas asociadas a es…" at bounding box center [593, 186] width 814 height 136
click at [948, 138] on icon at bounding box center [949, 140] width 28 height 28
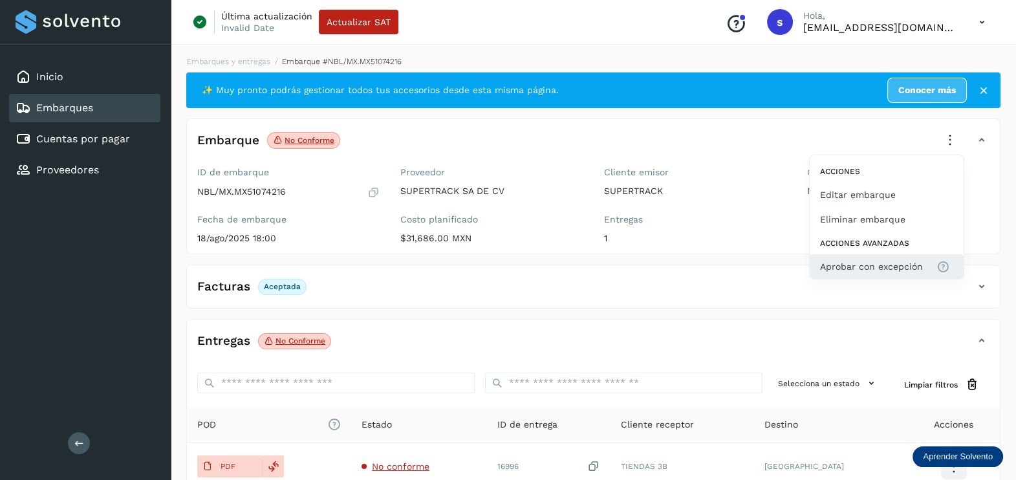
click at [875, 265] on span "Aprobar con excepción" at bounding box center [871, 266] width 103 height 14
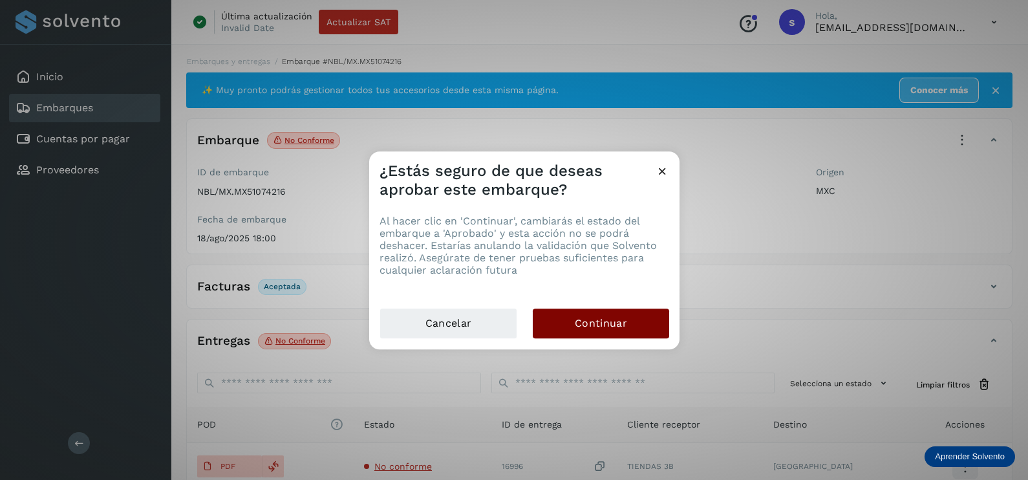
click at [595, 319] on span "Continuar" at bounding box center [601, 323] width 52 height 14
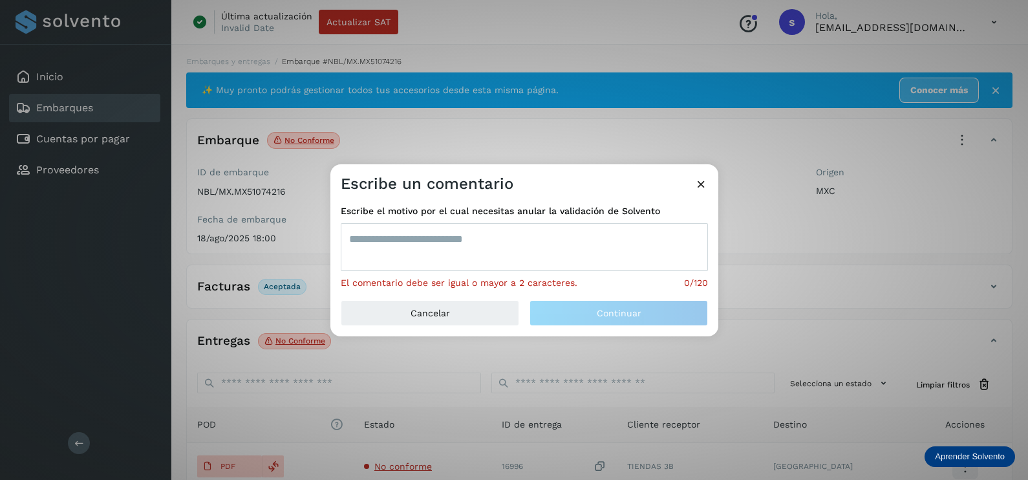
drag, startPoint x: 491, startPoint y: 250, endPoint x: 486, endPoint y: 245, distance: 6.9
click at [490, 250] on textarea at bounding box center [524, 247] width 367 height 48
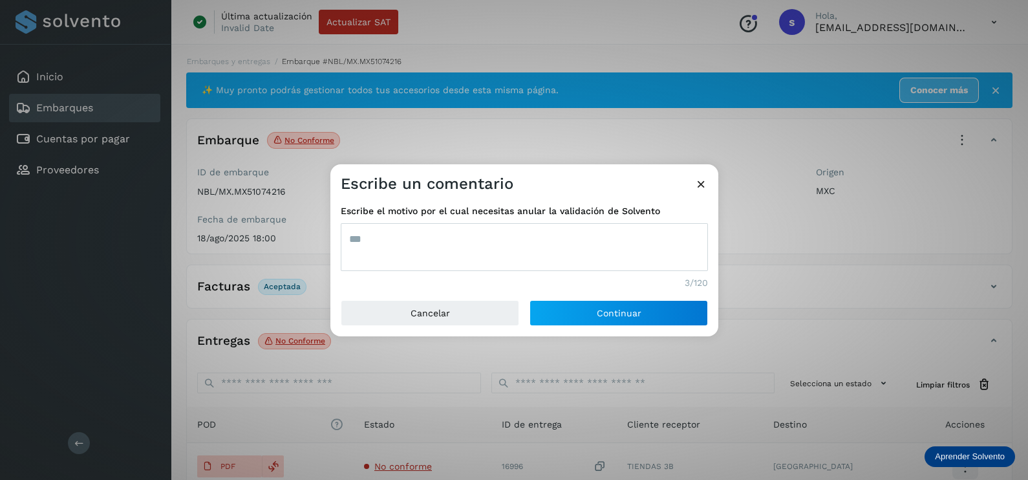
type textarea "***"
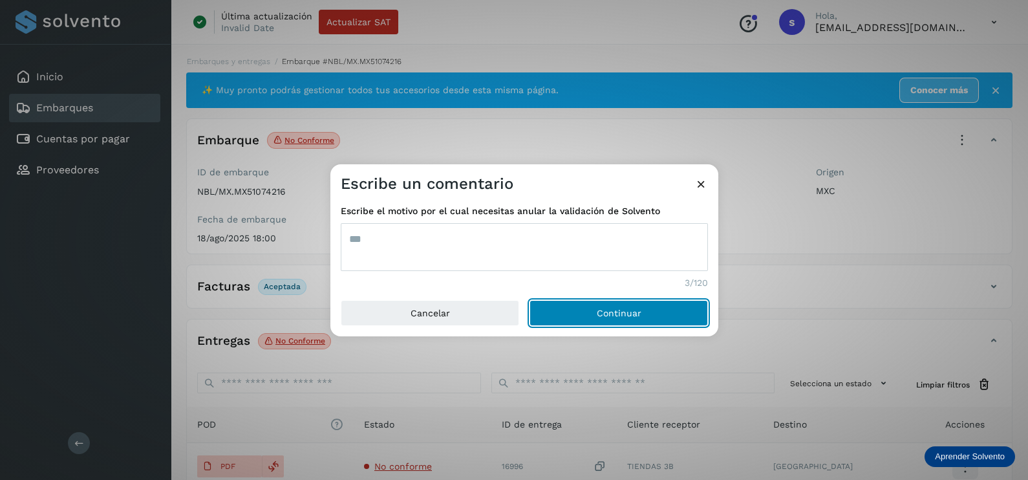
click at [529, 300] on button "Continuar" at bounding box center [618, 313] width 178 height 26
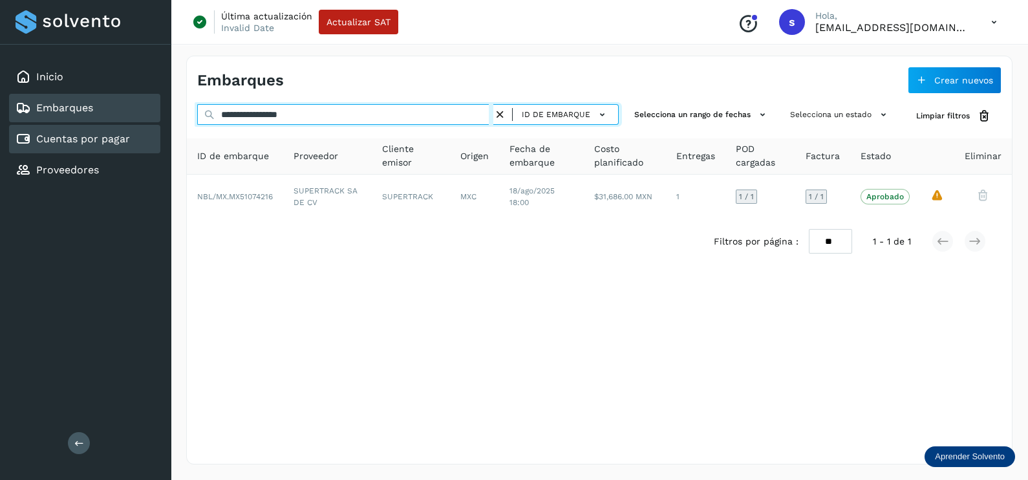
drag, startPoint x: 307, startPoint y: 118, endPoint x: 38, endPoint y: 127, distance: 269.1
click at [35, 132] on div "**********" at bounding box center [514, 240] width 1028 height 480
paste input "text"
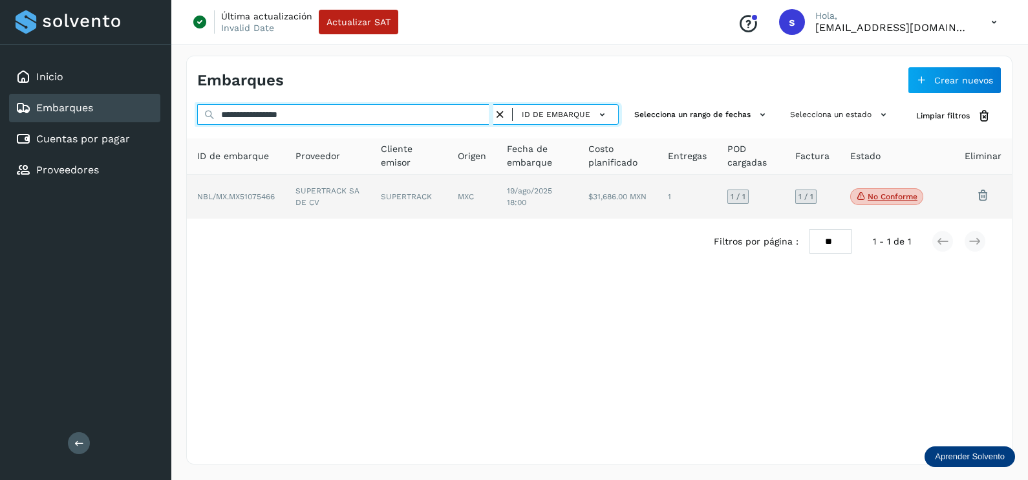
type input "**********"
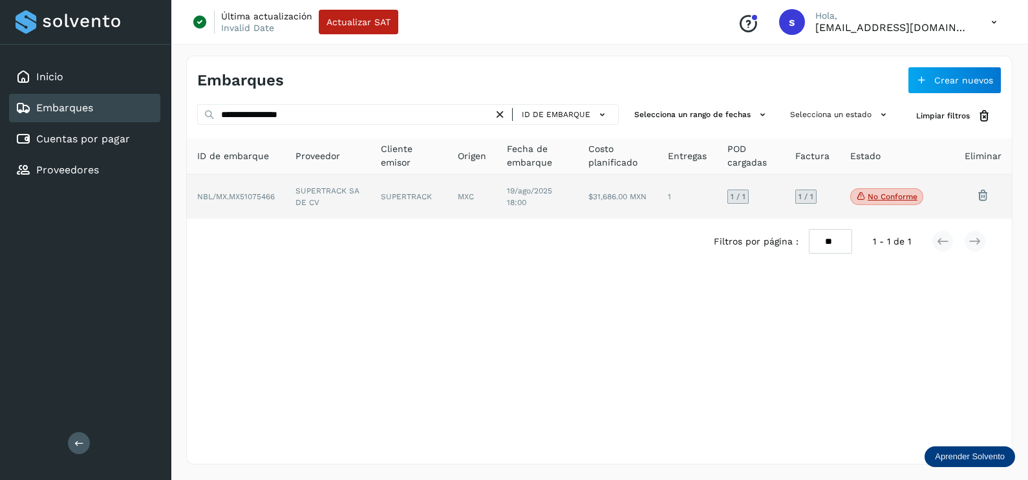
click at [334, 203] on td "SUPERTRACK SA DE CV" at bounding box center [327, 197] width 85 height 44
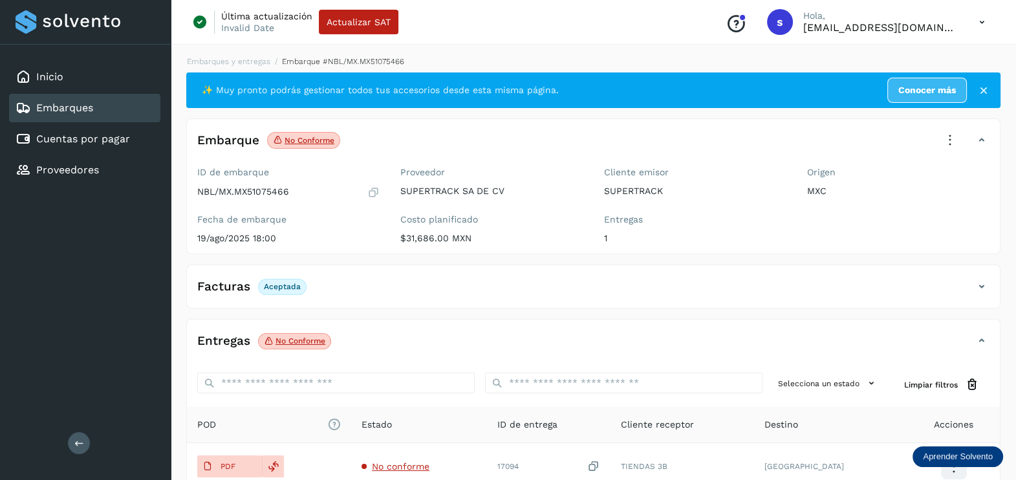
scroll to position [80, 0]
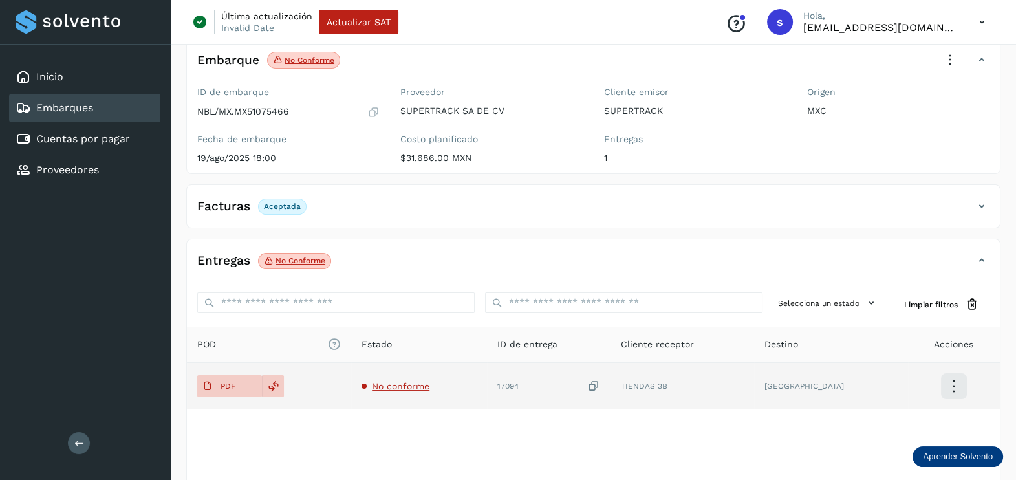
click at [419, 388] on span "No conforme" at bounding box center [401, 386] width 58 height 10
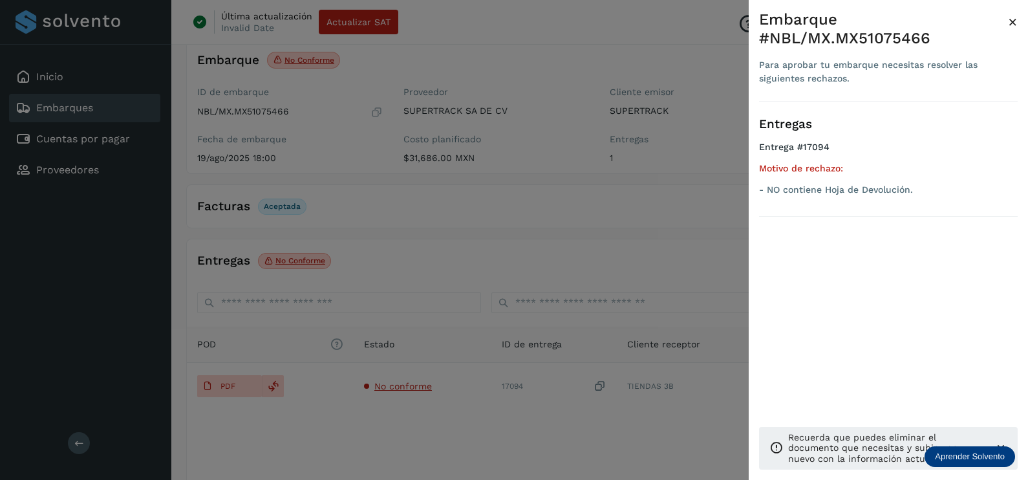
click at [465, 407] on div at bounding box center [514, 240] width 1028 height 480
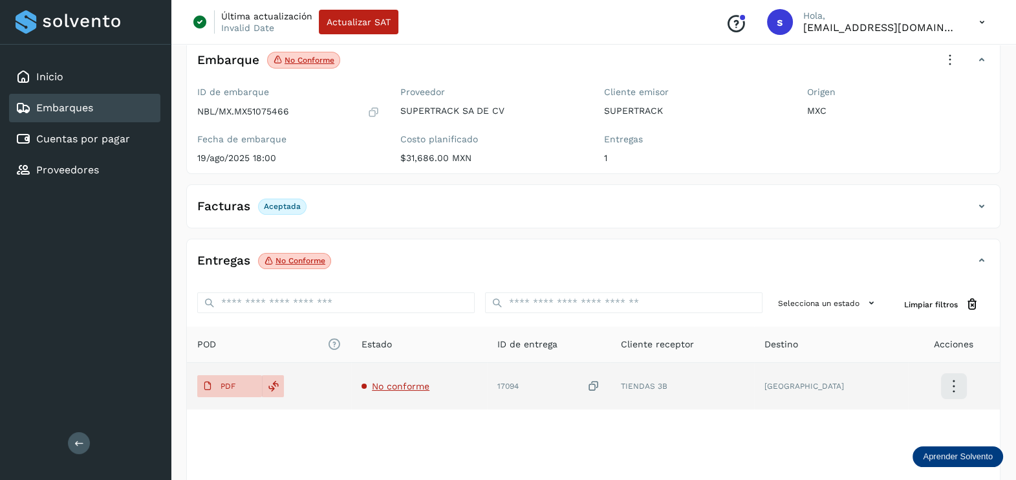
click at [600, 383] on icon at bounding box center [593, 386] width 13 height 14
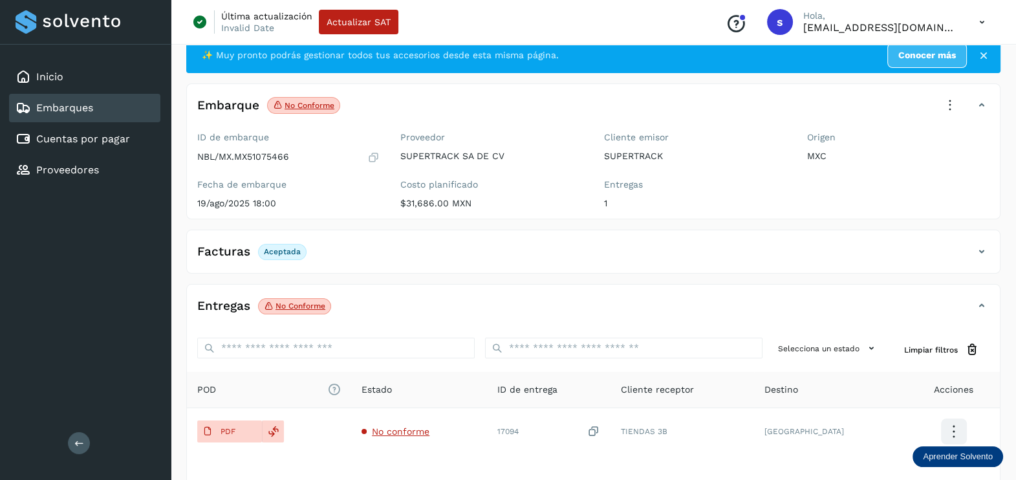
scroll to position [0, 0]
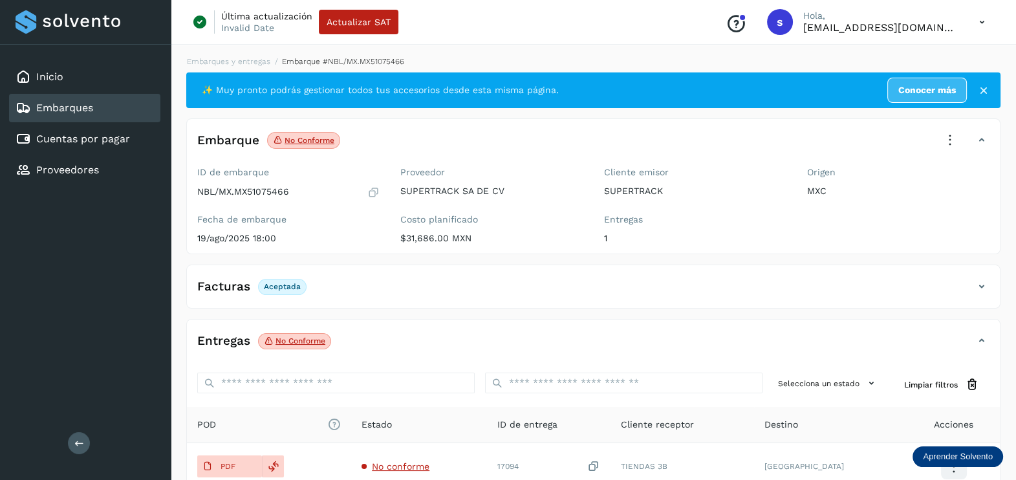
click at [957, 146] on icon at bounding box center [949, 140] width 28 height 28
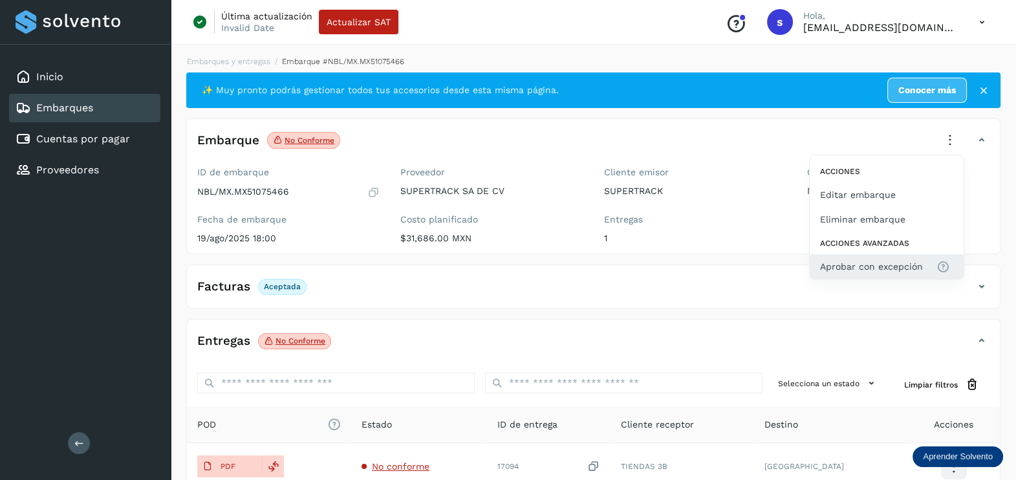
click at [912, 264] on span "Aprobar con excepción" at bounding box center [871, 266] width 103 height 14
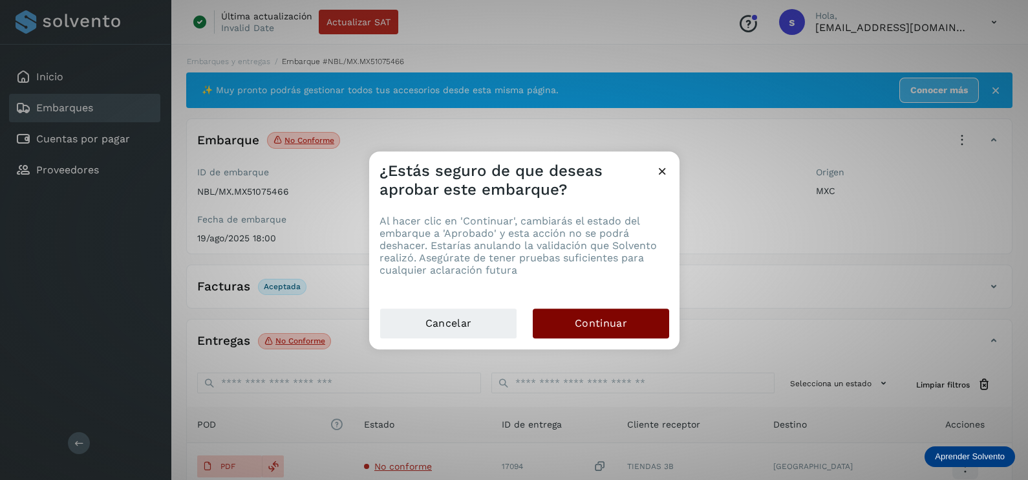
click at [632, 327] on button "Continuar" at bounding box center [601, 323] width 136 height 30
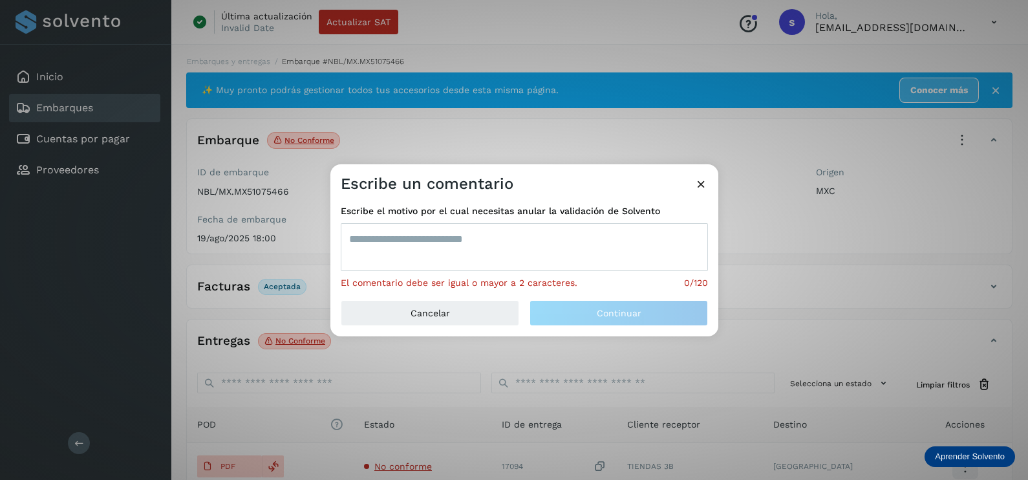
click at [539, 252] on textarea at bounding box center [524, 247] width 367 height 48
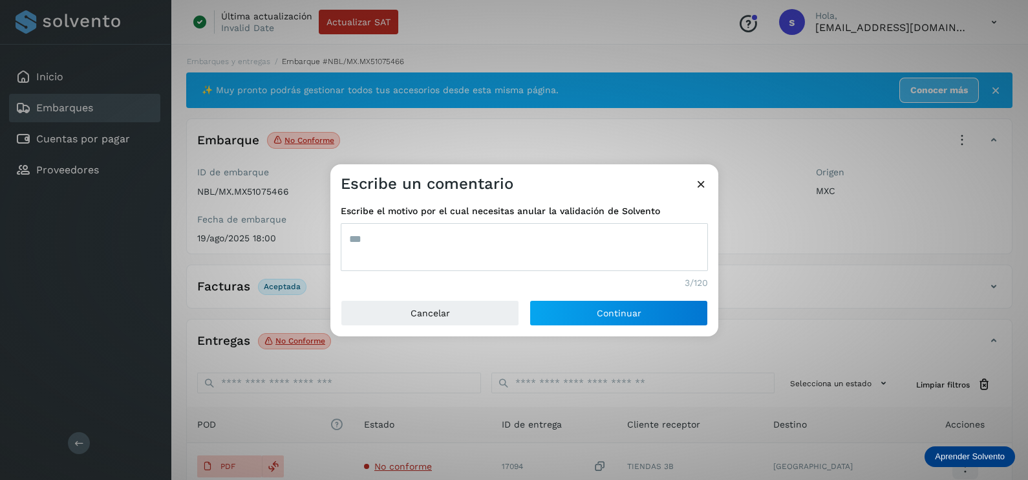
type textarea "***"
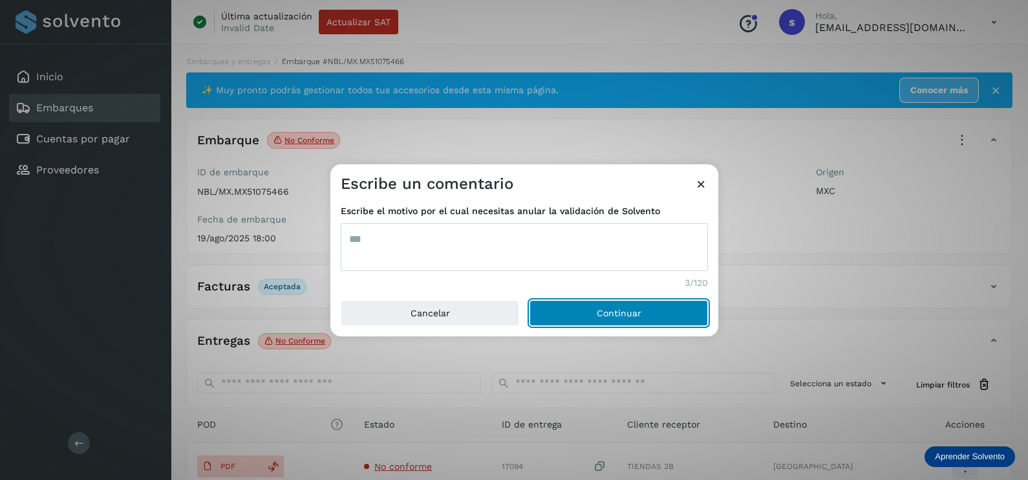
click at [529, 300] on button "Continuar" at bounding box center [618, 313] width 178 height 26
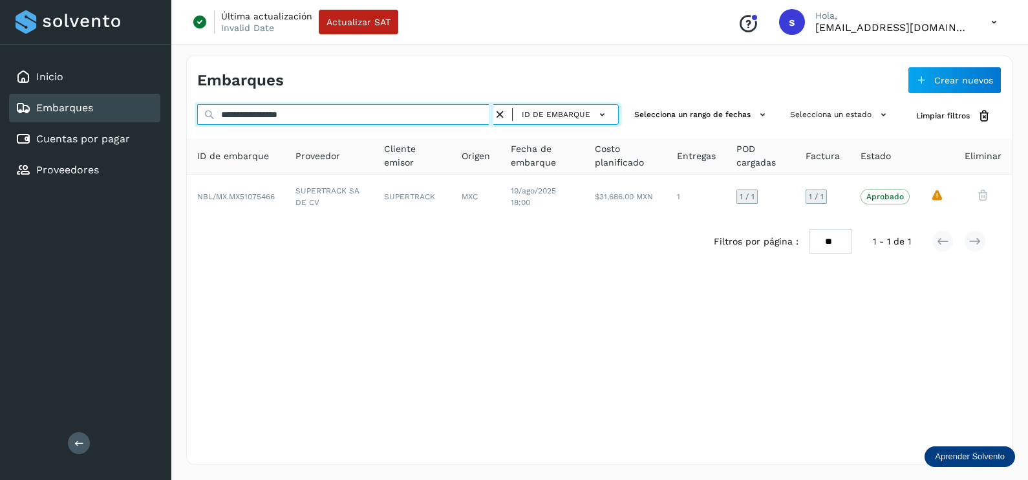
drag, startPoint x: 329, startPoint y: 107, endPoint x: 91, endPoint y: 109, distance: 237.9
click at [83, 111] on div "**********" at bounding box center [514, 240] width 1028 height 480
paste input "text"
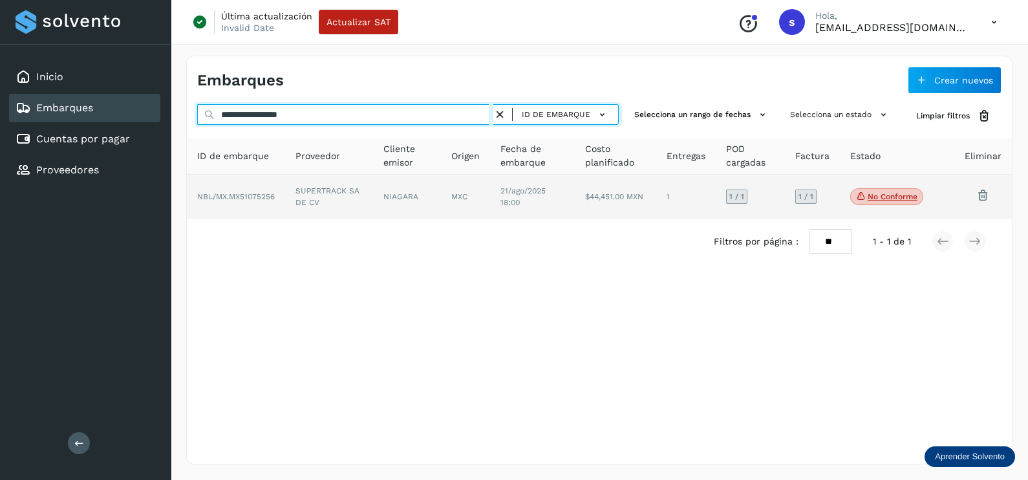
type input "**********"
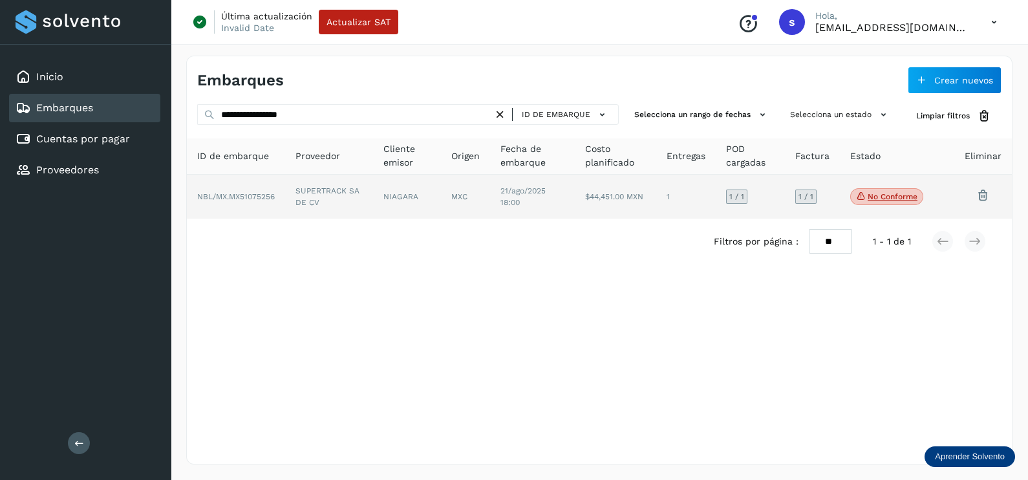
click at [381, 206] on td "NIAGARA" at bounding box center [407, 197] width 68 height 44
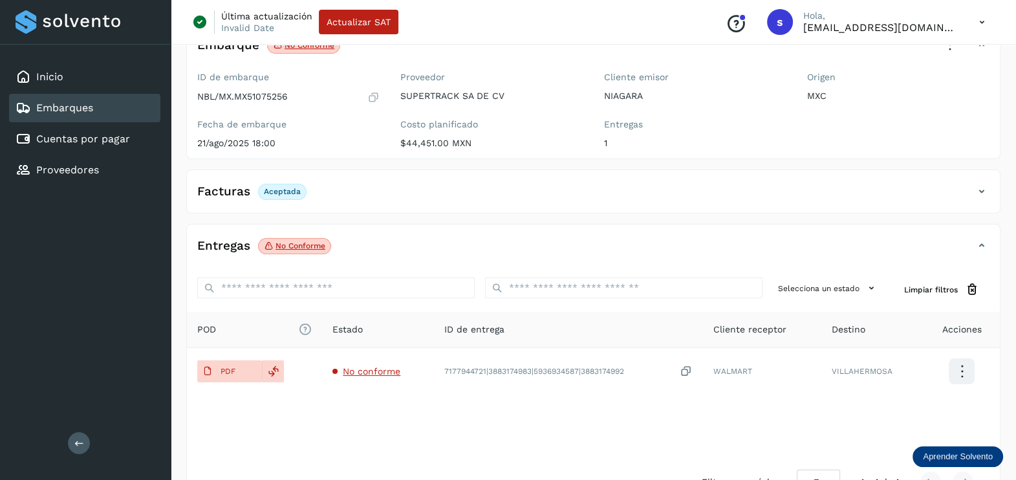
scroll to position [134, 0]
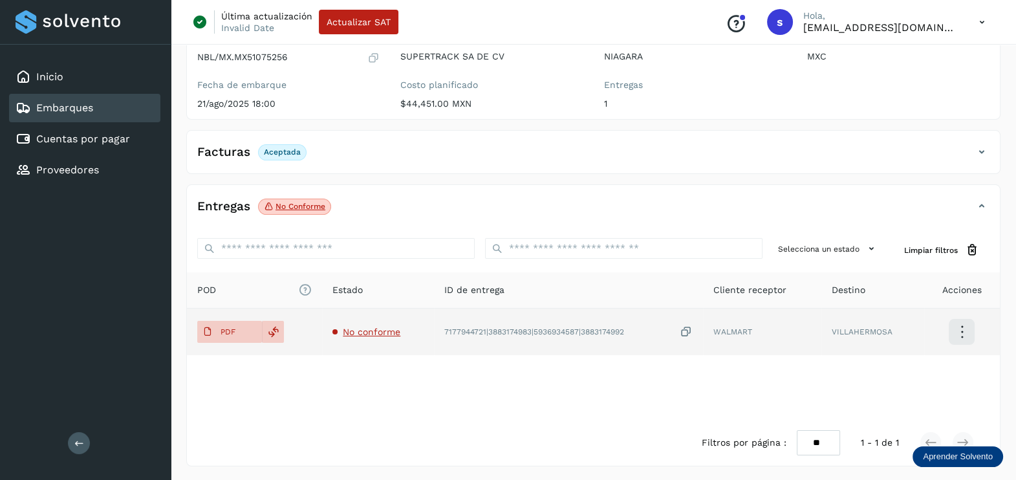
click at [363, 326] on span "No conforme" at bounding box center [372, 331] width 58 height 10
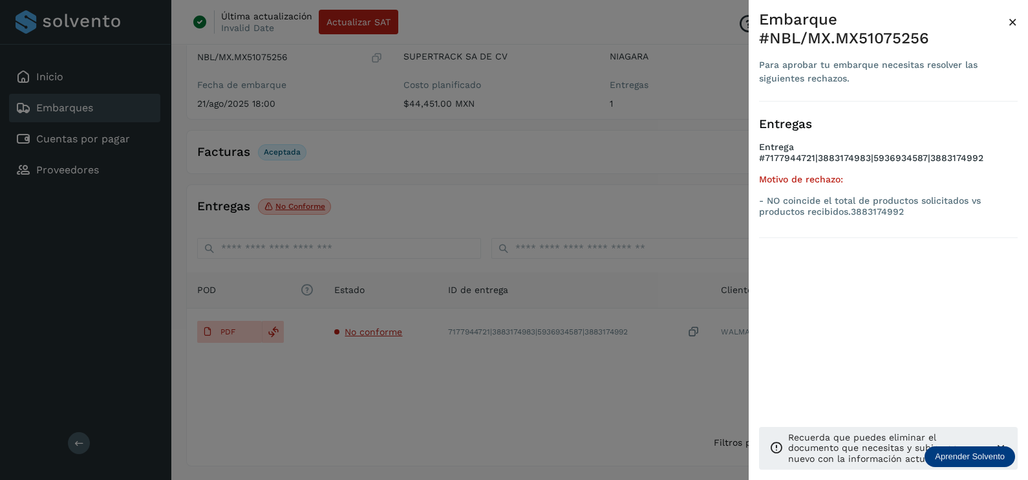
drag, startPoint x: 465, startPoint y: 398, endPoint x: 469, endPoint y: 404, distance: 7.2
click at [465, 398] on div at bounding box center [514, 240] width 1028 height 480
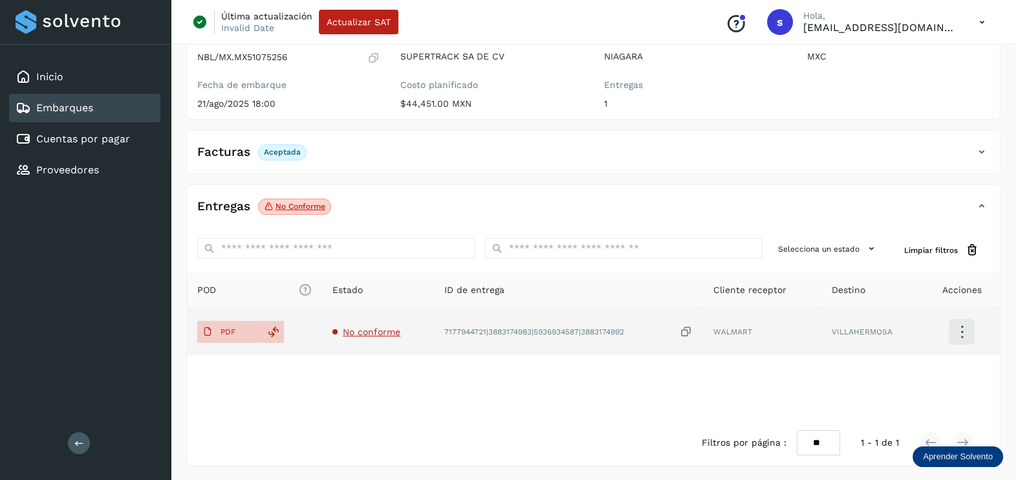
click at [362, 326] on span "No conforme" at bounding box center [372, 331] width 58 height 10
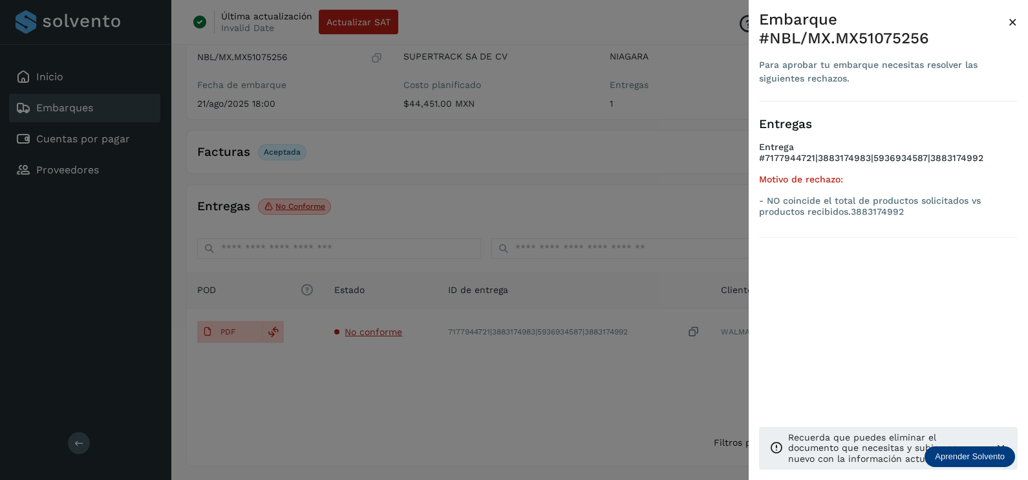
click at [469, 391] on div at bounding box center [514, 240] width 1028 height 480
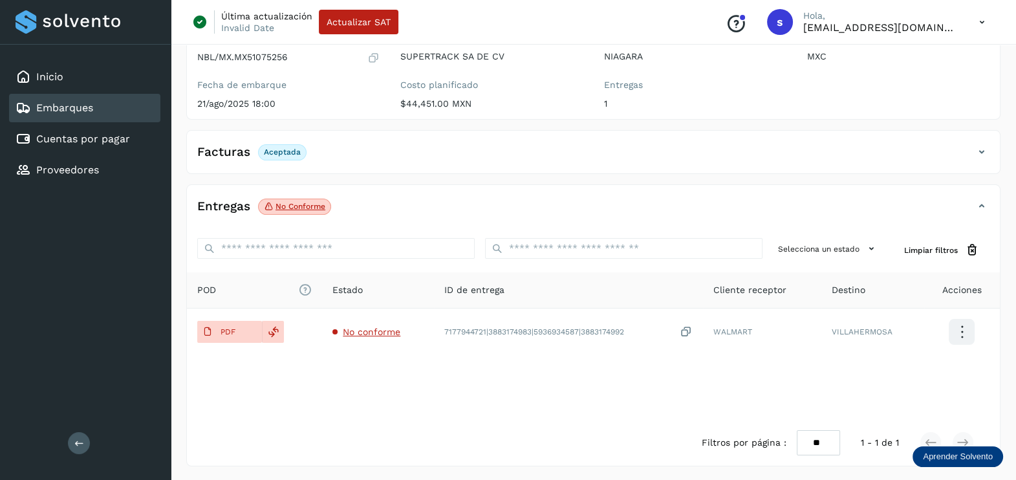
scroll to position [0, 0]
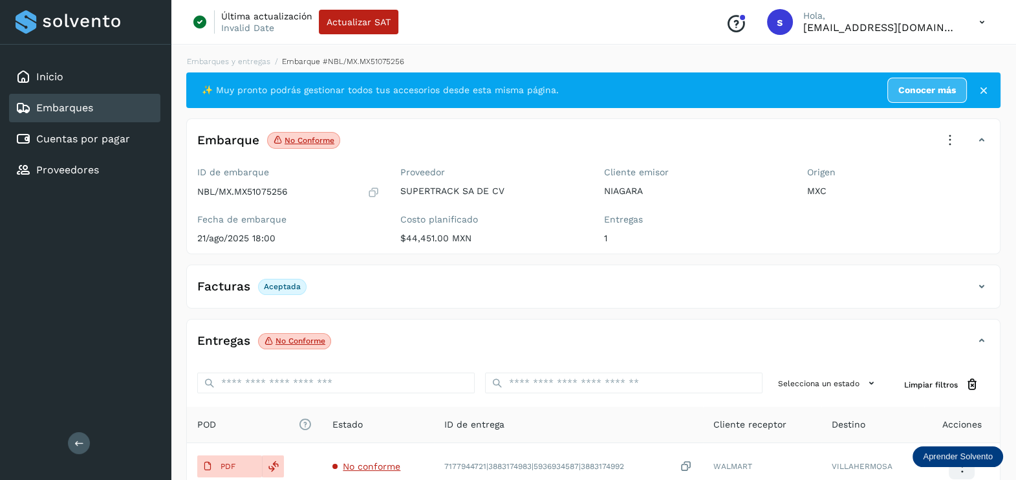
click at [950, 136] on icon at bounding box center [949, 140] width 28 height 28
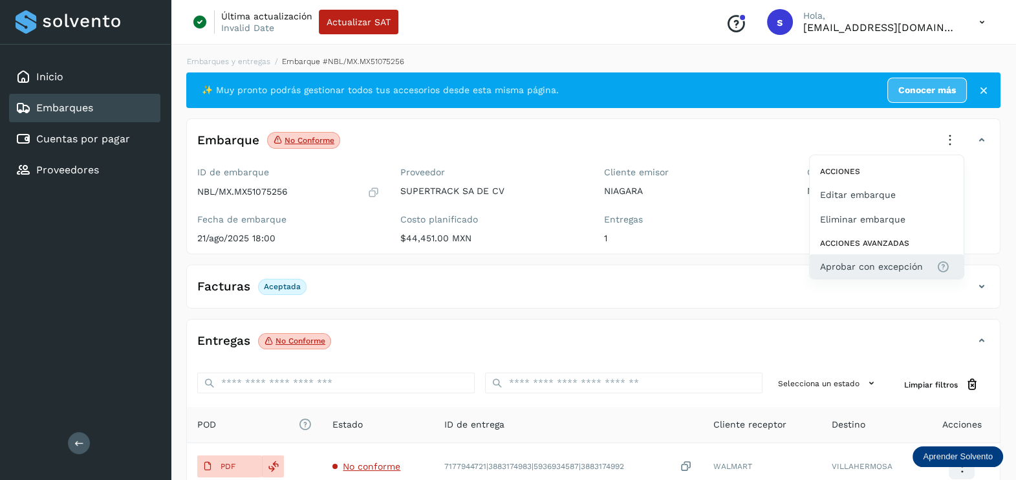
click at [885, 274] on button "Aprobar con excepción" at bounding box center [886, 266] width 154 height 25
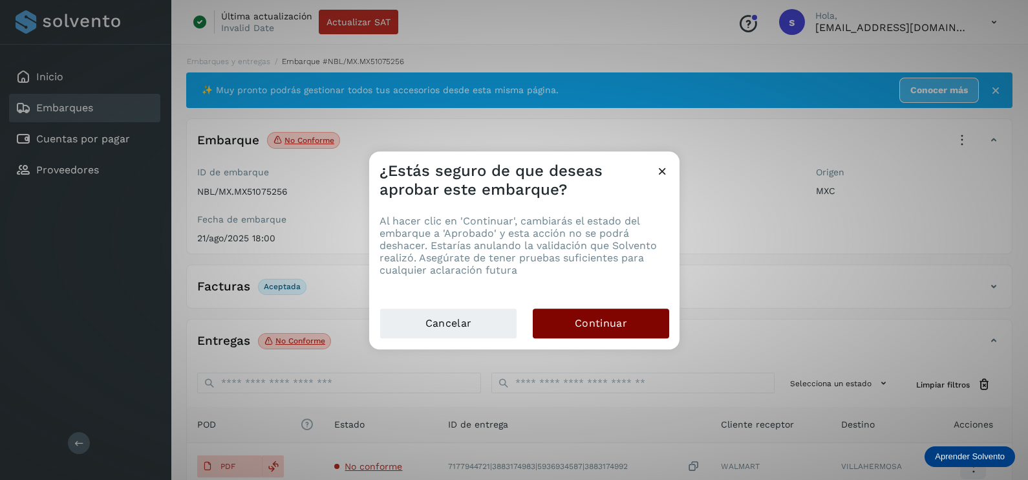
click at [608, 316] on span "Continuar" at bounding box center [601, 323] width 52 height 14
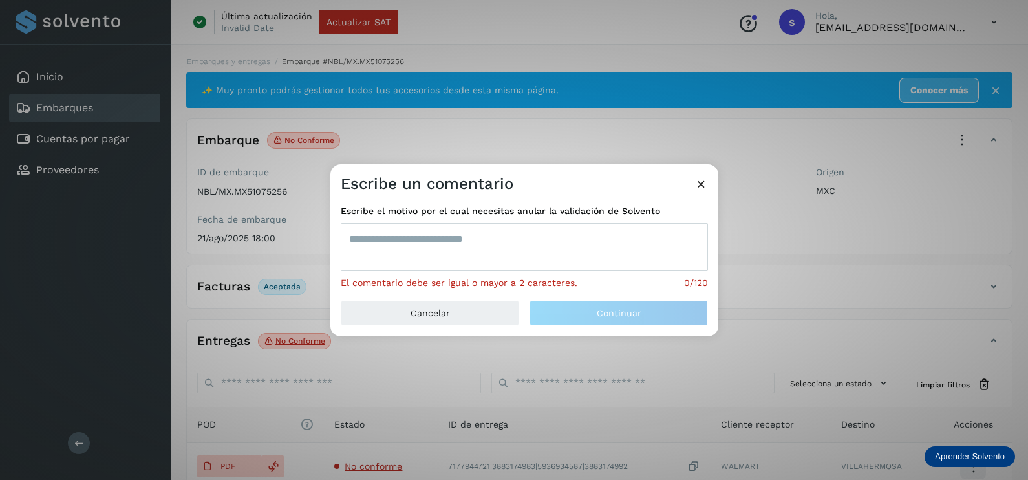
click at [472, 247] on textarea at bounding box center [524, 247] width 367 height 48
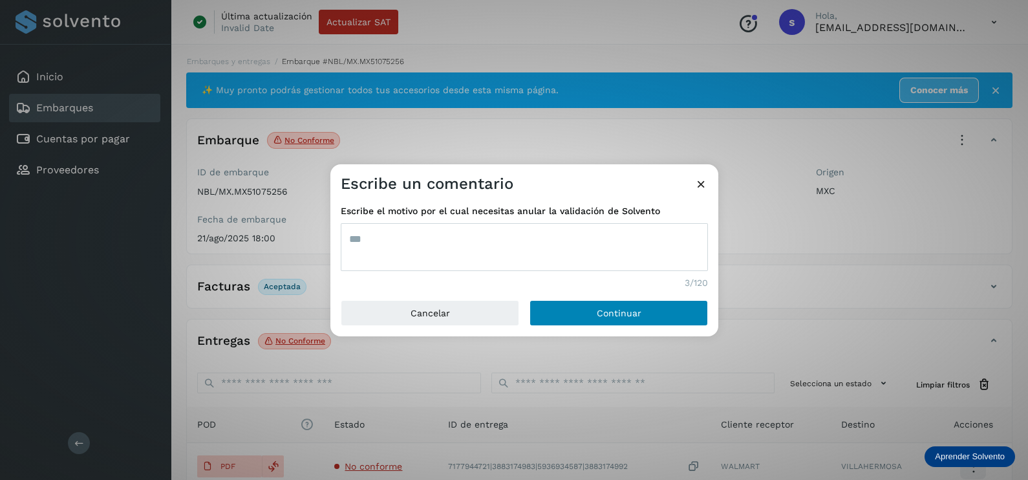
type textarea "***"
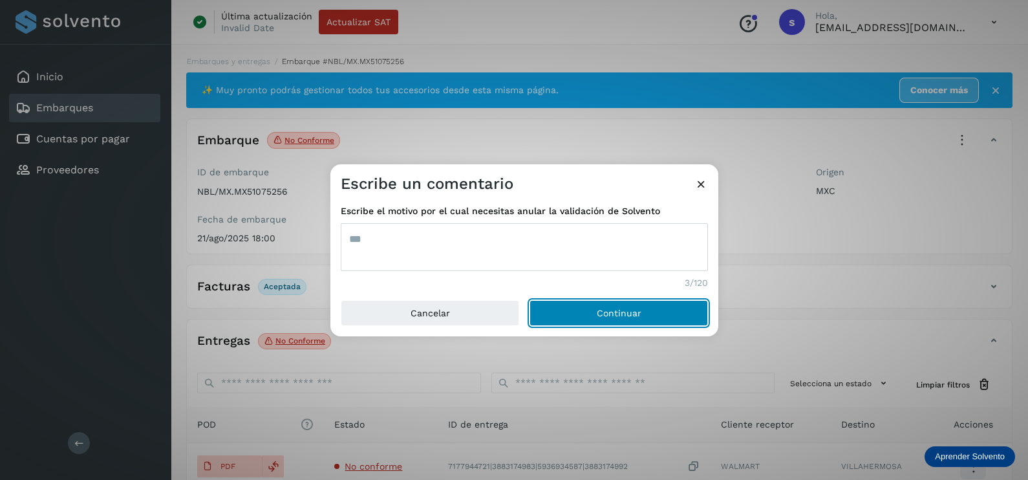
click at [679, 306] on button "Continuar" at bounding box center [618, 313] width 178 height 26
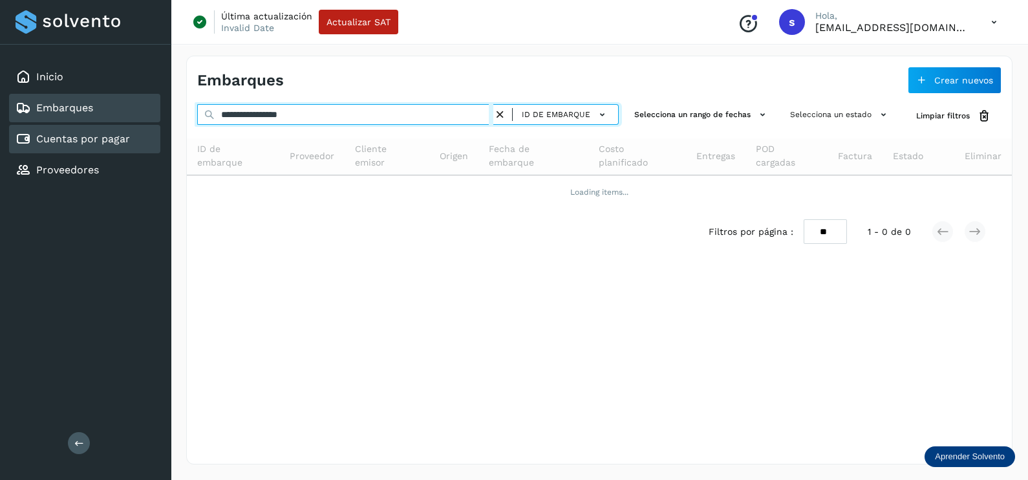
drag, startPoint x: 347, startPoint y: 116, endPoint x: 144, endPoint y: 145, distance: 205.0
click at [145, 149] on div "**********" at bounding box center [514, 240] width 1028 height 480
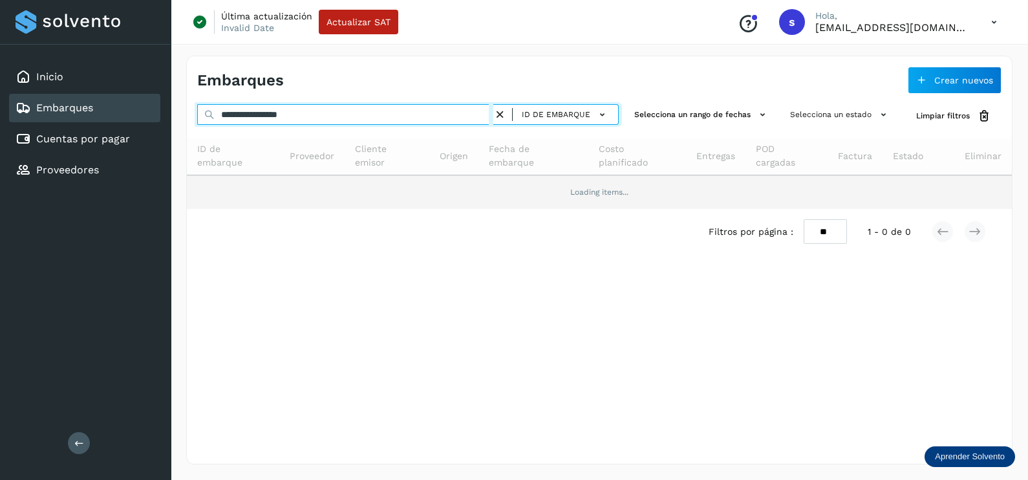
paste input "text"
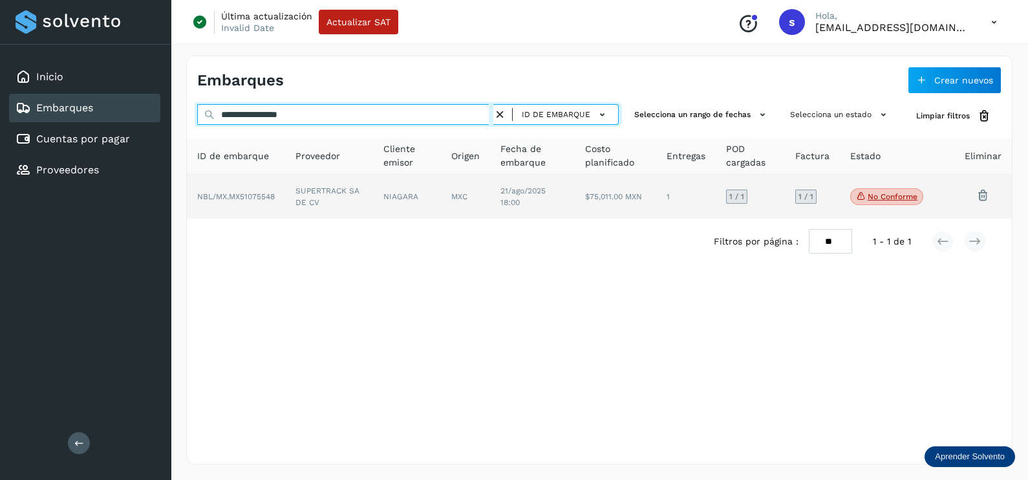
type input "**********"
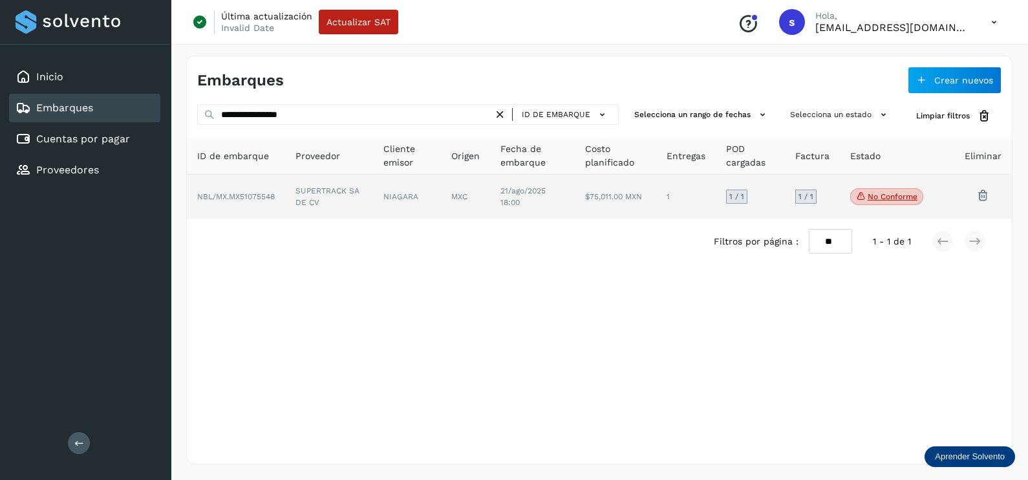
click at [401, 209] on td "NIAGARA" at bounding box center [407, 197] width 68 height 44
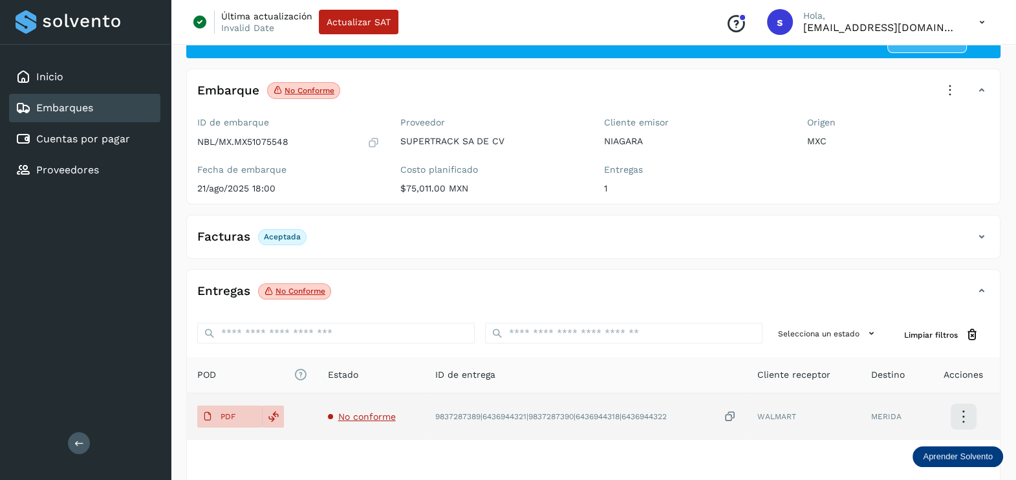
scroll to position [134, 0]
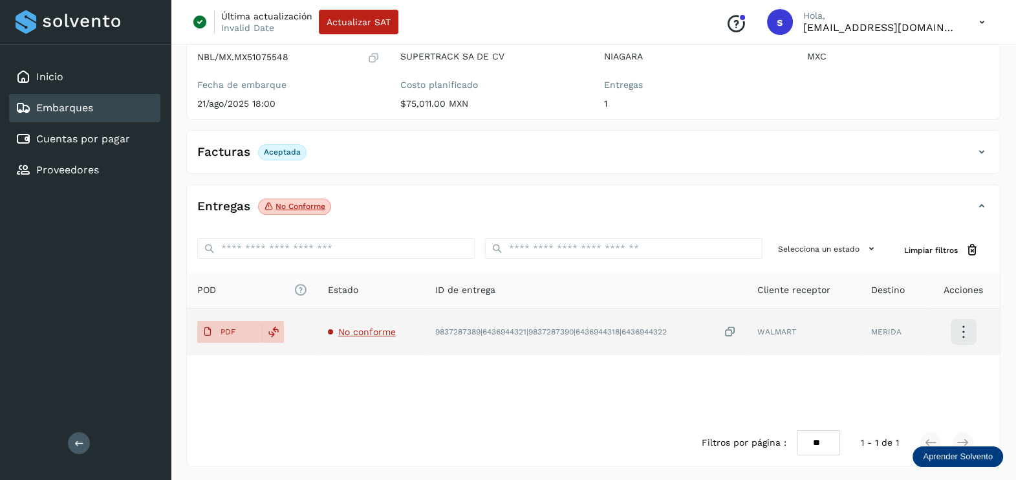
click at [372, 334] on span "No conforme" at bounding box center [367, 331] width 58 height 10
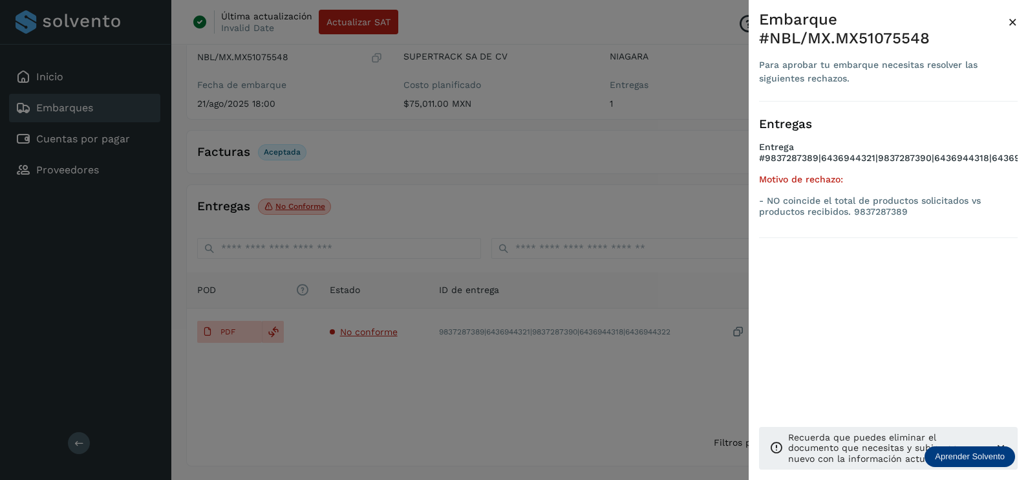
click at [570, 343] on div at bounding box center [514, 240] width 1028 height 480
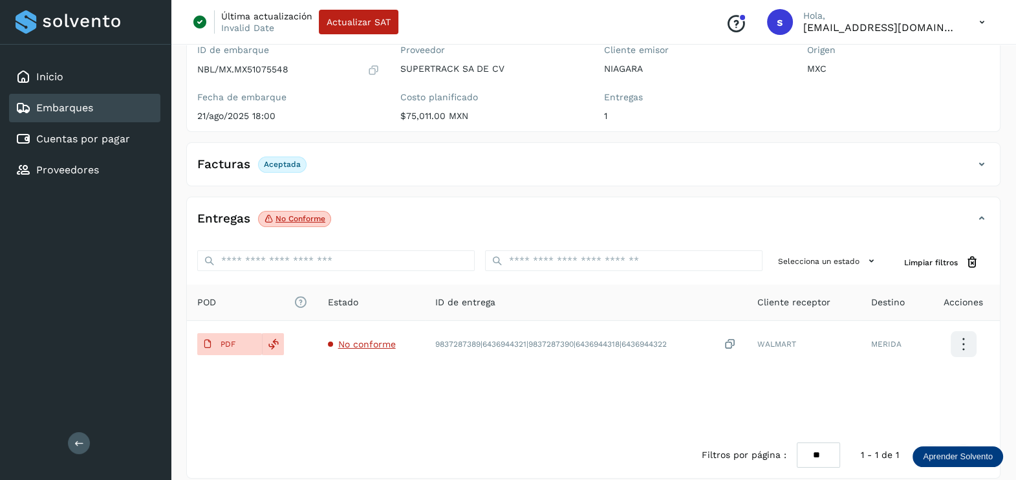
scroll to position [0, 0]
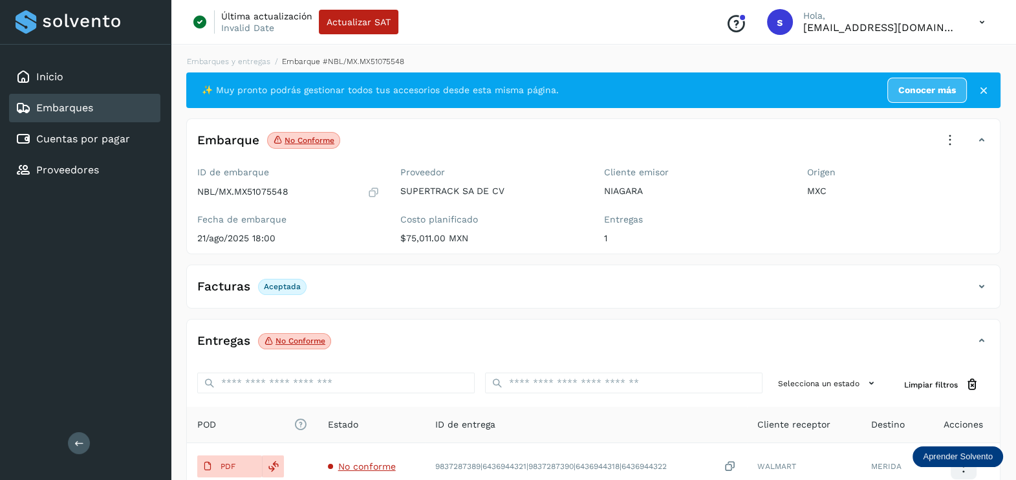
click at [948, 142] on icon at bounding box center [949, 140] width 28 height 28
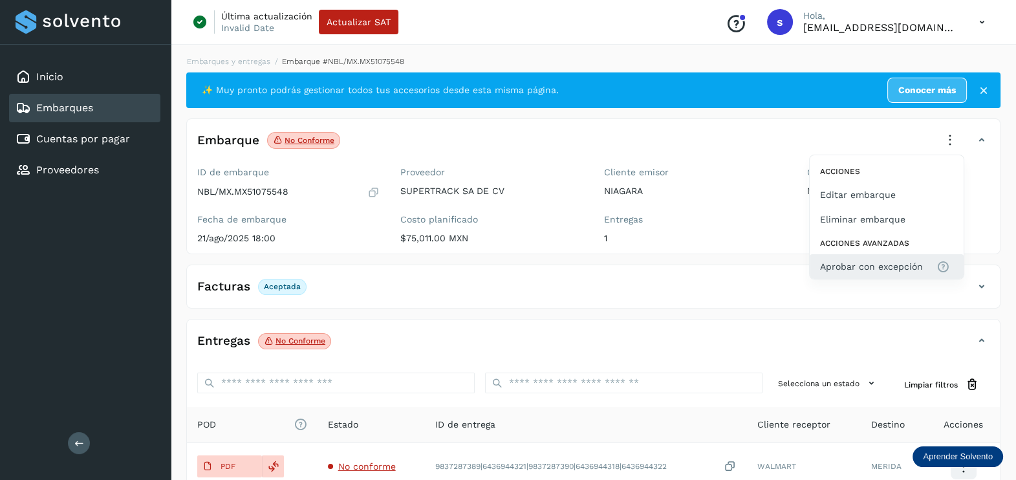
click at [883, 271] on span "Aprobar con excepción" at bounding box center [871, 266] width 103 height 14
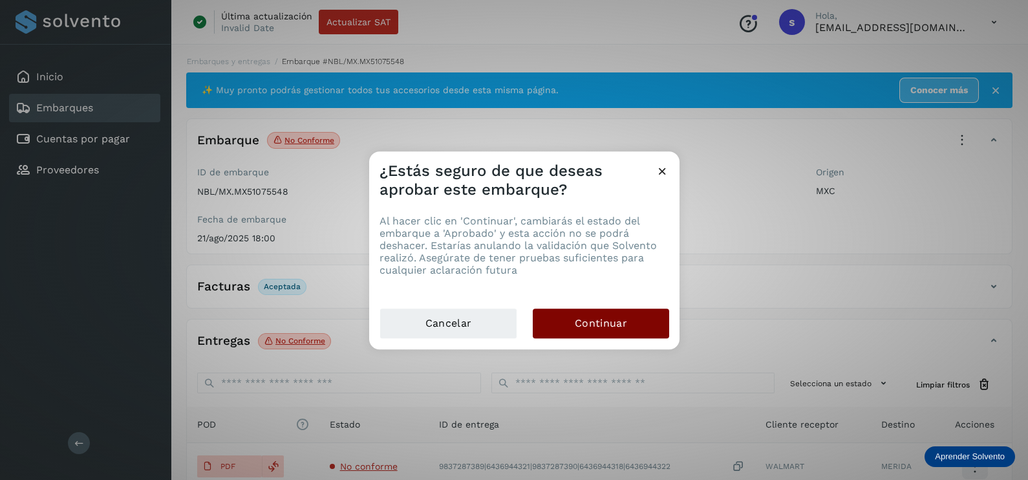
click at [658, 324] on button "Continuar" at bounding box center [601, 323] width 136 height 30
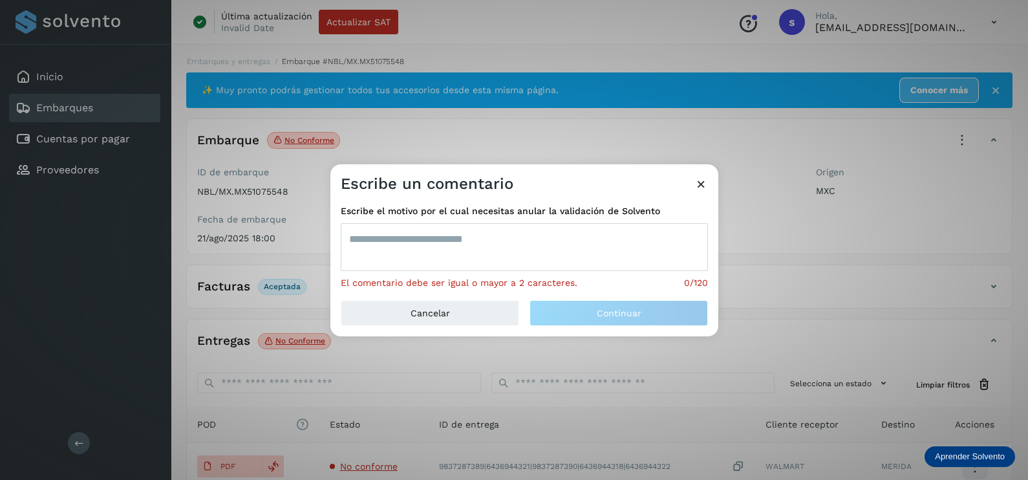
drag, startPoint x: 521, startPoint y: 237, endPoint x: 516, endPoint y: 230, distance: 8.8
click at [521, 239] on textarea at bounding box center [524, 247] width 367 height 48
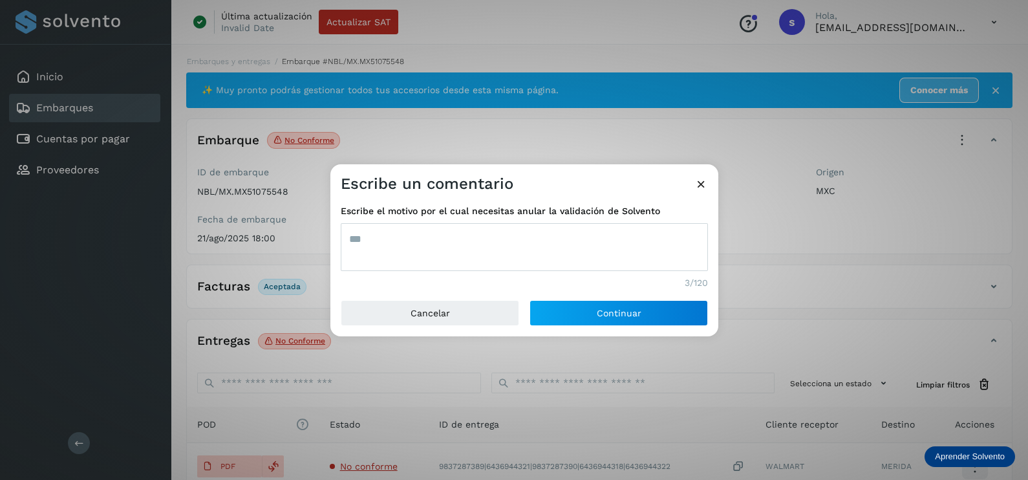
type textarea "***"
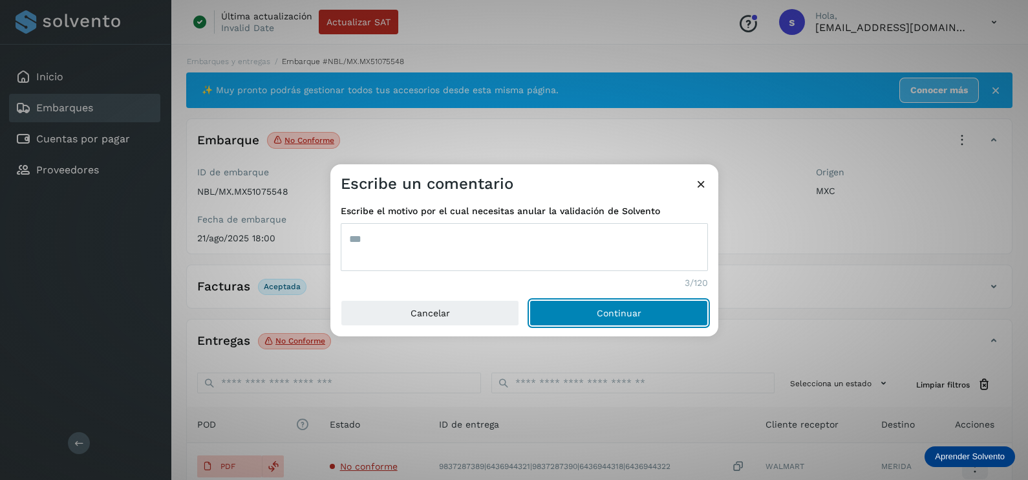
click at [529, 300] on button "Continuar" at bounding box center [618, 313] width 178 height 26
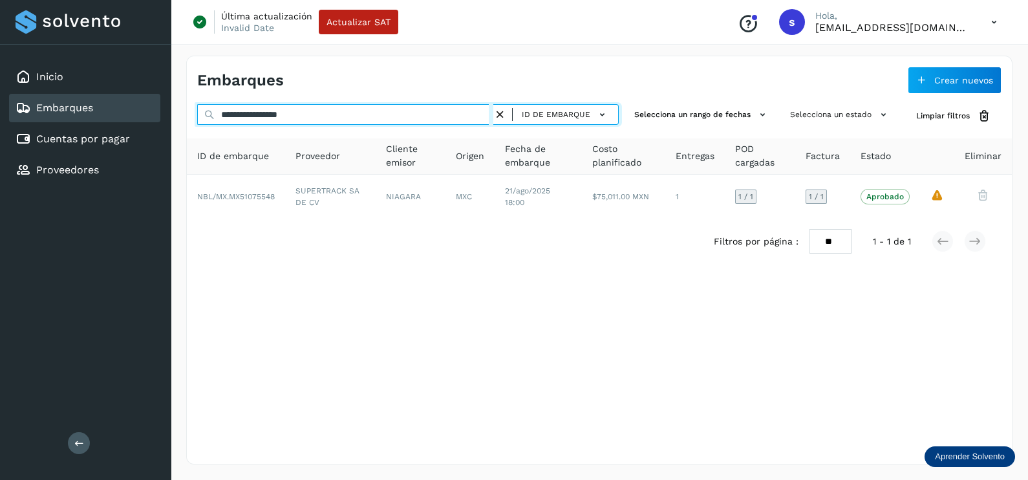
drag, startPoint x: 372, startPoint y: 109, endPoint x: 36, endPoint y: 119, distance: 335.7
click at [37, 121] on div "**********" at bounding box center [514, 240] width 1028 height 480
paste input "text"
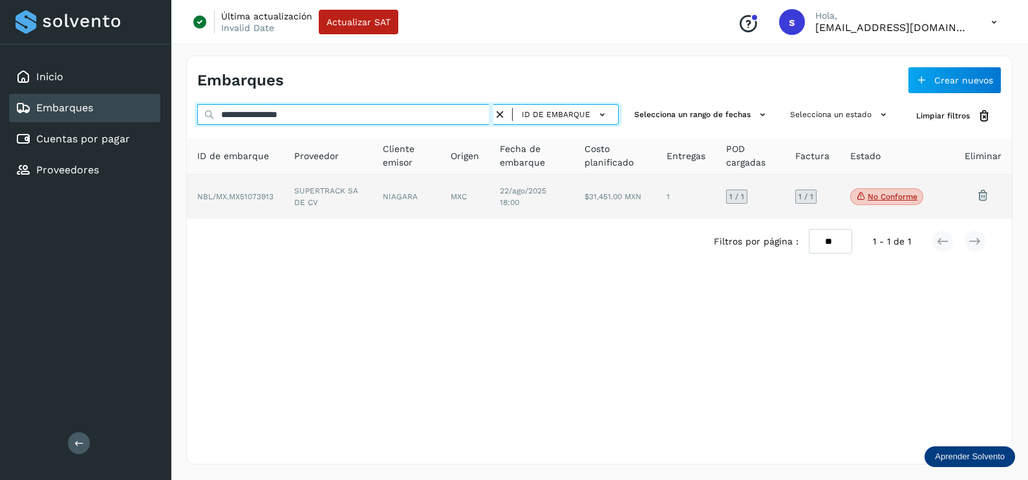
type input "**********"
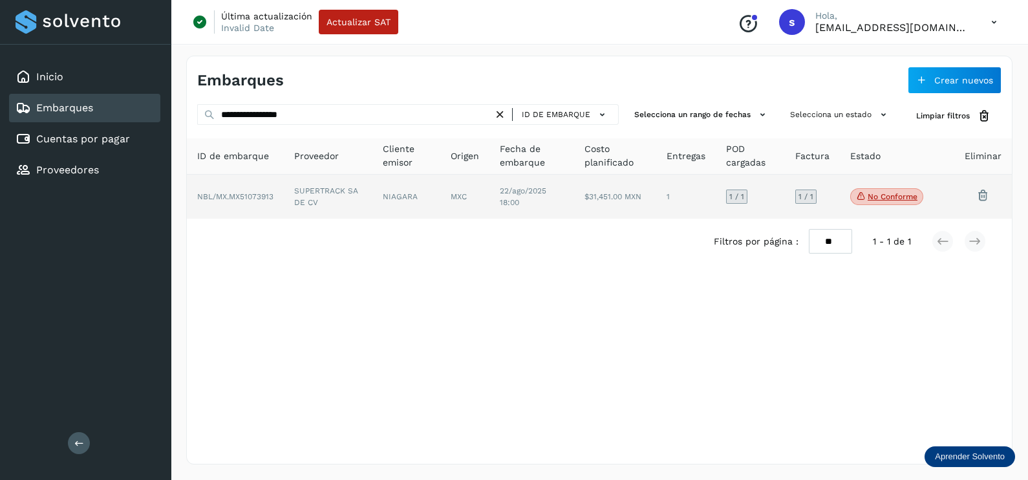
click at [408, 207] on td "NIAGARA" at bounding box center [406, 197] width 68 height 44
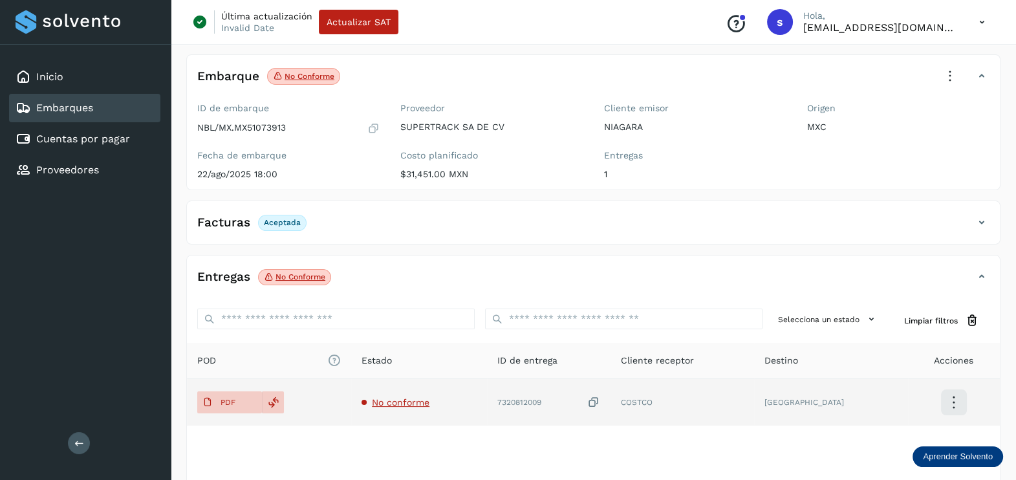
scroll to position [134, 0]
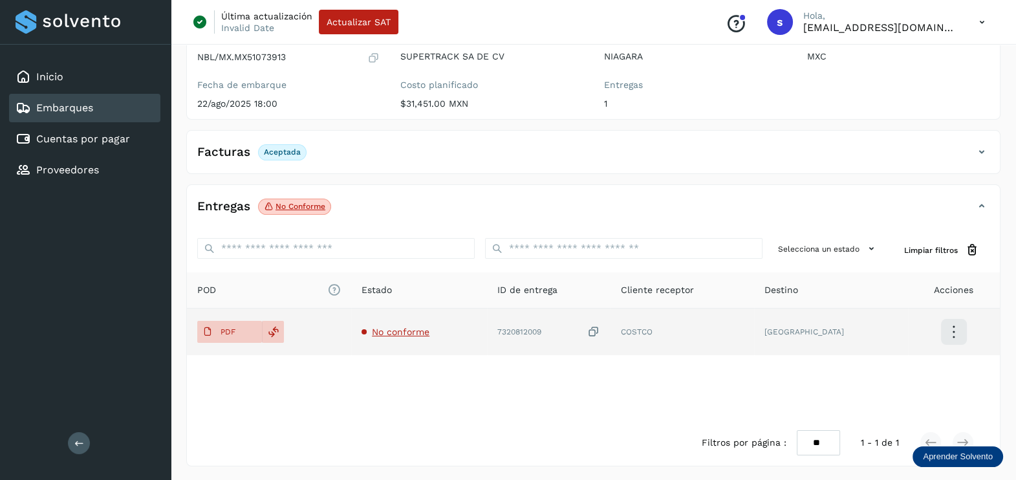
click at [417, 330] on span "No conforme" at bounding box center [401, 331] width 58 height 10
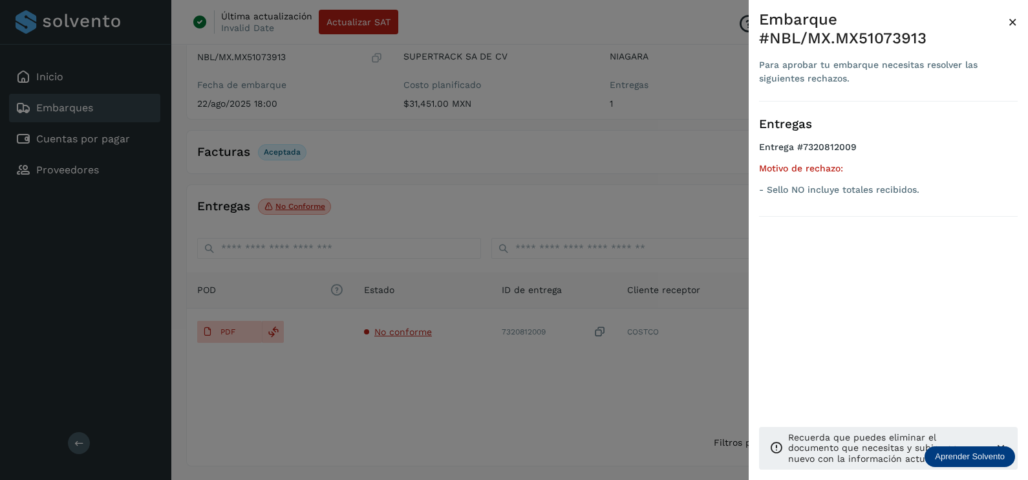
click at [568, 389] on div at bounding box center [514, 240] width 1028 height 480
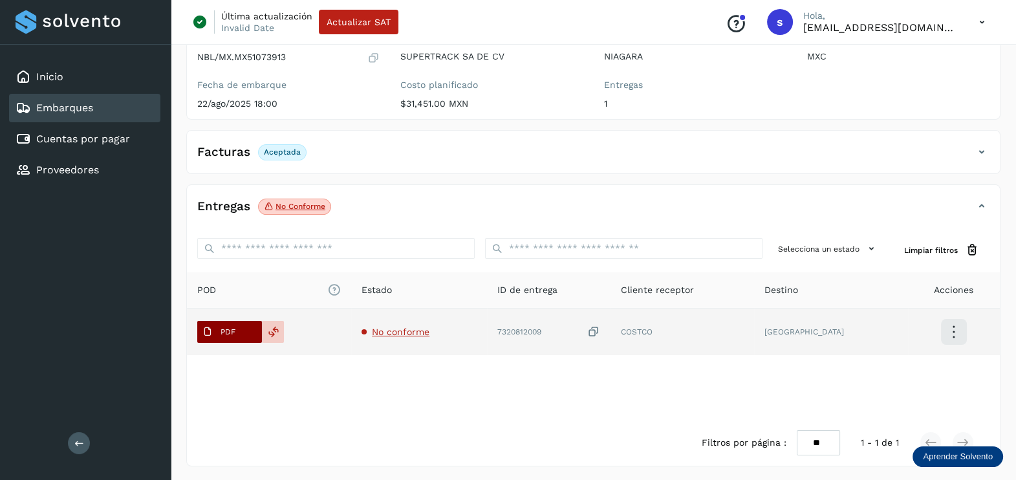
click at [239, 327] on span "PDF" at bounding box center [218, 331] width 43 height 21
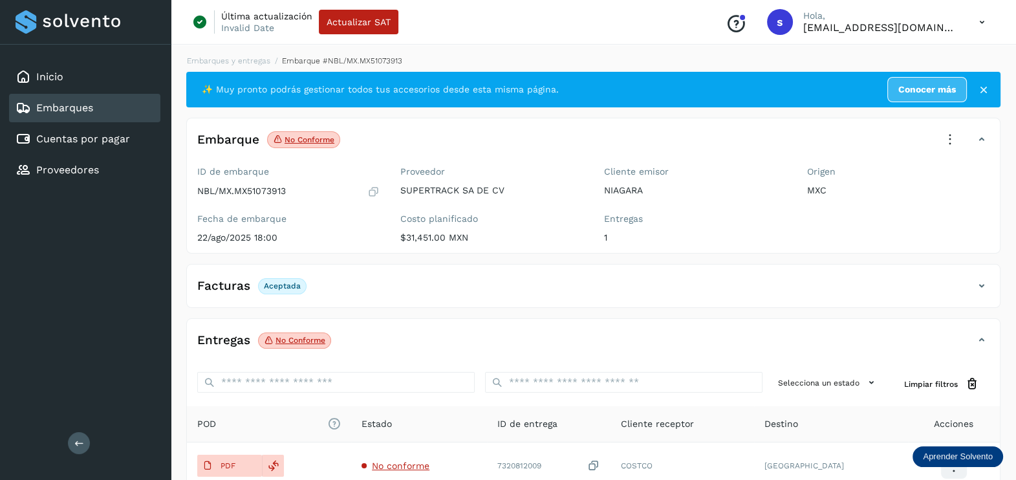
scroll to position [0, 0]
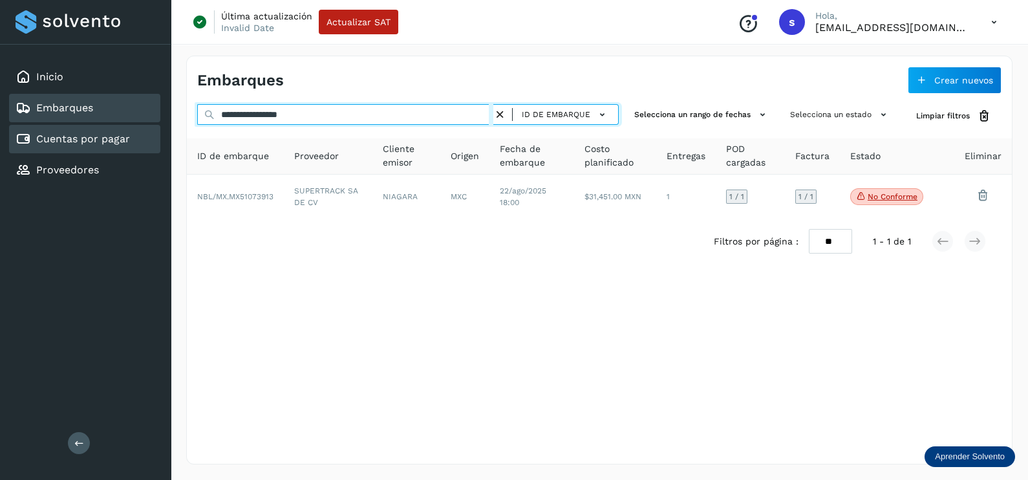
drag, startPoint x: 378, startPoint y: 114, endPoint x: 34, endPoint y: 144, distance: 345.2
click at [34, 144] on div "**********" at bounding box center [514, 240] width 1028 height 480
paste input "text"
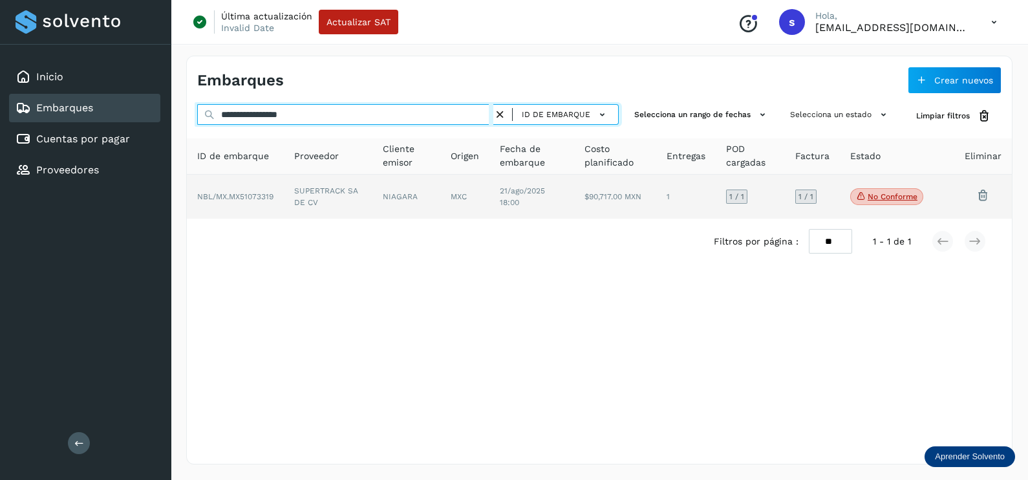
type input "**********"
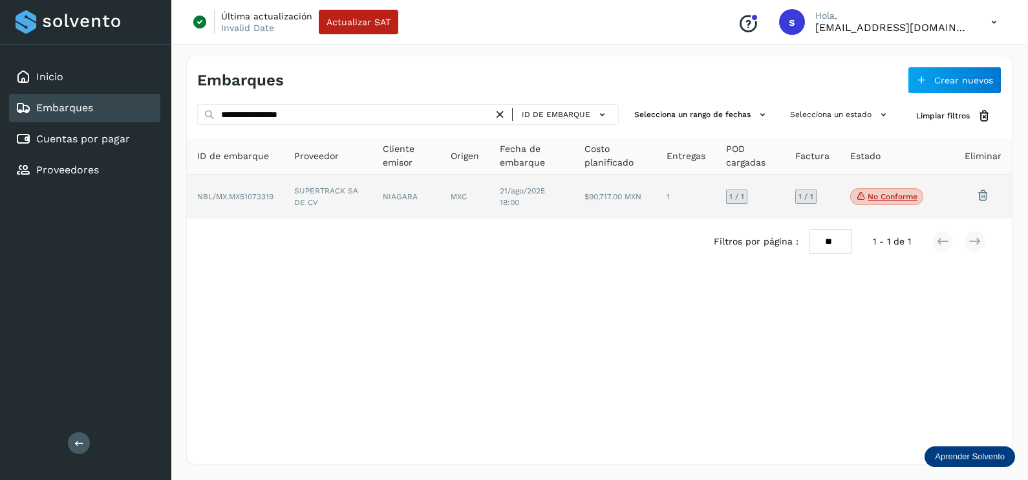
click at [317, 200] on td "SUPERTRACK SA DE CV" at bounding box center [328, 197] width 89 height 44
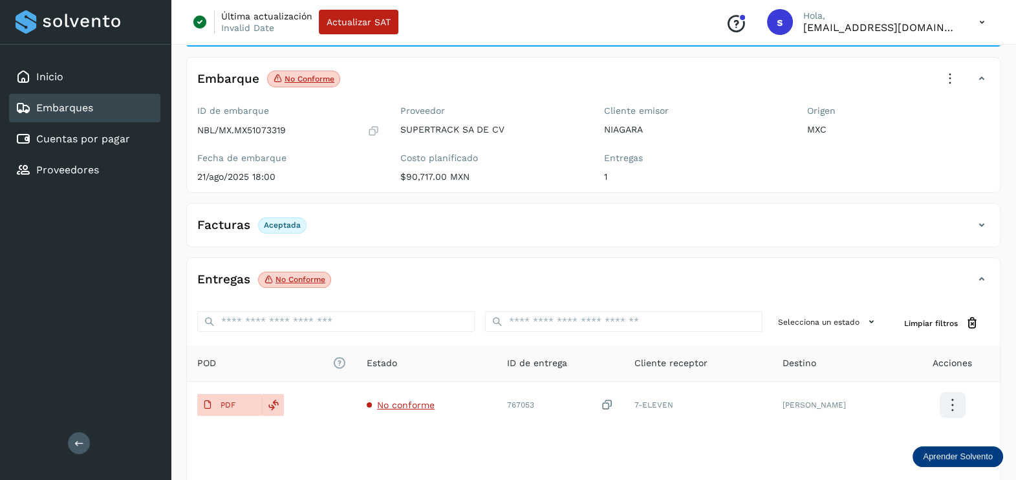
scroll to position [134, 0]
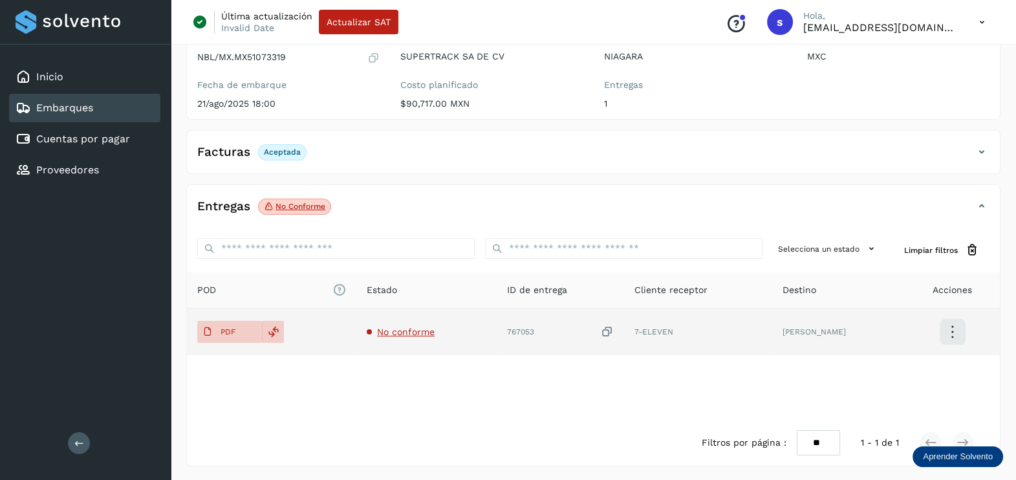
click at [409, 326] on span "No conforme" at bounding box center [406, 331] width 58 height 10
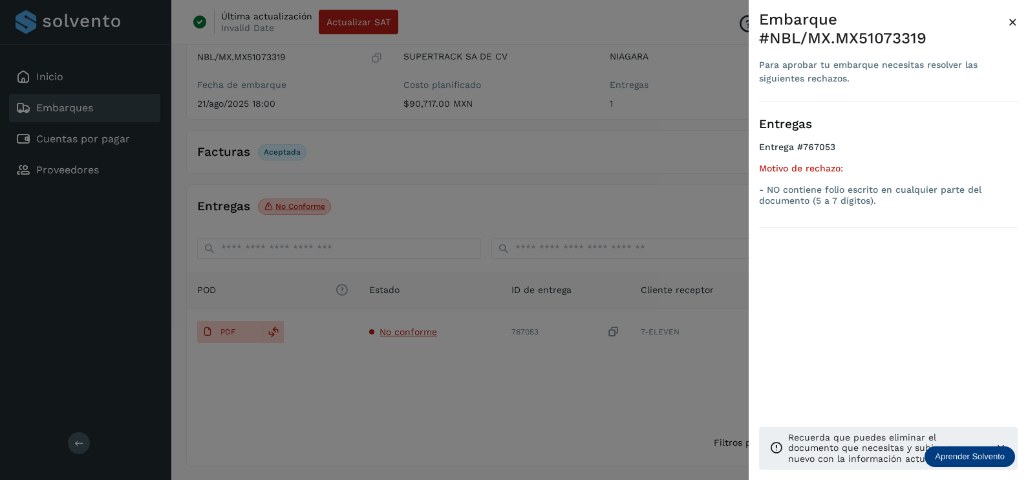
click at [453, 393] on div at bounding box center [514, 240] width 1028 height 480
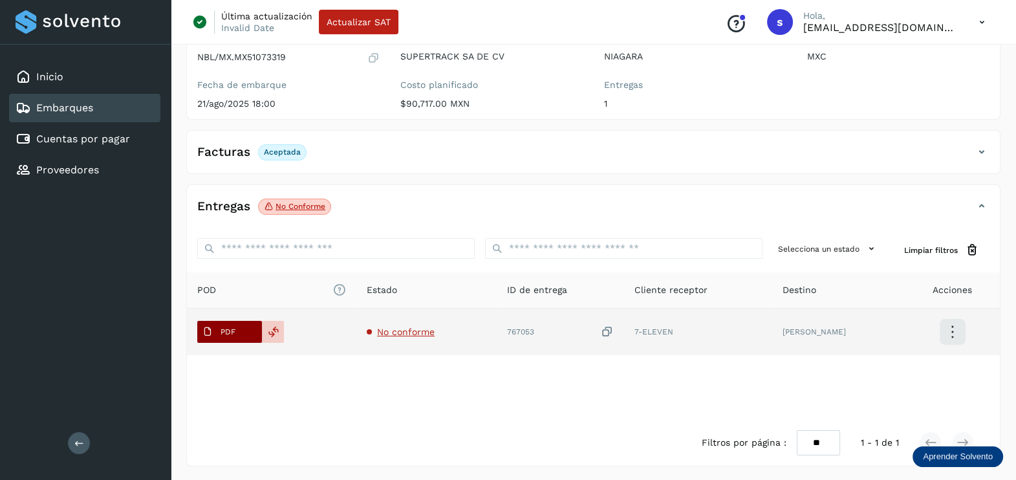
click at [237, 334] on span "PDF" at bounding box center [218, 331] width 43 height 21
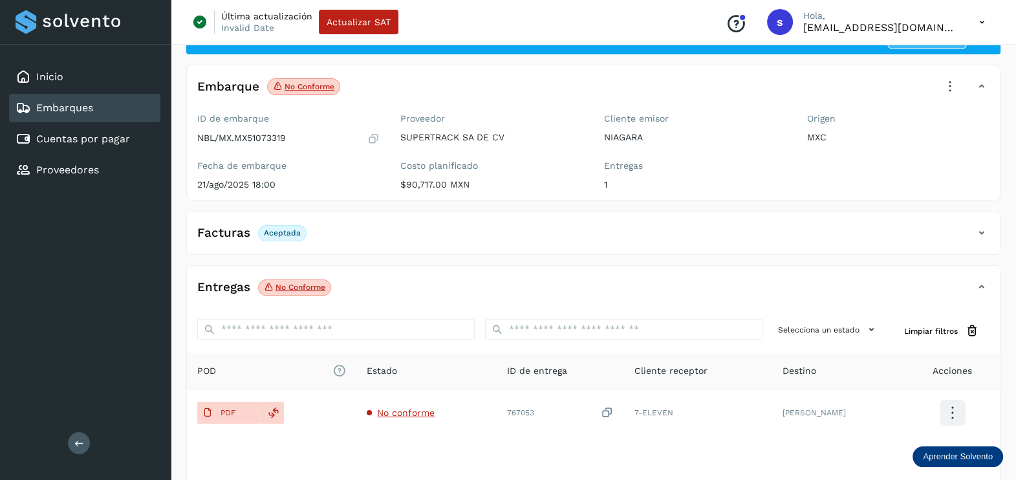
scroll to position [0, 0]
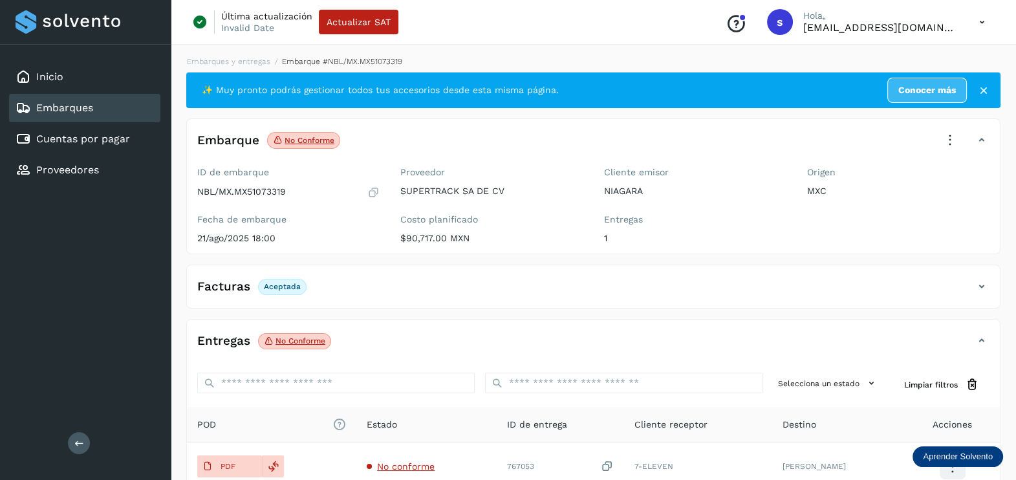
click at [950, 128] on icon at bounding box center [949, 140] width 28 height 28
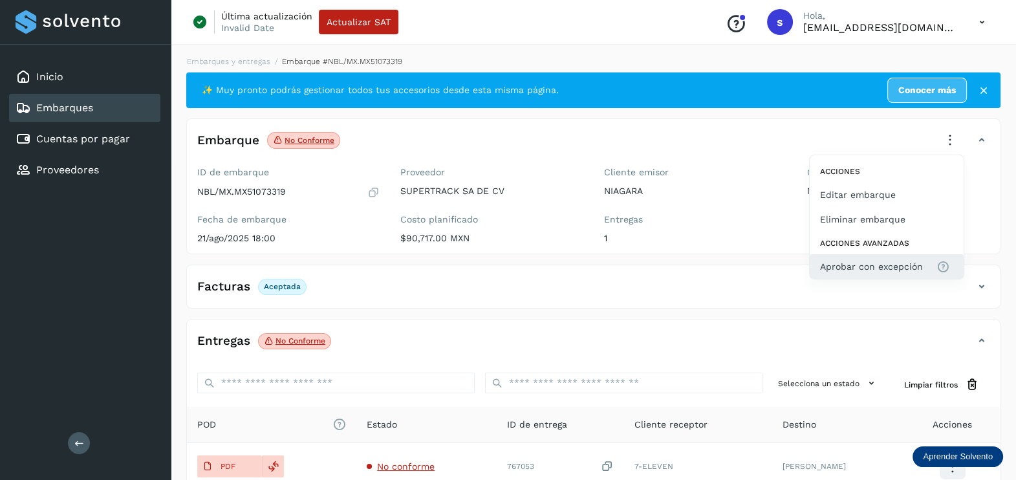
click at [876, 270] on span "Aprobar con excepción" at bounding box center [871, 266] width 103 height 14
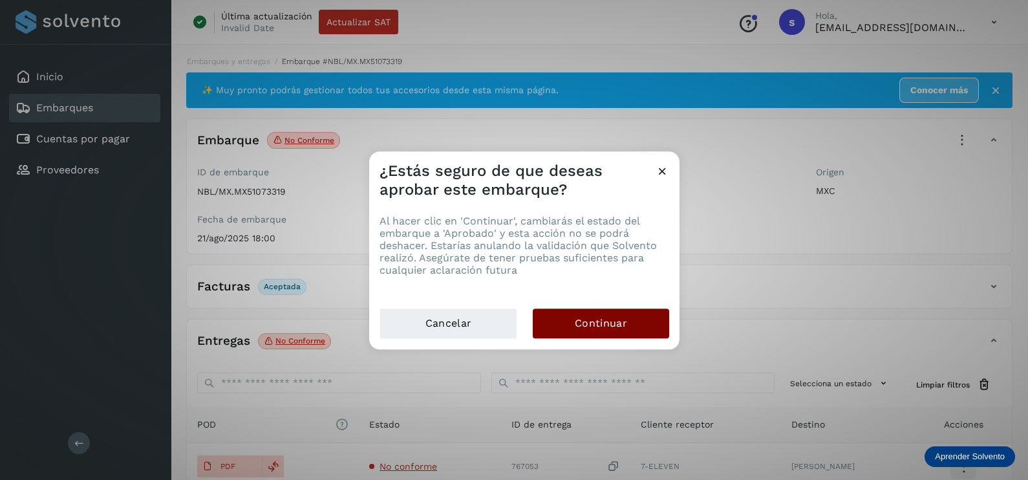
click at [588, 325] on span "Continuar" at bounding box center [601, 323] width 52 height 14
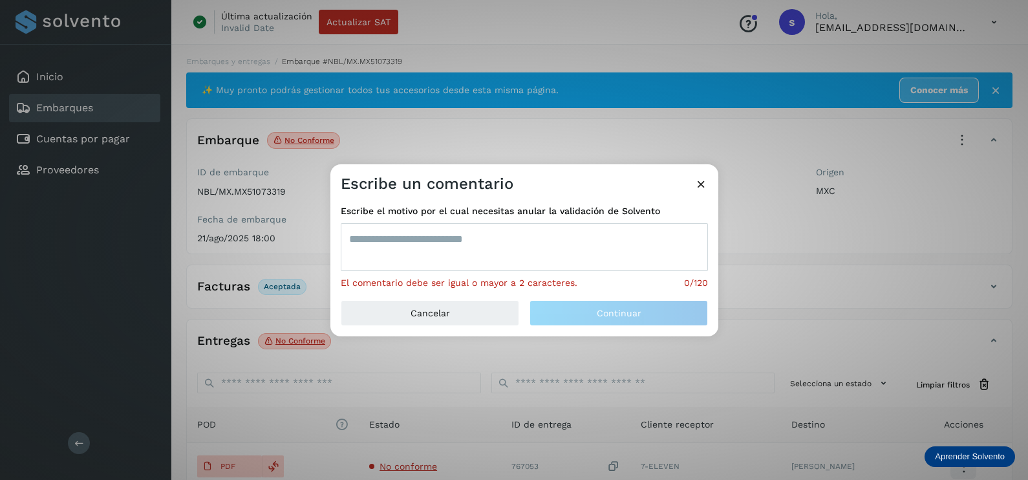
click at [489, 248] on textarea at bounding box center [524, 247] width 367 height 48
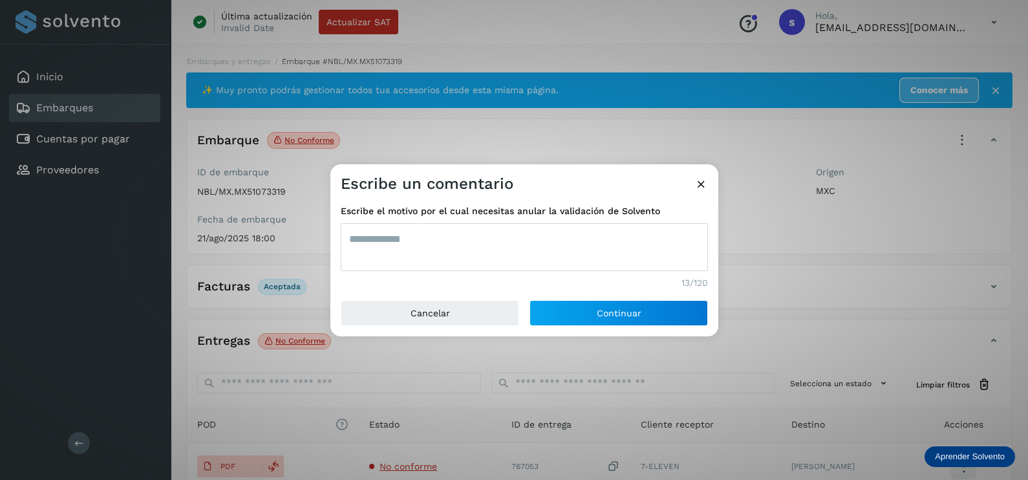
type textarea "**********"
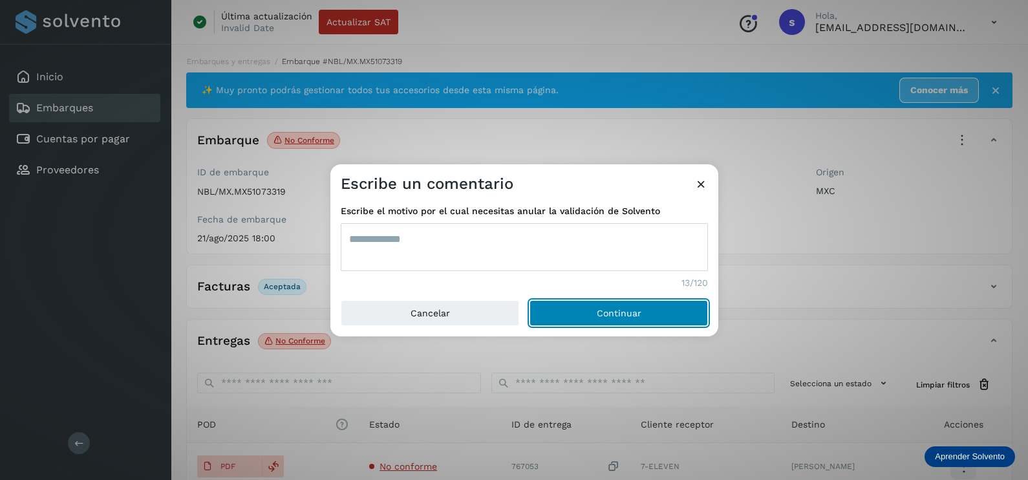
click at [529, 300] on button "Continuar" at bounding box center [618, 313] width 178 height 26
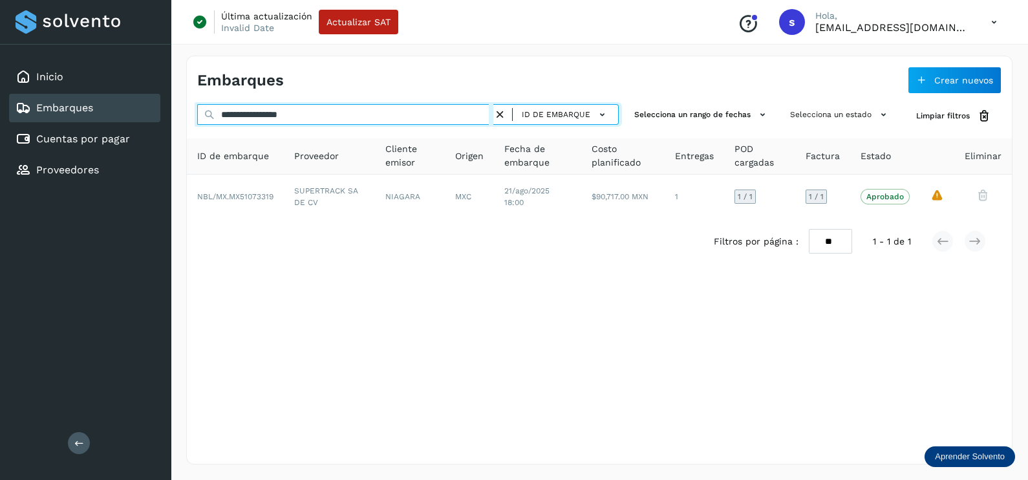
drag, startPoint x: 355, startPoint y: 114, endPoint x: 111, endPoint y: 119, distance: 244.4
click at [111, 119] on div "**********" at bounding box center [514, 240] width 1028 height 480
paste input "text"
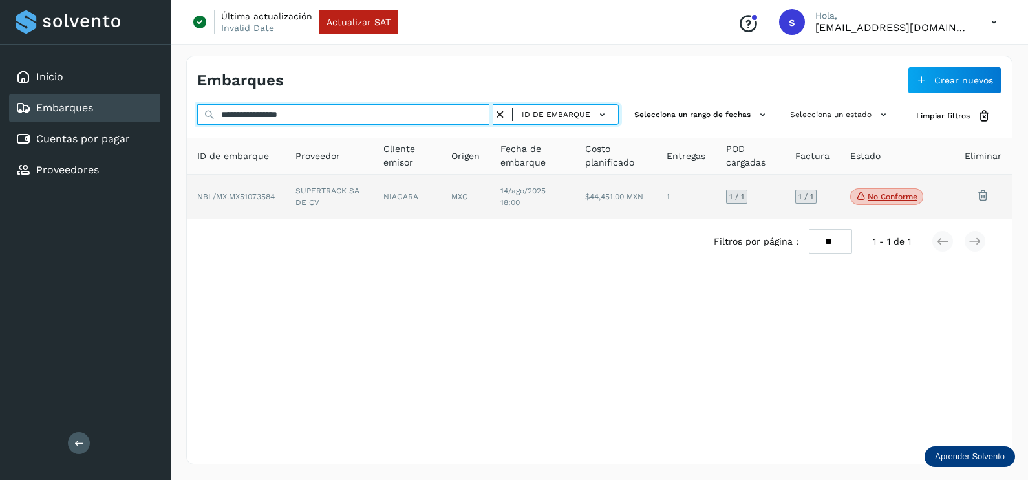
type input "**********"
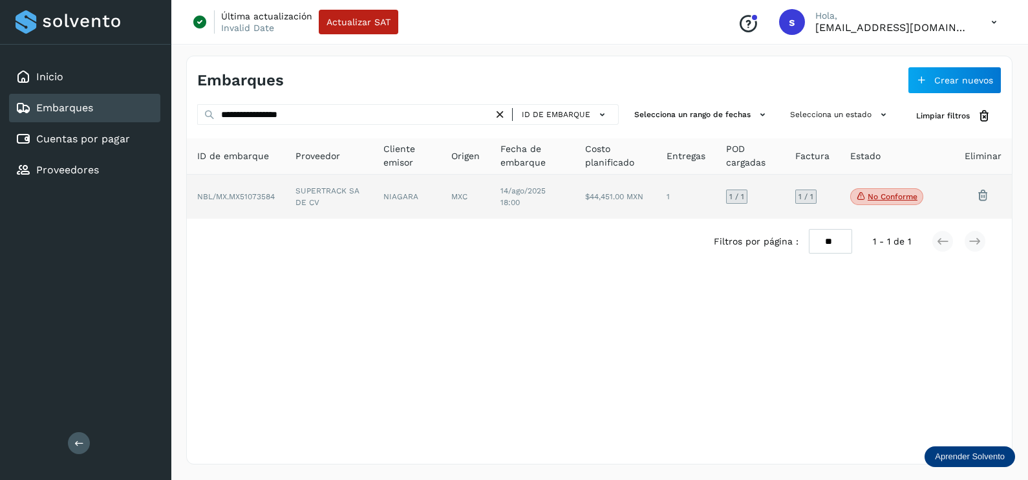
click at [325, 194] on td "SUPERTRACK SA DE CV" at bounding box center [329, 197] width 88 height 44
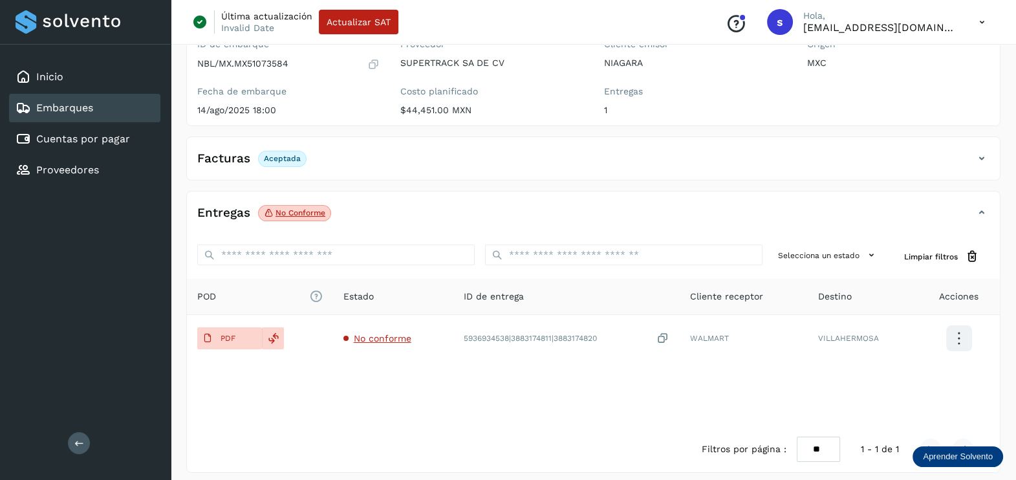
scroll to position [134, 0]
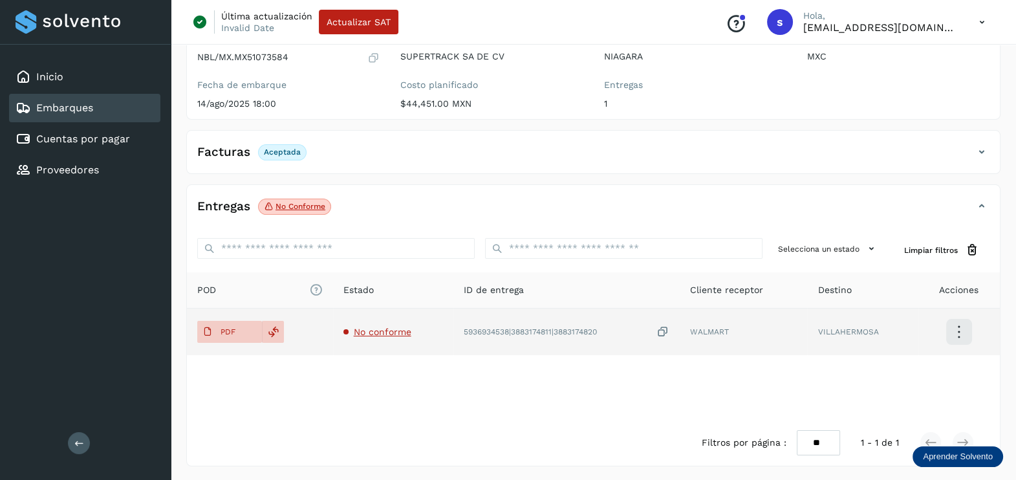
click at [352, 328] on span "No conforme" at bounding box center [377, 331] width 68 height 10
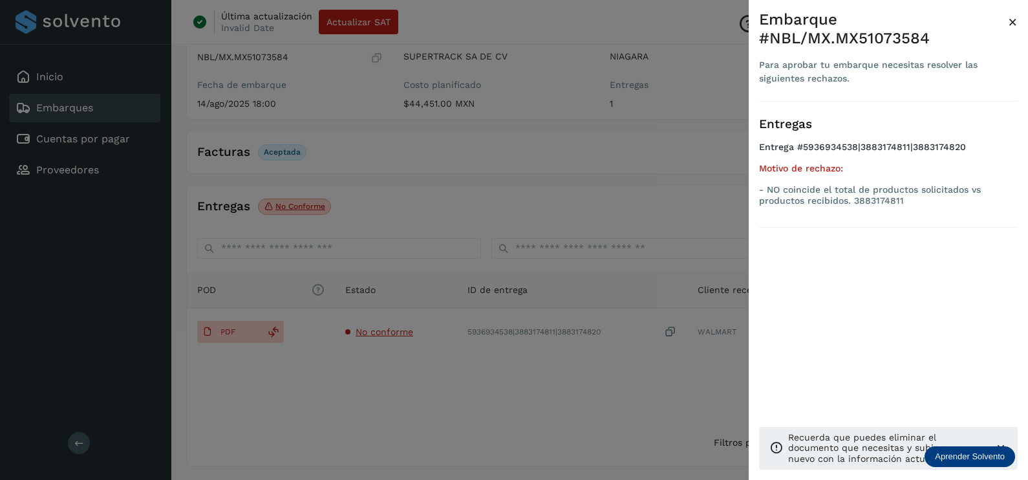
click at [434, 401] on div at bounding box center [514, 240] width 1028 height 480
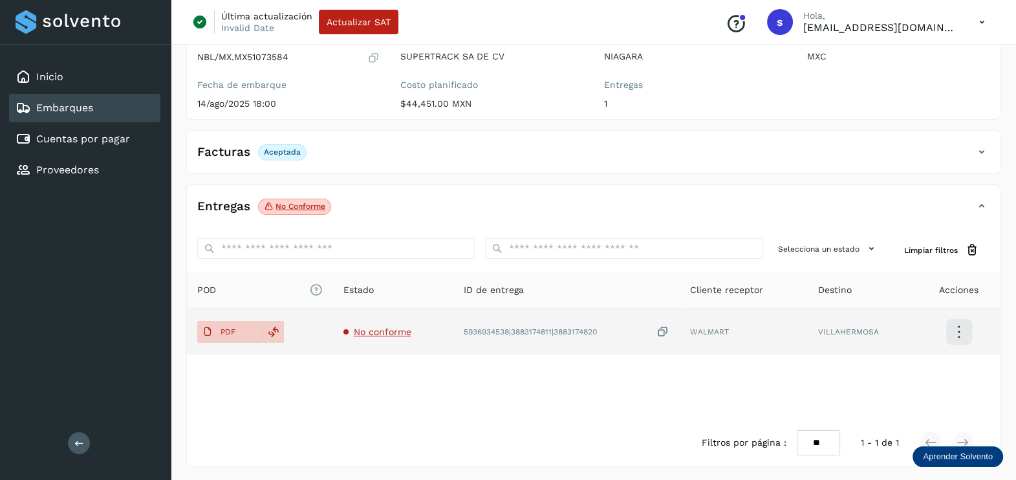
click at [379, 332] on span "No conforme" at bounding box center [383, 331] width 58 height 10
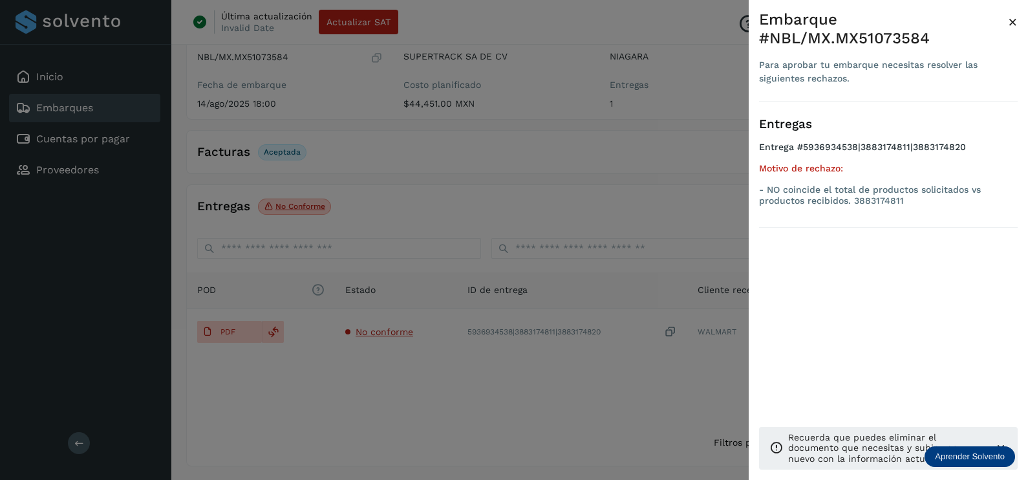
click at [390, 375] on div at bounding box center [514, 240] width 1028 height 480
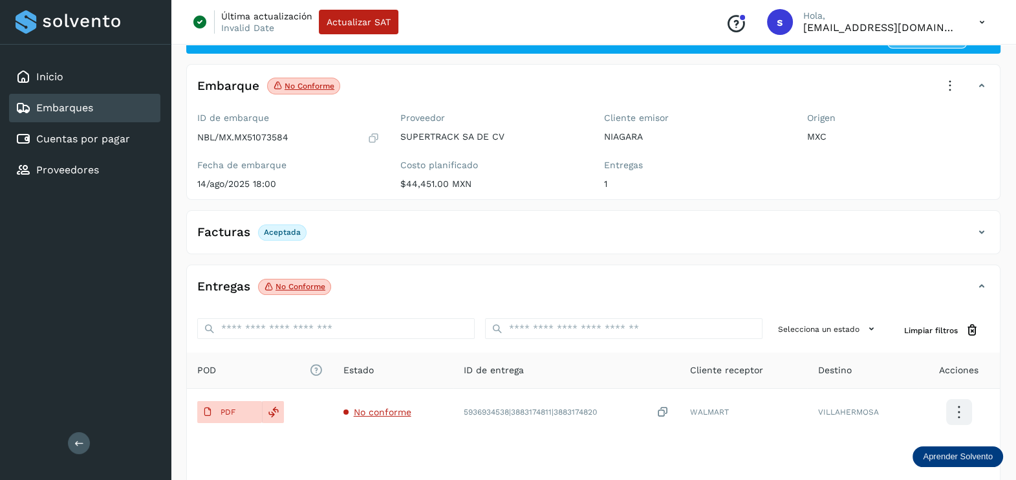
scroll to position [0, 0]
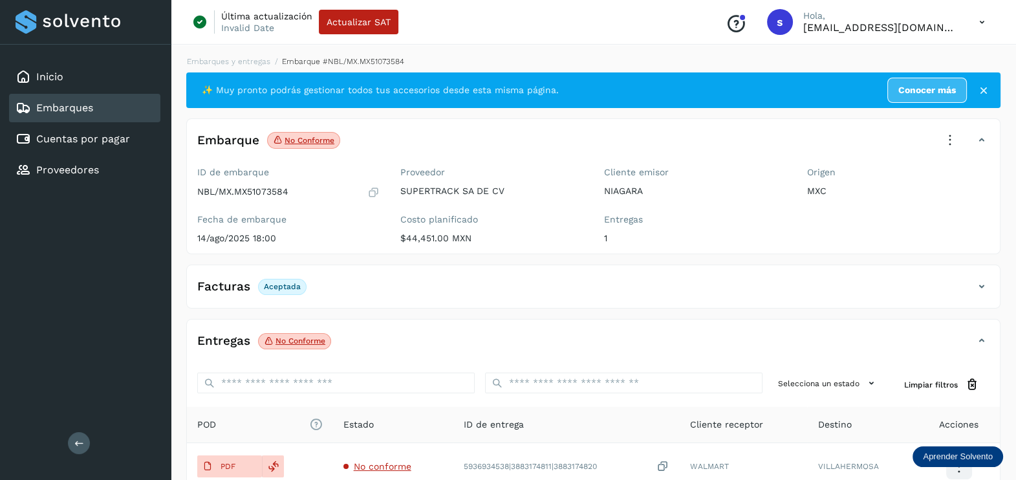
click at [956, 138] on icon at bounding box center [949, 140] width 28 height 28
click at [861, 271] on span "Aprobar con excepción" at bounding box center [871, 266] width 103 height 14
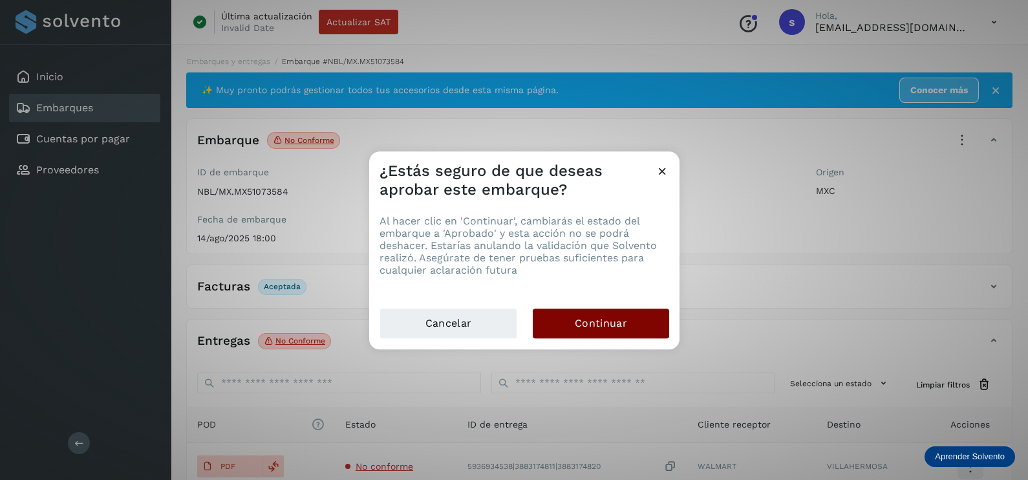
click at [642, 310] on button "Continuar" at bounding box center [601, 323] width 136 height 30
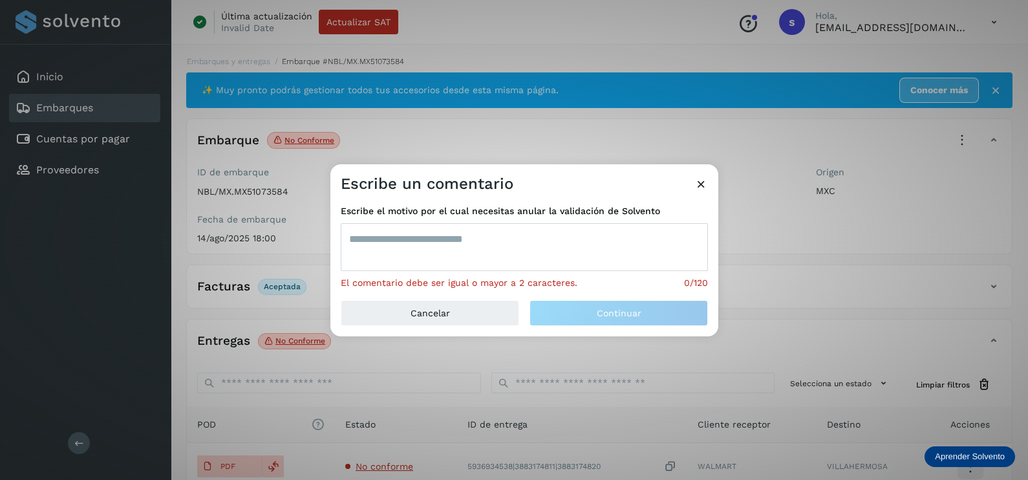
click at [436, 258] on textarea at bounding box center [524, 247] width 367 height 48
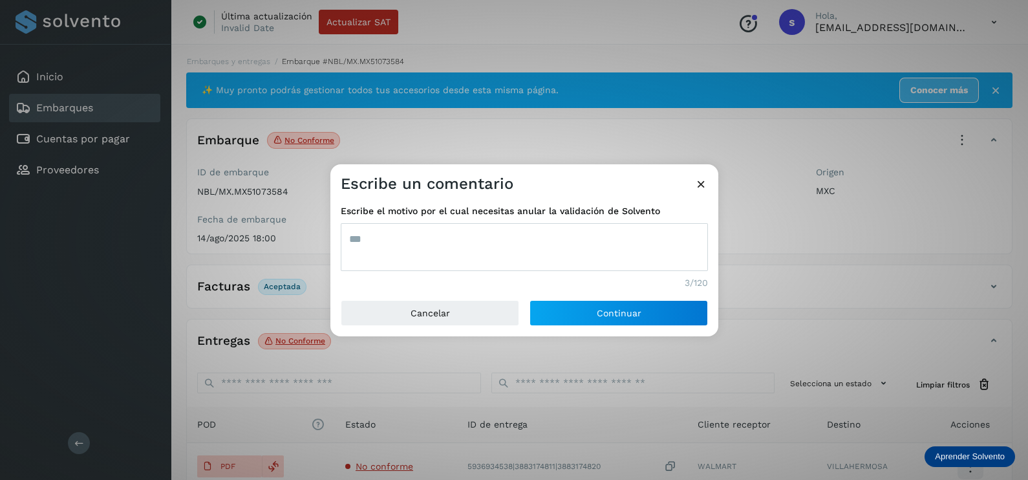
type textarea "***"
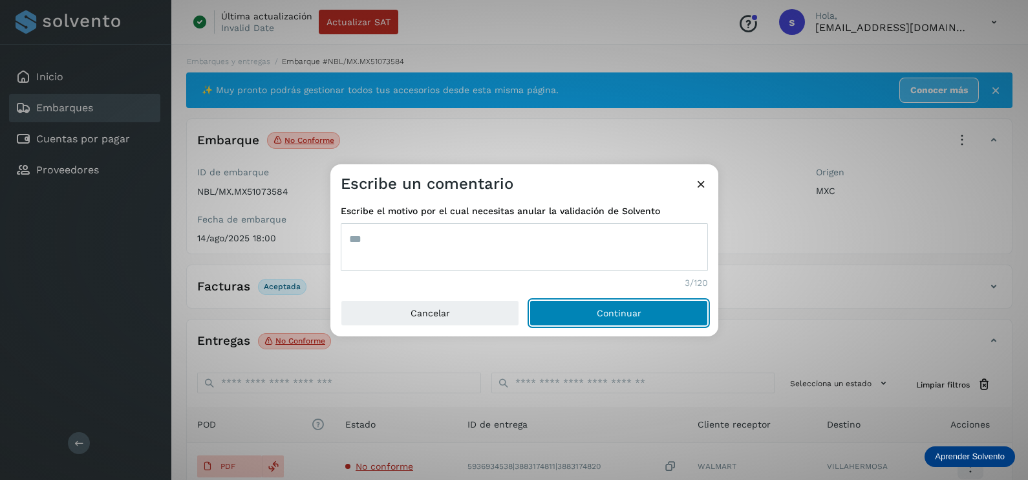
click at [529, 300] on button "Continuar" at bounding box center [618, 313] width 178 height 26
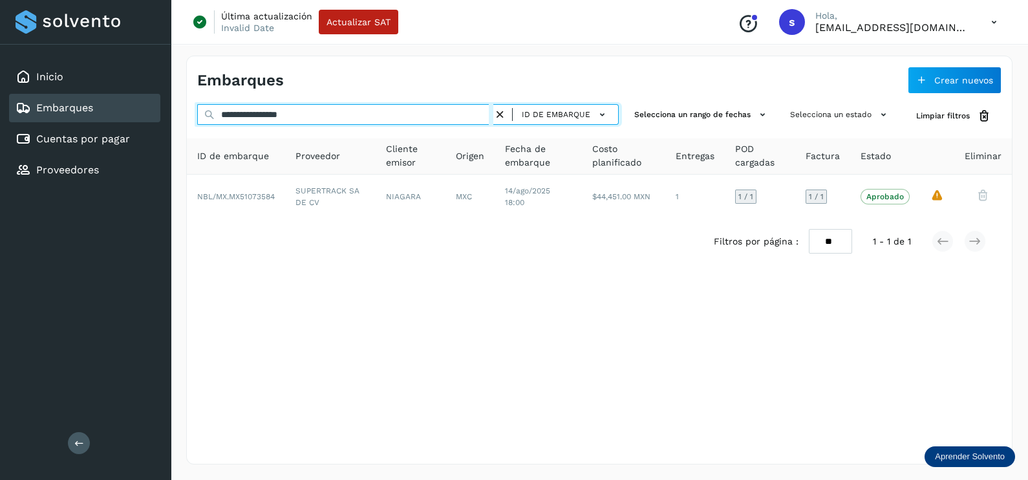
drag, startPoint x: 376, startPoint y: 114, endPoint x: 111, endPoint y: 114, distance: 265.1
click at [111, 114] on div "**********" at bounding box center [514, 240] width 1028 height 480
paste input "text"
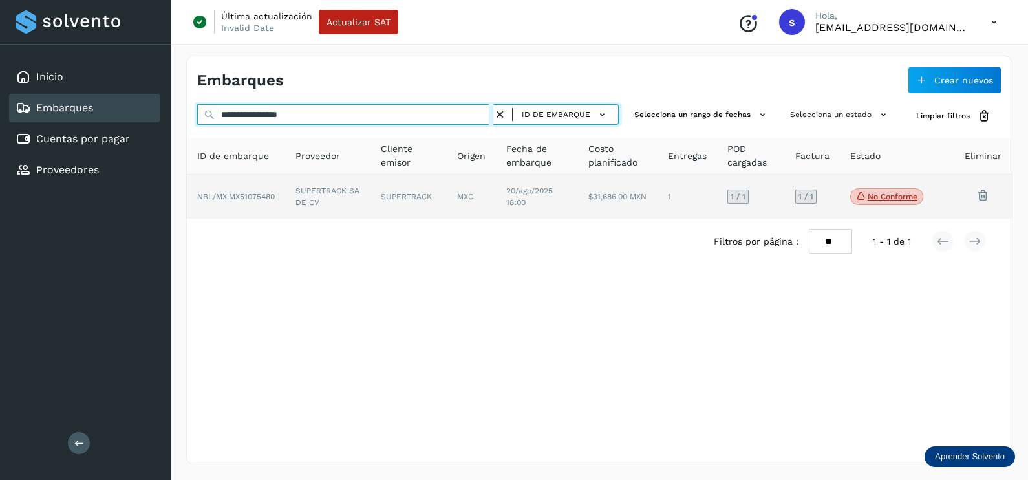
type input "**********"
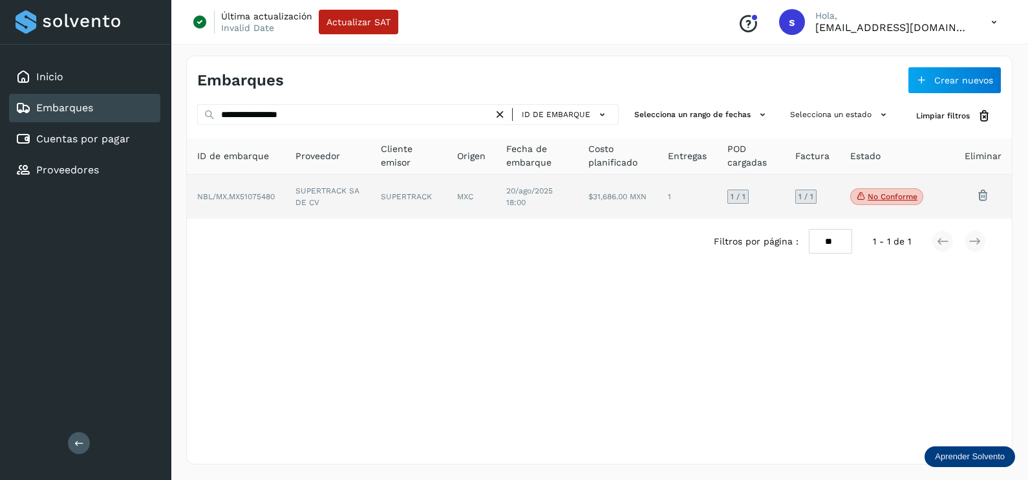
click at [376, 204] on td "SUPERTRACK" at bounding box center [408, 197] width 76 height 44
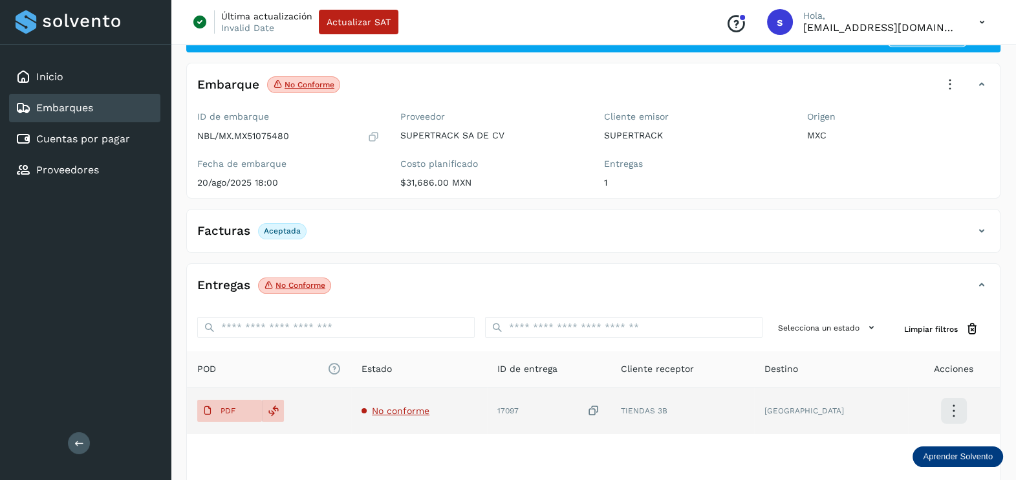
scroll to position [80, 0]
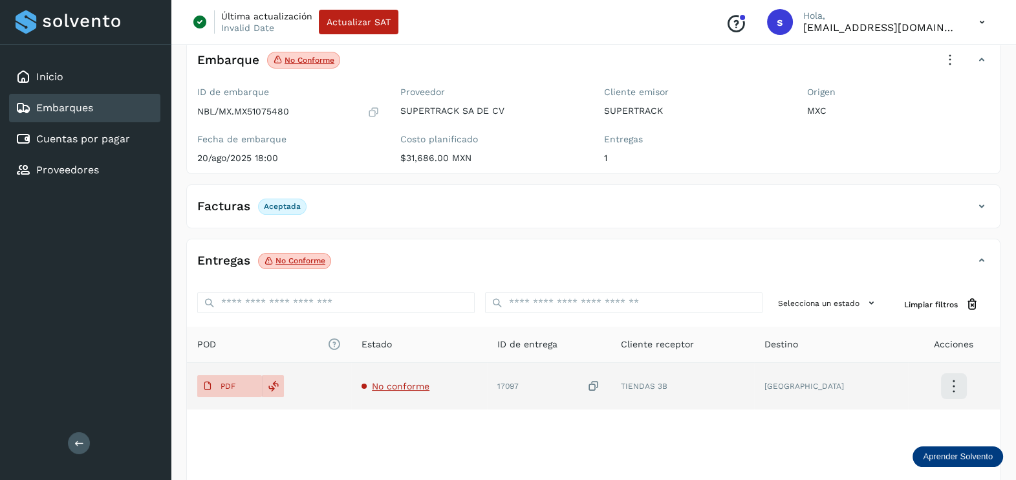
click at [422, 387] on span "No conforme" at bounding box center [401, 386] width 58 height 10
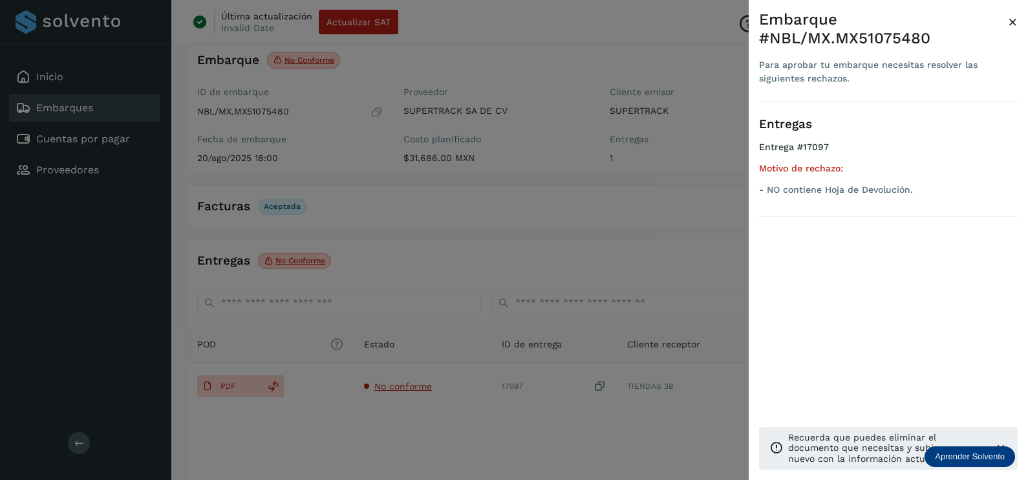
click at [473, 438] on div at bounding box center [514, 240] width 1028 height 480
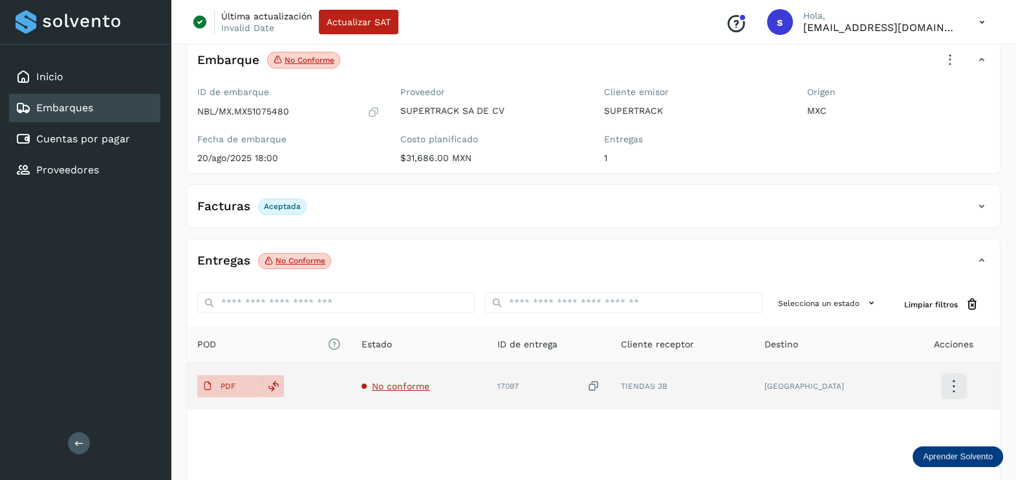
click at [600, 386] on icon at bounding box center [593, 386] width 13 height 14
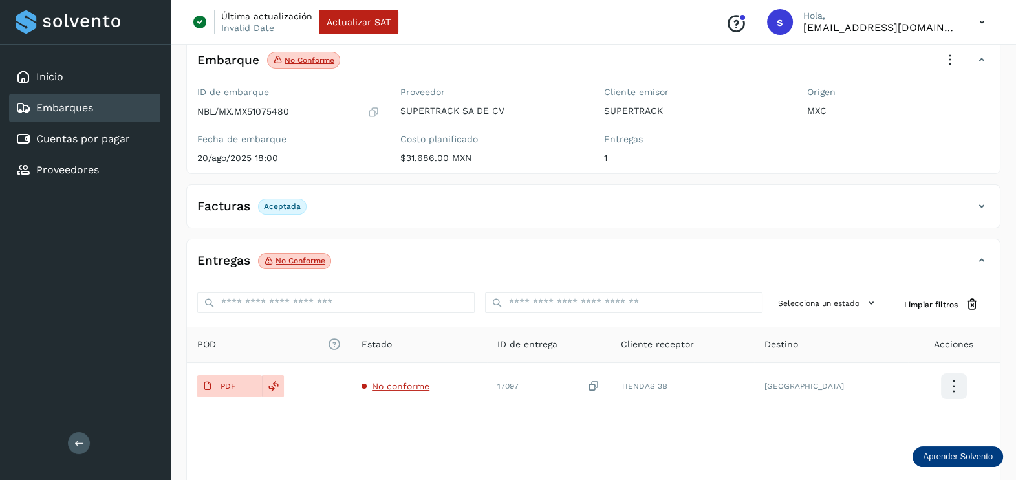
scroll to position [0, 0]
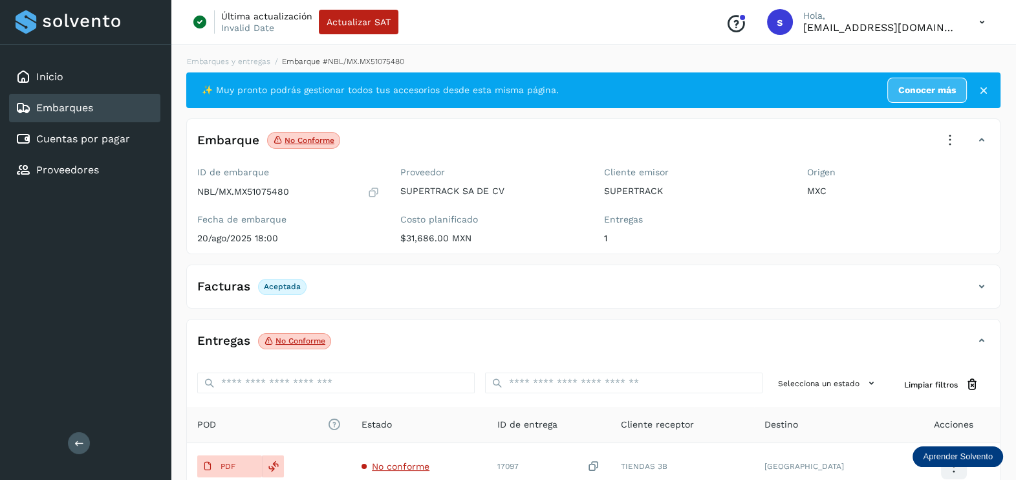
click at [949, 137] on icon at bounding box center [949, 140] width 28 height 28
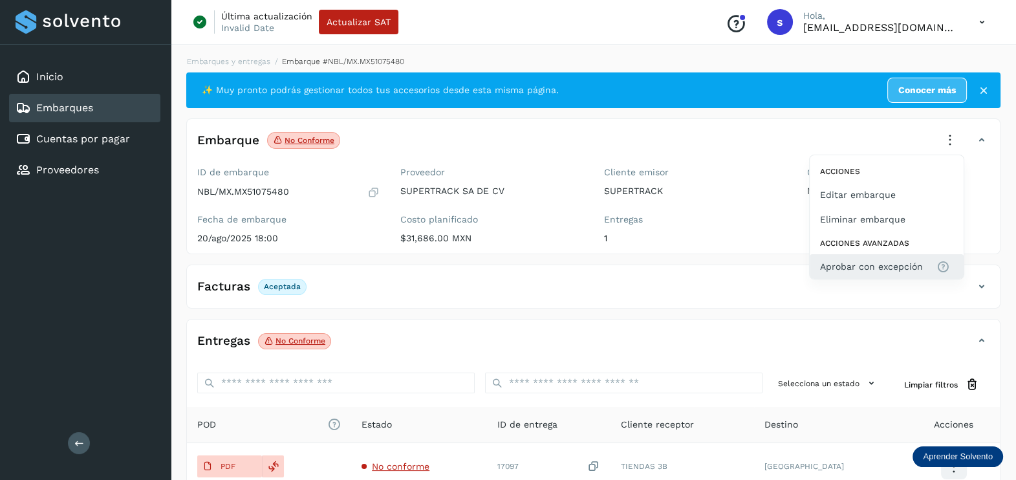
click at [847, 261] on span "Aprobar con excepción" at bounding box center [871, 266] width 103 height 14
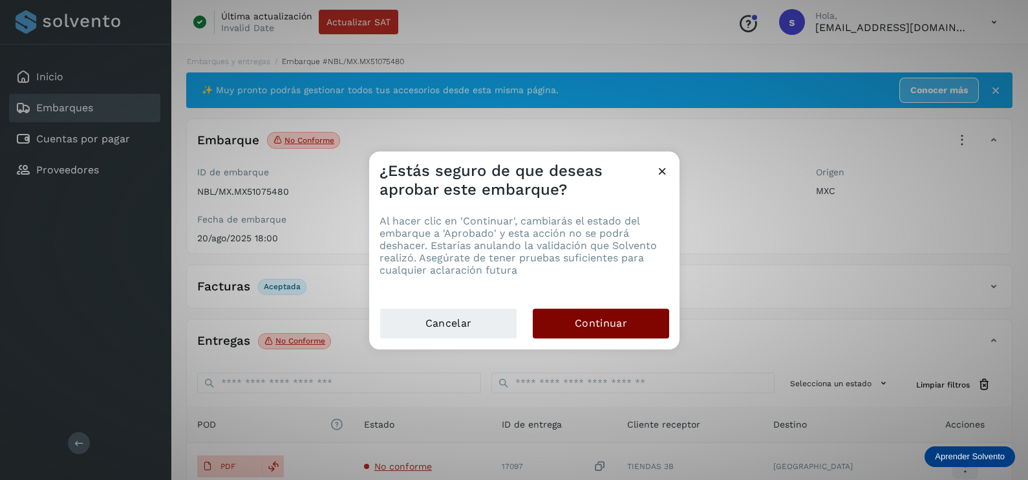
click at [580, 330] on span "Continuar" at bounding box center [601, 323] width 52 height 14
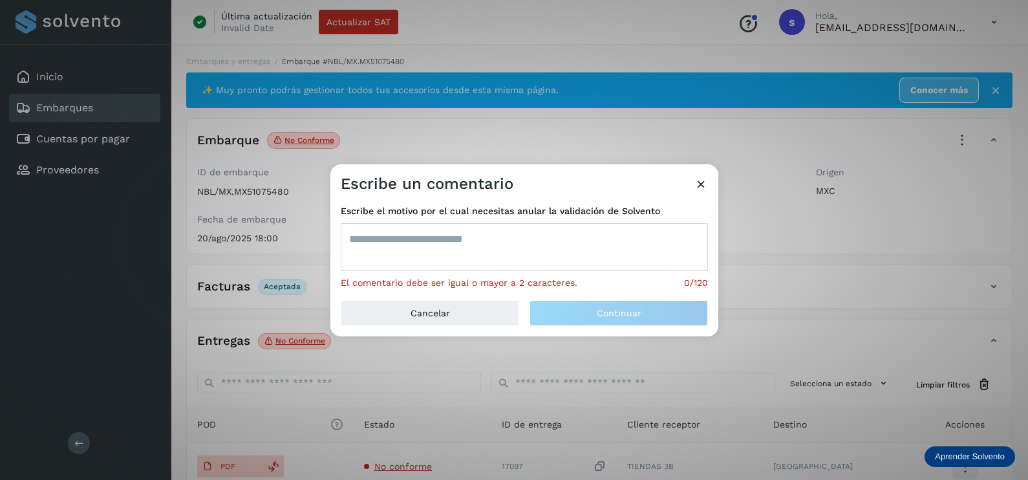
drag, startPoint x: 425, startPoint y: 255, endPoint x: 430, endPoint y: 243, distance: 13.3
click at [425, 255] on textarea at bounding box center [524, 247] width 367 height 48
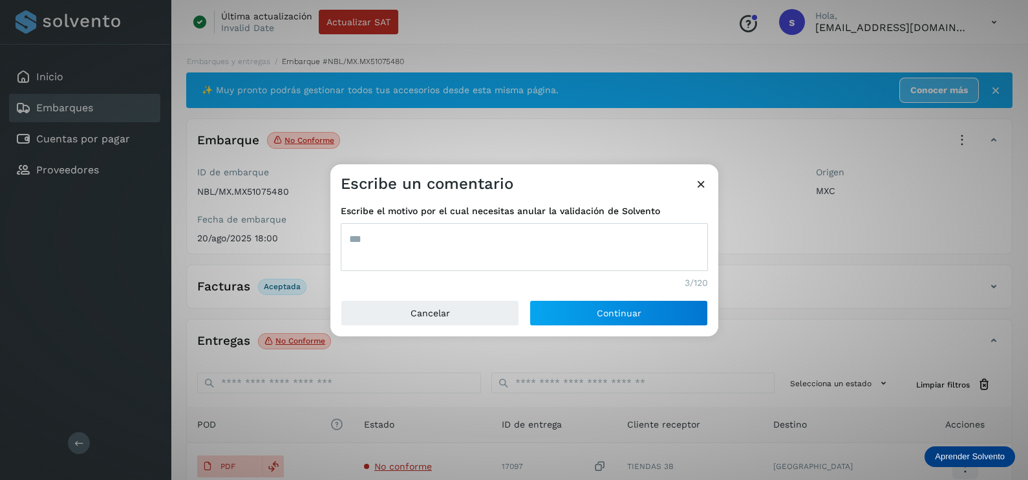
type textarea "***"
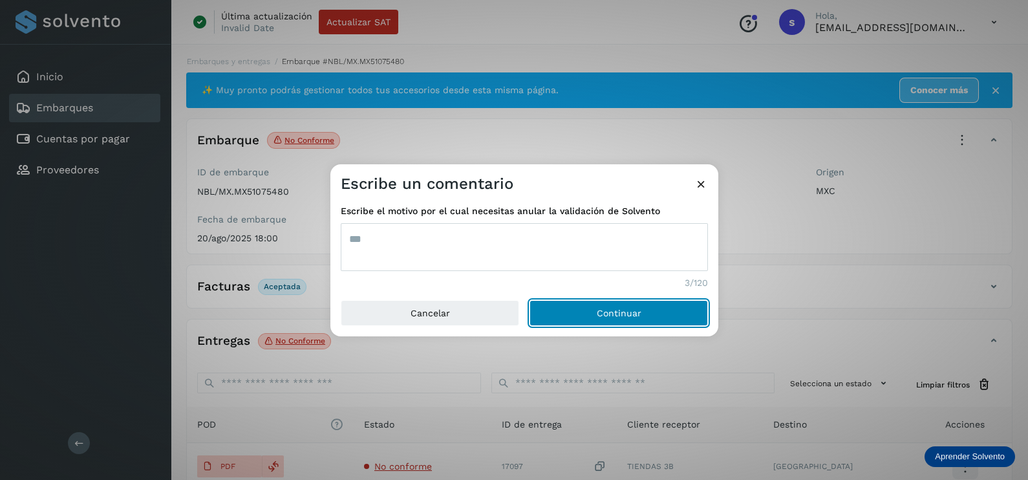
click at [529, 300] on button "Continuar" at bounding box center [618, 313] width 178 height 26
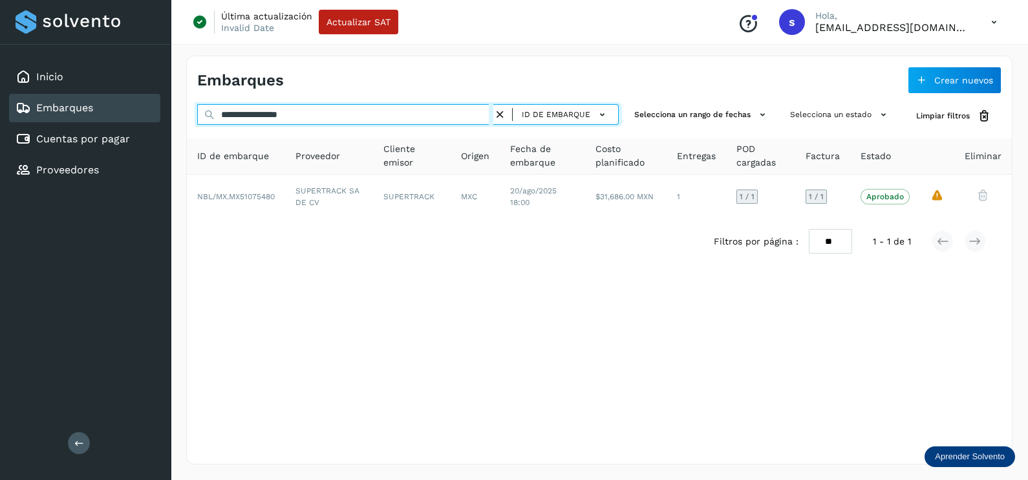
click at [159, 122] on div "**********" at bounding box center [514, 240] width 1028 height 480
paste input "text"
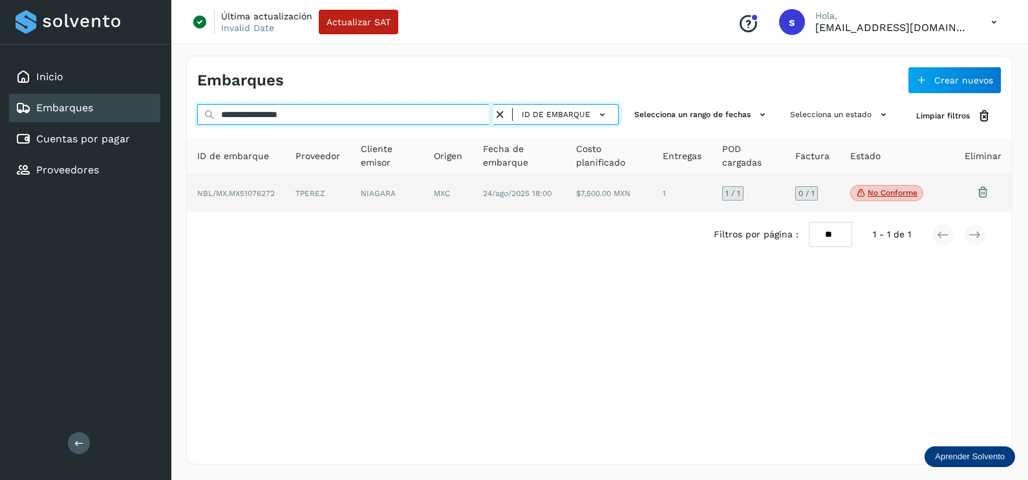
type input "**********"
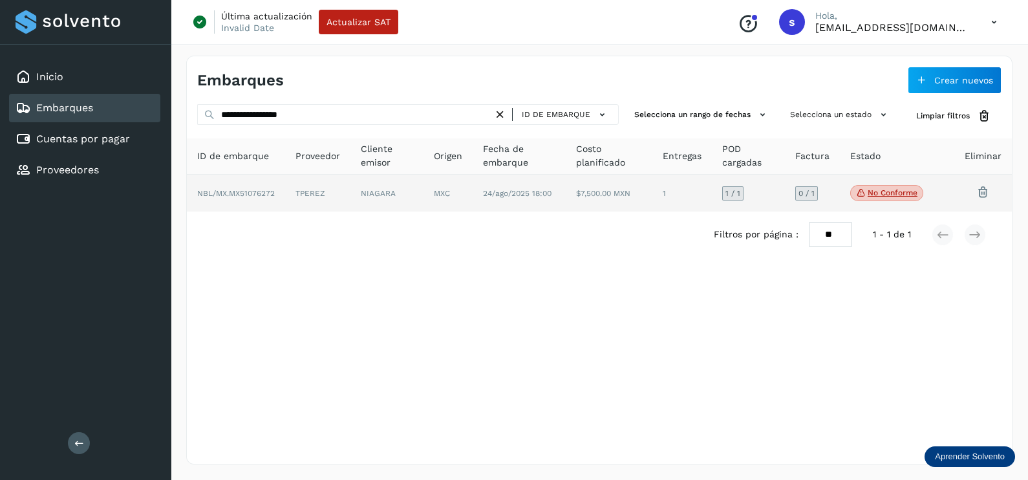
click at [406, 211] on td "NIAGARA" at bounding box center [386, 193] width 73 height 37
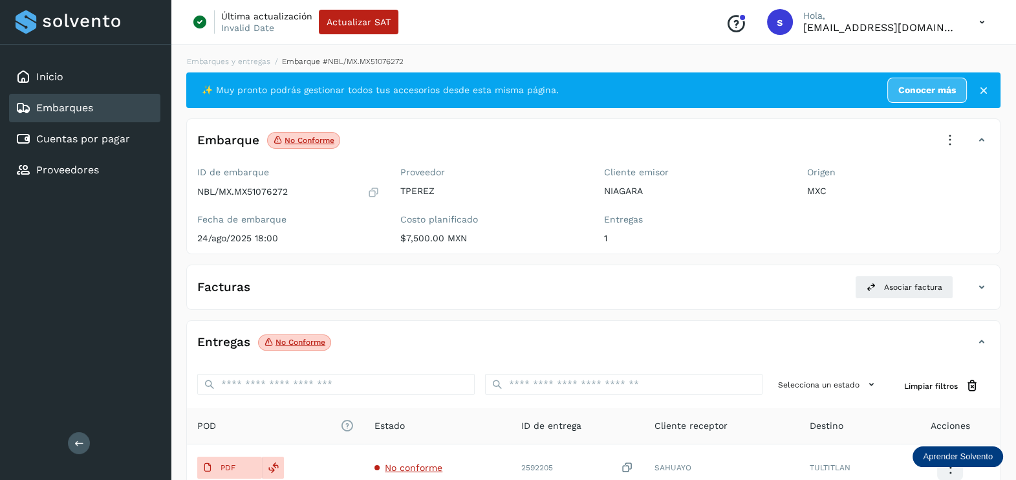
scroll to position [135, 0]
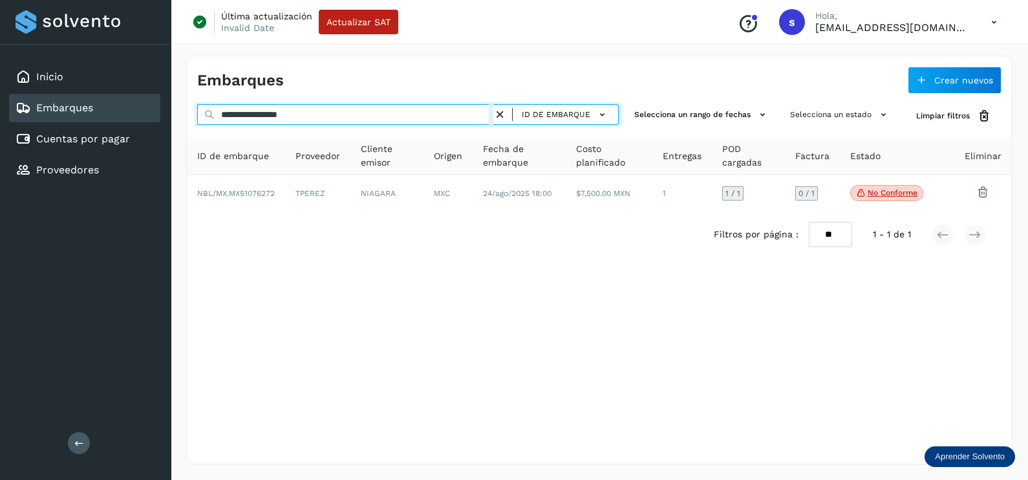
drag, startPoint x: 352, startPoint y: 109, endPoint x: 93, endPoint y: 121, distance: 258.9
click at [93, 121] on div "**********" at bounding box center [514, 240] width 1028 height 480
paste input "text"
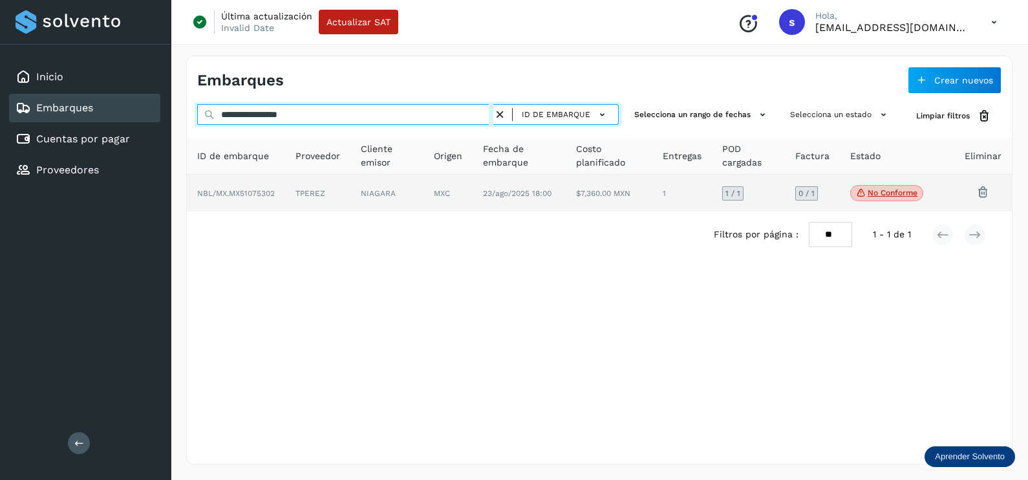
type input "**********"
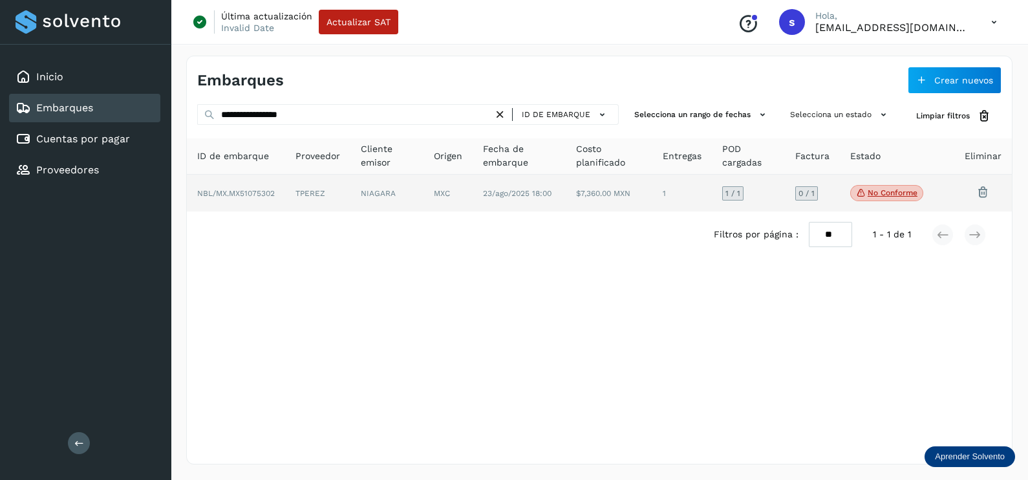
click at [393, 201] on td "NIAGARA" at bounding box center [386, 193] width 73 height 37
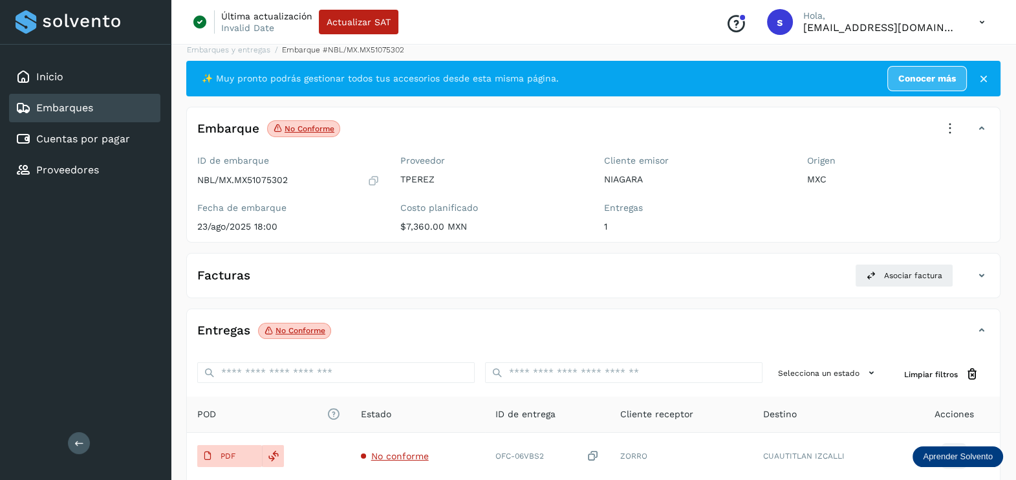
scroll to position [80, 0]
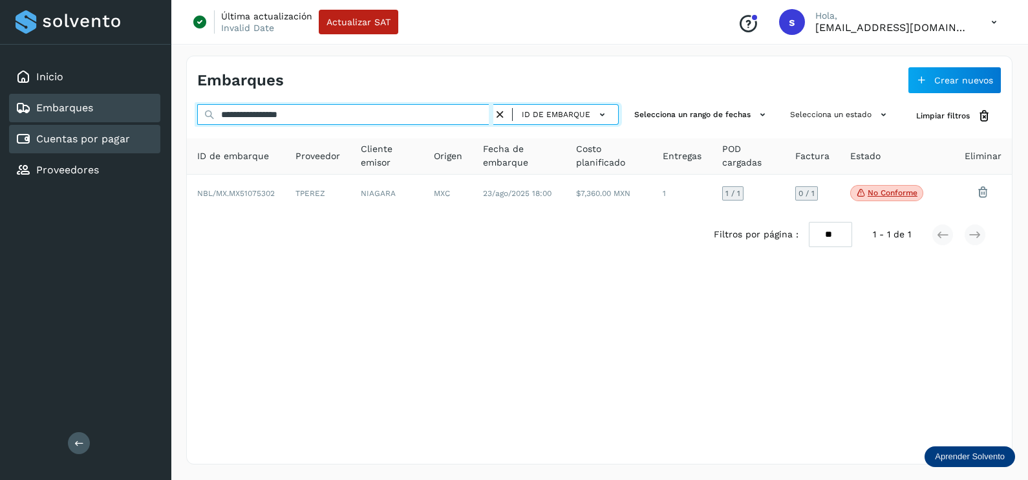
drag, startPoint x: 369, startPoint y: 114, endPoint x: 122, endPoint y: 126, distance: 247.9
click at [122, 126] on div "**********" at bounding box center [514, 240] width 1028 height 480
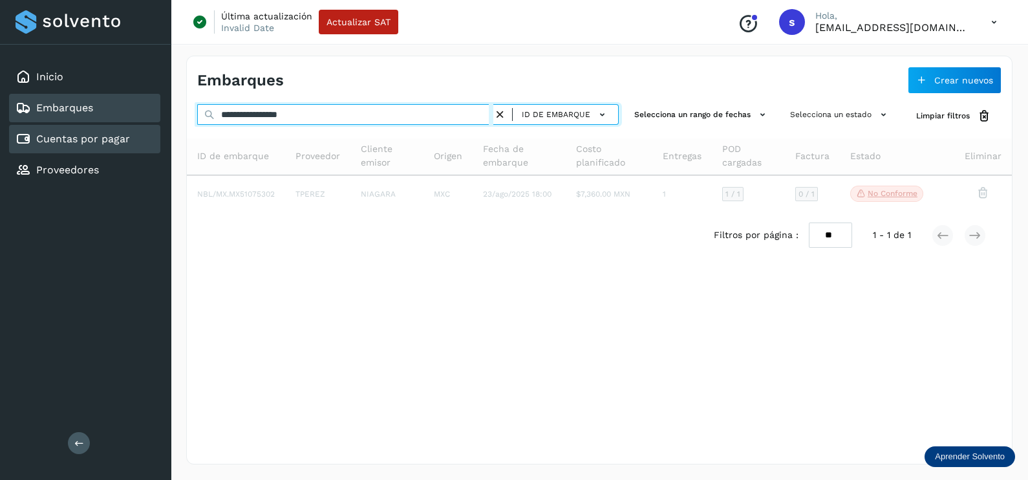
paste input "text"
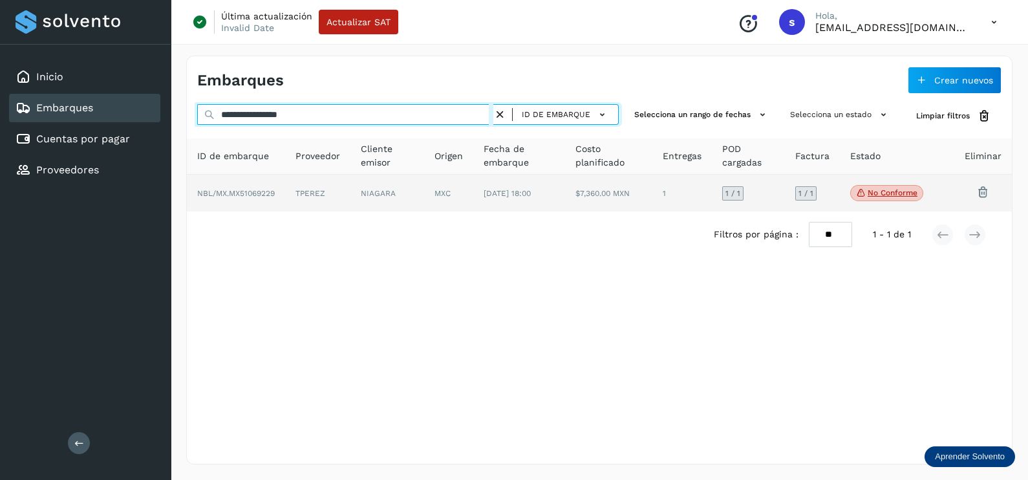
type input "**********"
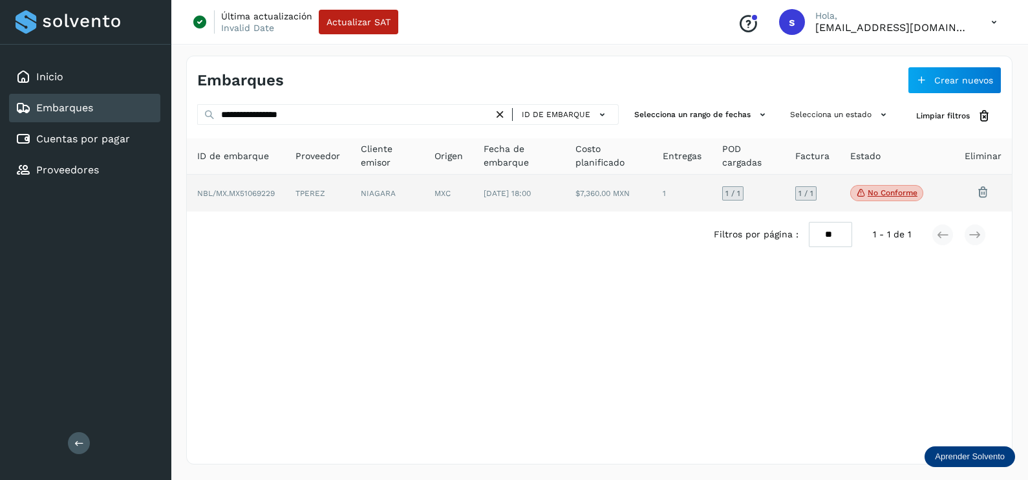
click at [265, 206] on td "NBL/MX.MX51069229" at bounding box center [236, 193] width 98 height 37
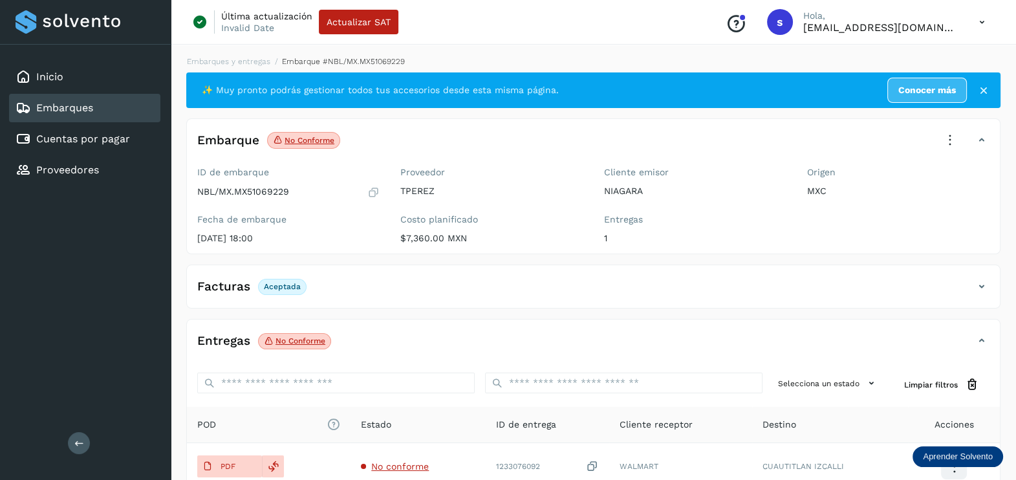
click at [952, 151] on icon at bounding box center [949, 140] width 28 height 28
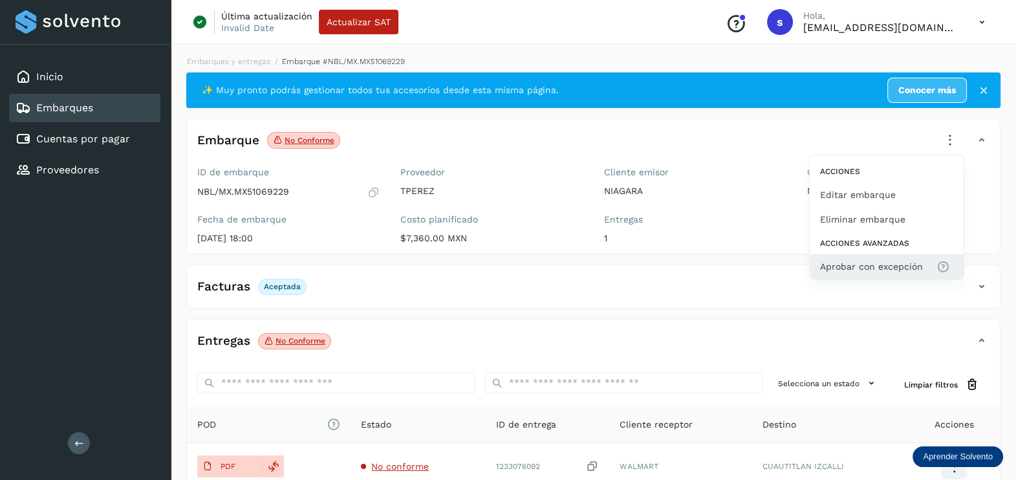
click at [844, 262] on span "Aprobar con excepción" at bounding box center [871, 266] width 103 height 14
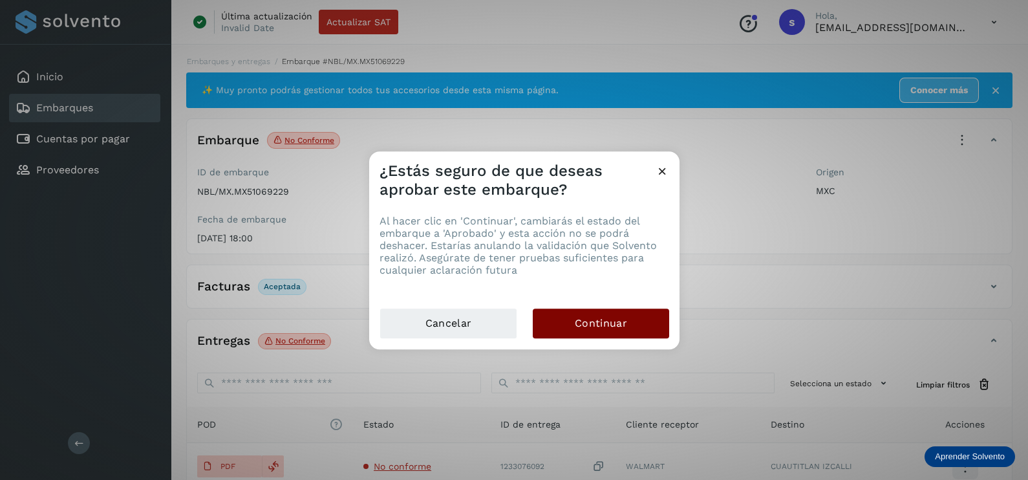
click at [642, 327] on button "Continuar" at bounding box center [601, 323] width 136 height 30
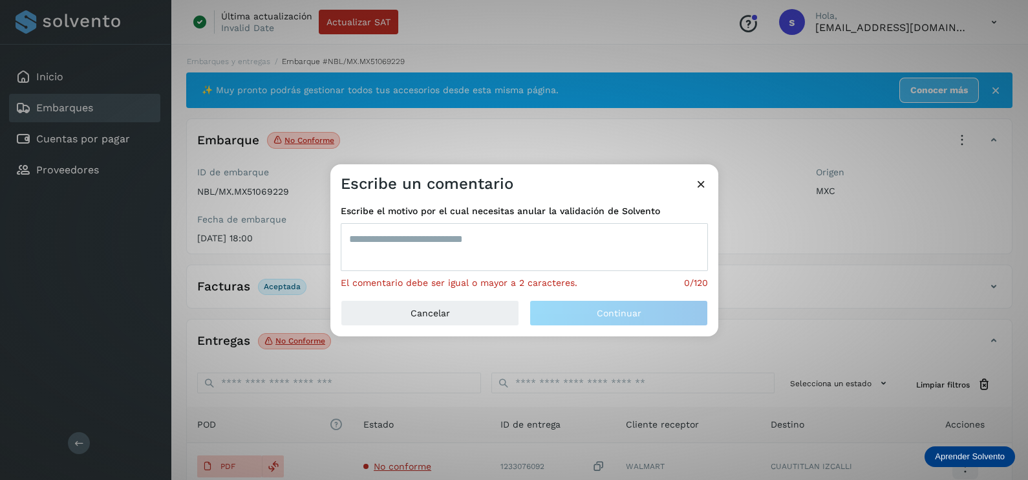
click at [454, 262] on textarea at bounding box center [524, 247] width 367 height 48
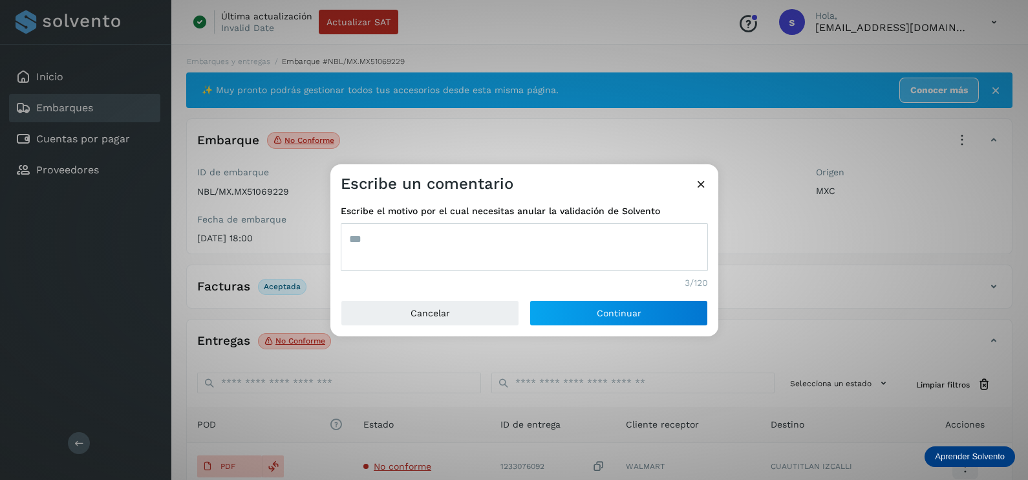
type textarea "***"
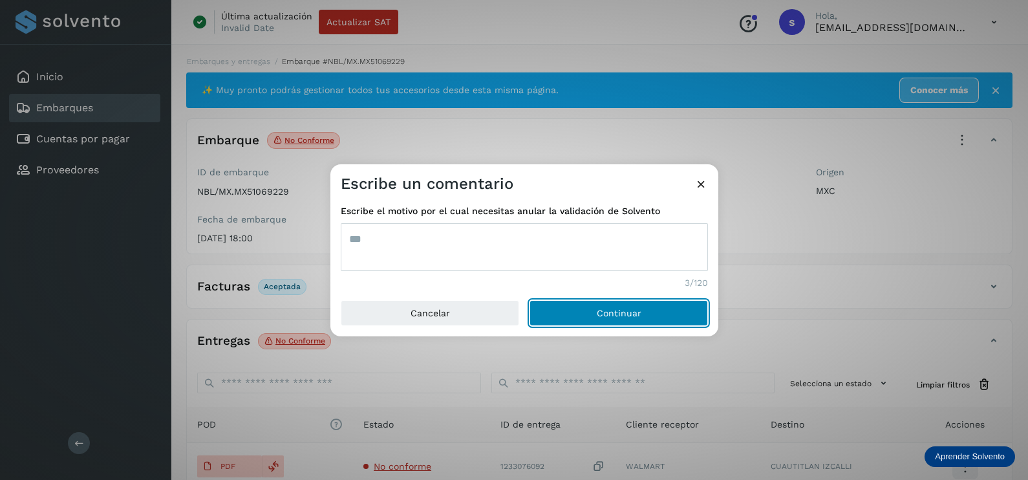
click at [529, 300] on button "Continuar" at bounding box center [618, 313] width 178 height 26
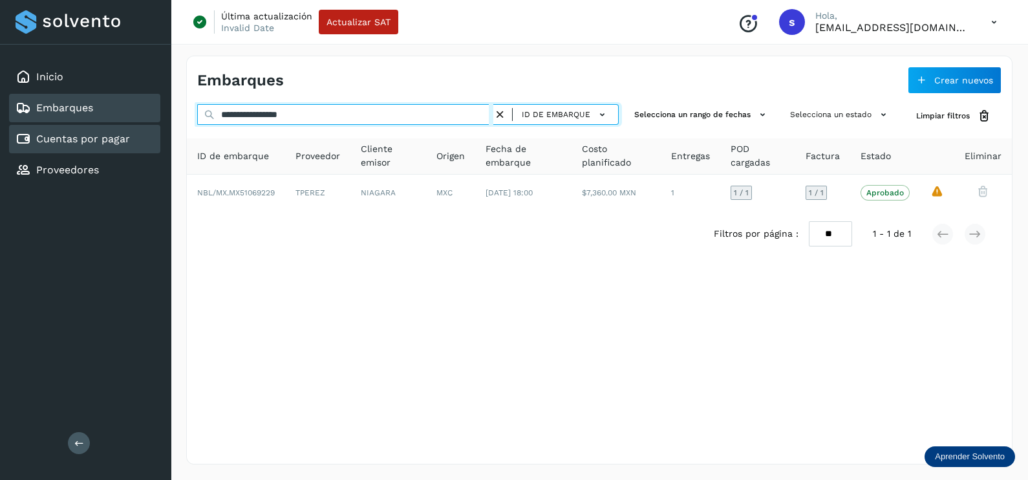
drag, startPoint x: 376, startPoint y: 112, endPoint x: 59, endPoint y: 136, distance: 318.4
click at [59, 136] on div "**********" at bounding box center [514, 240] width 1028 height 480
paste input "text"
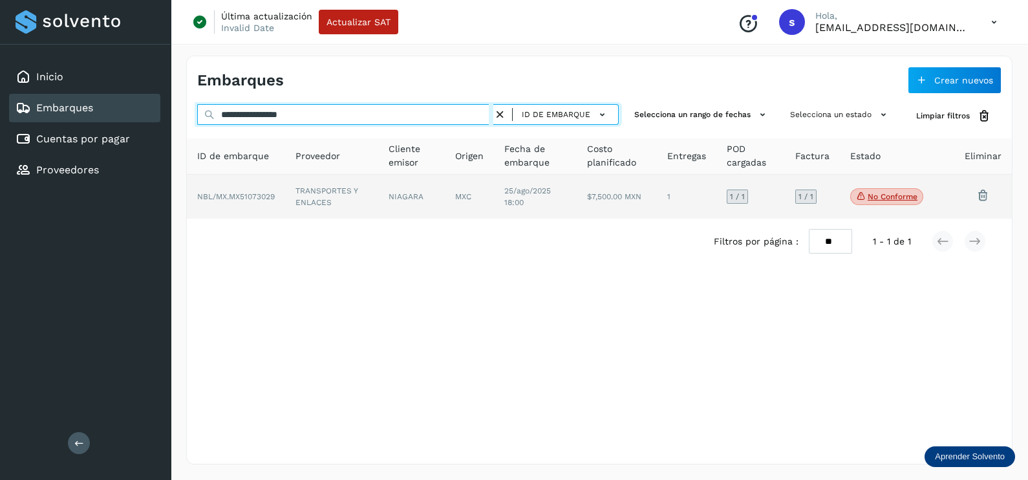
type input "**********"
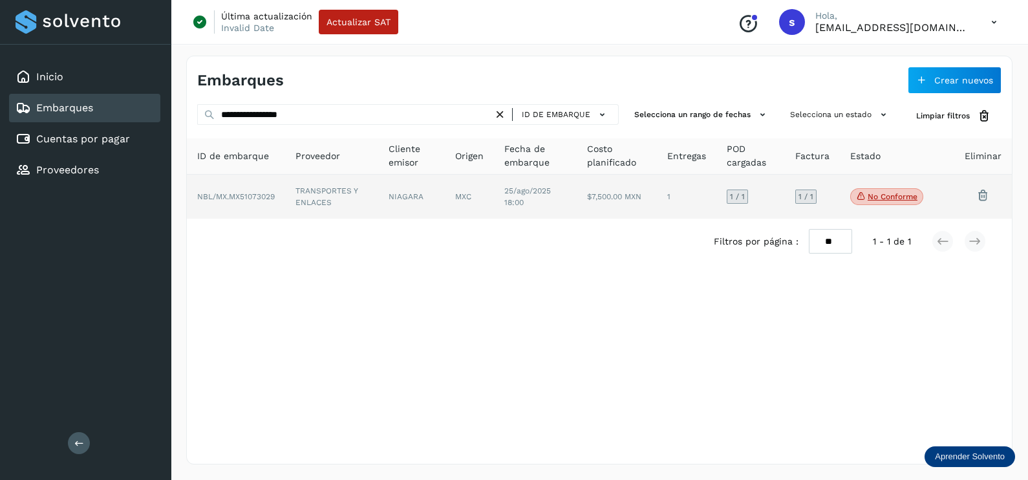
click at [336, 195] on td "TRANSPORTES Y ENLACES" at bounding box center [331, 197] width 93 height 44
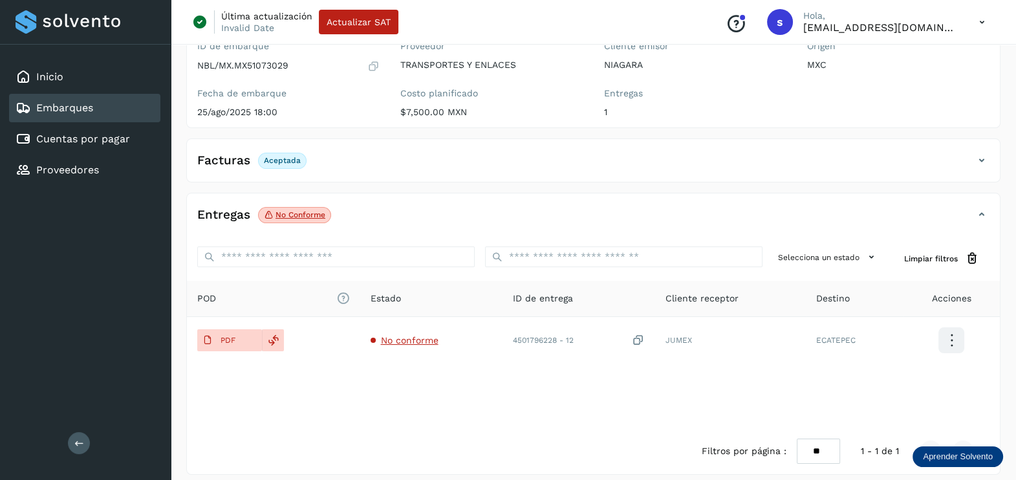
scroll to position [134, 0]
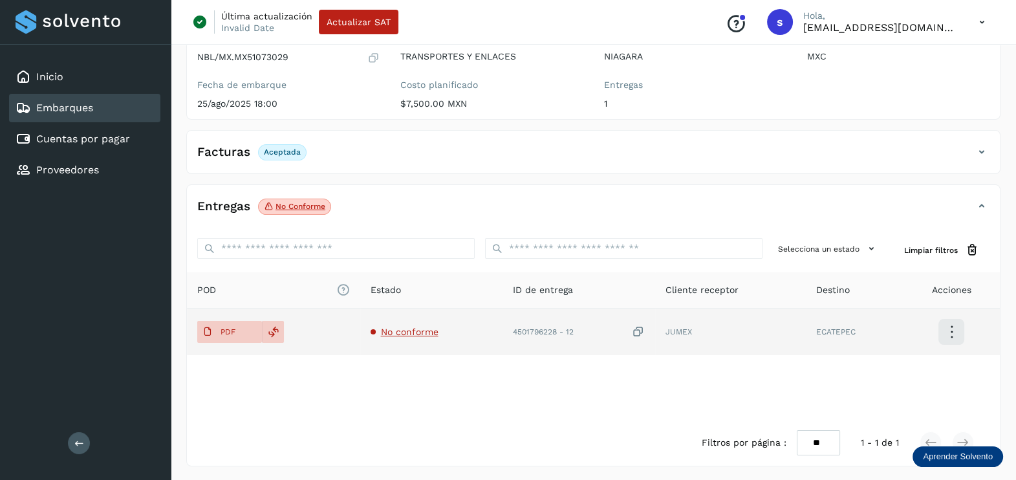
click at [407, 333] on span "No conforme" at bounding box center [410, 331] width 58 height 10
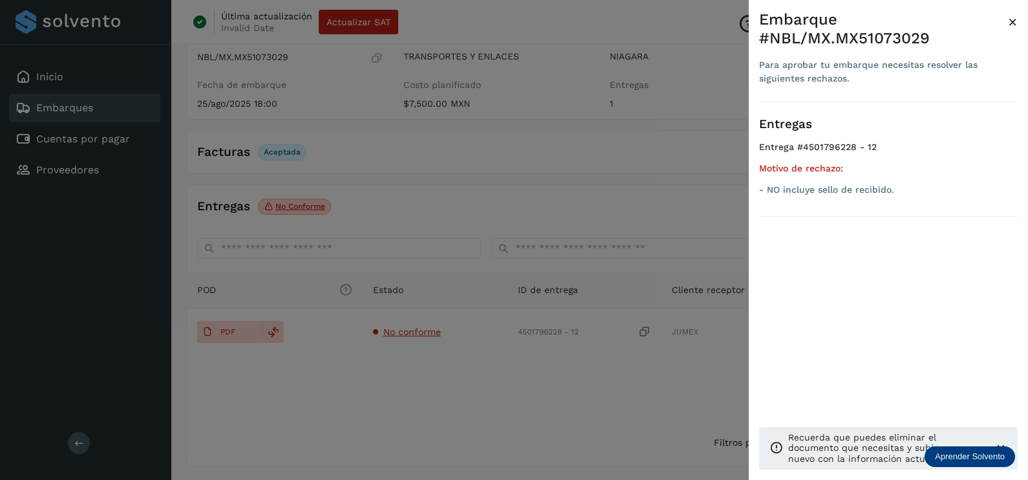
click at [544, 397] on div at bounding box center [514, 240] width 1028 height 480
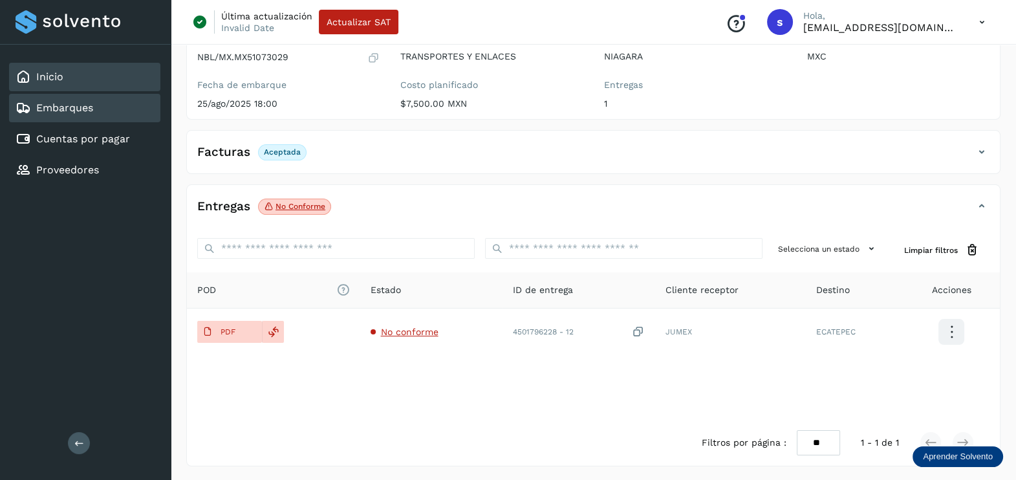
drag, startPoint x: 61, startPoint y: 83, endPoint x: 122, endPoint y: 85, distance: 61.4
click at [63, 84] on div "Inicio" at bounding box center [84, 77] width 151 height 28
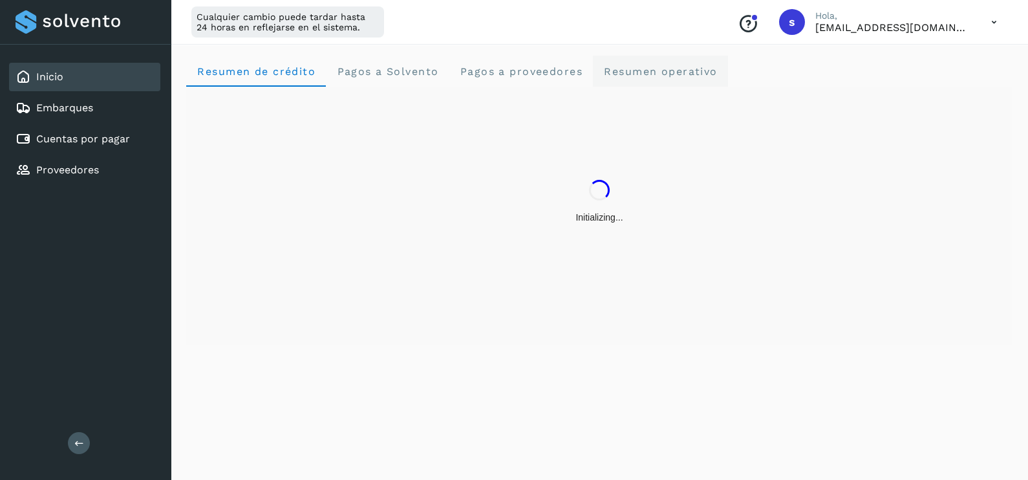
click at [647, 69] on span "Resumen operativo" at bounding box center [660, 71] width 114 height 12
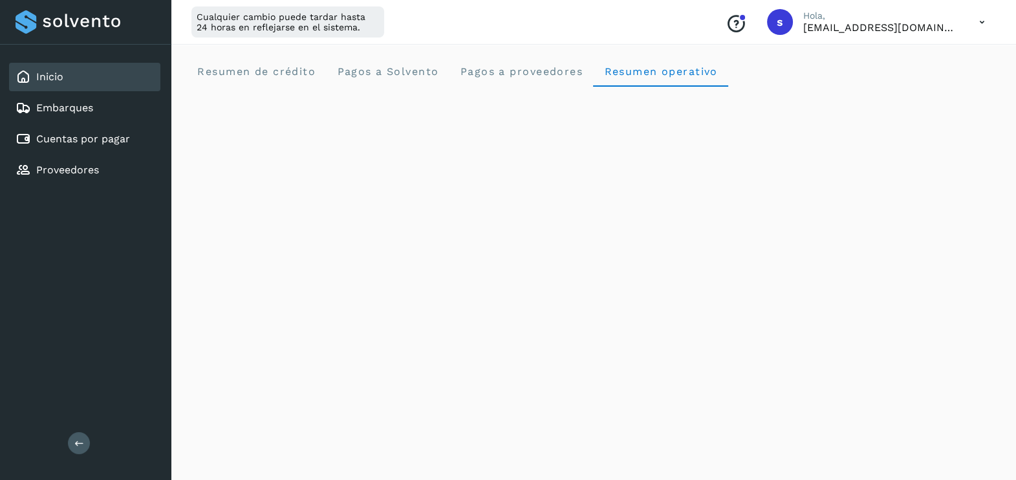
click at [100, 78] on div "Inicio" at bounding box center [84, 77] width 151 height 28
